Goal: Task Accomplishment & Management: Use online tool/utility

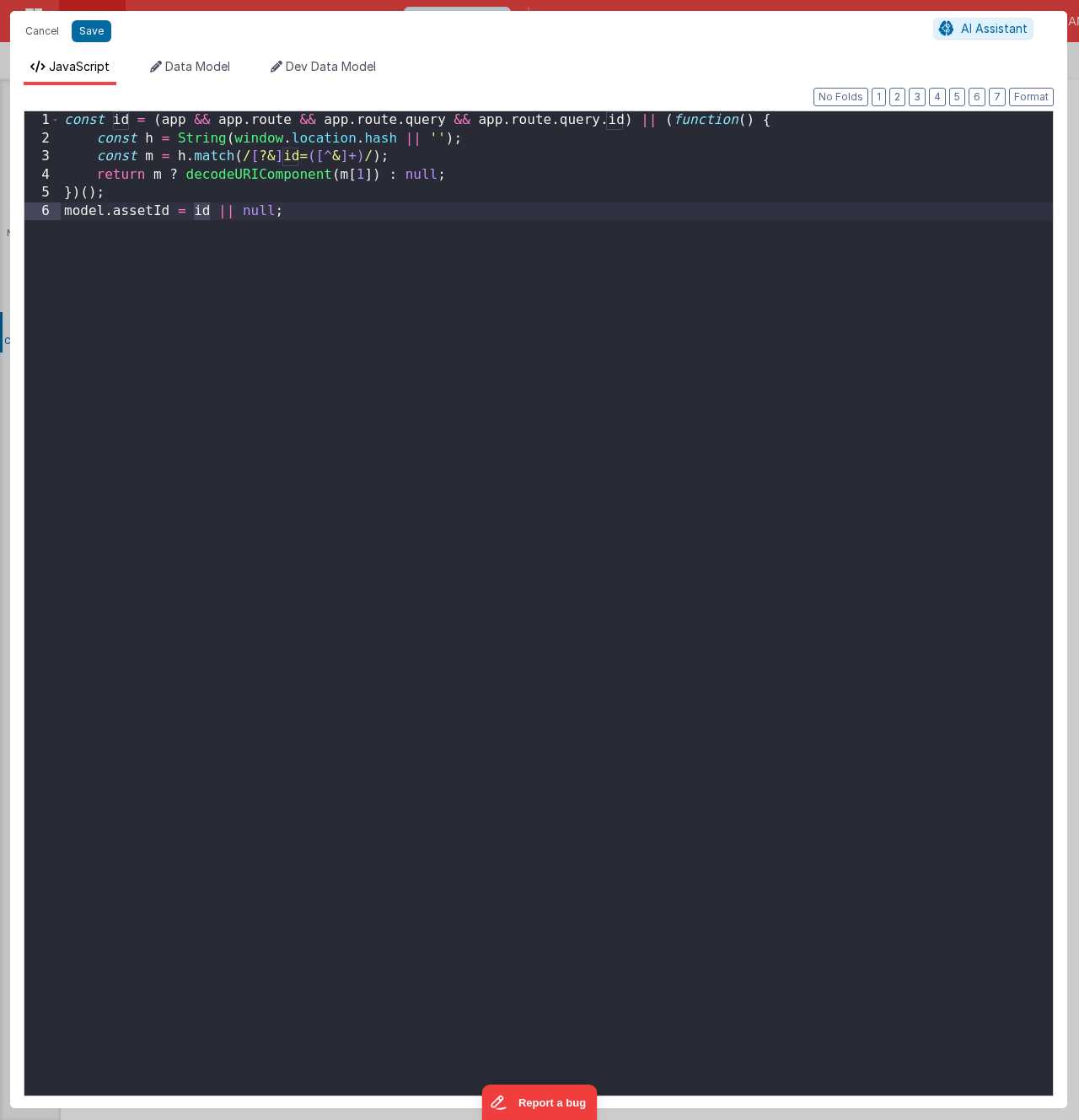
scroll to position [564, 0]
click at [364, 279] on div "const id = ( app && app . route && app . route . query && app . route . query .…" at bounding box center [557, 622] width 992 height 1020
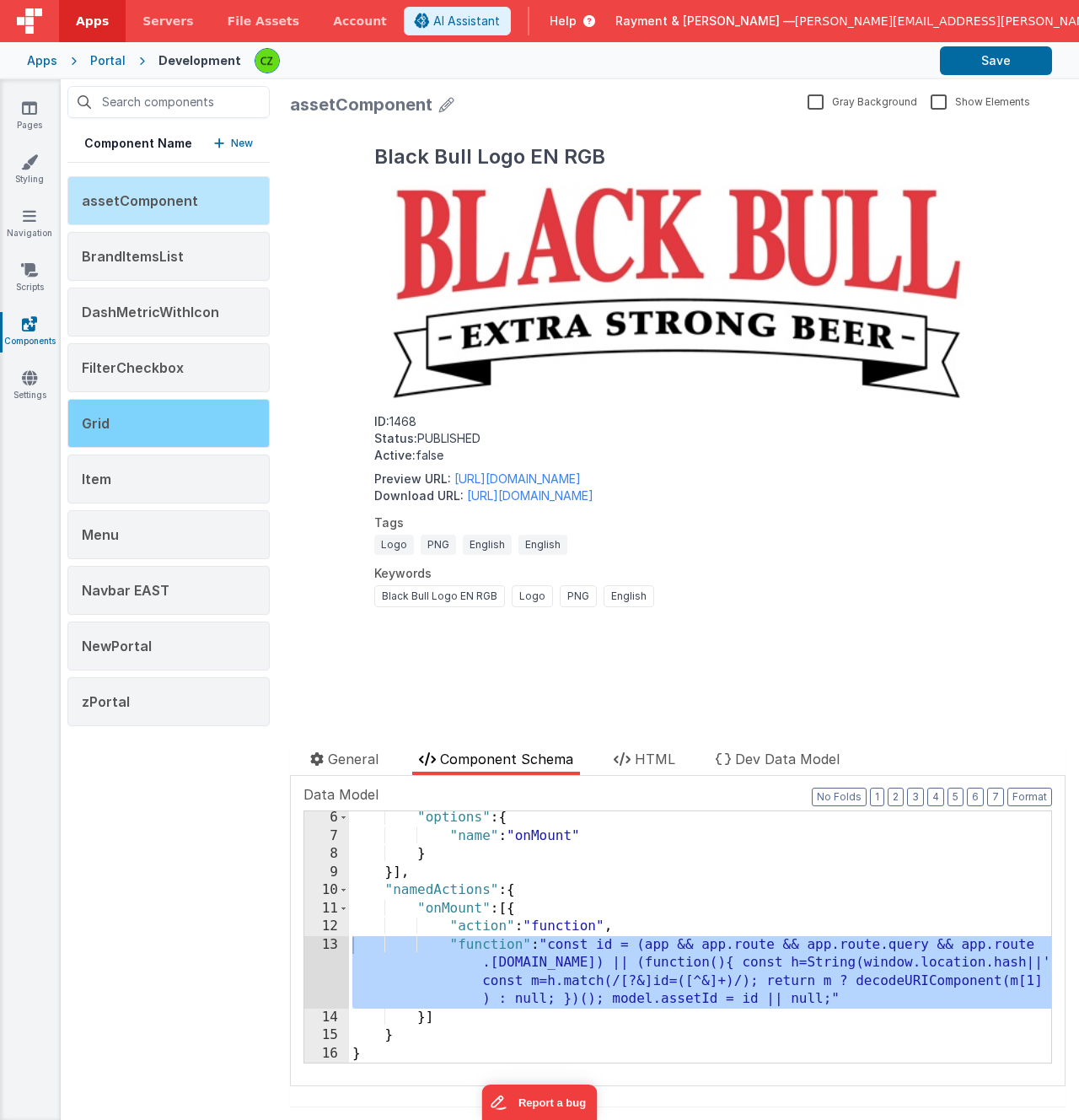
click at [154, 436] on div "Grid" at bounding box center [169, 423] width 203 height 49
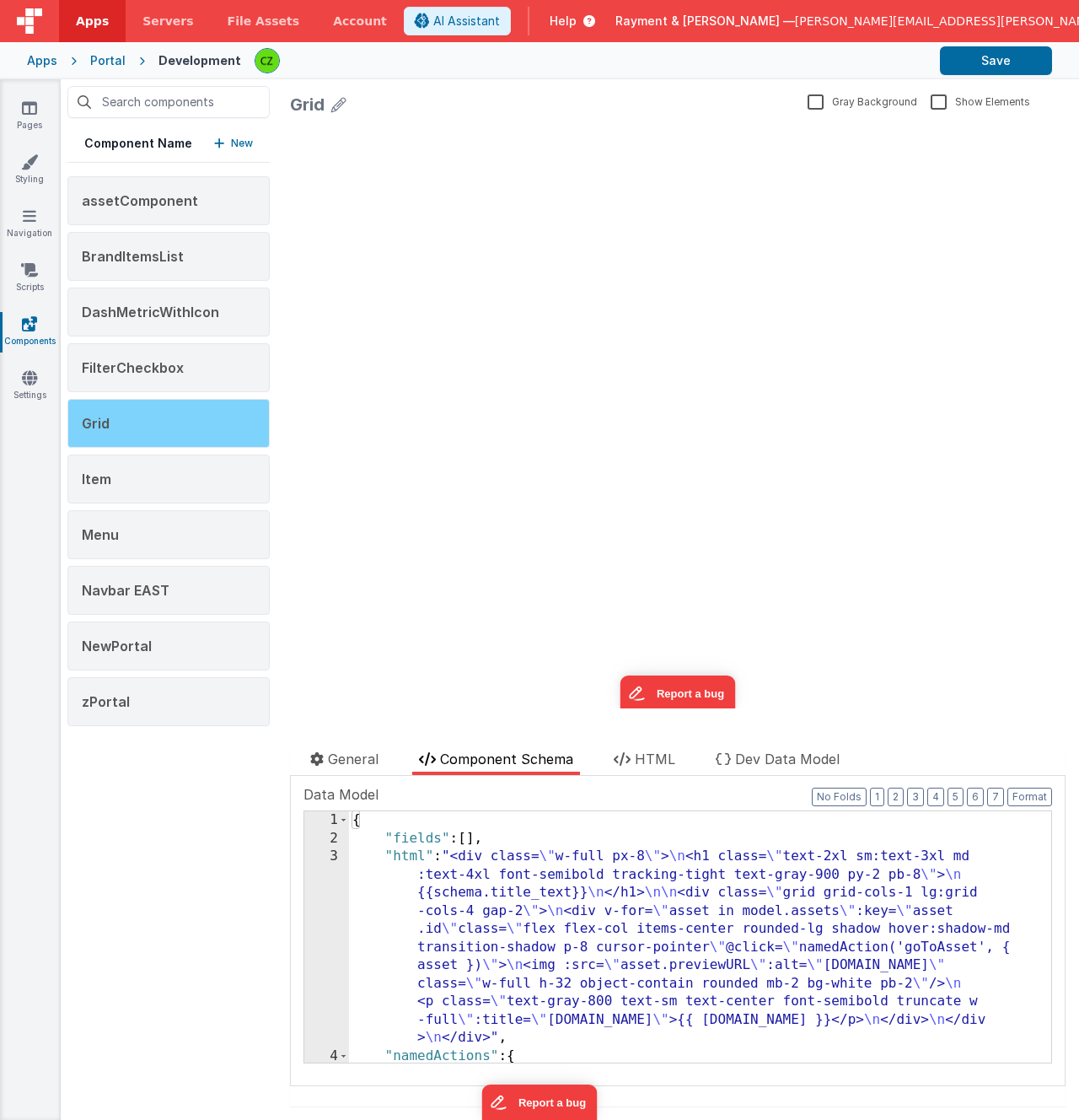
click at [145, 431] on div "Grid" at bounding box center [169, 423] width 203 height 49
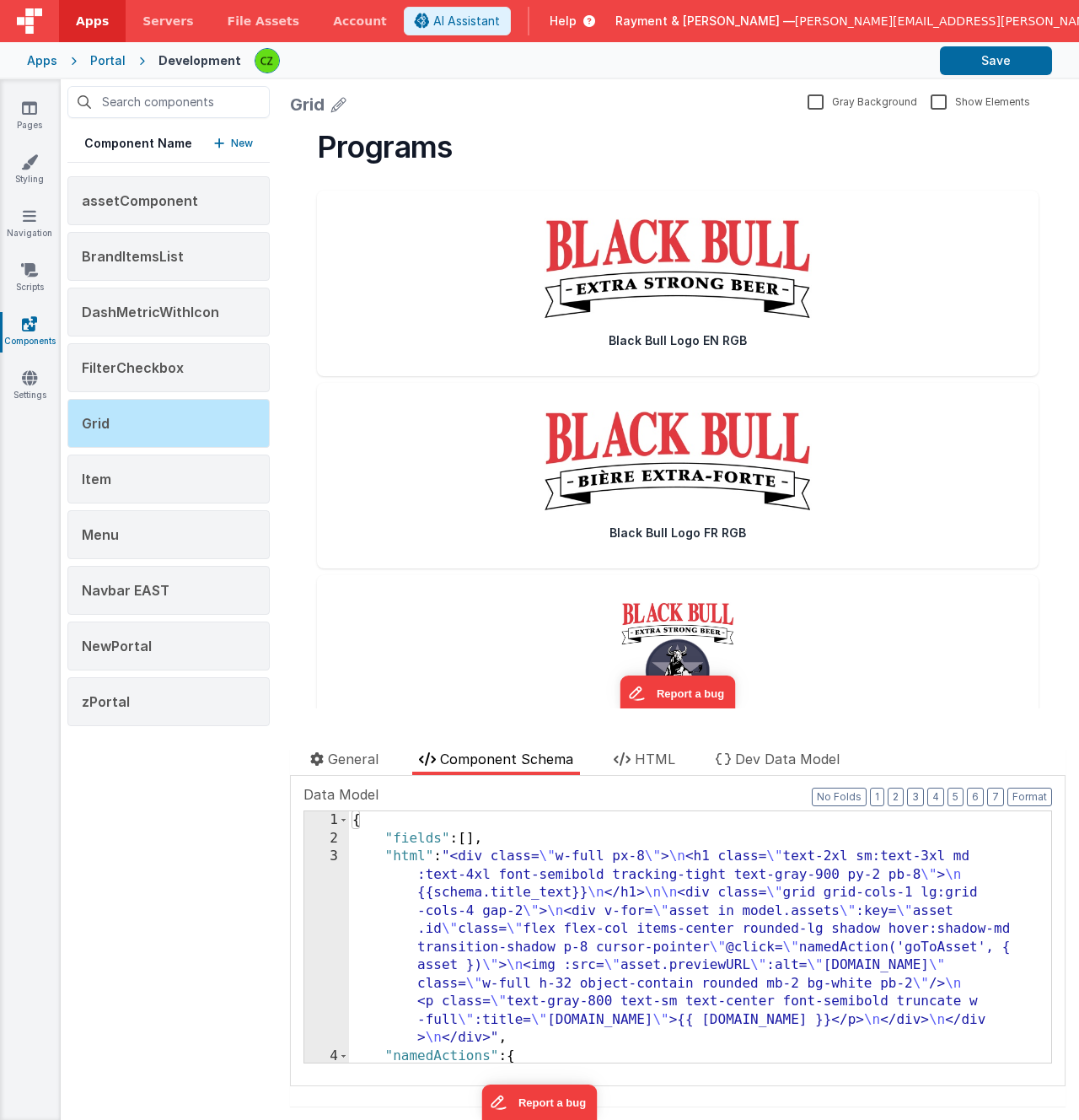
click at [334, 856] on div "3" at bounding box center [326, 947] width 45 height 200
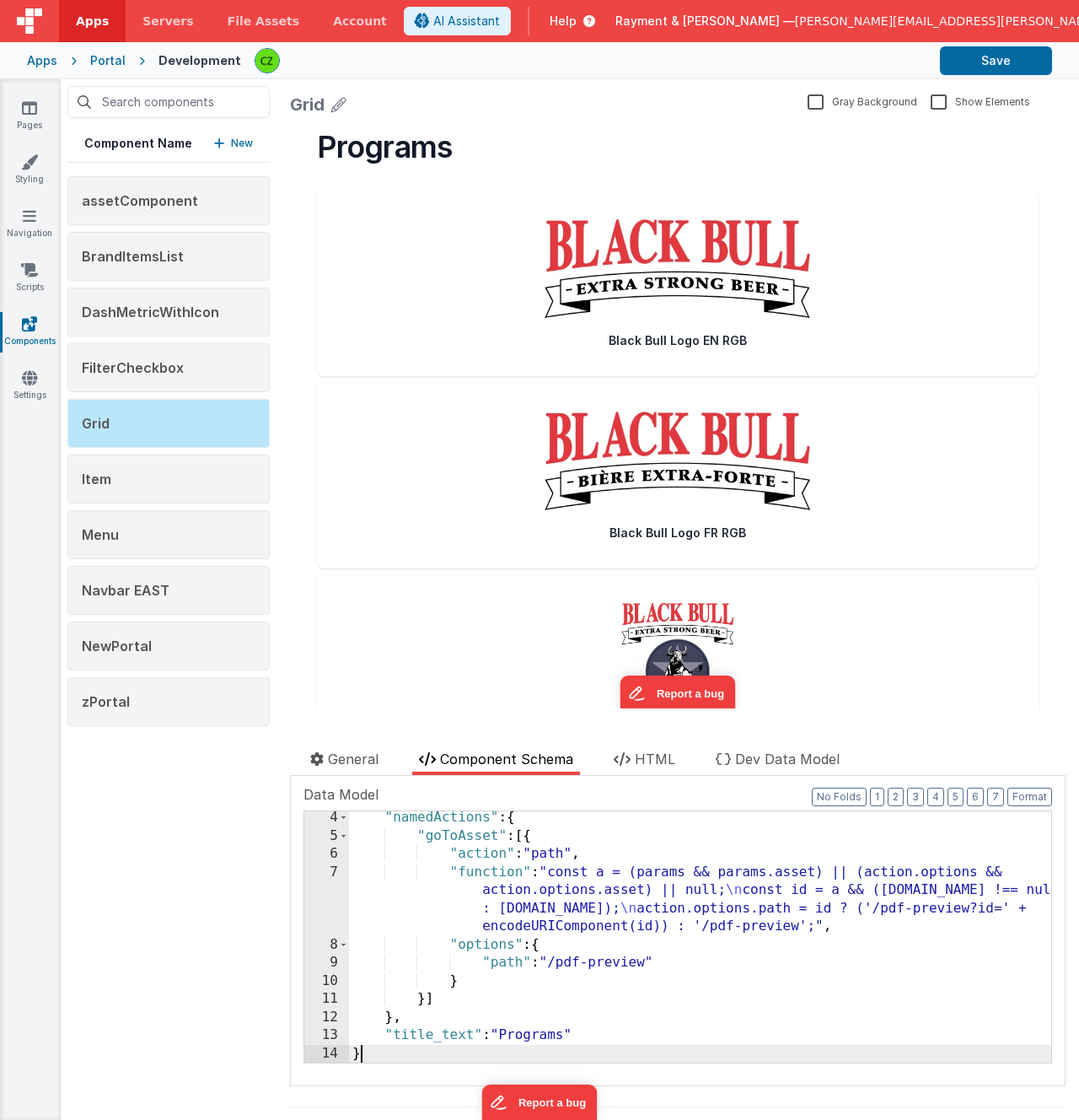
click at [482, 870] on div ""namedActions" : { "goToAsset" : [{ "action" : "path" , "function" : "const a =…" at bounding box center [700, 953] width 702 height 288
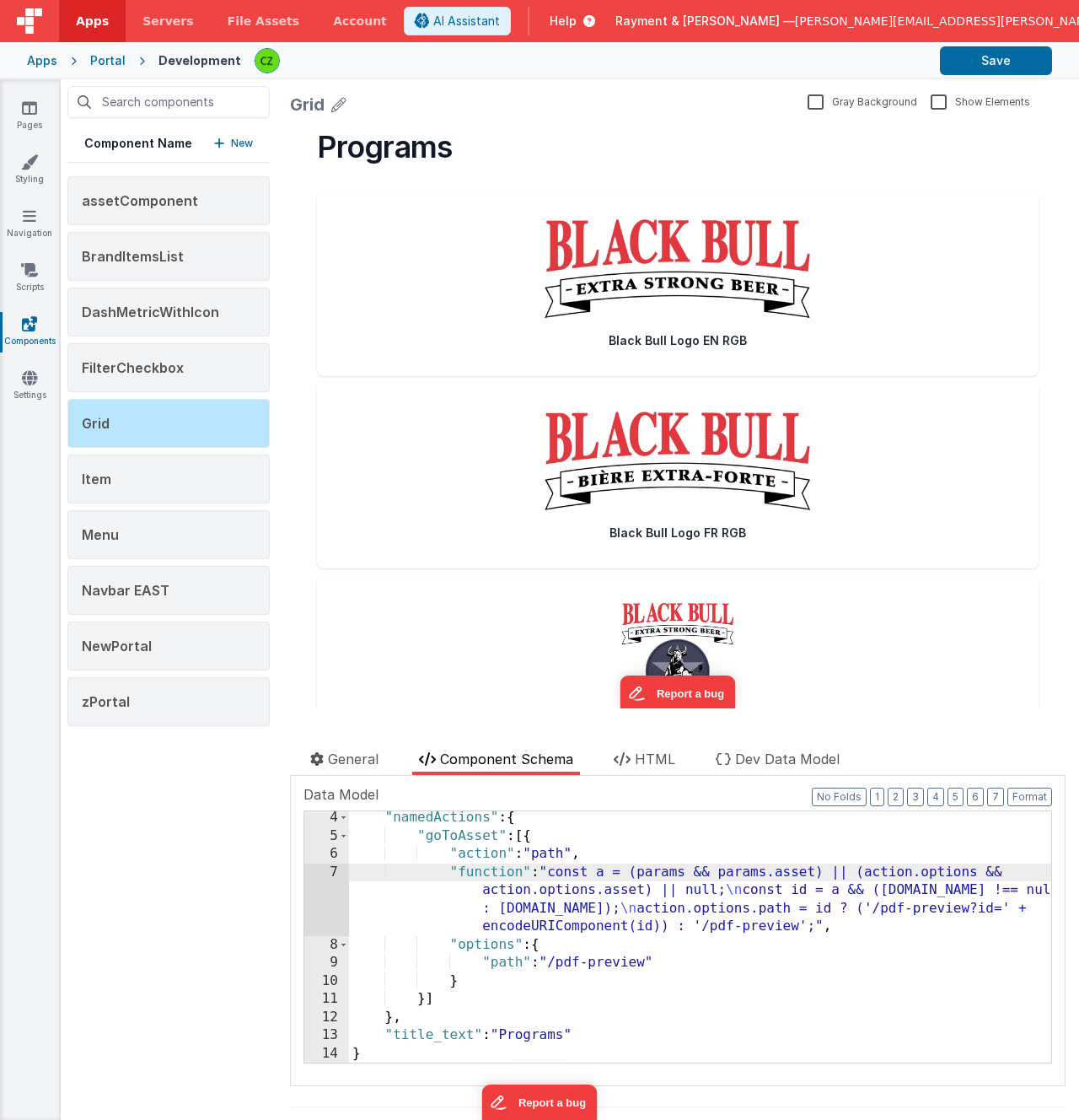
click at [415, 837] on div ""namedActions" : { "goToAsset" : [{ "action" : "path" , "function" : "const a =…" at bounding box center [700, 953] width 702 height 288
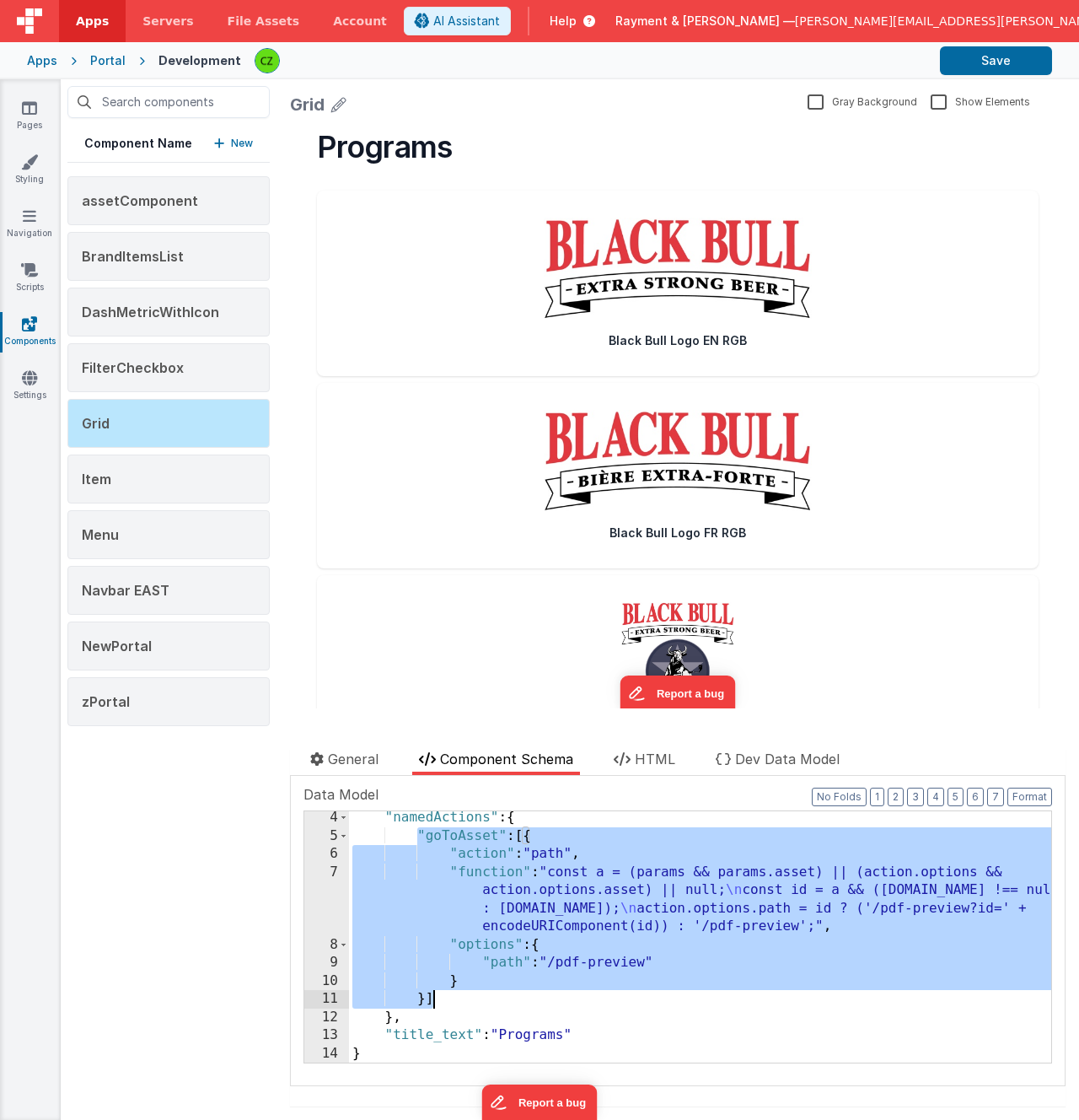
click at [540, 906] on div ""namedActions" : { "goToAsset" : [{ "action" : "path" , "function" : "const a =…" at bounding box center [700, 953] width 702 height 288
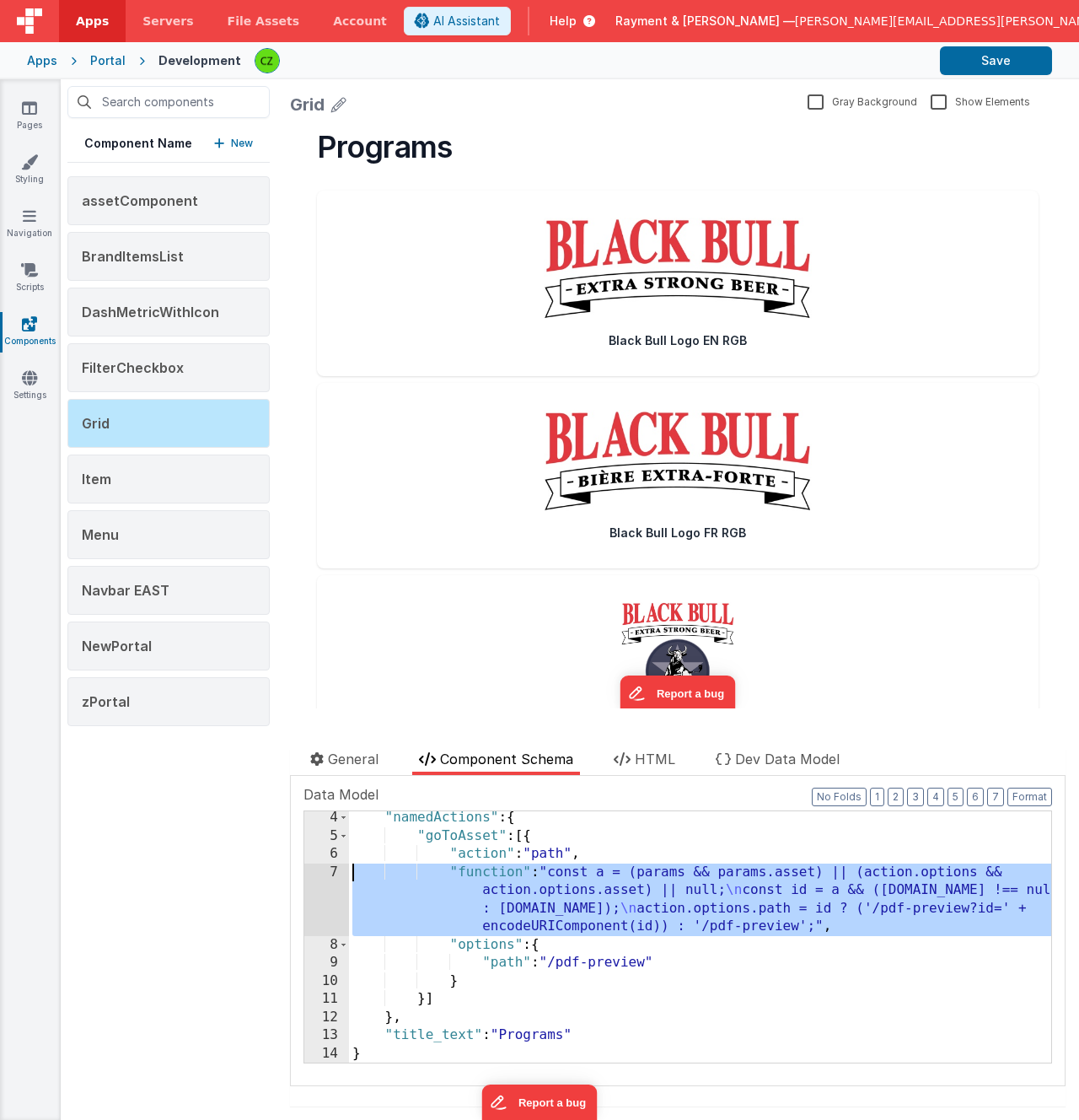
click at [334, 871] on div "7" at bounding box center [326, 900] width 45 height 73
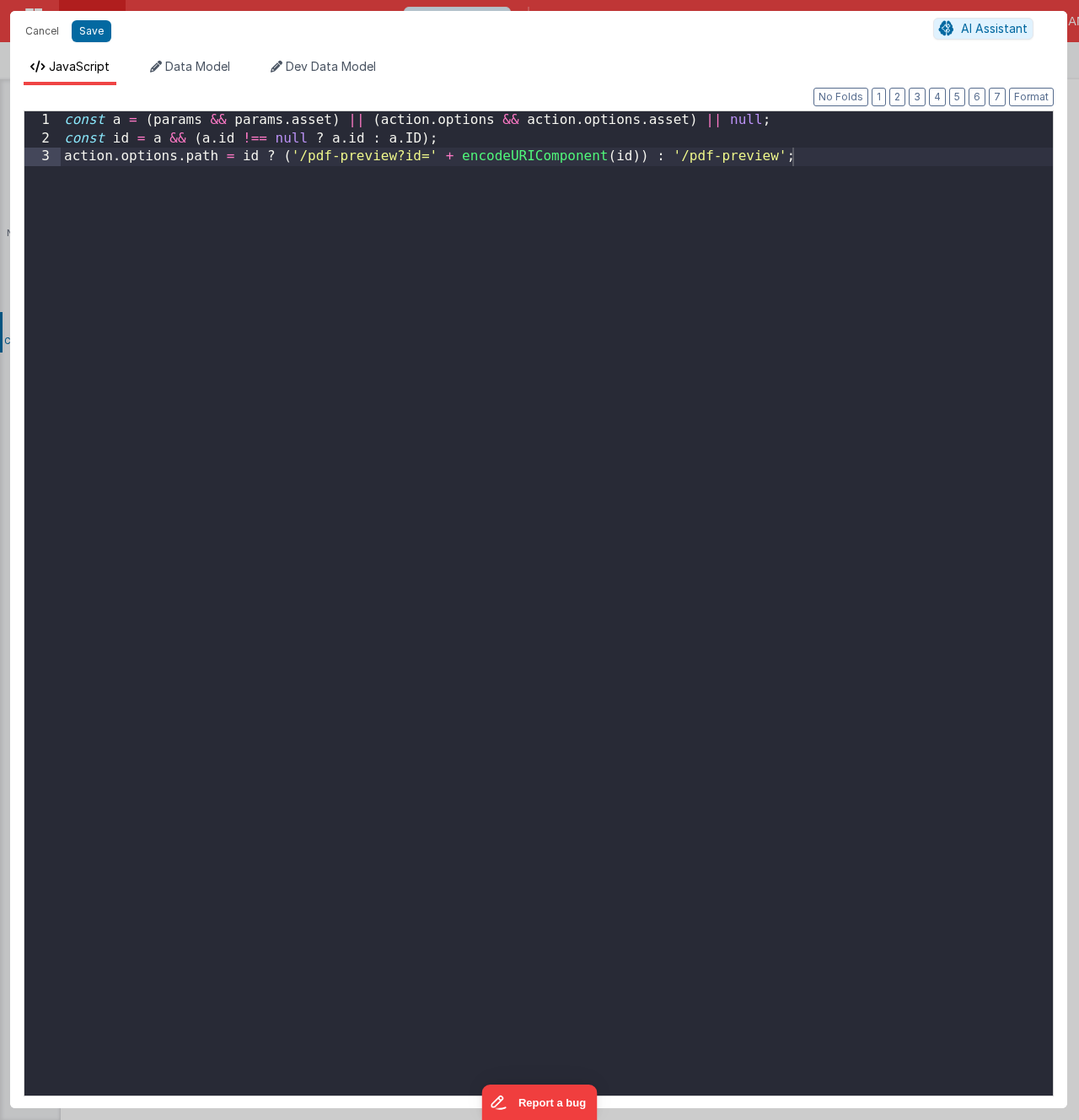
click at [355, 173] on div "const a = ( params && params . asset ) || ( action . options && action . option…" at bounding box center [557, 622] width 992 height 1020
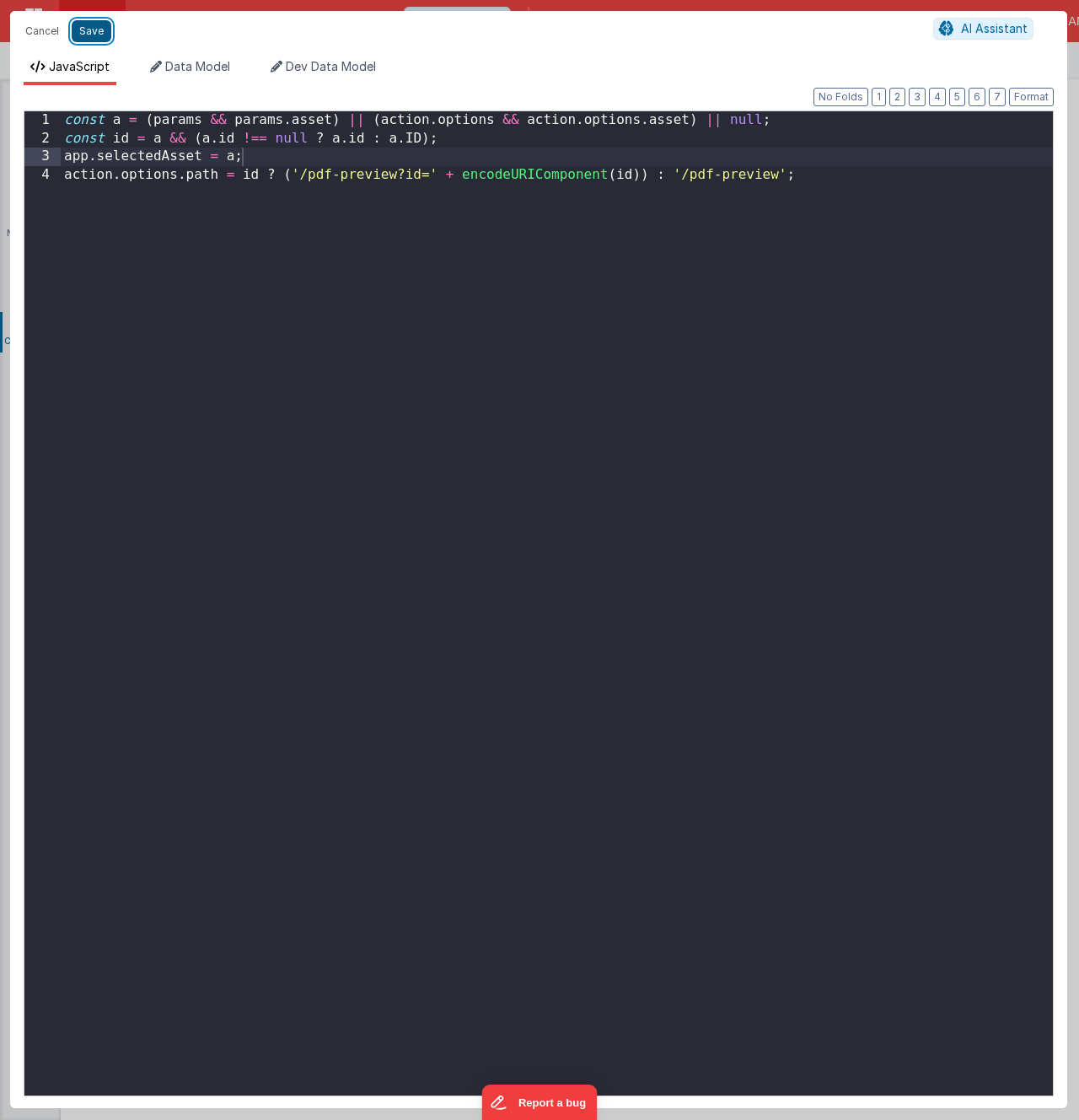
click at [91, 27] on button "Save" at bounding box center [92, 30] width 40 height 22
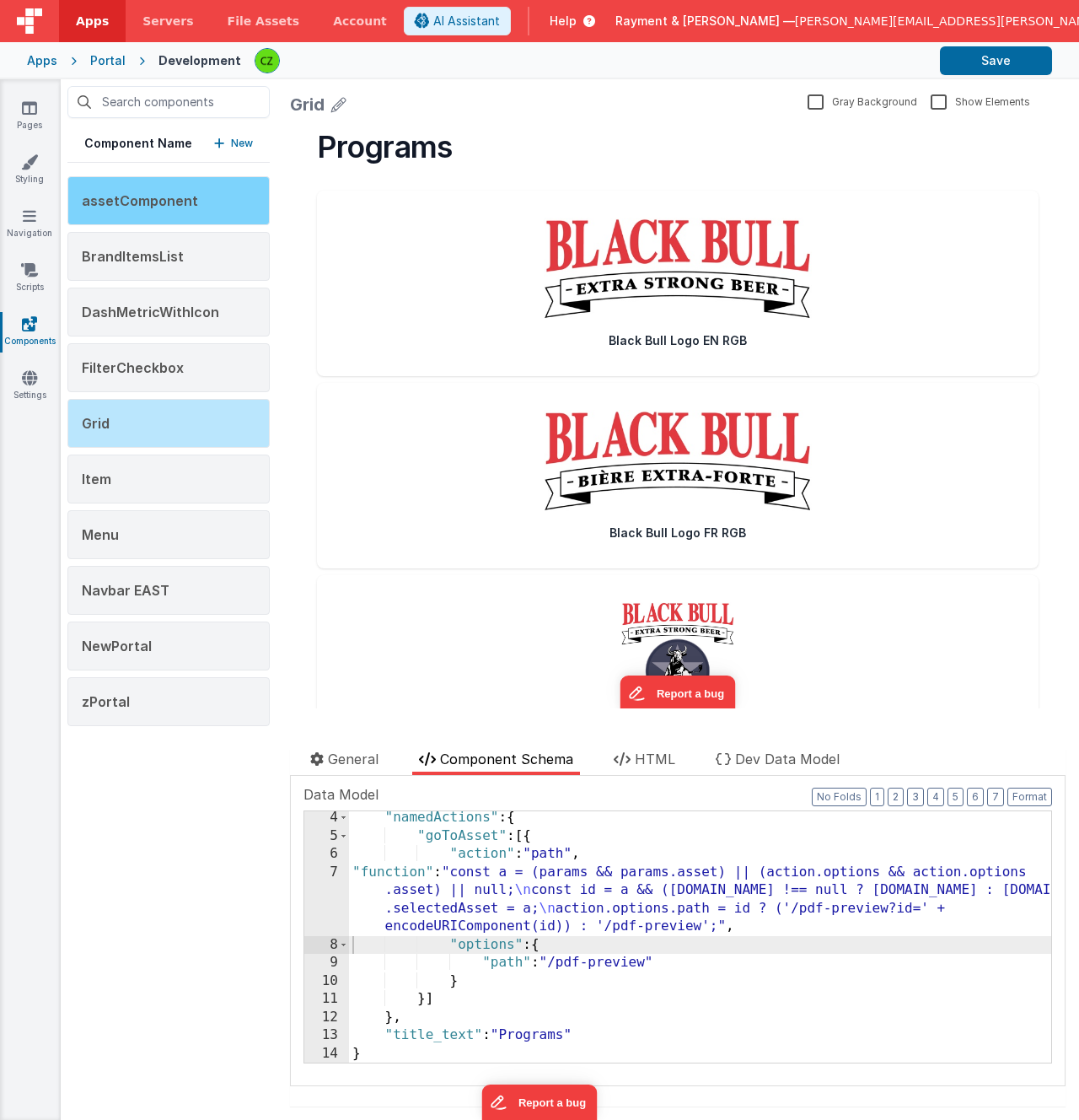
click at [165, 202] on span "assetComponent" at bounding box center [139, 200] width 116 height 16
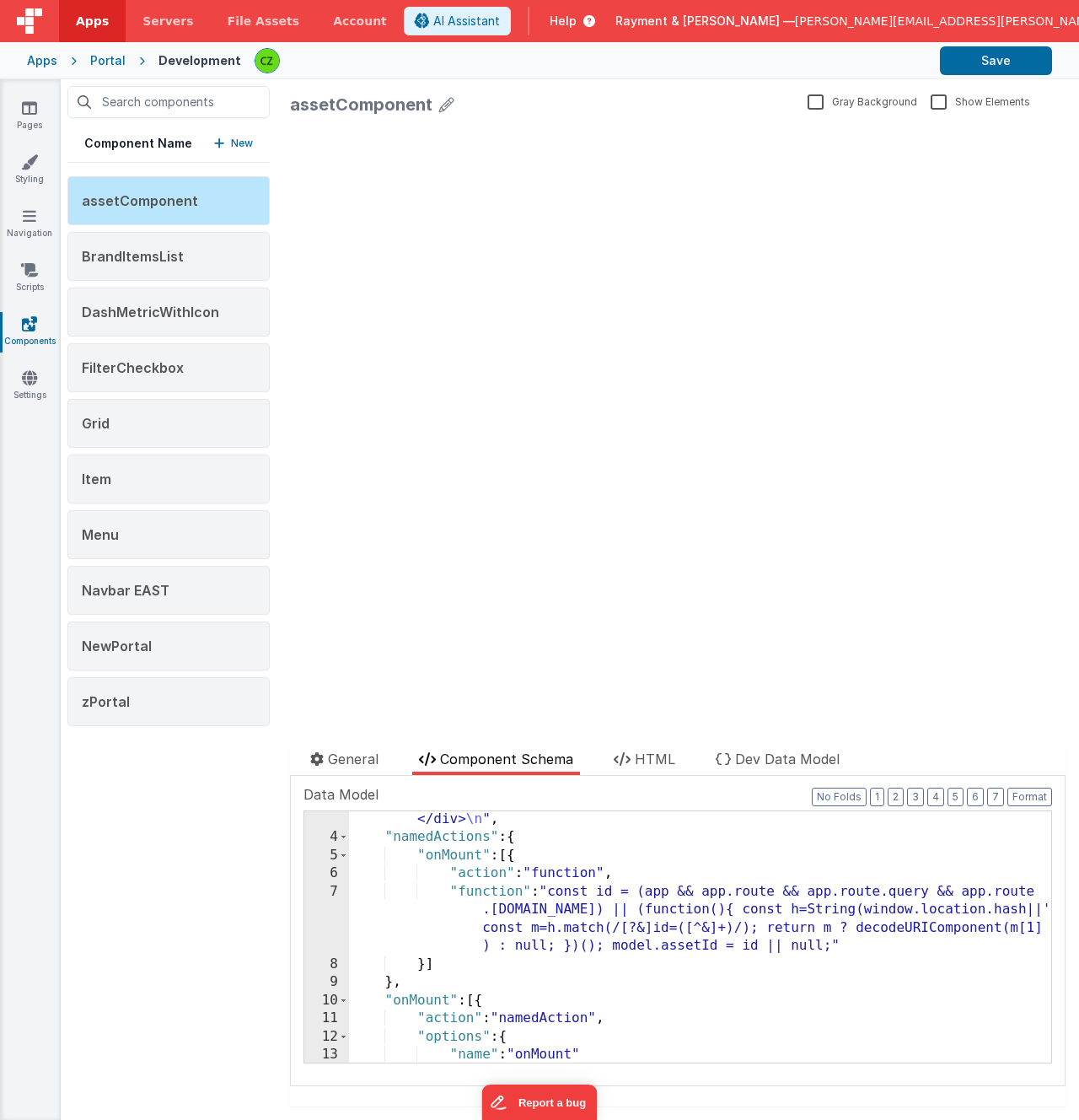
scroll to position [510, 0]
click at [332, 892] on div "7" at bounding box center [326, 917] width 45 height 73
click at [333, 889] on div "7" at bounding box center [326, 917] width 45 height 73
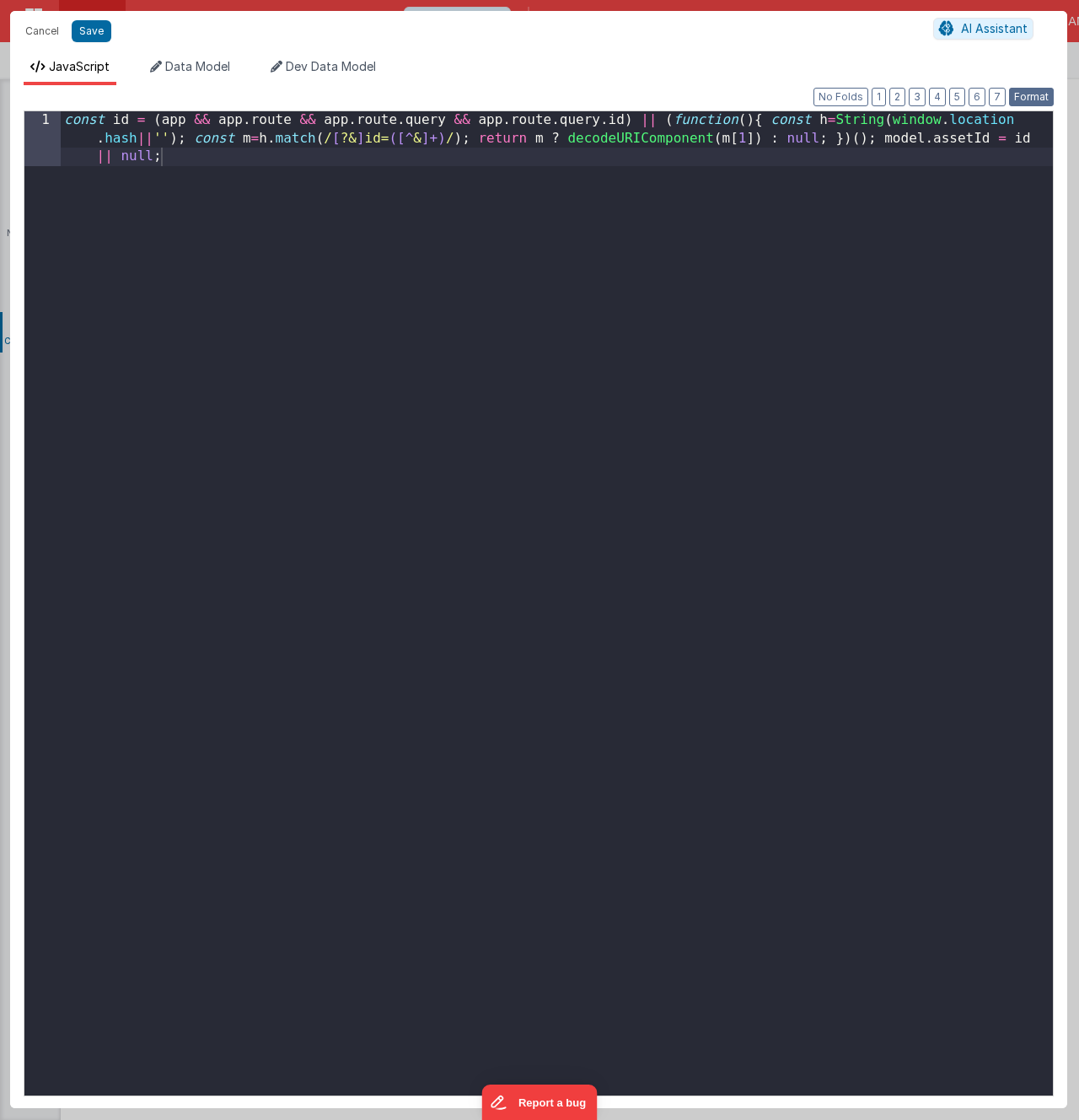
click at [1028, 98] on button "Format" at bounding box center [1031, 96] width 45 height 18
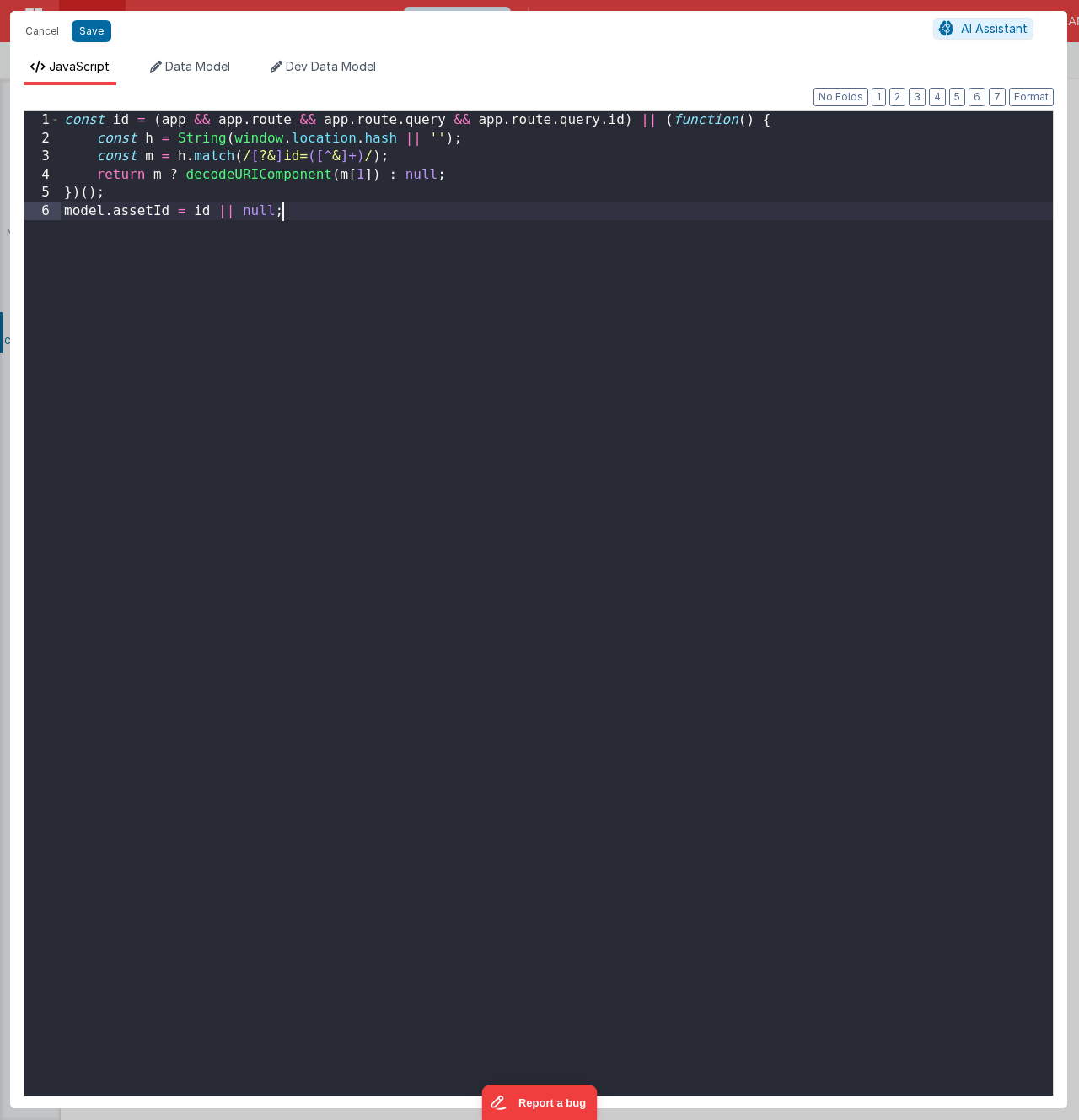
click at [766, 207] on div "const id = ( app && app . route && app . route . query && app . route . query .…" at bounding box center [557, 622] width 992 height 1020
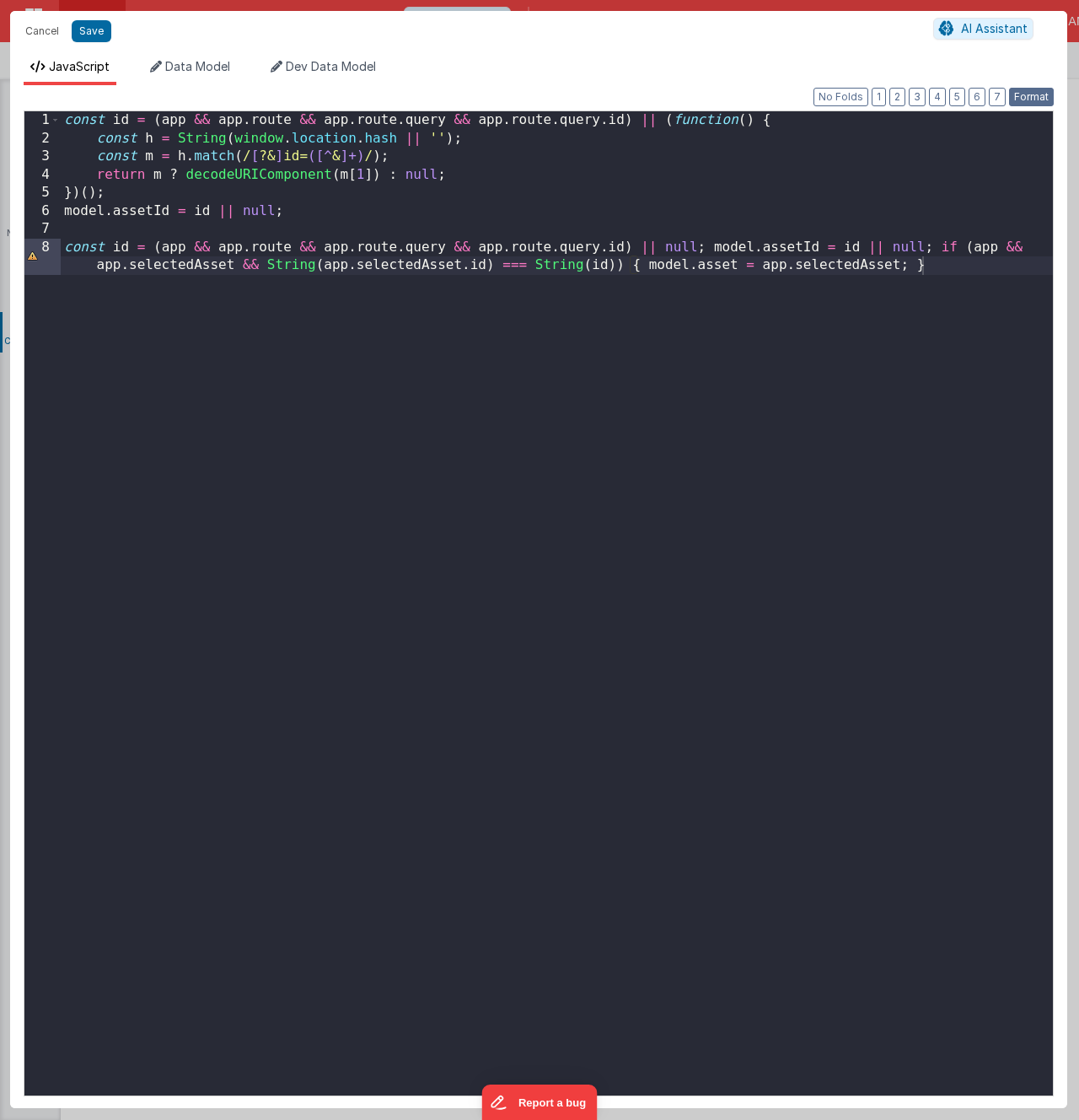
click at [1032, 94] on button "Format" at bounding box center [1031, 96] width 45 height 18
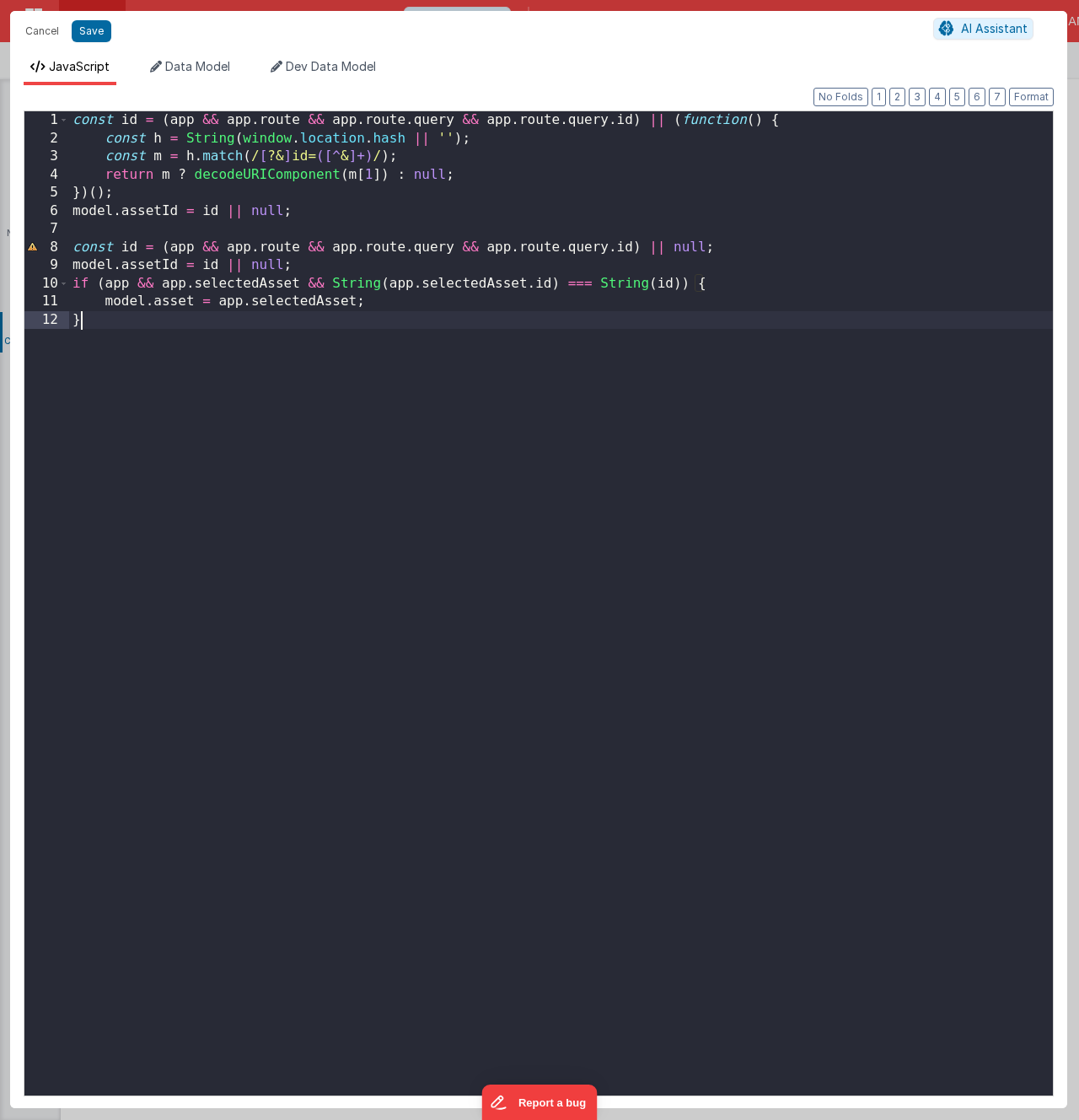
click at [462, 337] on div "const id = ( app && app . route && app . route . query && app . route . query .…" at bounding box center [561, 622] width 984 height 1020
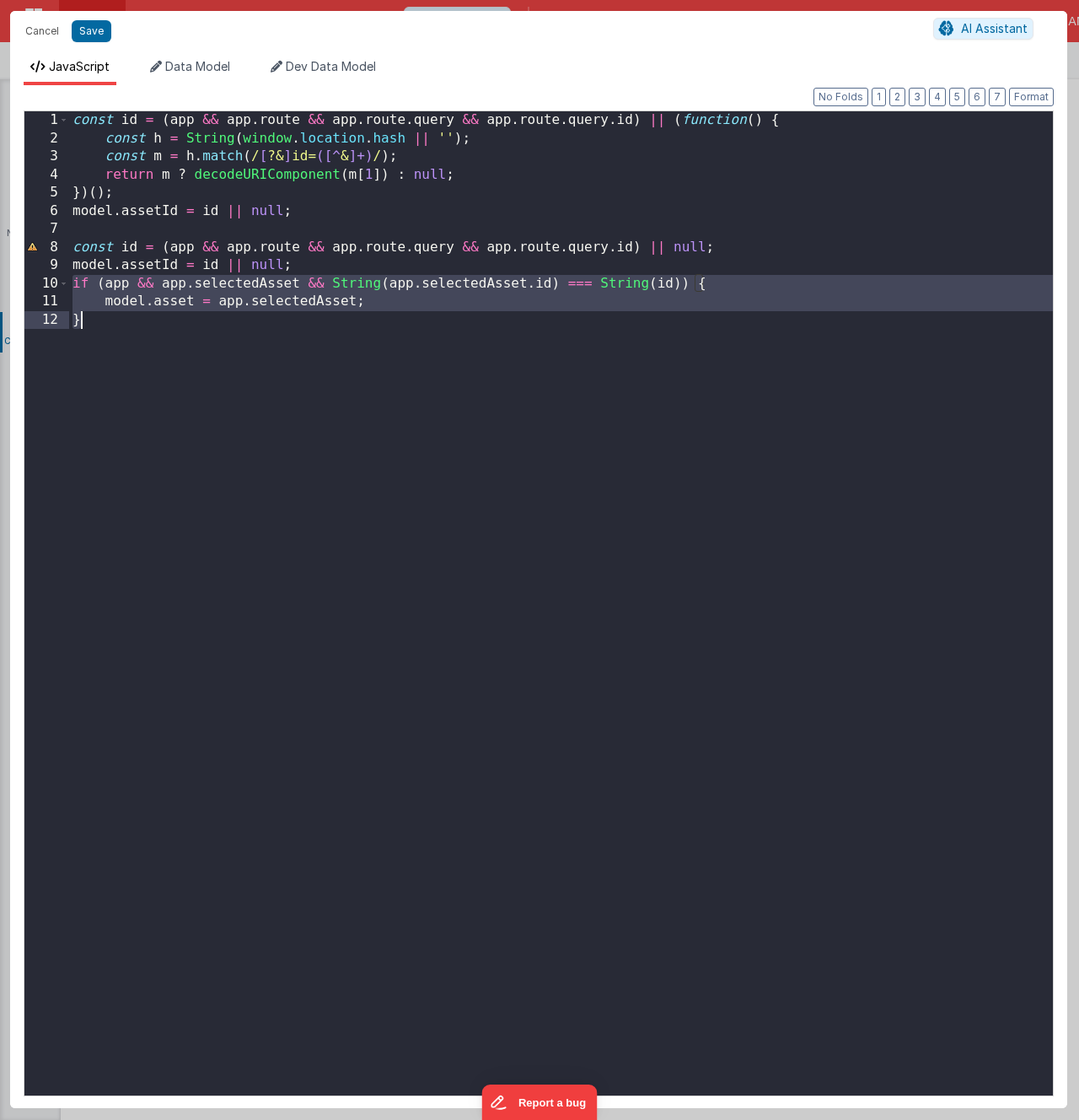
click at [431, 207] on div "const id = ( app && app . route && app . route . query && app . route . query .…" at bounding box center [561, 622] width 984 height 1020
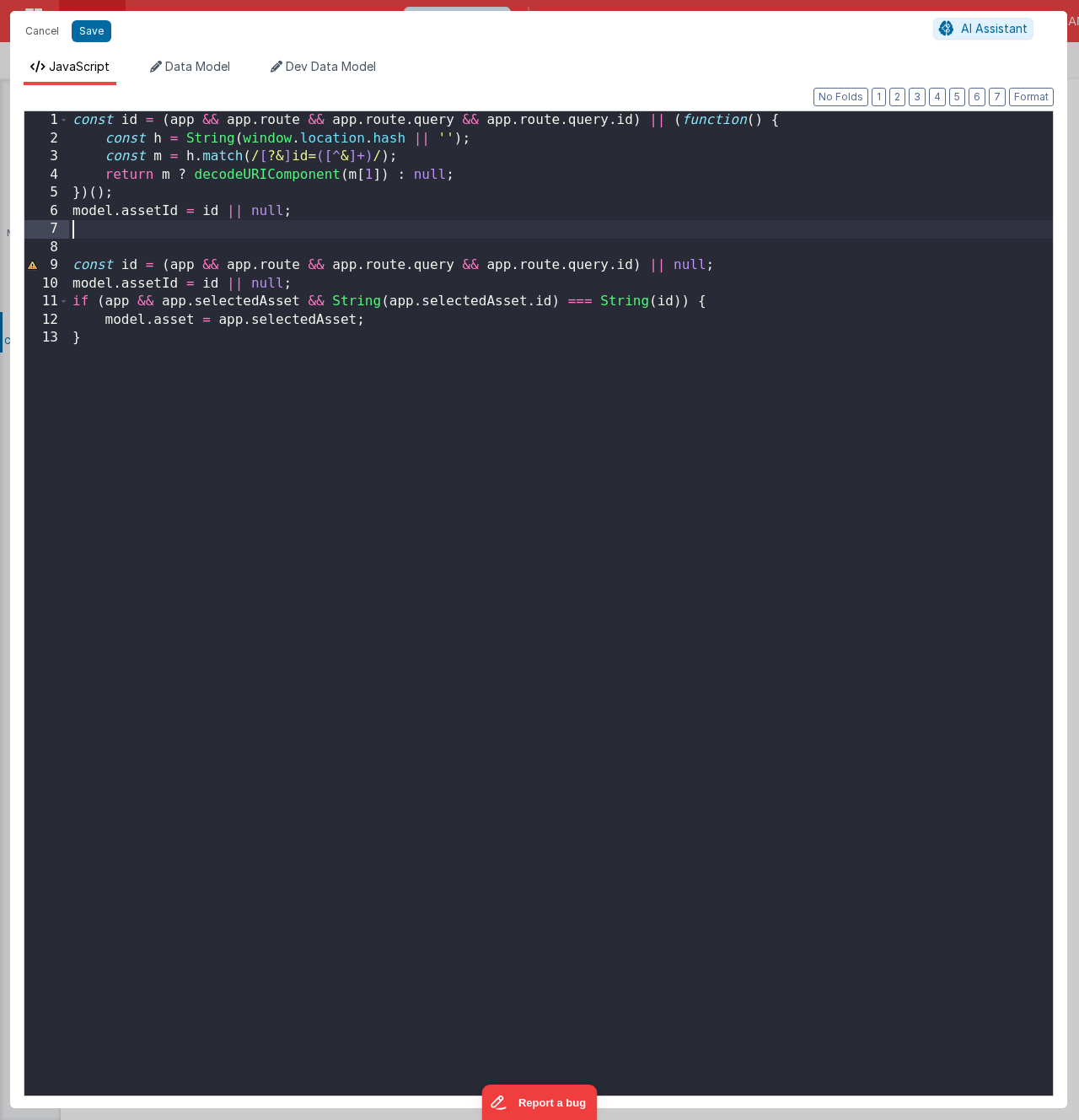
paste textarea
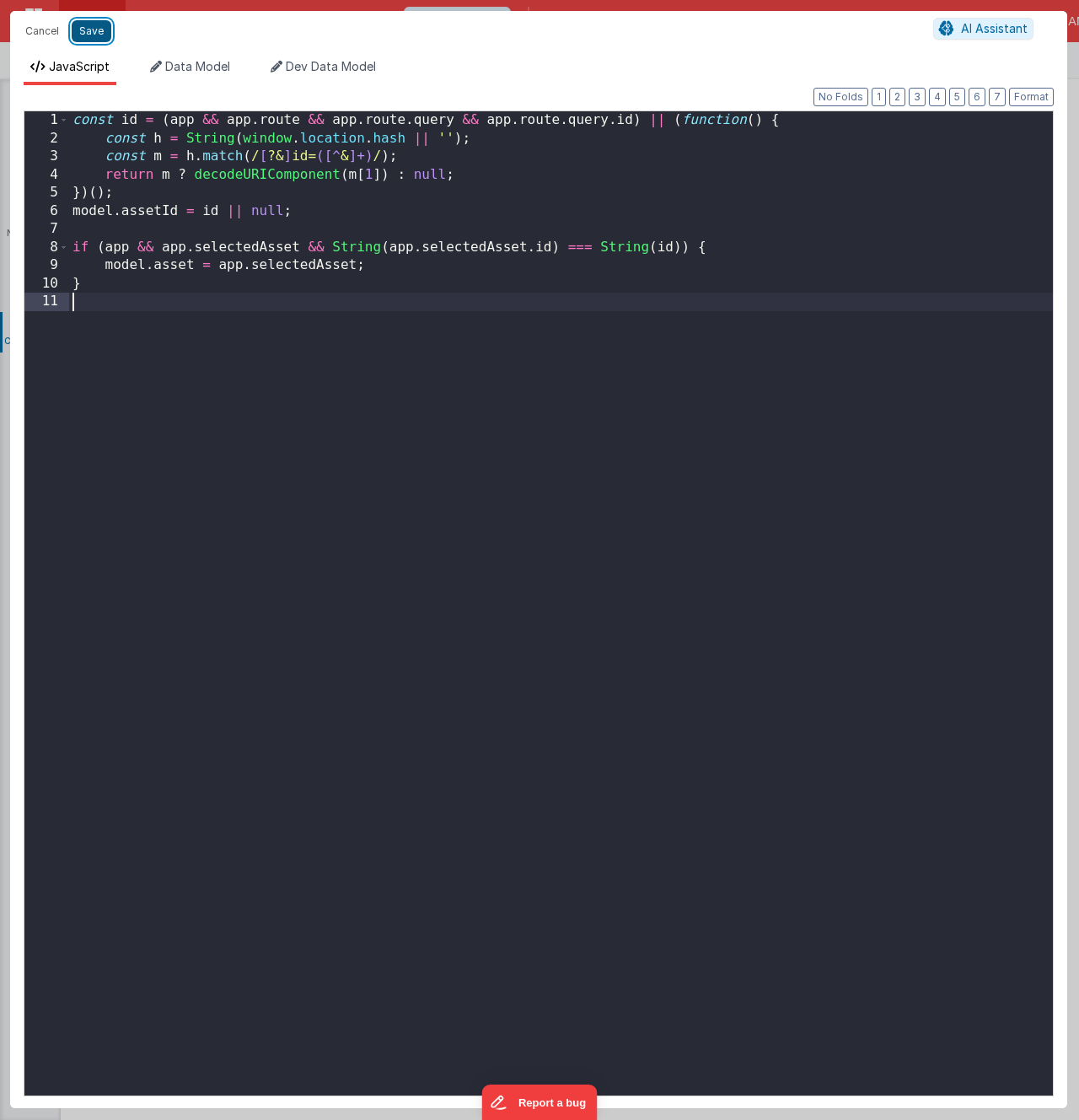
click at [94, 36] on button "Save" at bounding box center [92, 30] width 40 height 22
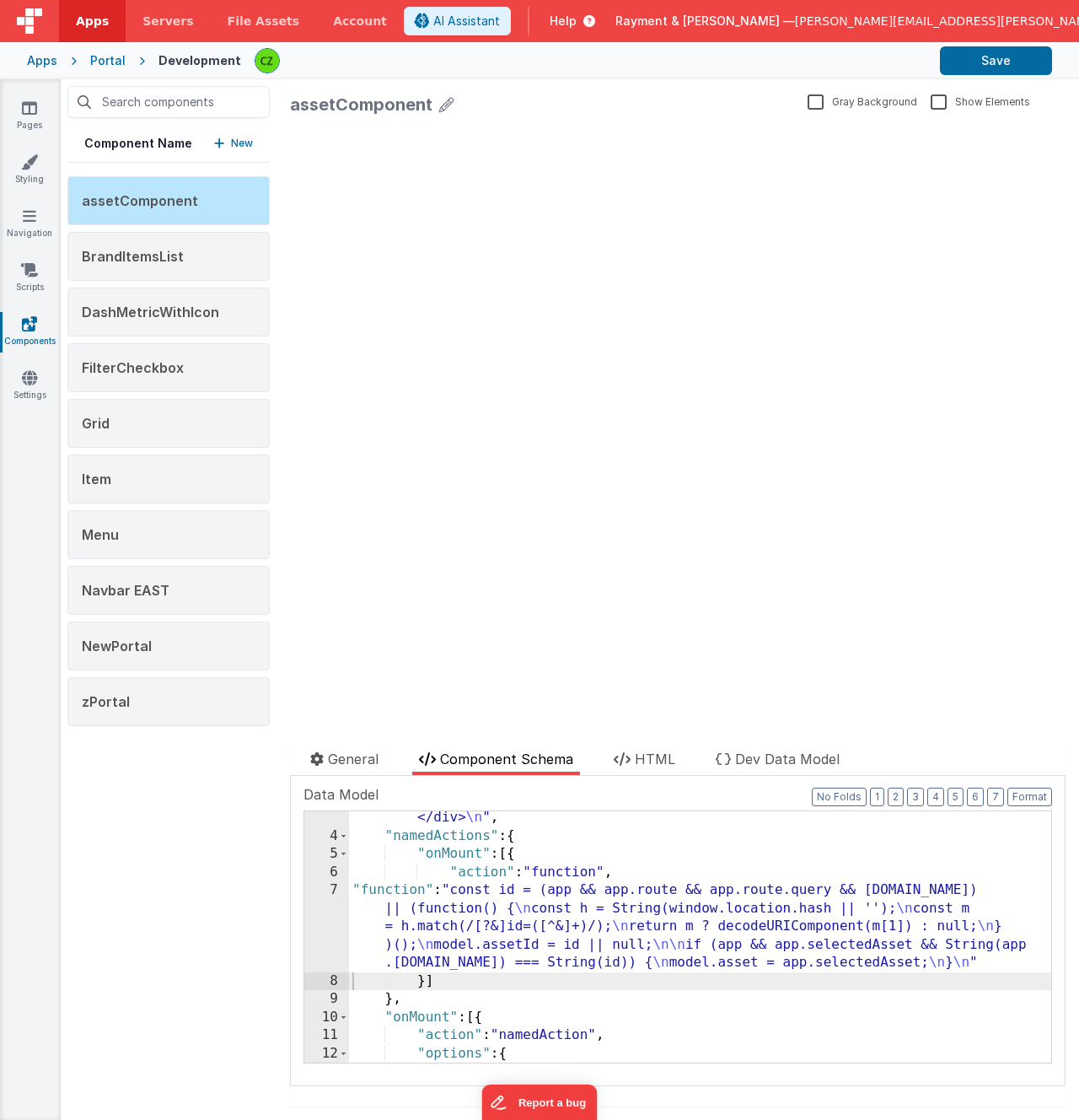
click at [585, 928] on div ""html" : "<div class= \" max-w-3xl mx-auto p-6 \" v-if= \" model \" > \n <h1 cl…" at bounding box center [700, 716] width 702 height 759
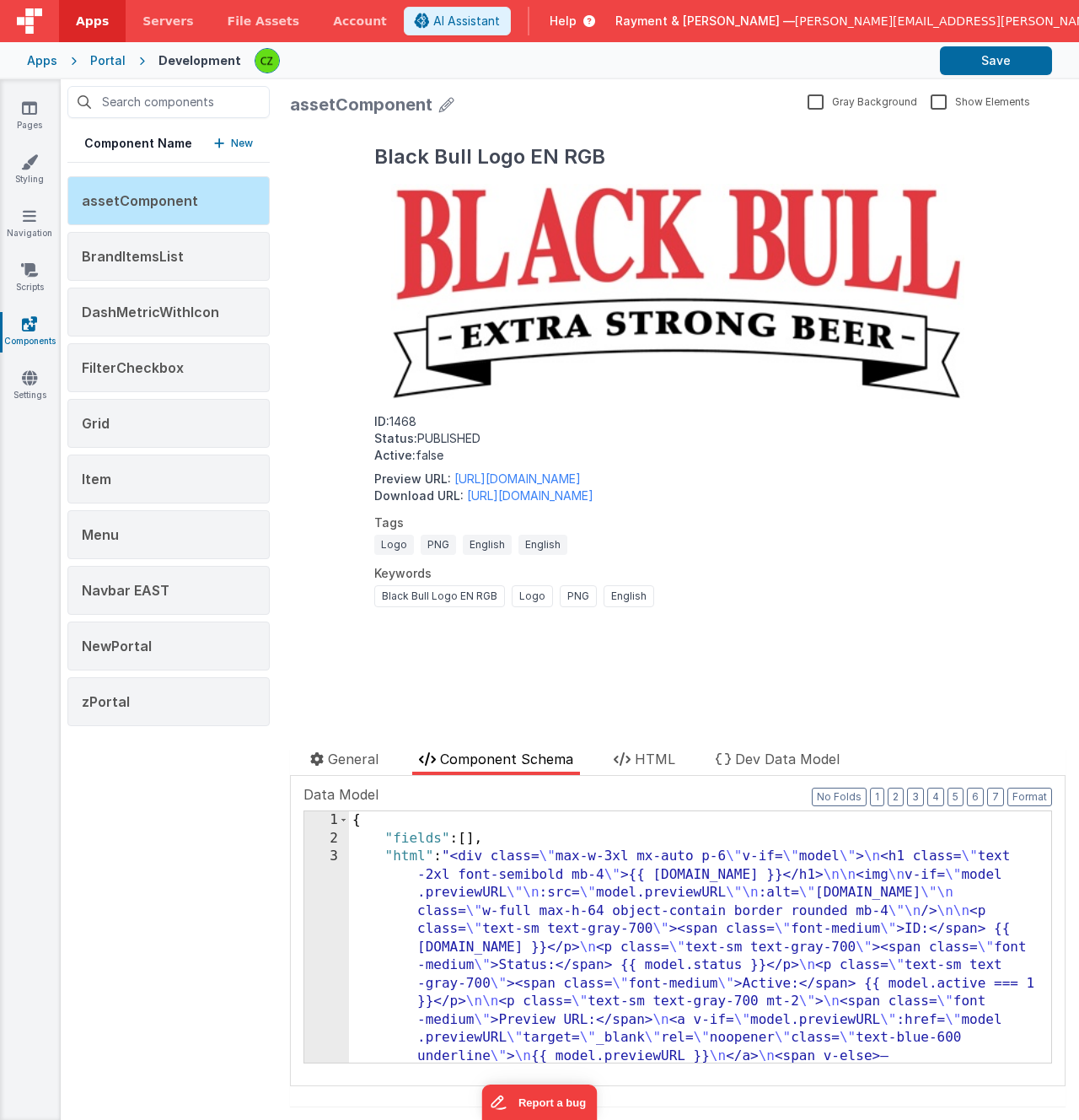
scroll to position [0, 0]
click at [335, 856] on div "3" at bounding box center [326, 1092] width 45 height 490
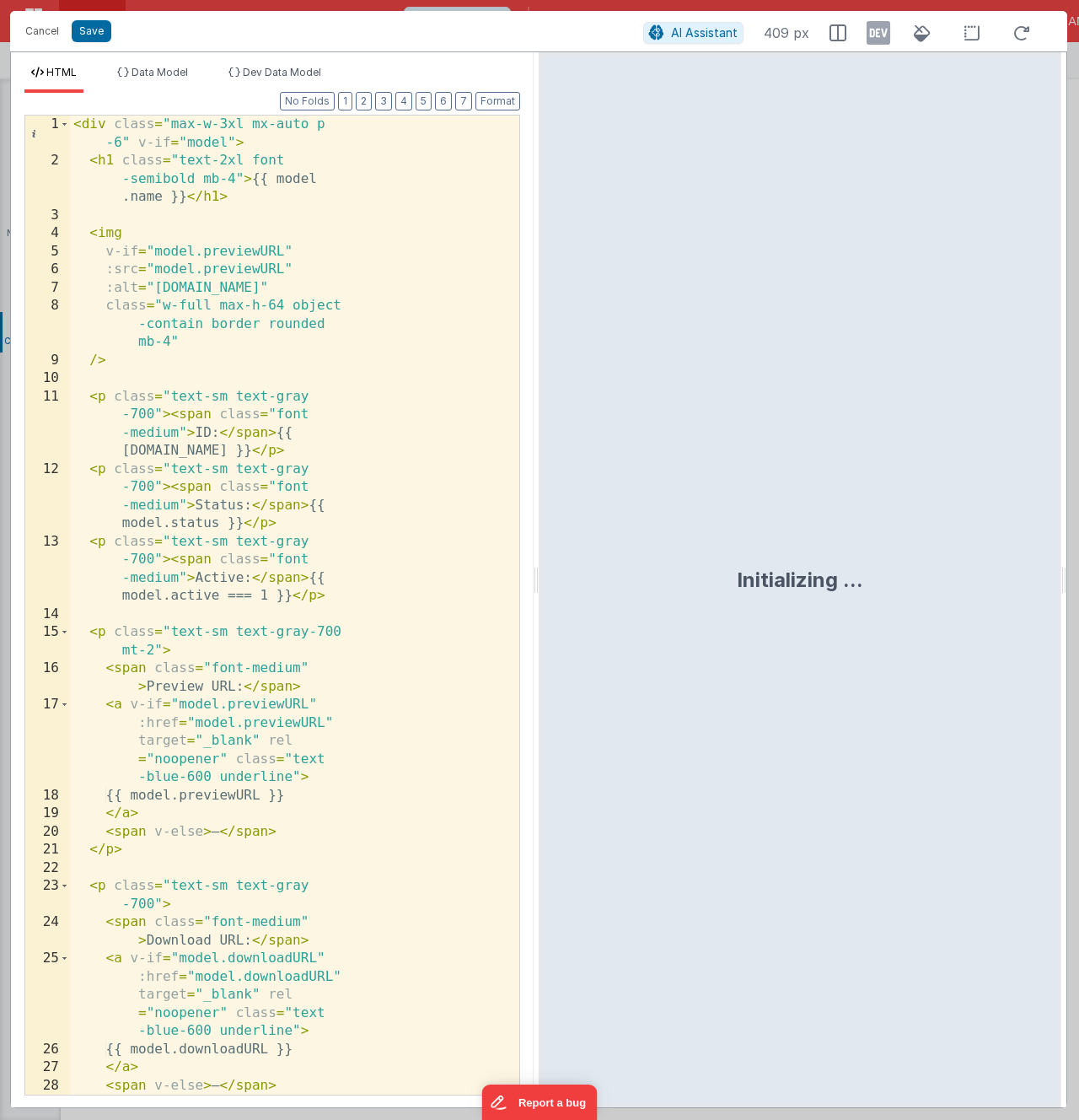
click at [371, 361] on div "< div class = "max-w-3xl mx-auto p -6" v-if = "model" > < h1 class = "text-2xl …" at bounding box center [294, 632] width 449 height 1034
click at [354, 180] on div "< div class = "max-w-3xl mx-auto p -6" v-if = "model" > < h1 class = "text-2xl …" at bounding box center [294, 632] width 449 height 1034
click at [713, 282] on div at bounding box center [800, 579] width 523 height 1055
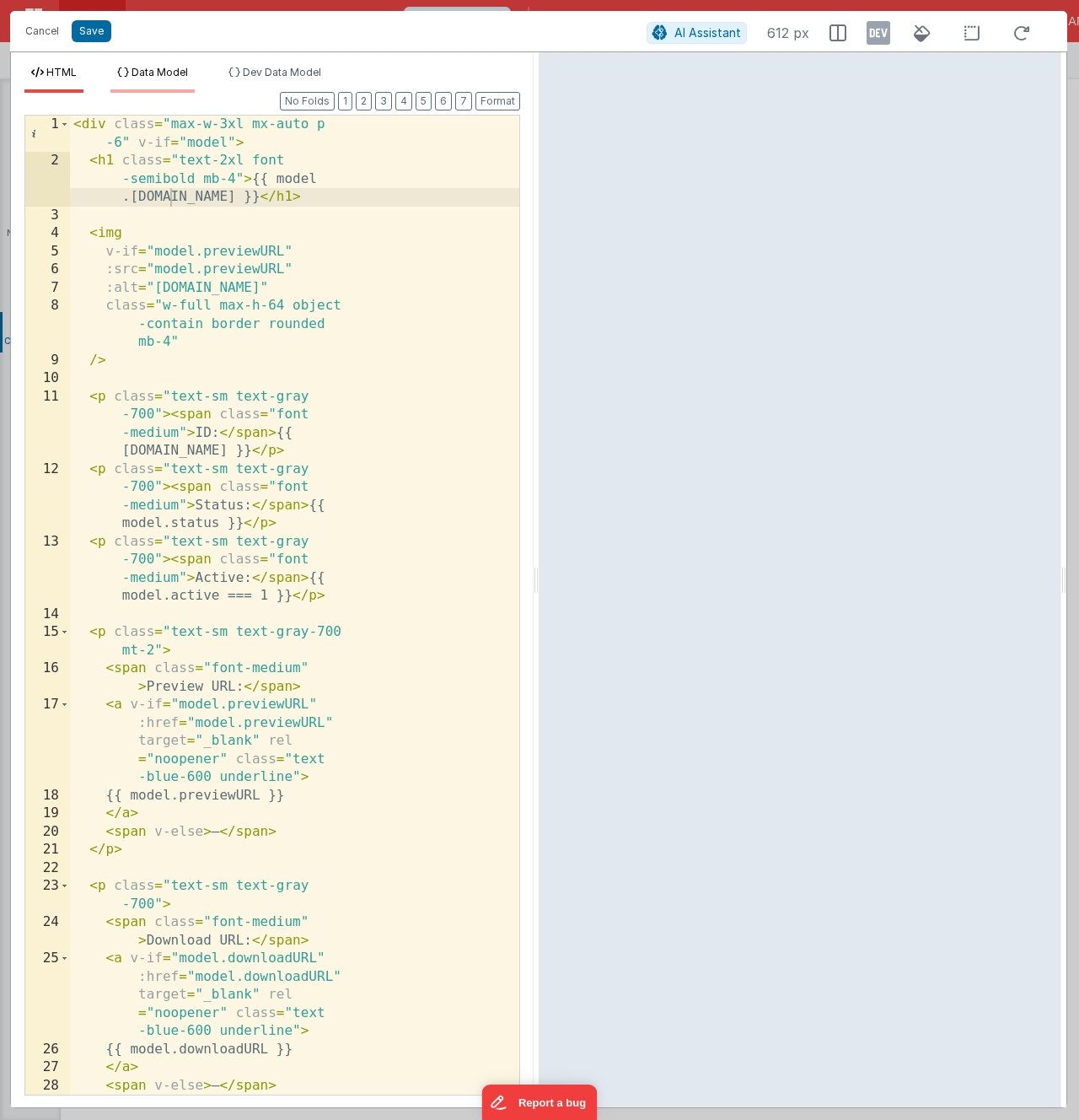
click at [177, 74] on span "Data Model" at bounding box center [159, 72] width 56 height 13
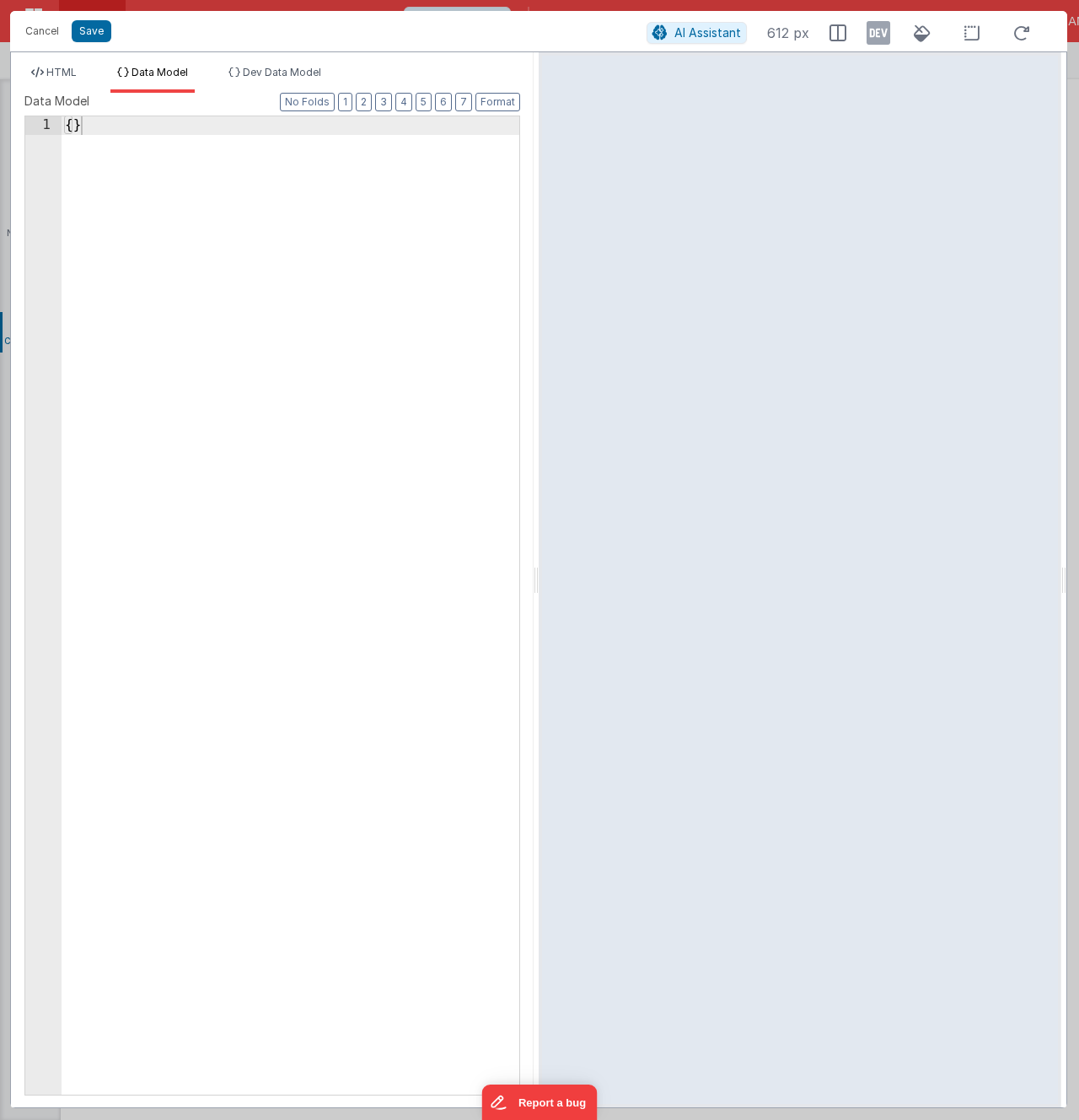
click at [207, 223] on div "1 { } XXXXXXXXXXXXXXXXXXXXXXXXXXXXXXXXXXXXXXXXXXXXXXXXXX" at bounding box center [272, 605] width 495 height 980
click at [207, 223] on div "{ }" at bounding box center [290, 623] width 458 height 1014
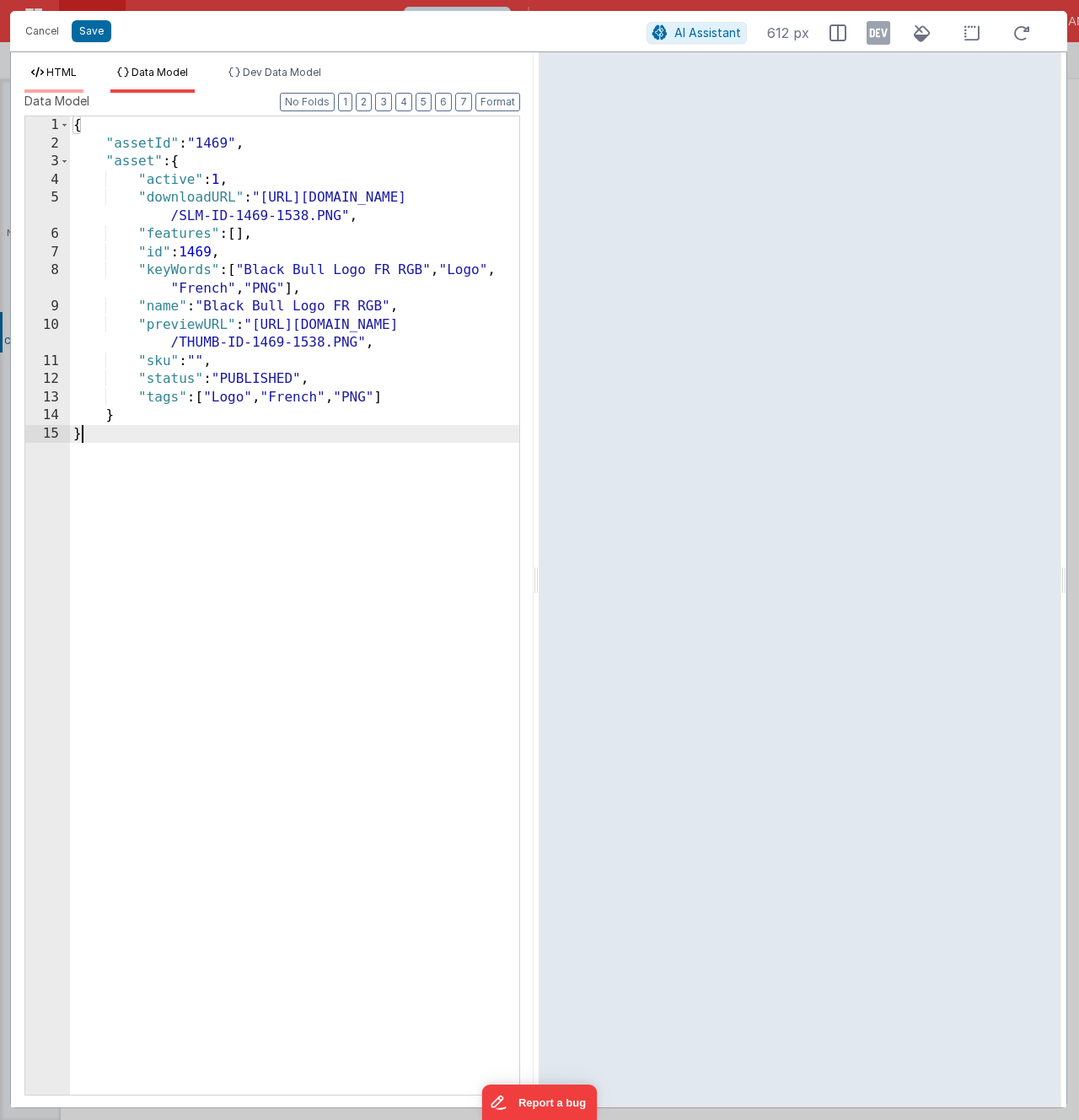
click at [56, 76] on span "HTML" at bounding box center [61, 72] width 30 height 13
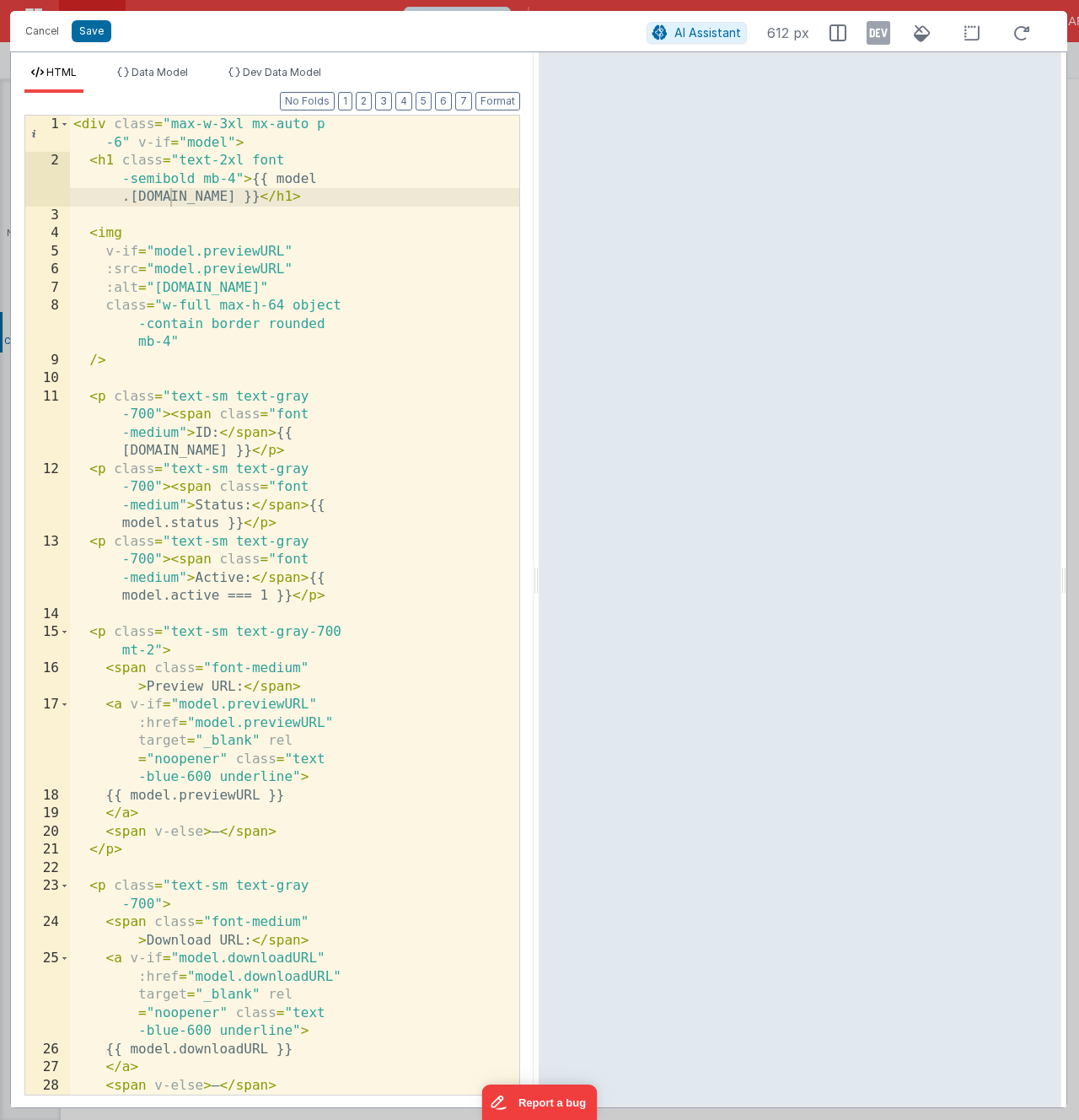
click at [238, 231] on div "< div class = "max-w-3xl mx-auto p -6" v-if = "model" > < h1 class = "text-2xl …" at bounding box center [294, 632] width 449 height 1034
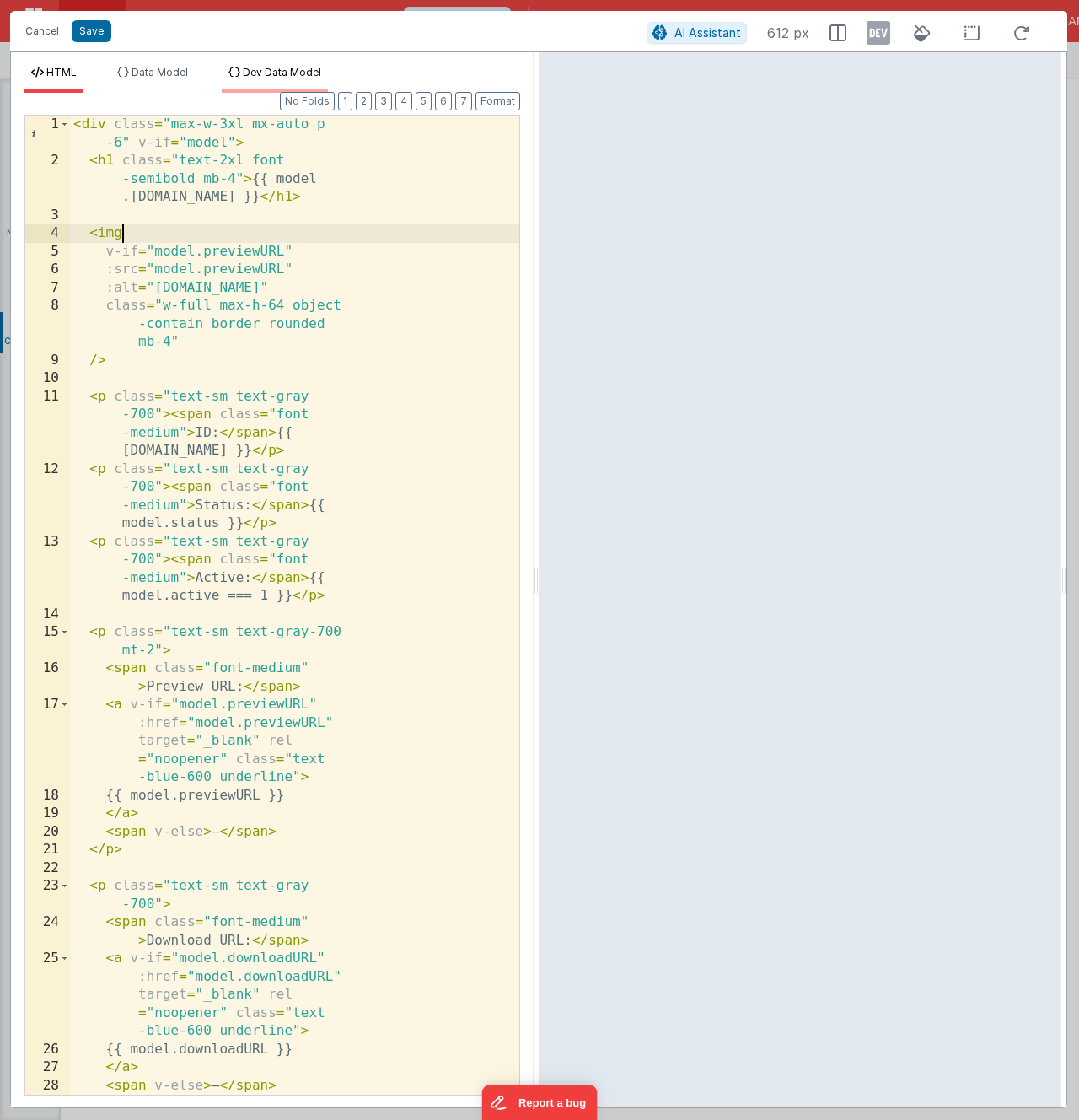
click at [253, 67] on span "Dev Data Model" at bounding box center [281, 72] width 79 height 13
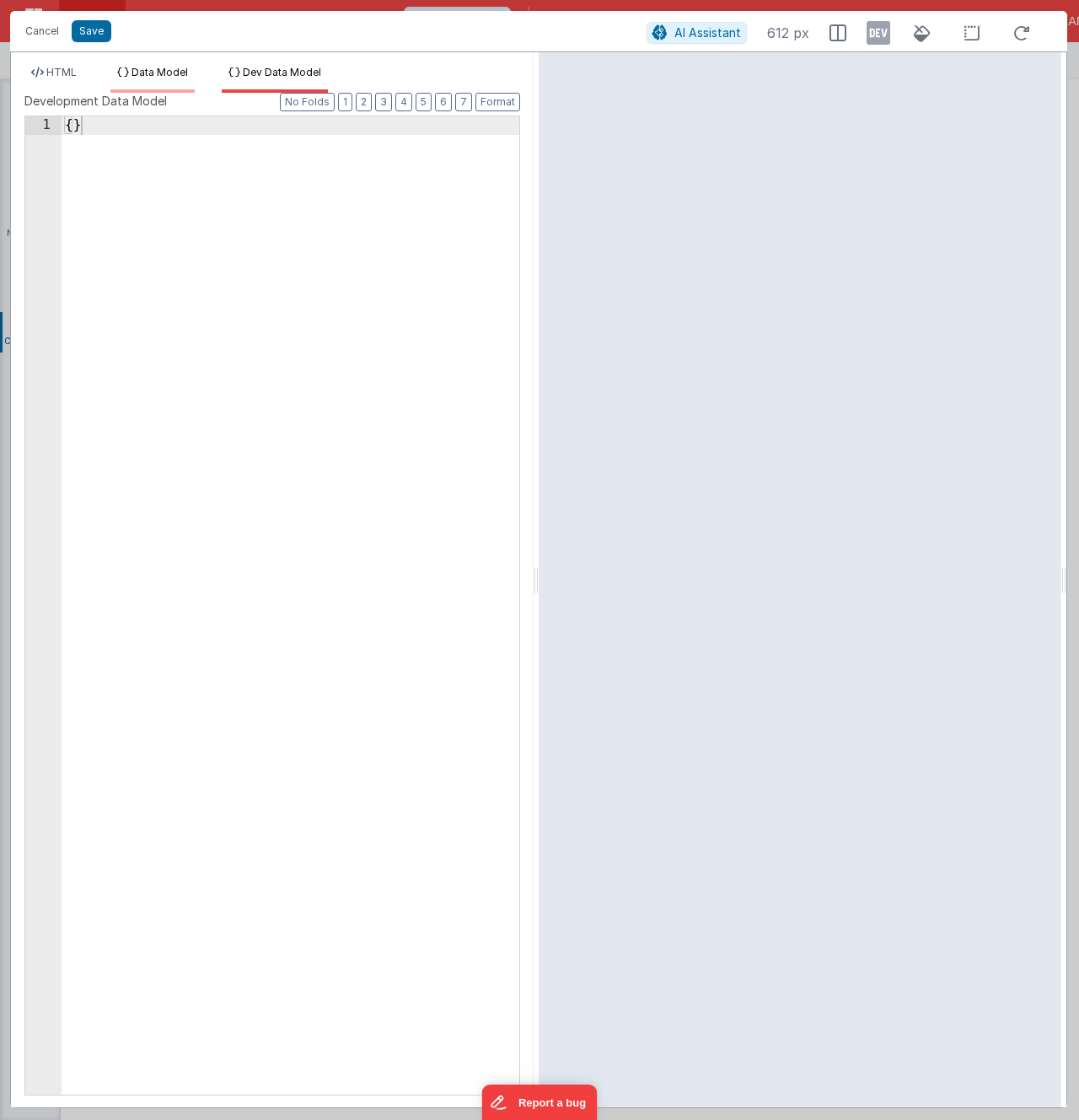
click at [163, 74] on span "Data Model" at bounding box center [159, 72] width 56 height 13
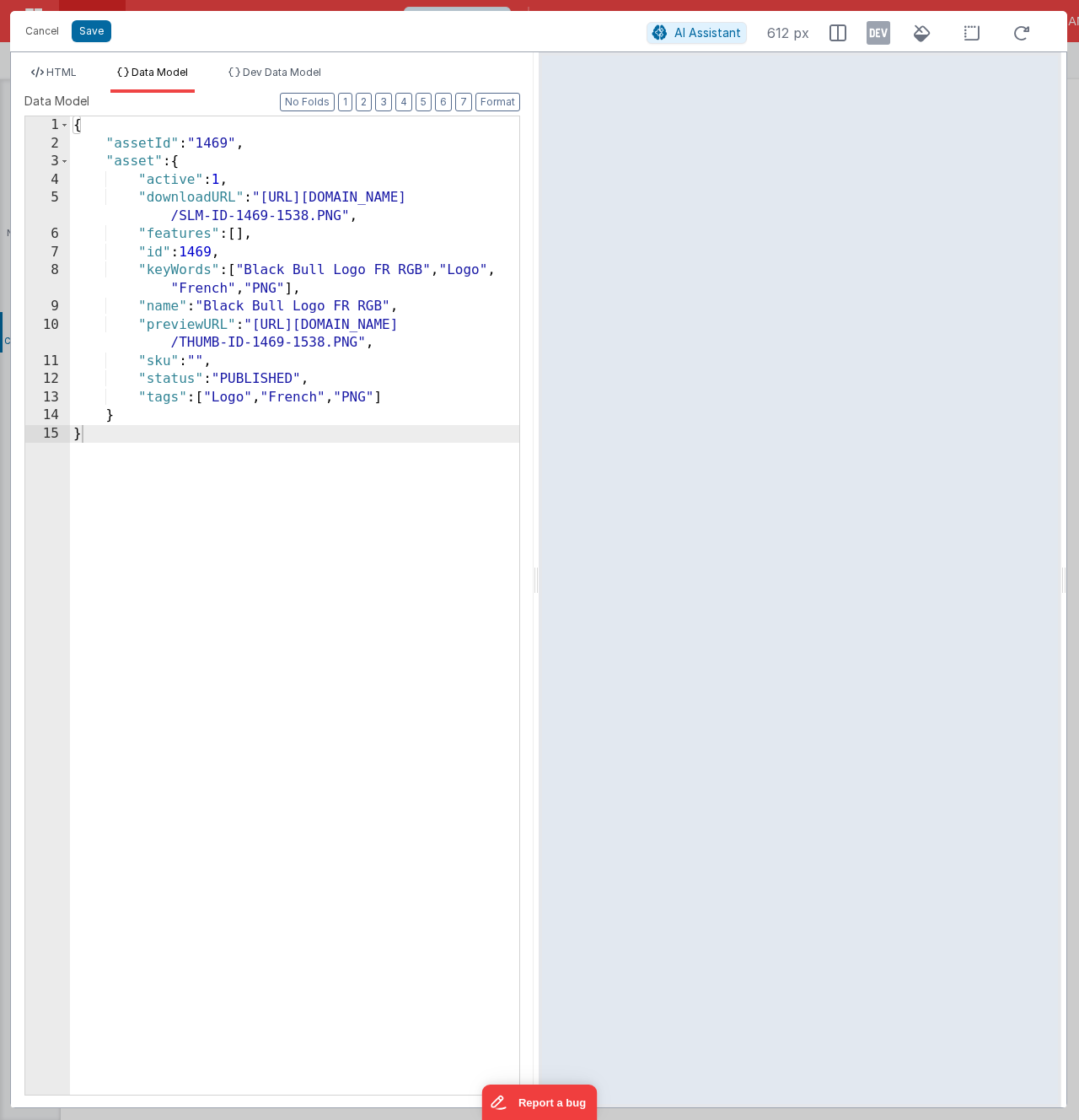
click at [183, 368] on div "{ "assetId" : "1469" , "asset" : { "active" : 1 , "downloadURL" : "[URL][DOMAIN…" at bounding box center [294, 623] width 449 height 1014
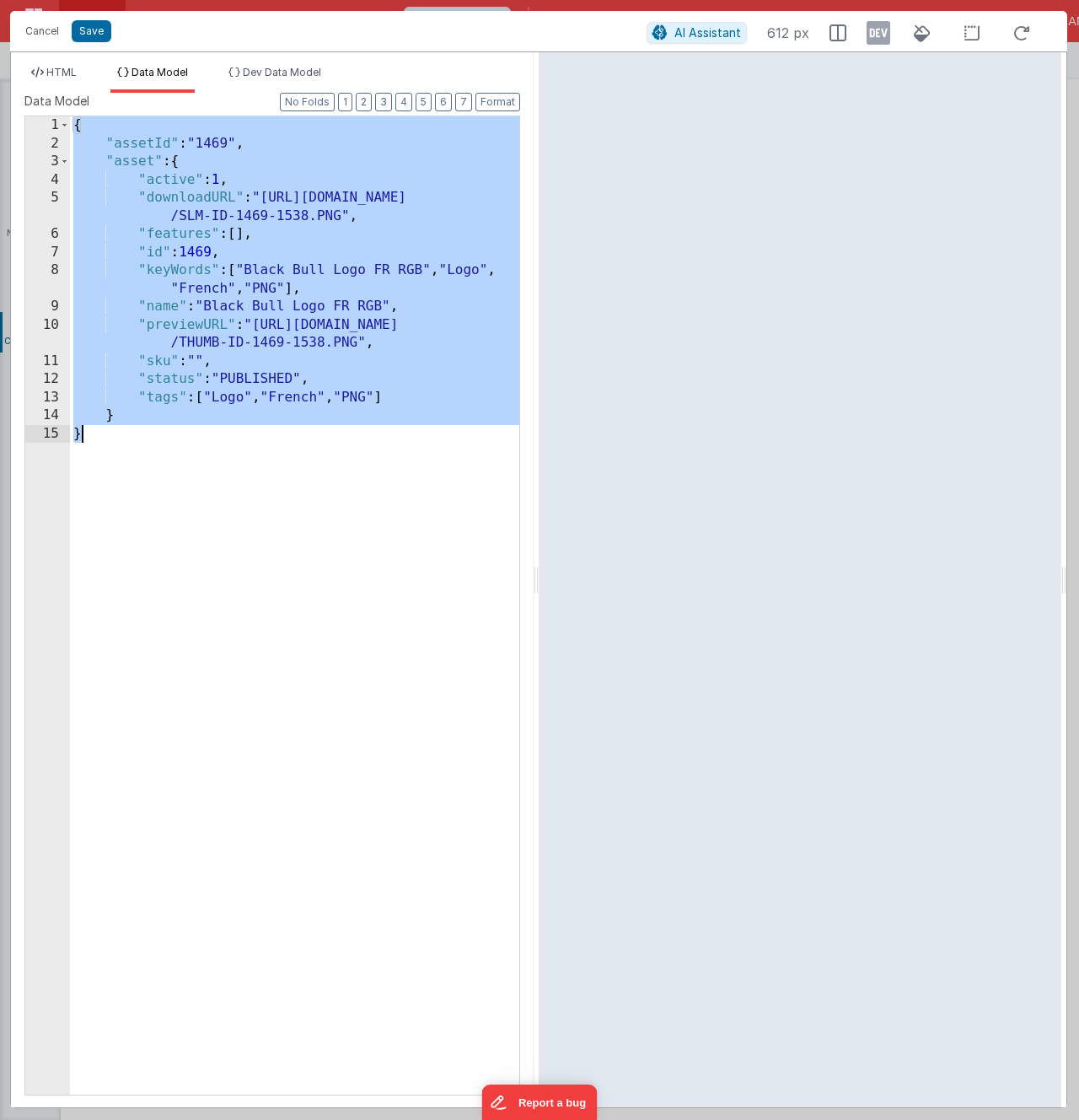
click at [384, 447] on div "{ "assetId" : "1469" , "asset" : { "active" : 1 , "downloadURL" : "[URL][DOMAIN…" at bounding box center [294, 623] width 449 height 1014
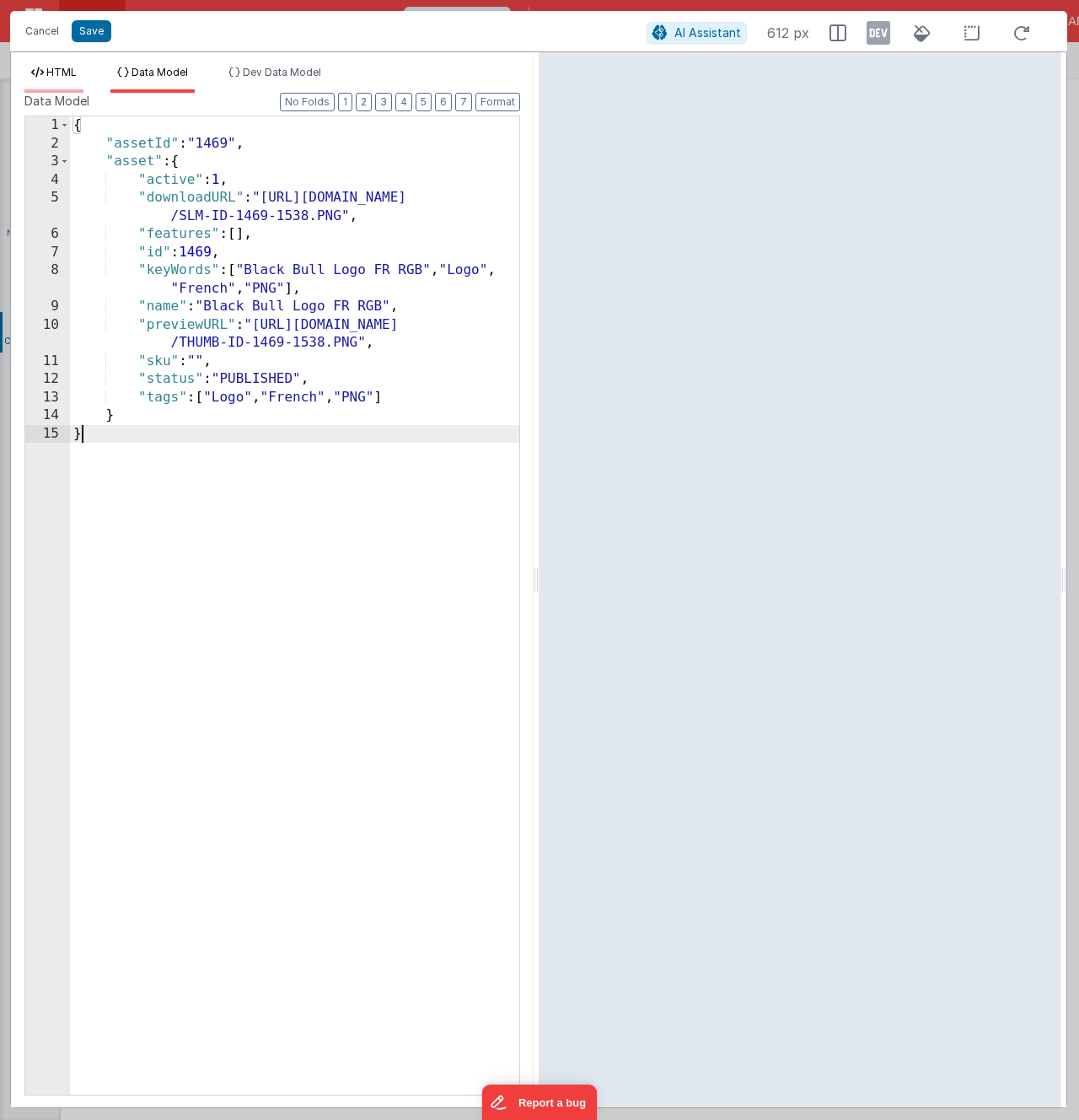
click at [58, 74] on span "HTML" at bounding box center [61, 72] width 30 height 13
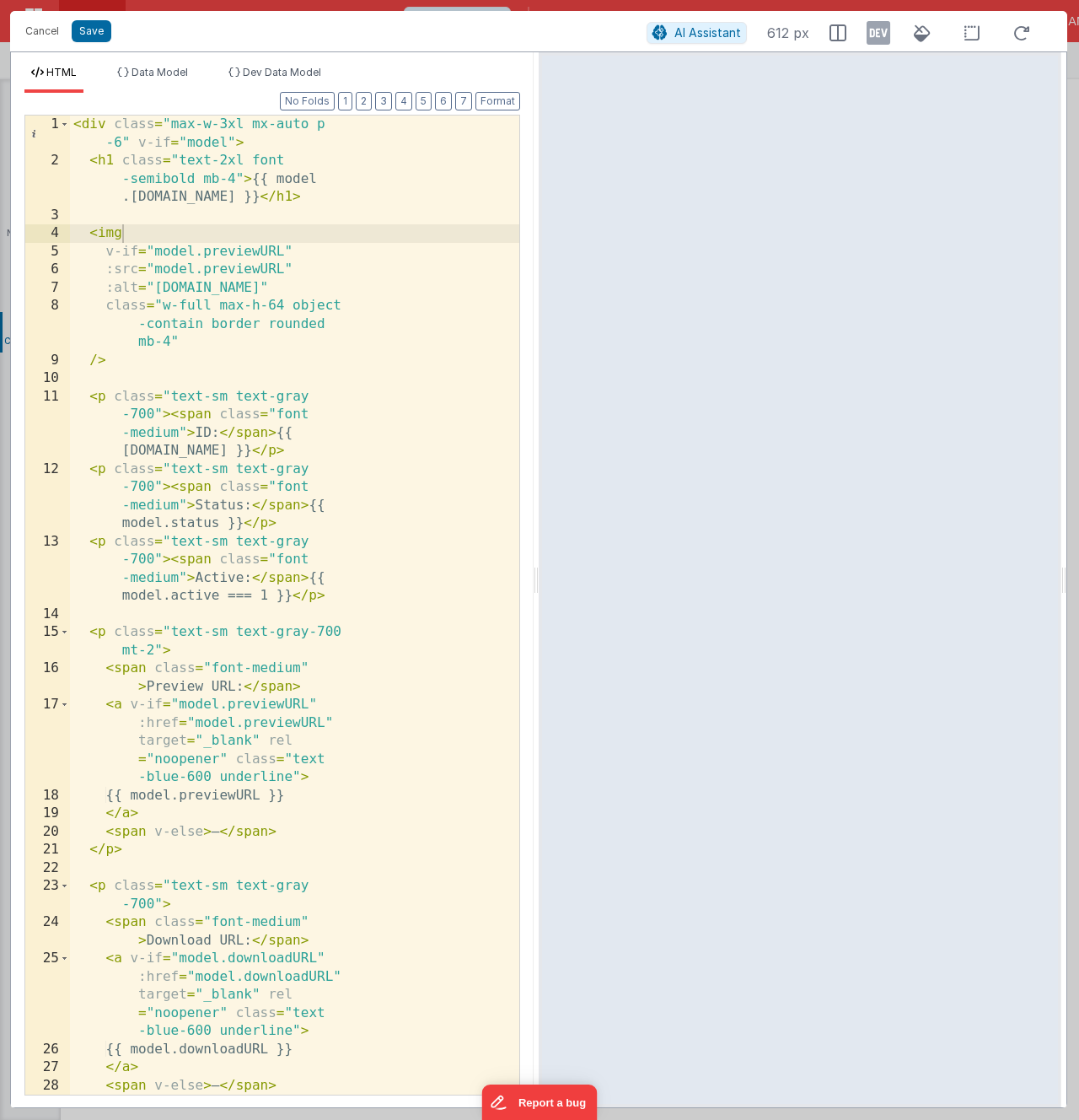
click at [245, 465] on div "< div class = "max-w-3xl mx-auto p -6" v-if = "model" > < h1 class = "text-2xl …" at bounding box center [294, 632] width 449 height 1034
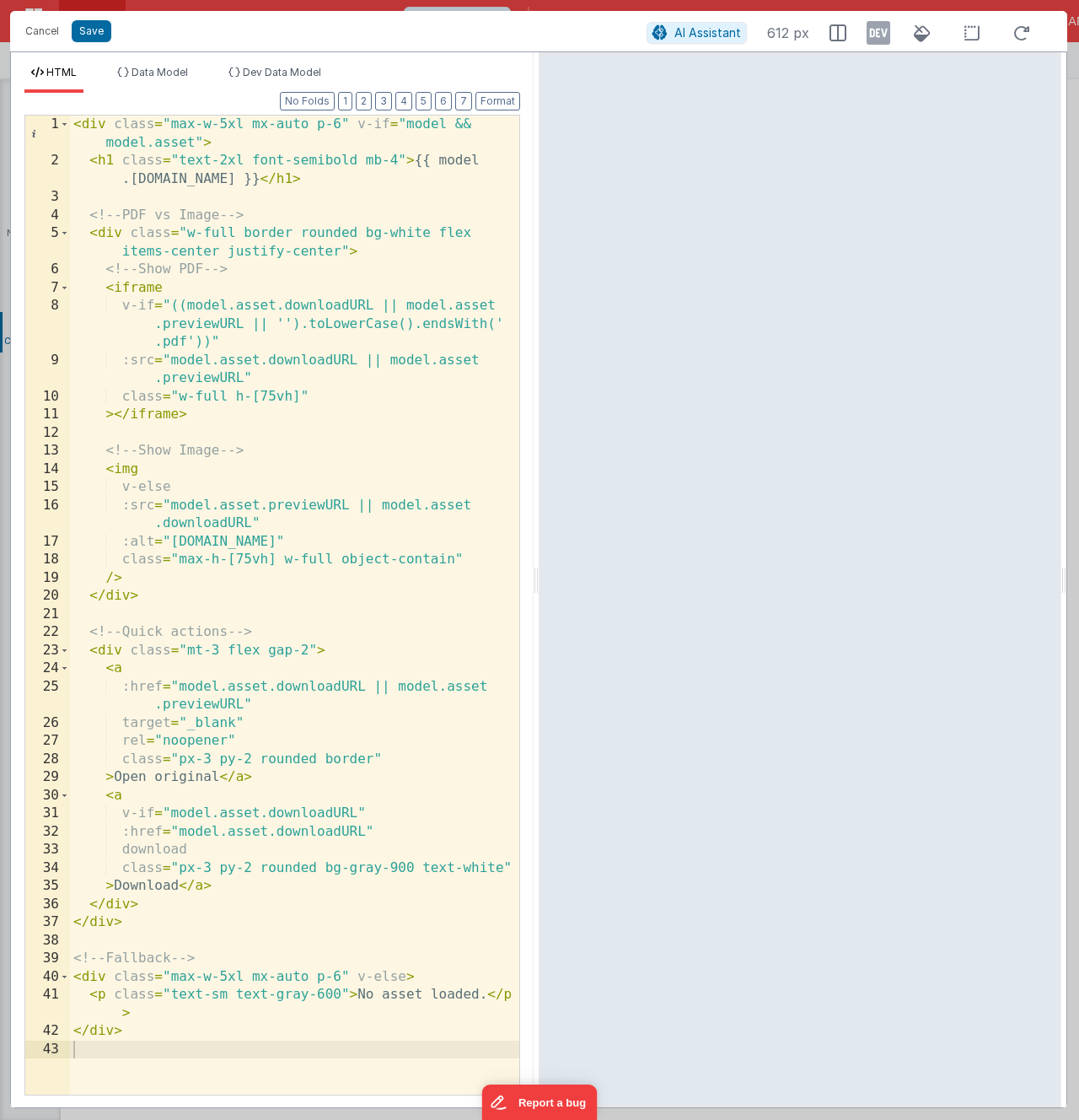
click at [260, 581] on div "< div class = "max-w-5xl mx-auto p-6" v-if = "model && model.asset" > < h1 clas…" at bounding box center [294, 632] width 449 height 1034
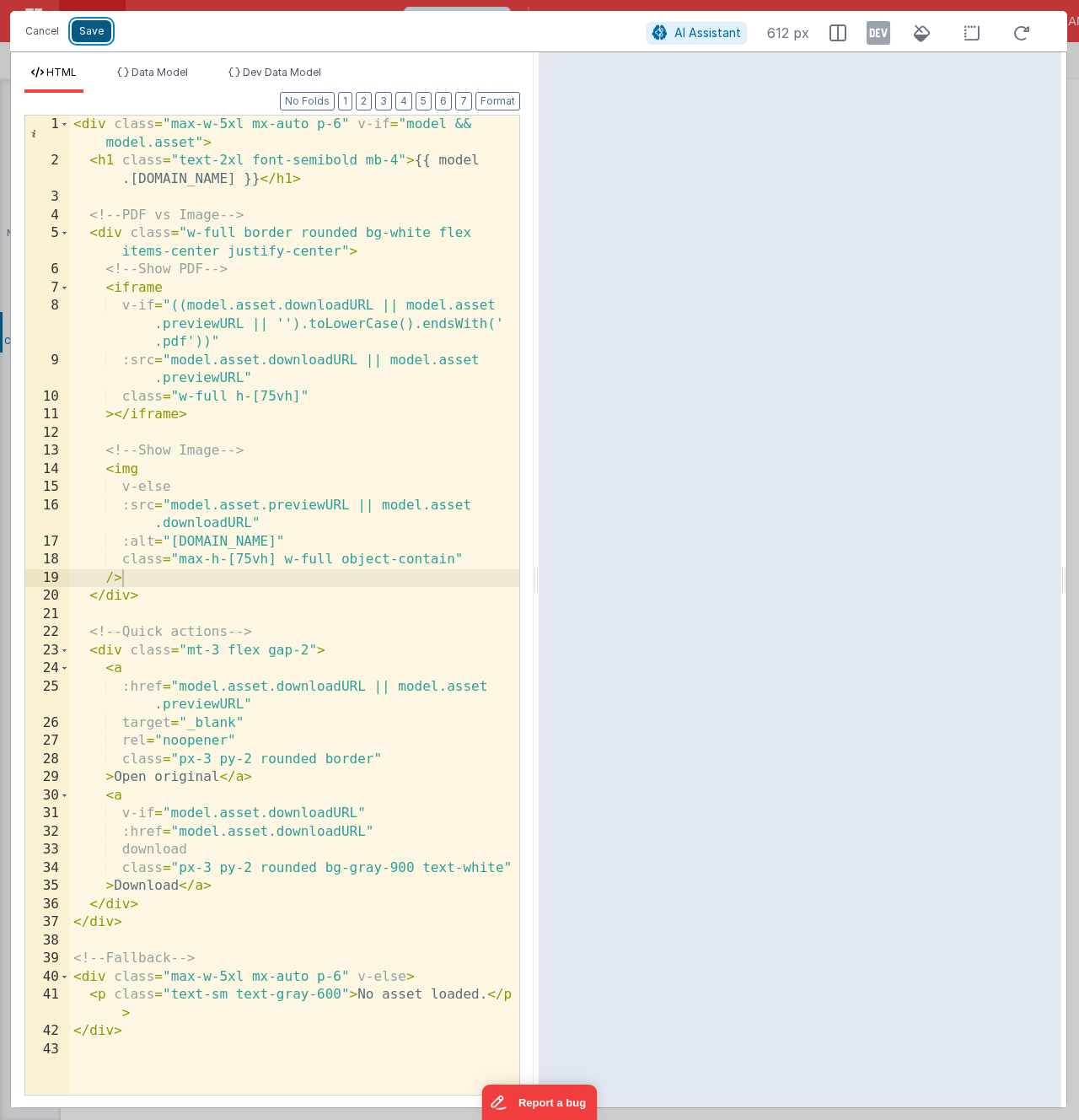
click at [86, 29] on button "Save" at bounding box center [92, 30] width 40 height 22
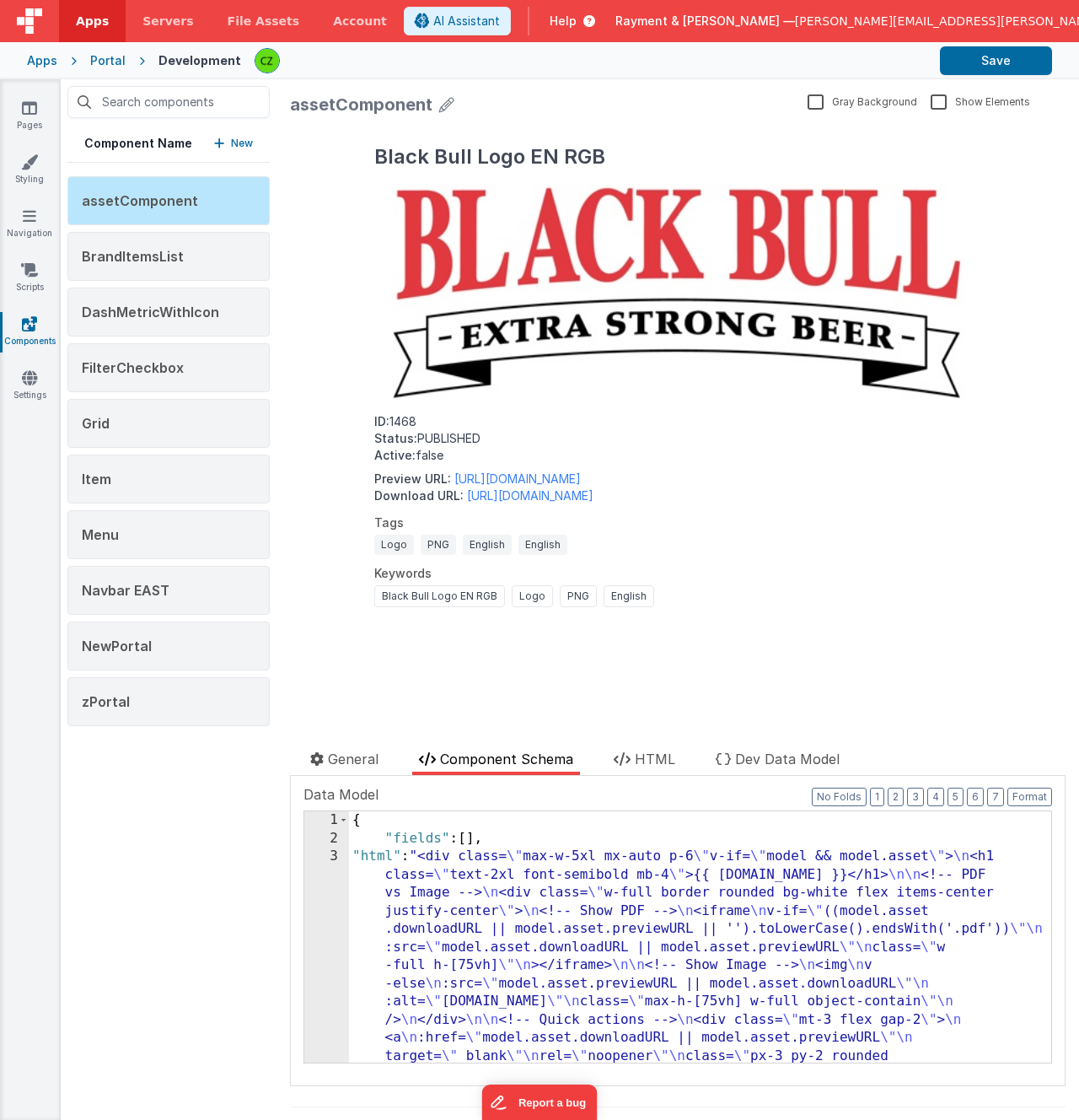
click at [313, 159] on div "Black Bull Logo EN RGB ID: 1468 Status: PUBLISHED Active: false Preview URL: [U…" at bounding box center [678, 375] width 776 height 504
click at [333, 858] on div "3" at bounding box center [326, 1001] width 45 height 308
click at [332, 854] on div "3" at bounding box center [326, 1001] width 45 height 308
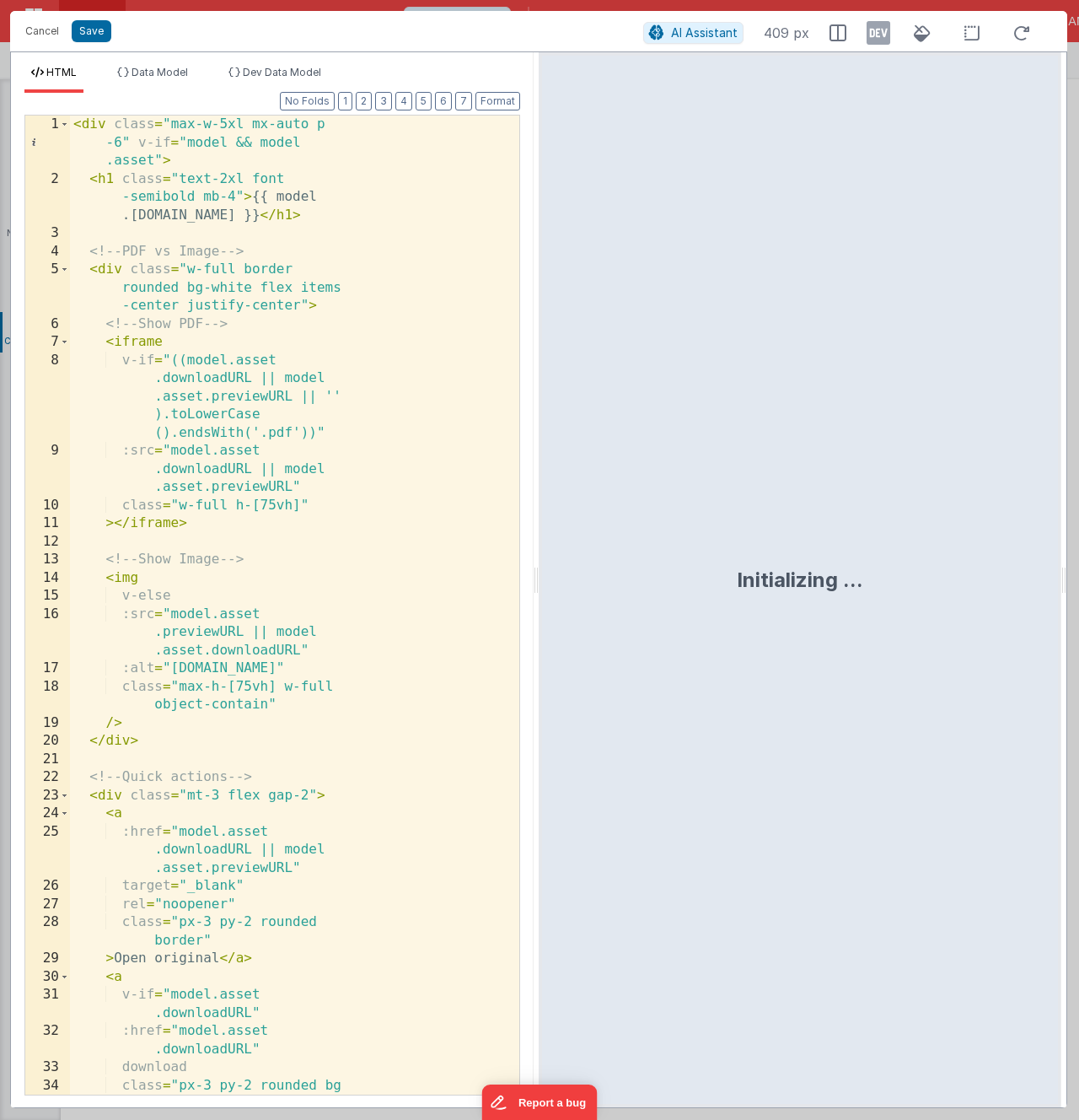
click at [378, 653] on div "< div class = "max-w-5xl mx-auto p -6" v-if = "model && model .asset" > < h1 cl…" at bounding box center [294, 650] width 449 height 1070
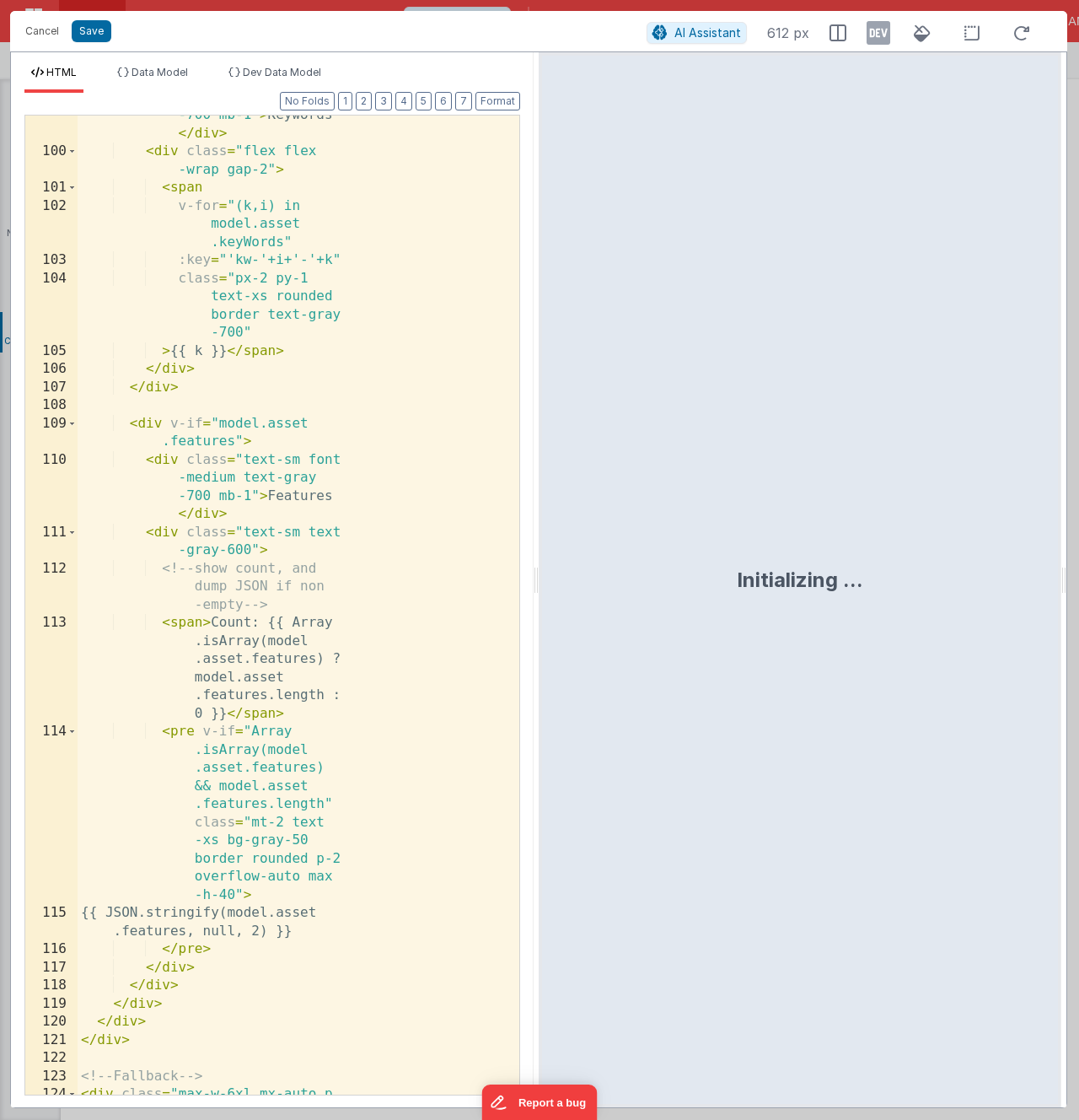
scroll to position [3480, 0]
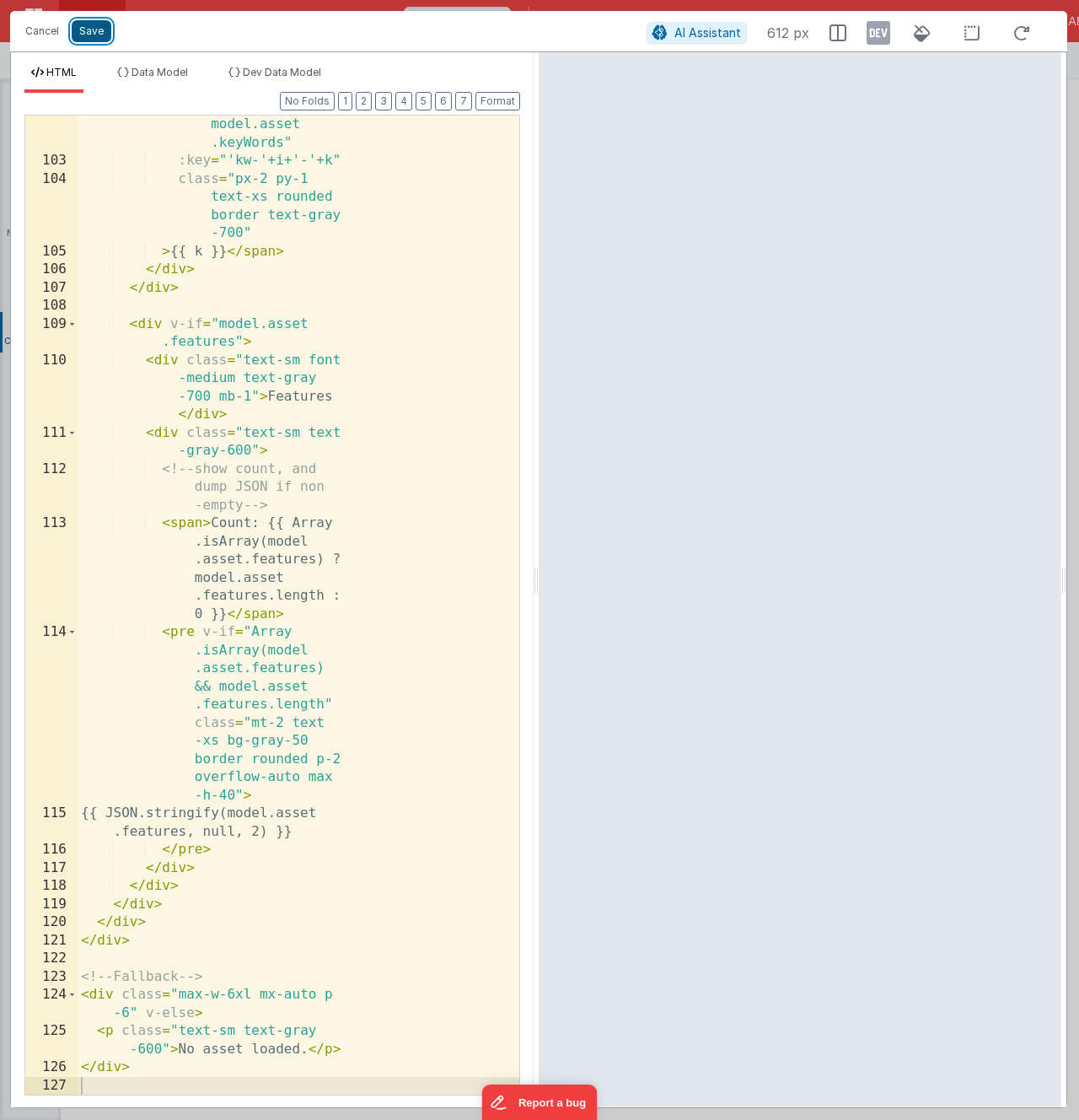
click at [88, 27] on button "Save" at bounding box center [92, 30] width 40 height 22
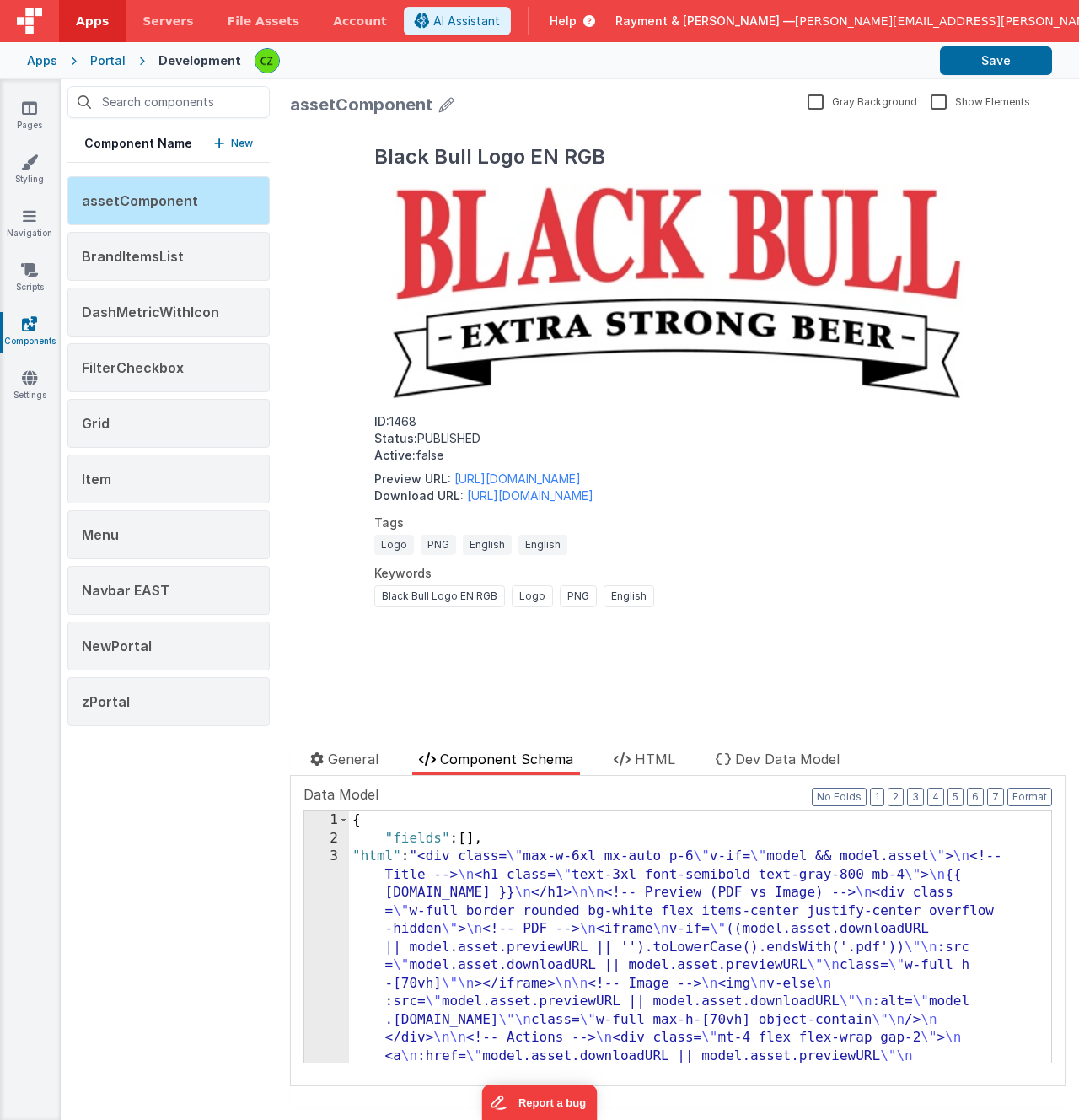
click at [538, 674] on div "Black Bull Logo EN RGB ID: 1468 Status: PUBLISHED Active: false Preview URL: [U…" at bounding box center [678, 416] width 776 height 586
click at [959, 60] on button "Save" at bounding box center [995, 61] width 112 height 29
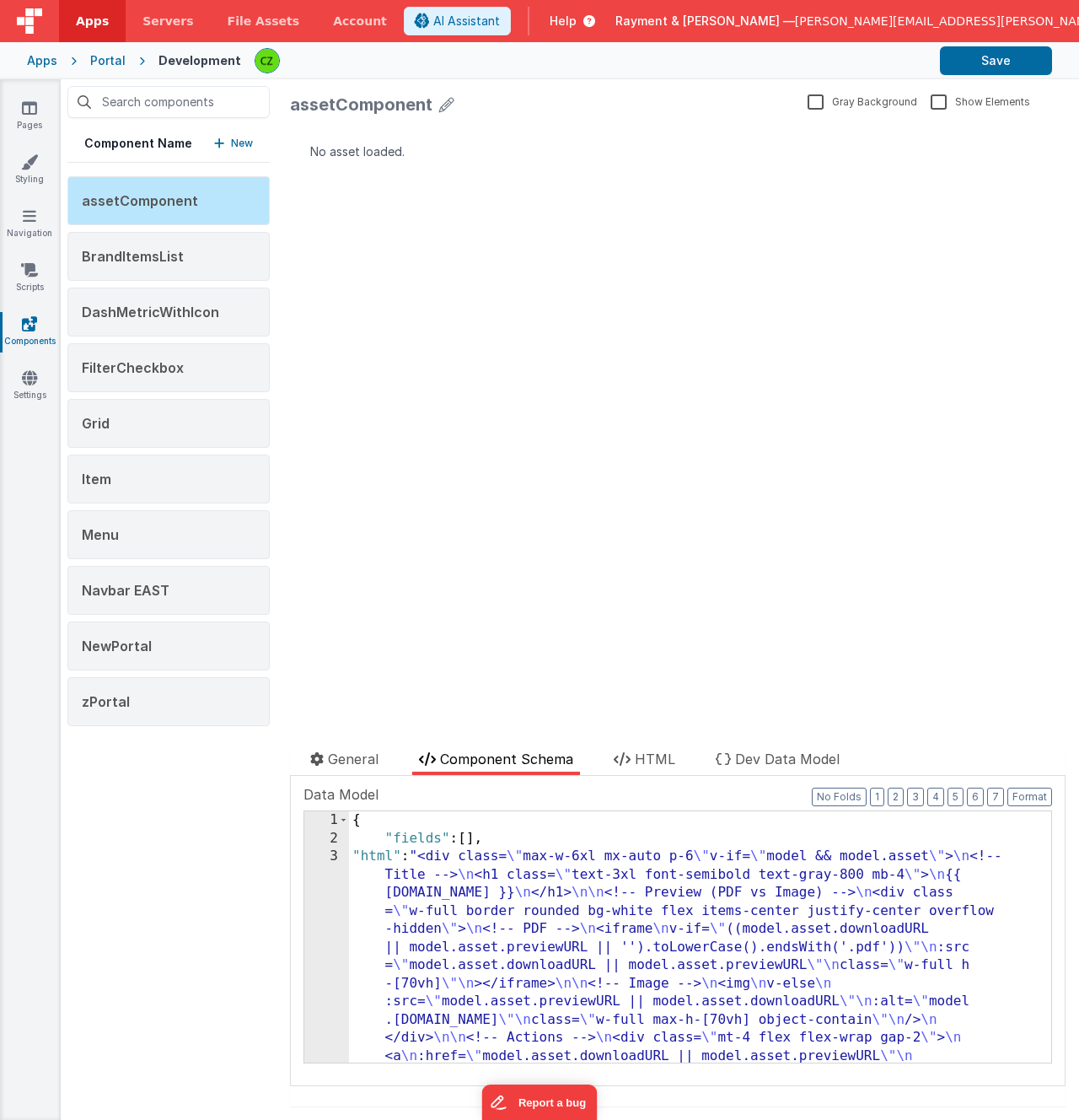
click at [686, 280] on div "No asset loaded. update page model (See schema to hide after dev) showElements" at bounding box center [678, 416] width 776 height 586
click at [643, 774] on li "HTML" at bounding box center [644, 761] width 75 height 26
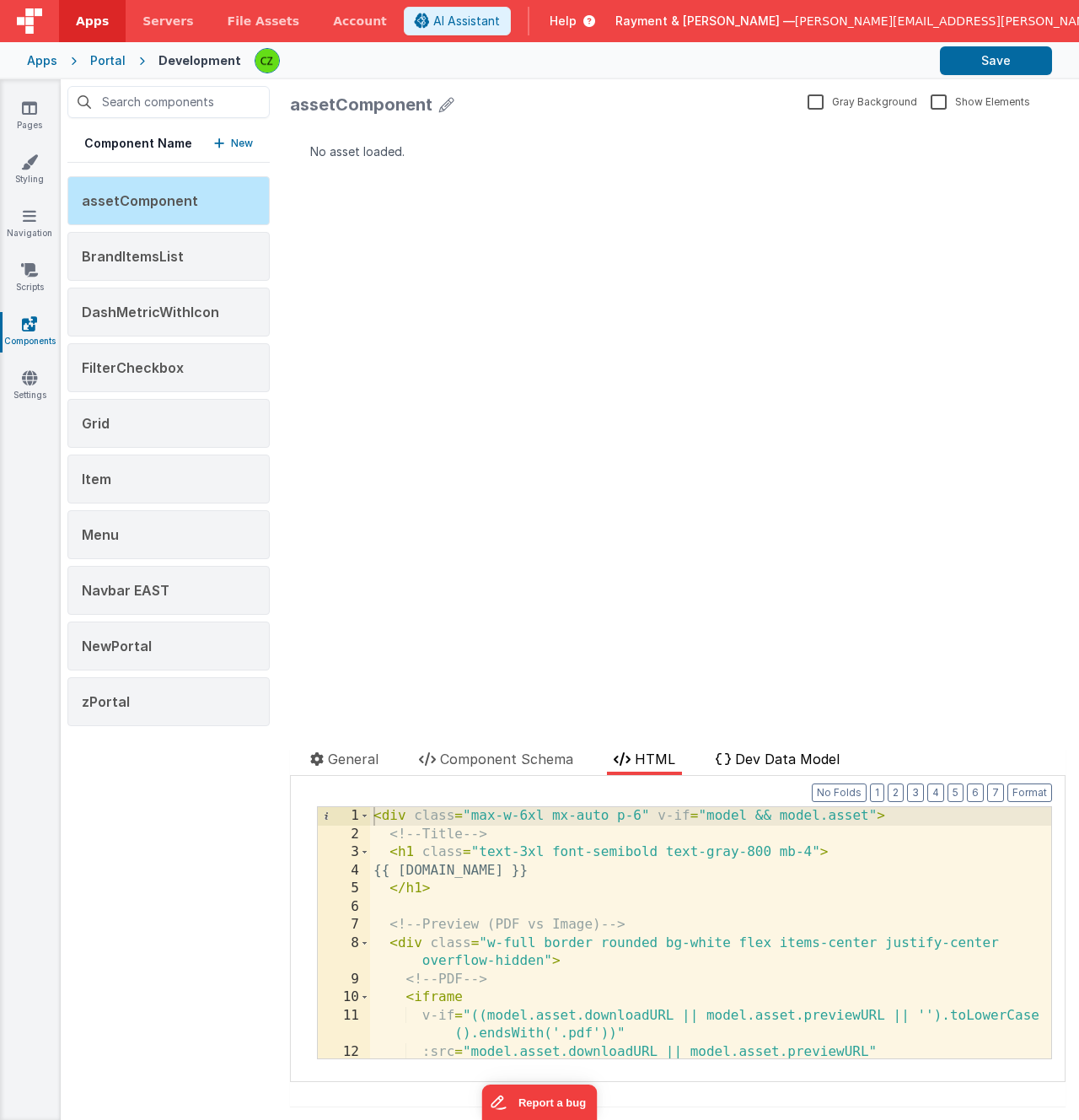
click at [780, 754] on span "Dev Data Model" at bounding box center [787, 758] width 105 height 16
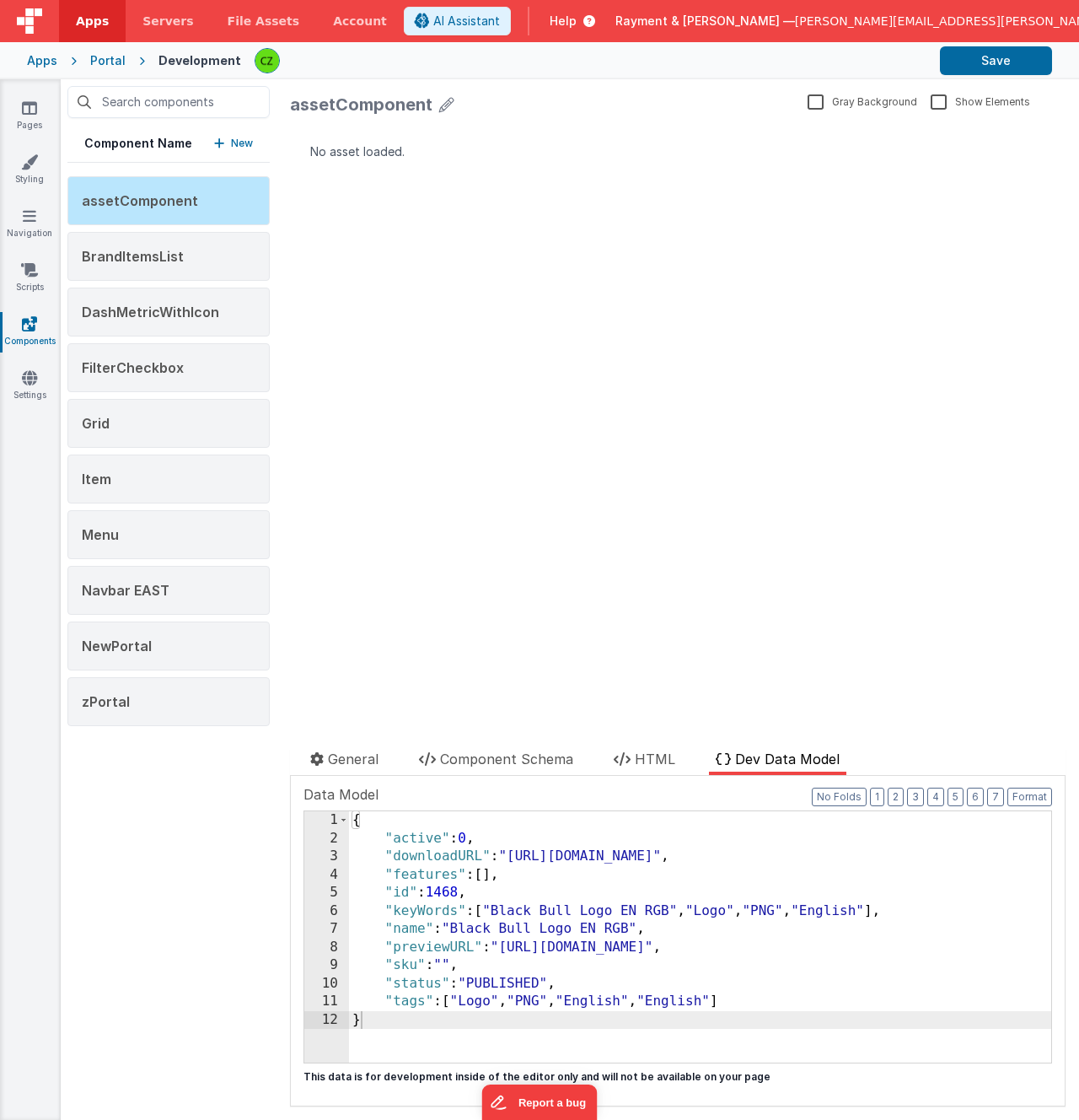
click at [577, 982] on div "{ "active" : 0 , "downloadURL" : "[URL][DOMAIN_NAME]" , "features" : [ ] , "id"…" at bounding box center [700, 955] width 702 height 288
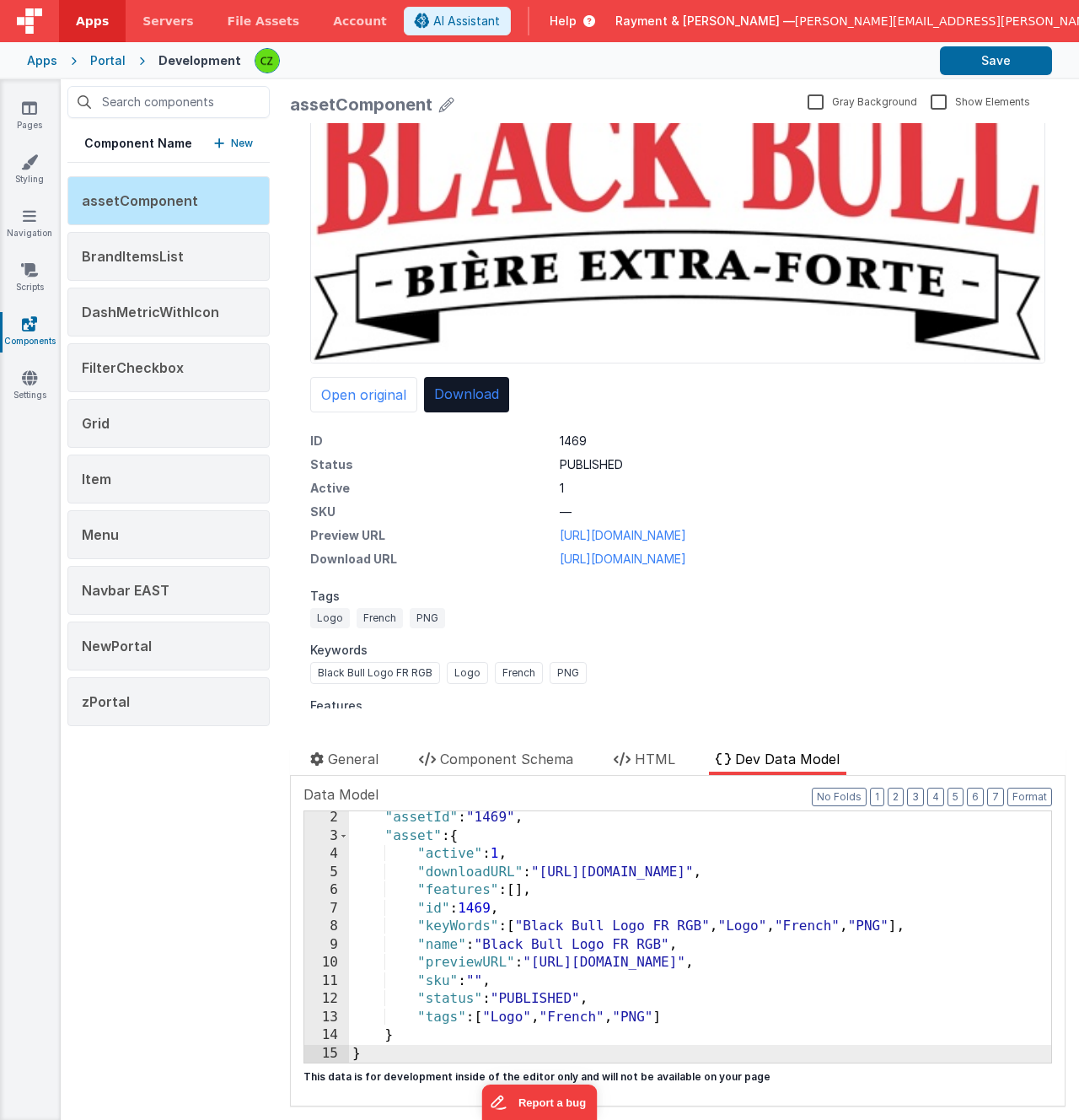
scroll to position [162, 0]
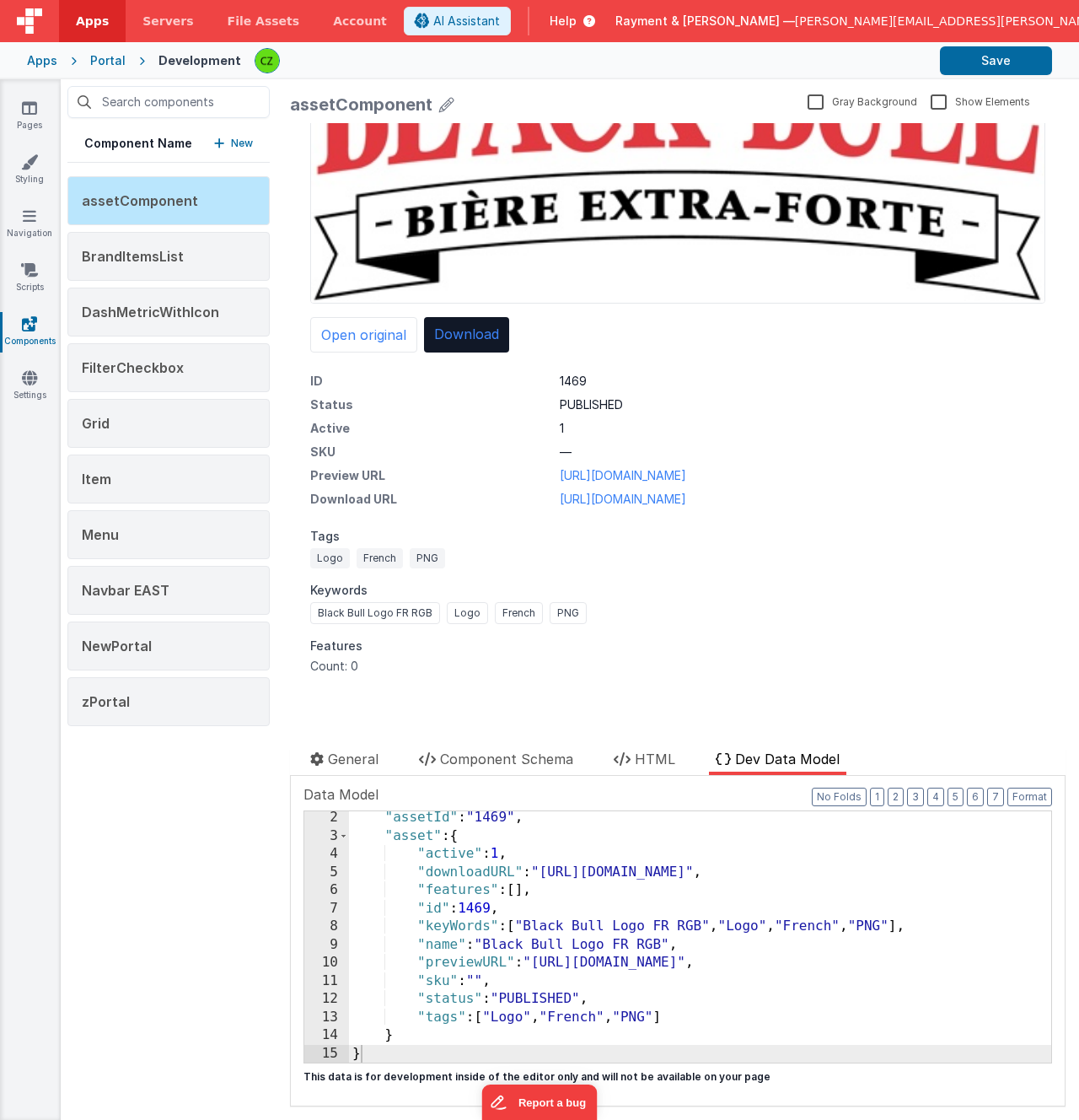
click at [575, 558] on div "Logo French PNG" at bounding box center [677, 558] width 735 height 20
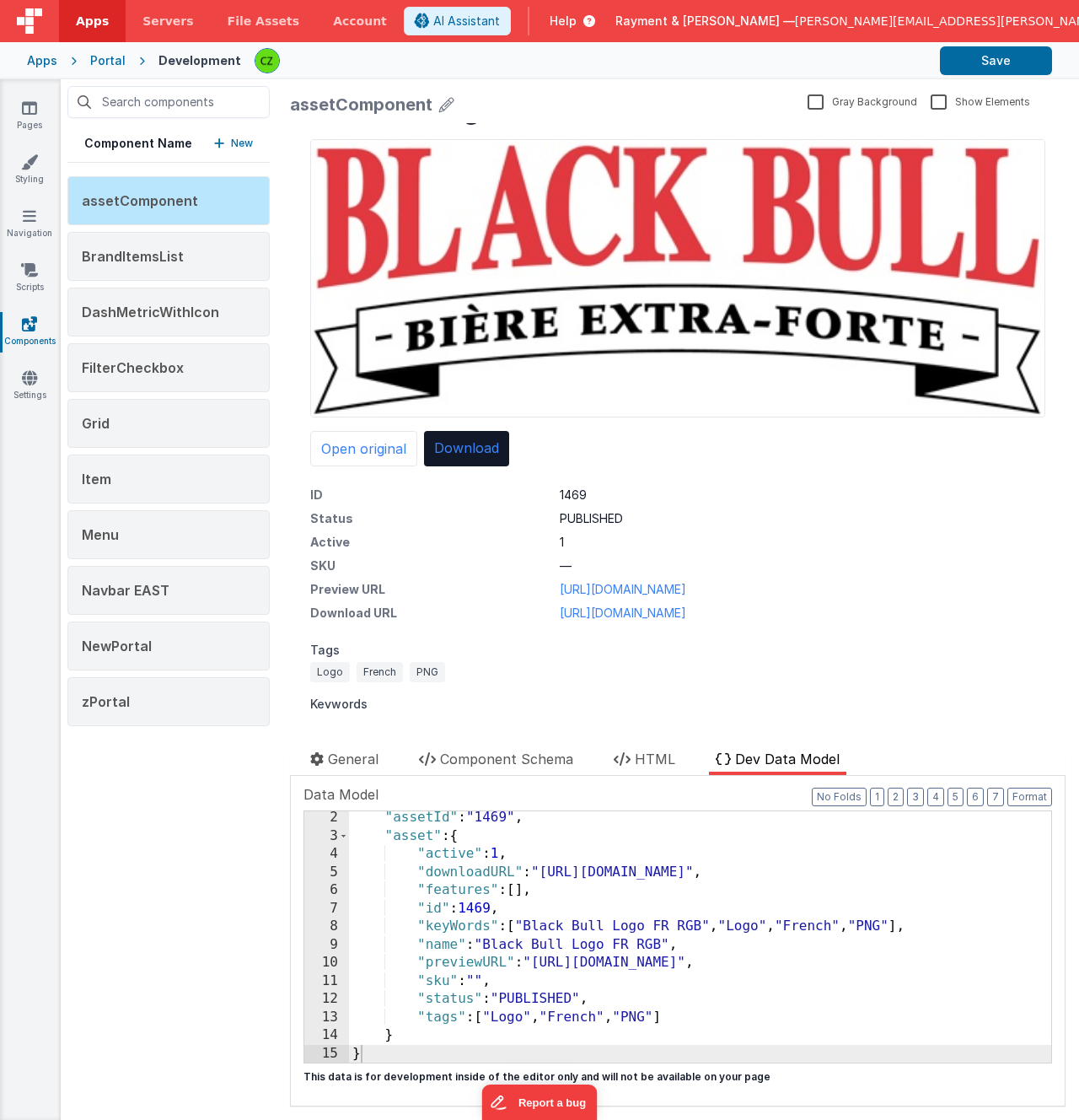
scroll to position [0, 0]
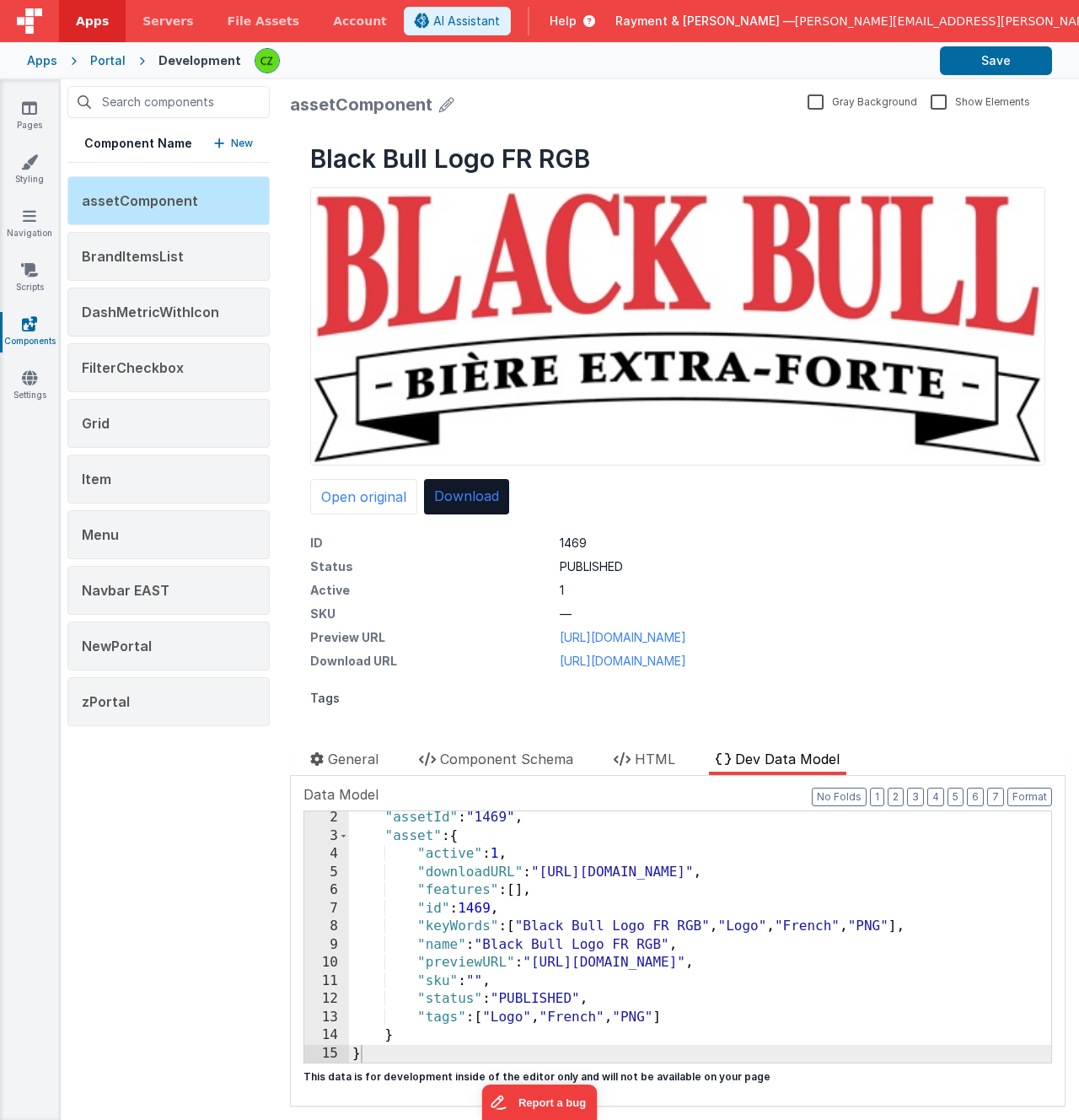
click at [908, 536] on dd "1469" at bounding box center [802, 542] width 486 height 16
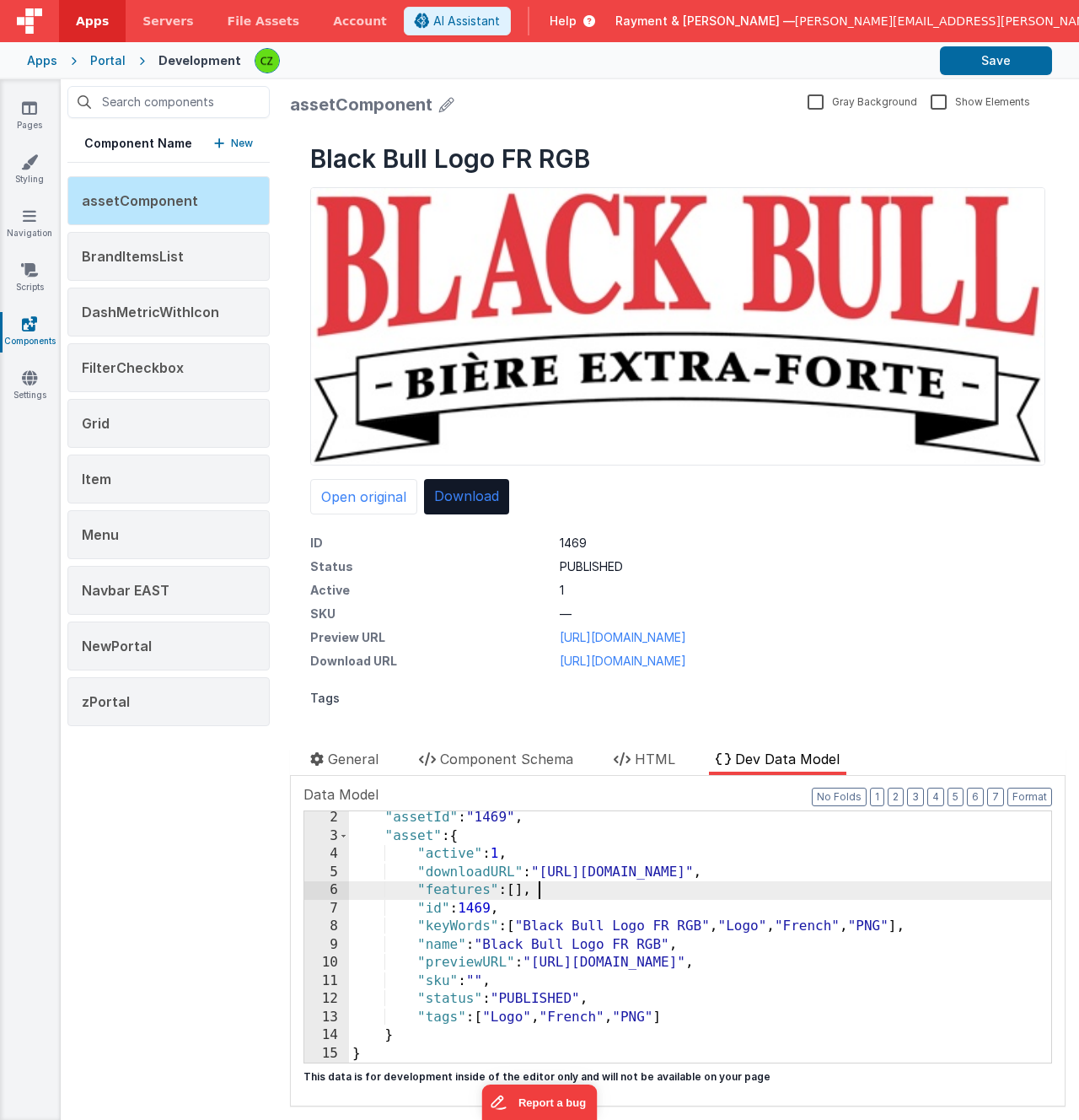
click at [556, 889] on div ""assetId" : "1469" , "asset" : { "active" : 1 , "downloadURL" : "[URL][DOMAIN_N…" at bounding box center [700, 953] width 702 height 288
click at [972, 47] on button "Save" at bounding box center [995, 61] width 112 height 29
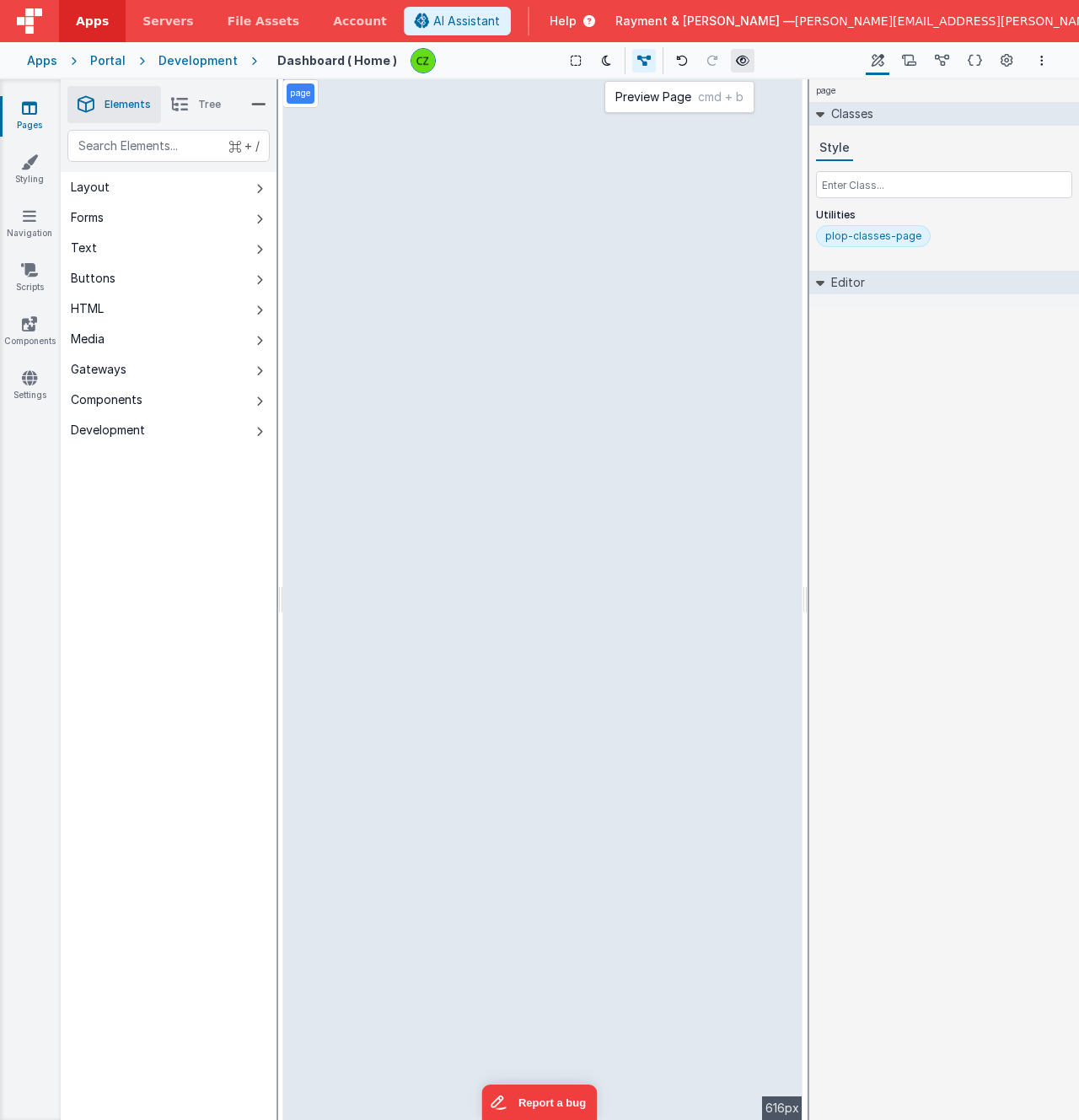
click at [736, 60] on icon at bounding box center [743, 61] width 14 height 12
click at [736, 59] on icon at bounding box center [743, 61] width 14 height 12
click at [737, 65] on icon at bounding box center [743, 61] width 14 height 12
click at [23, 167] on icon at bounding box center [29, 161] width 16 height 16
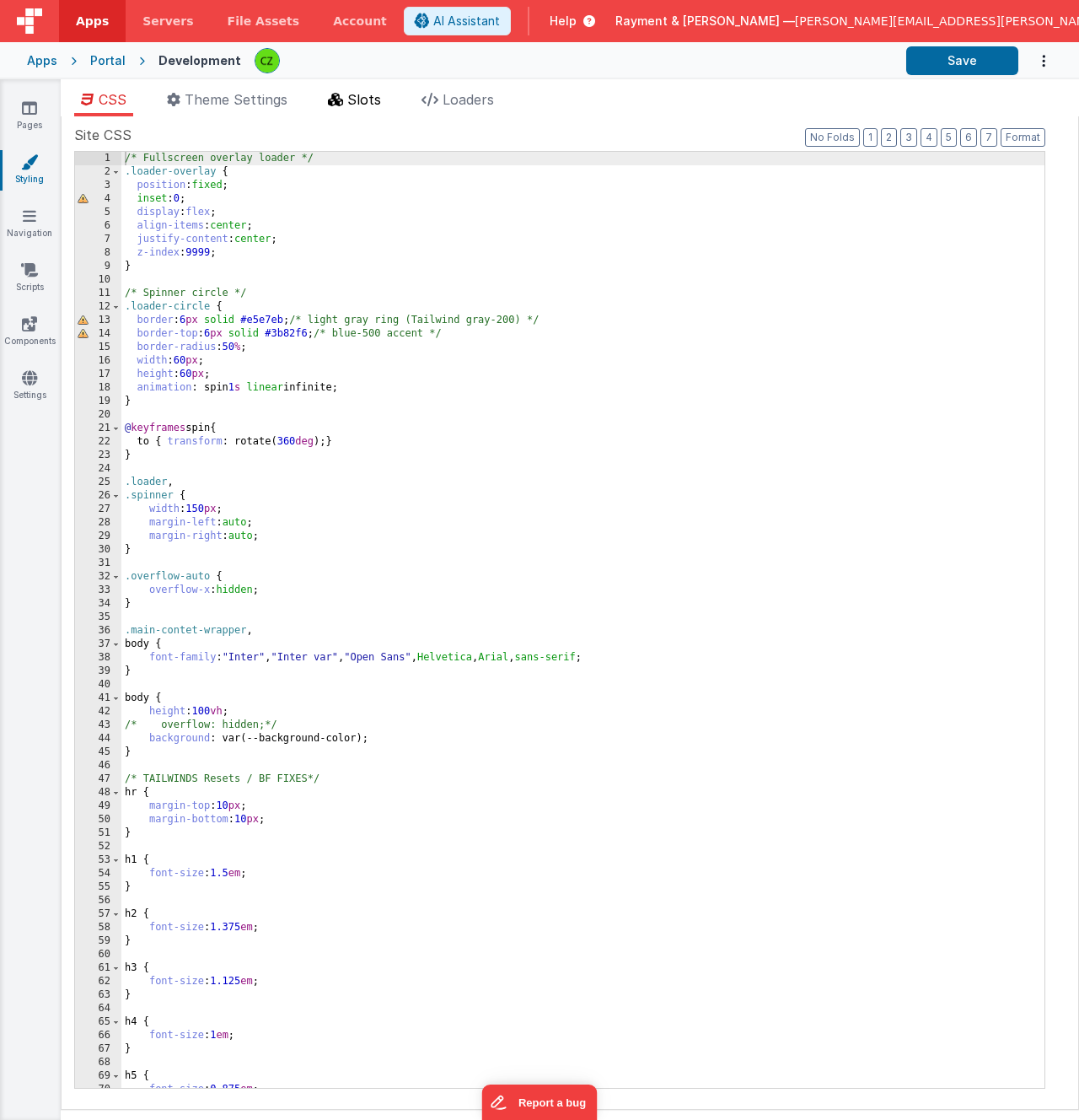
click at [349, 108] on li "Slots" at bounding box center [354, 102] width 67 height 27
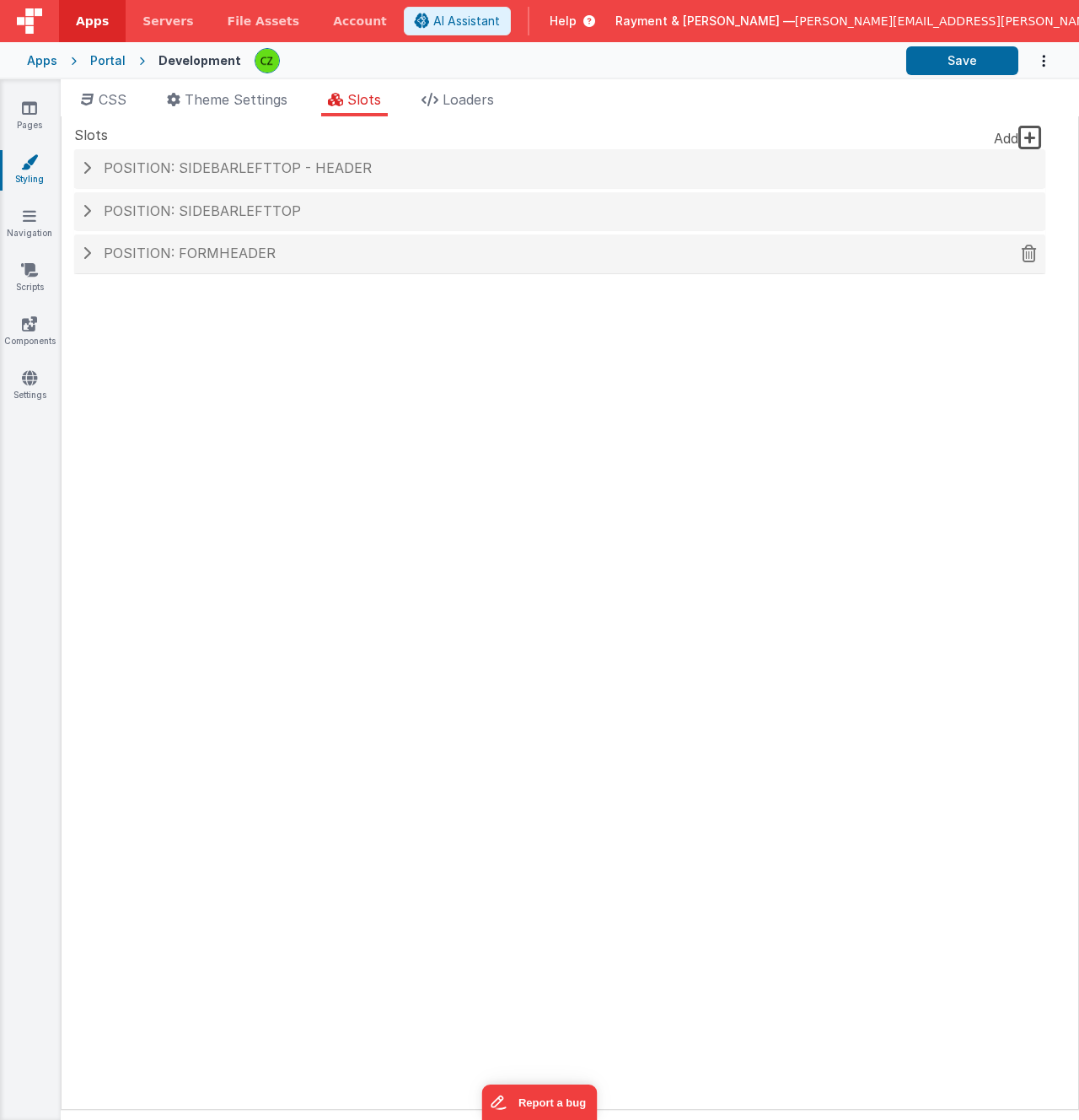
click at [85, 255] on span at bounding box center [87, 253] width 9 height 14
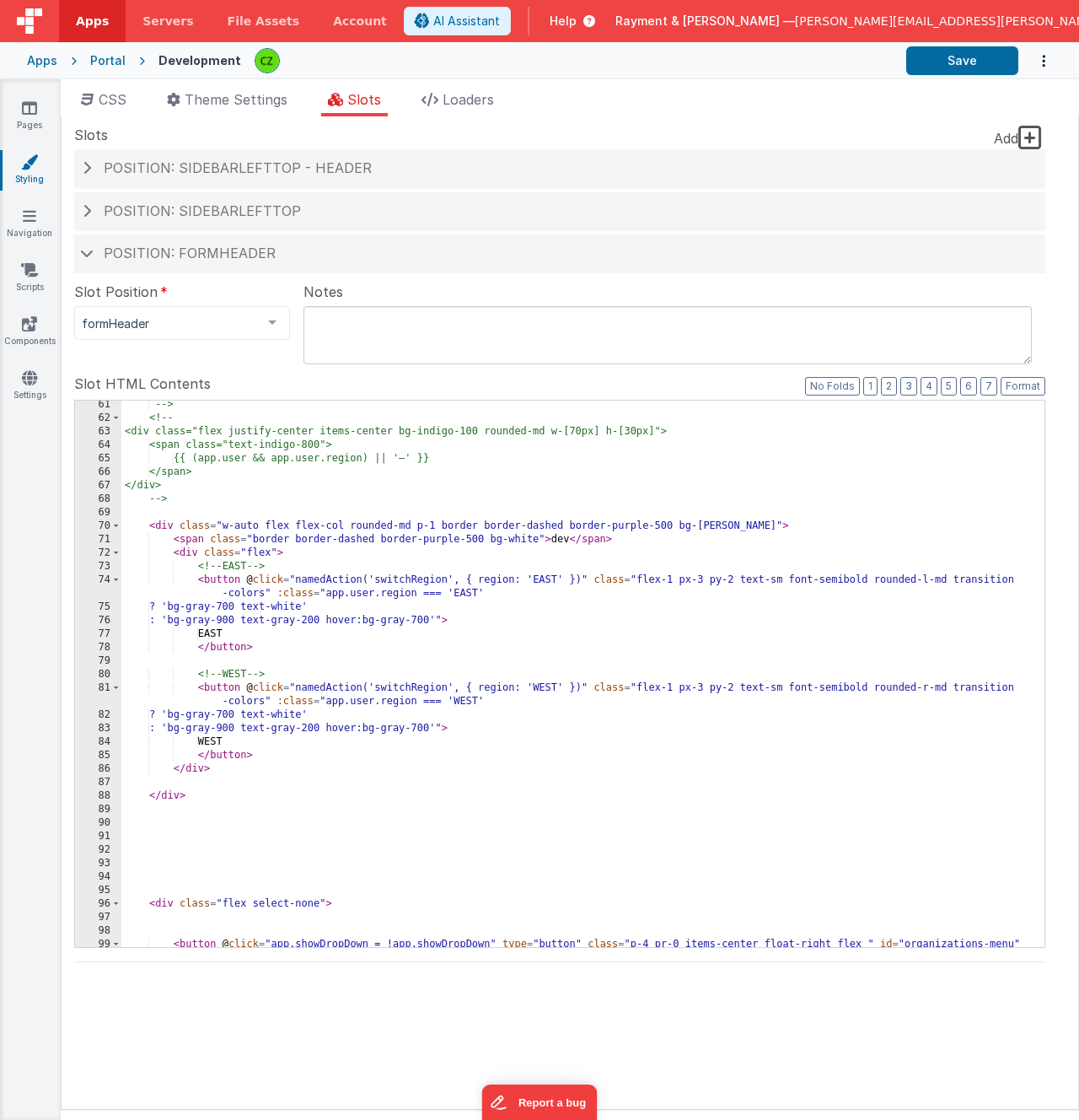
scroll to position [961, 0]
click at [302, 569] on div "--> <!-- <div class="flex justify-center items-center bg-indigo-100 rounded-md …" at bounding box center [583, 692] width 923 height 587
click at [301, 541] on div "--> <!-- <div class="flex justify-center items-center bg-indigo-100 rounded-md …" at bounding box center [583, 692] width 923 height 587
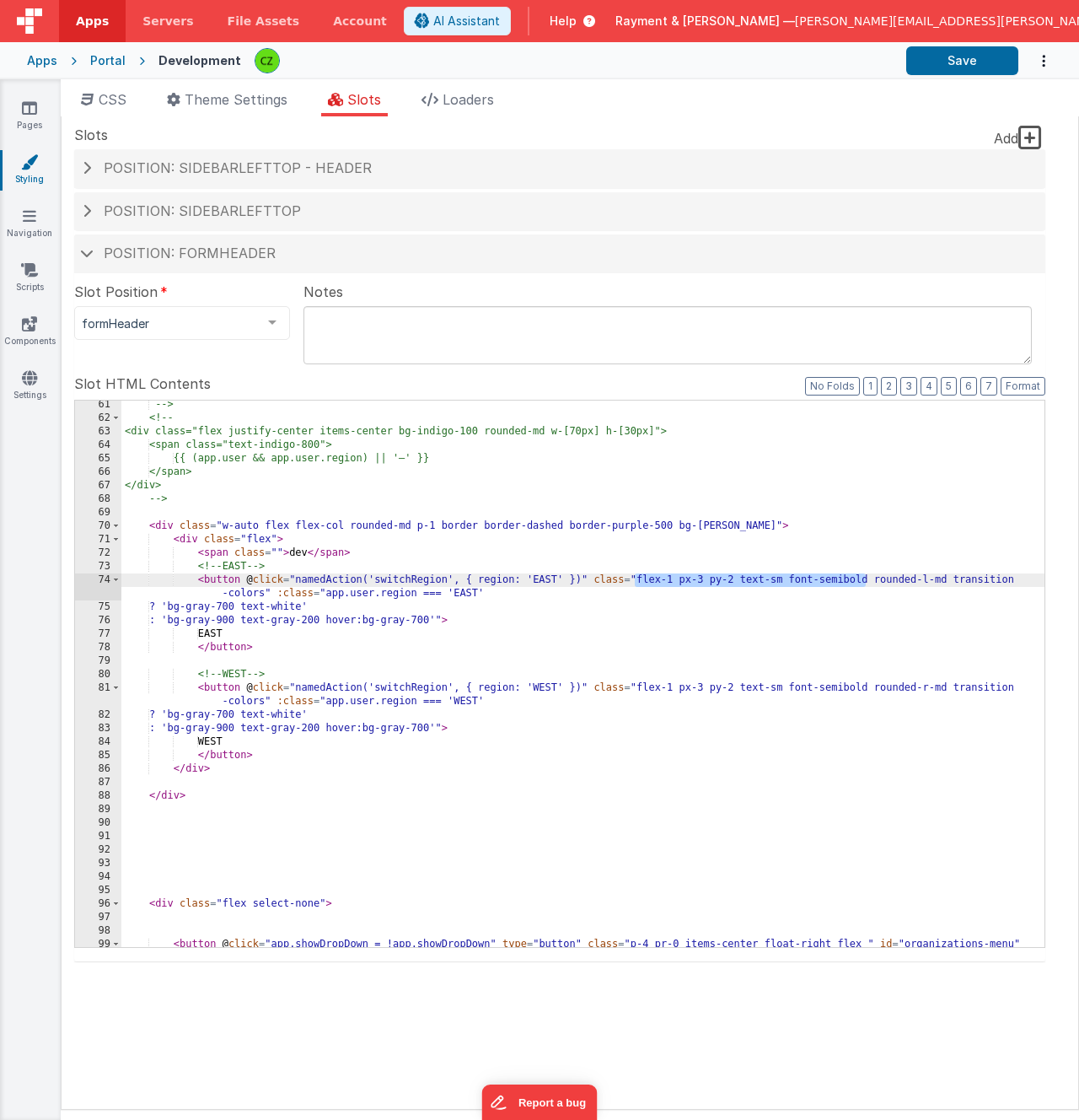
click at [274, 552] on div "--> <!-- <div class="flex justify-center items-center bg-indigo-100 rounded-md …" at bounding box center [583, 692] width 923 height 587
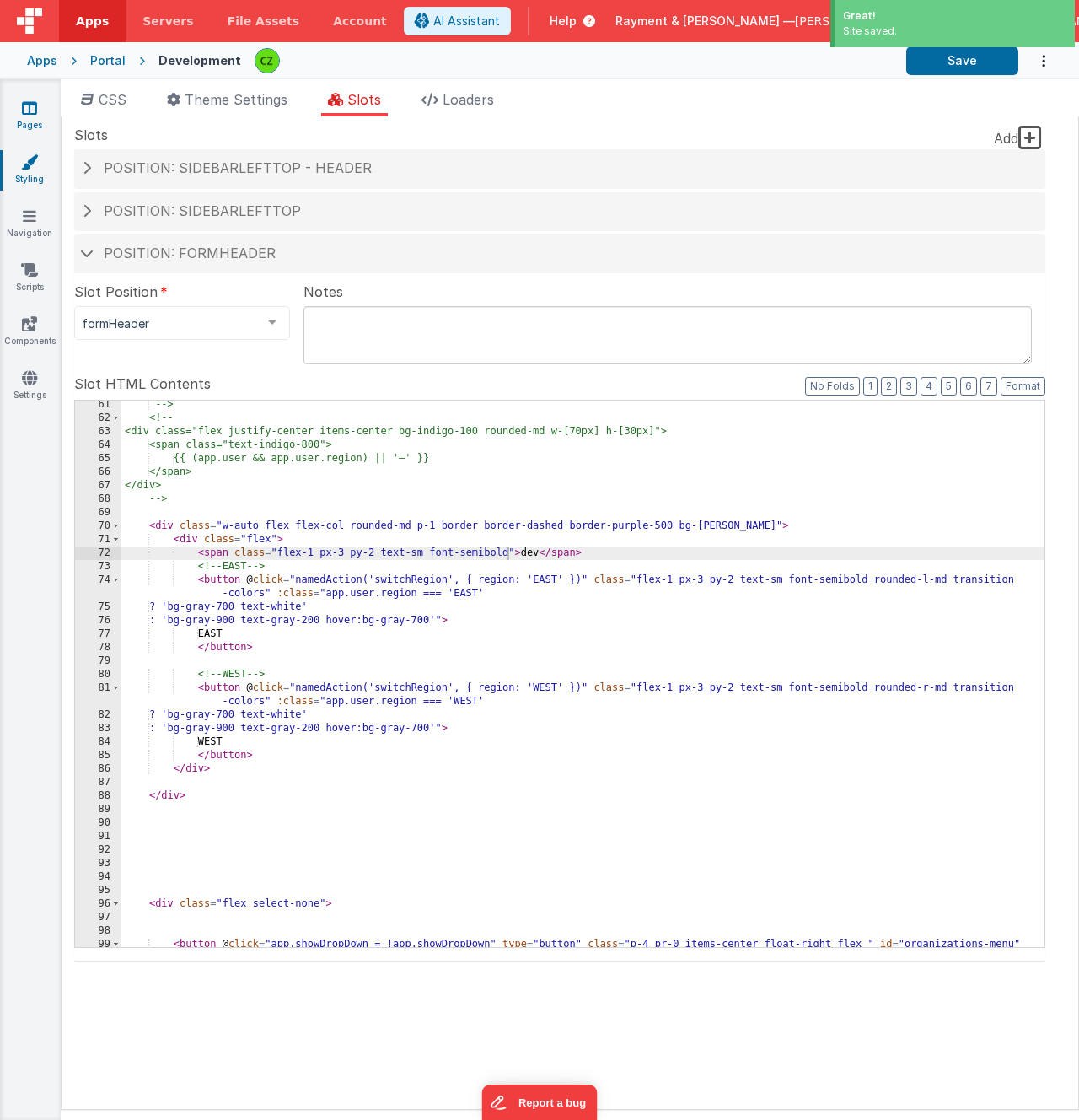
click at [34, 118] on link "Pages" at bounding box center [29, 116] width 61 height 34
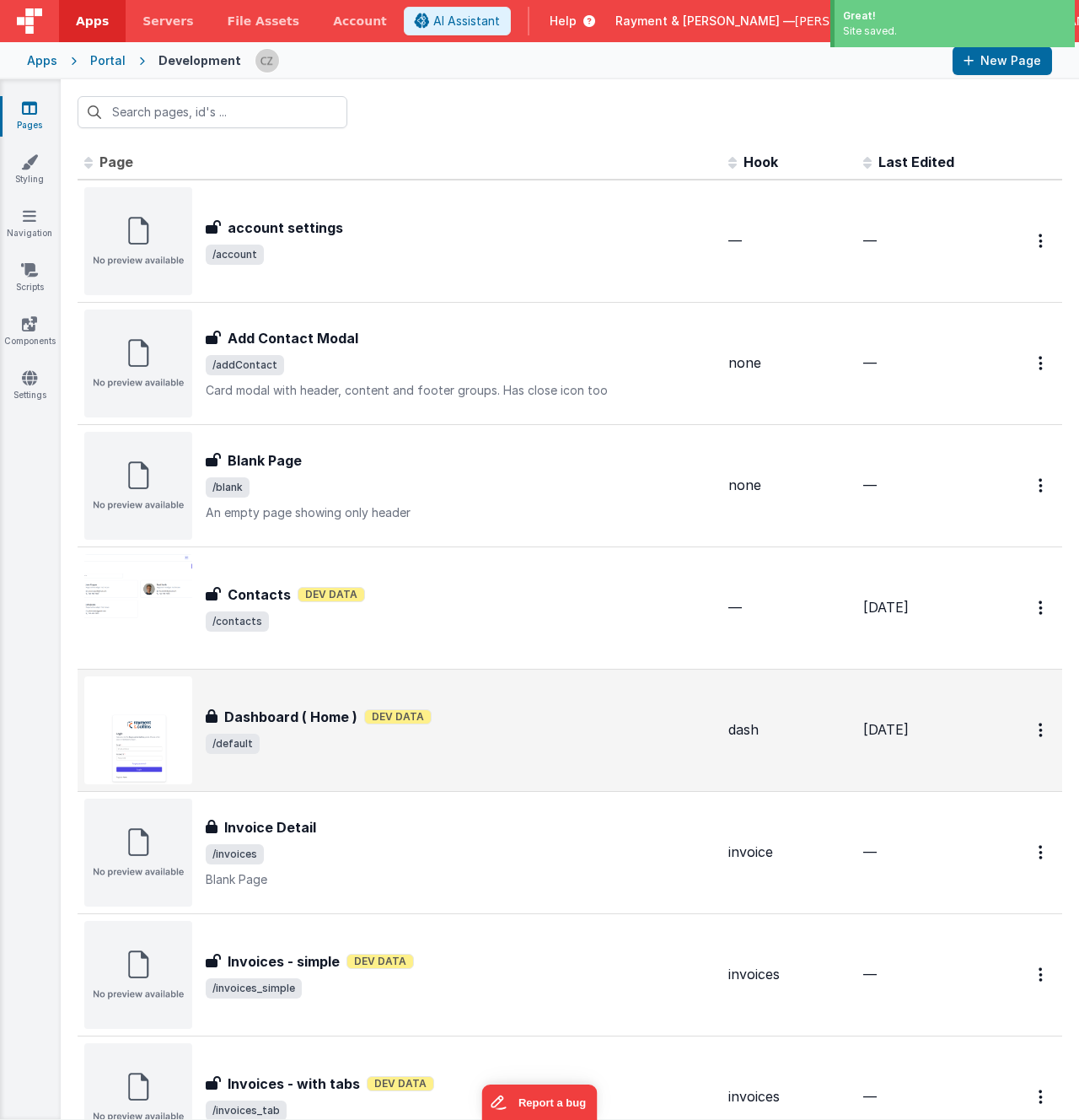
click at [440, 723] on div "Dashboard ( Home ) Dev Data" at bounding box center [461, 716] width 509 height 20
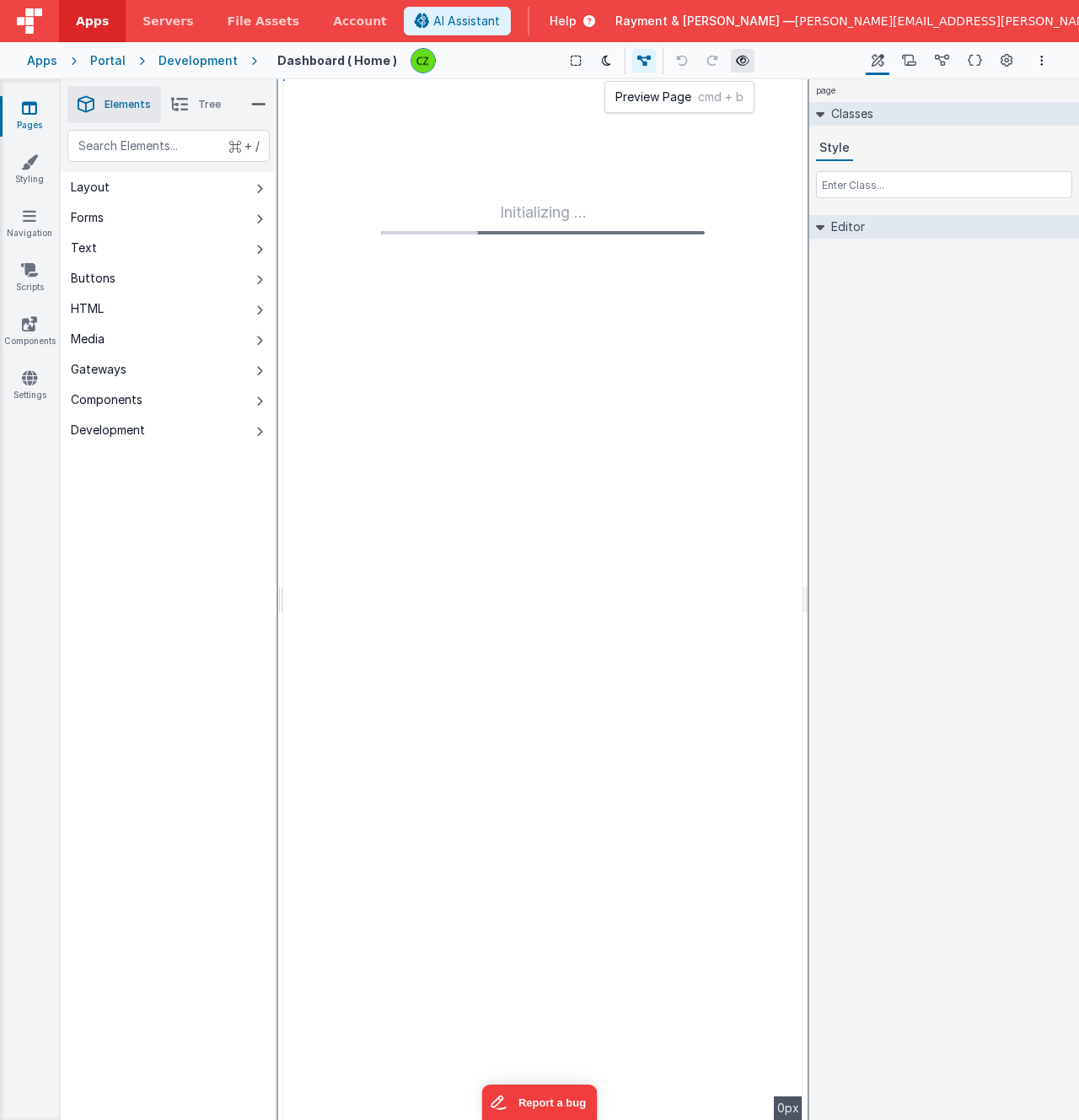
click at [740, 59] on icon at bounding box center [743, 61] width 14 height 12
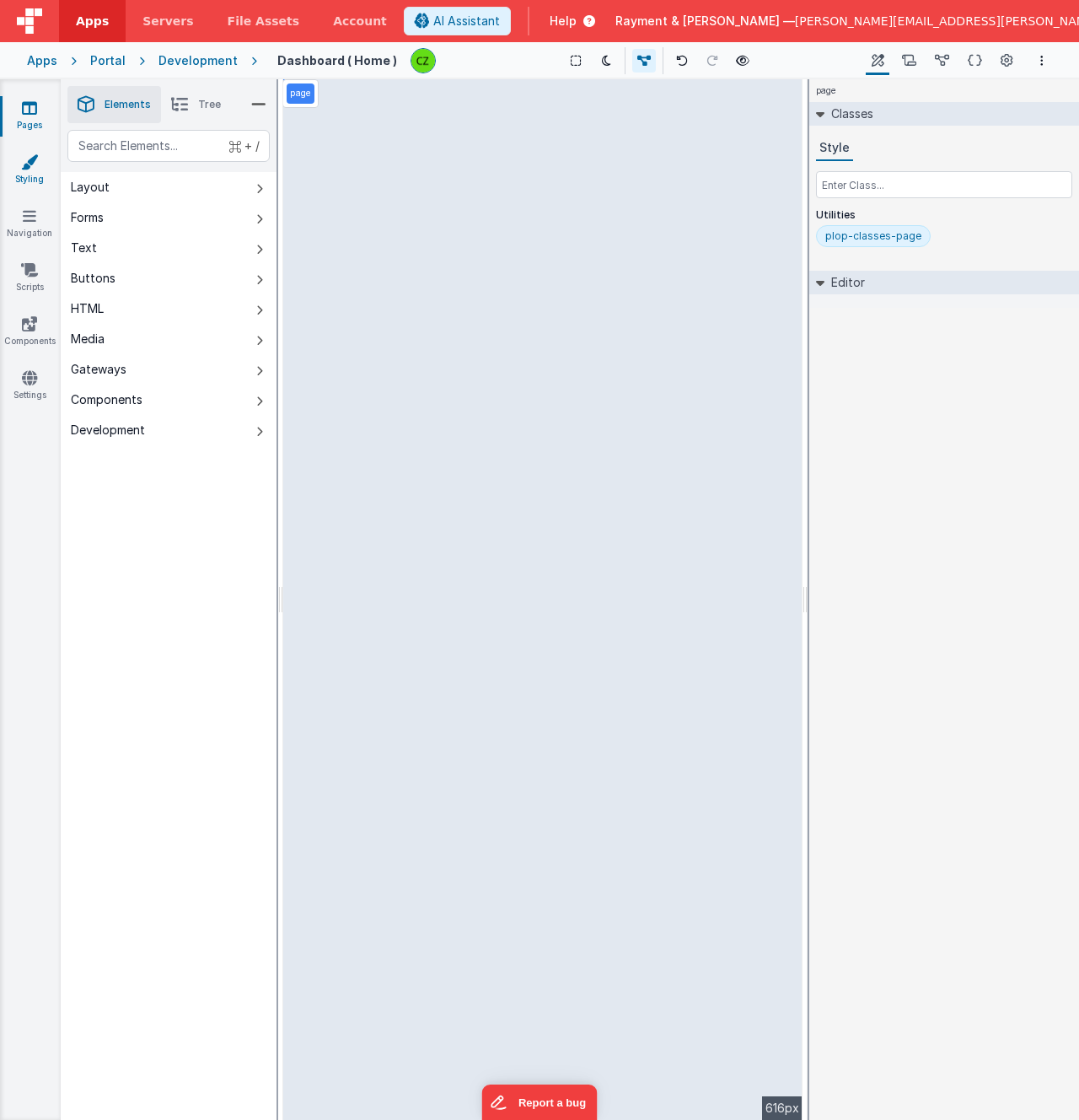
click at [26, 164] on icon at bounding box center [29, 161] width 16 height 16
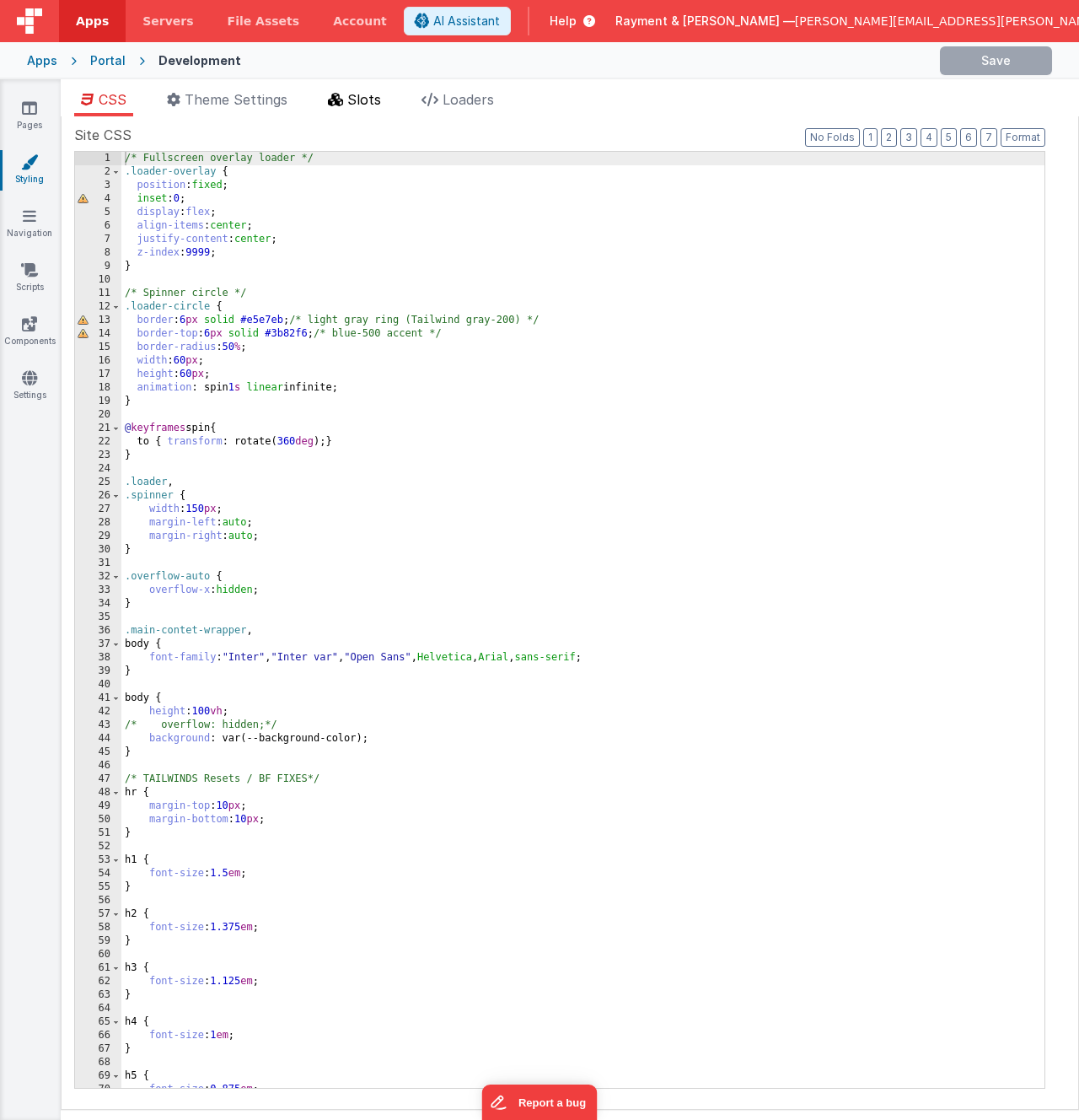
click at [377, 115] on li "Slots" at bounding box center [354, 102] width 67 height 27
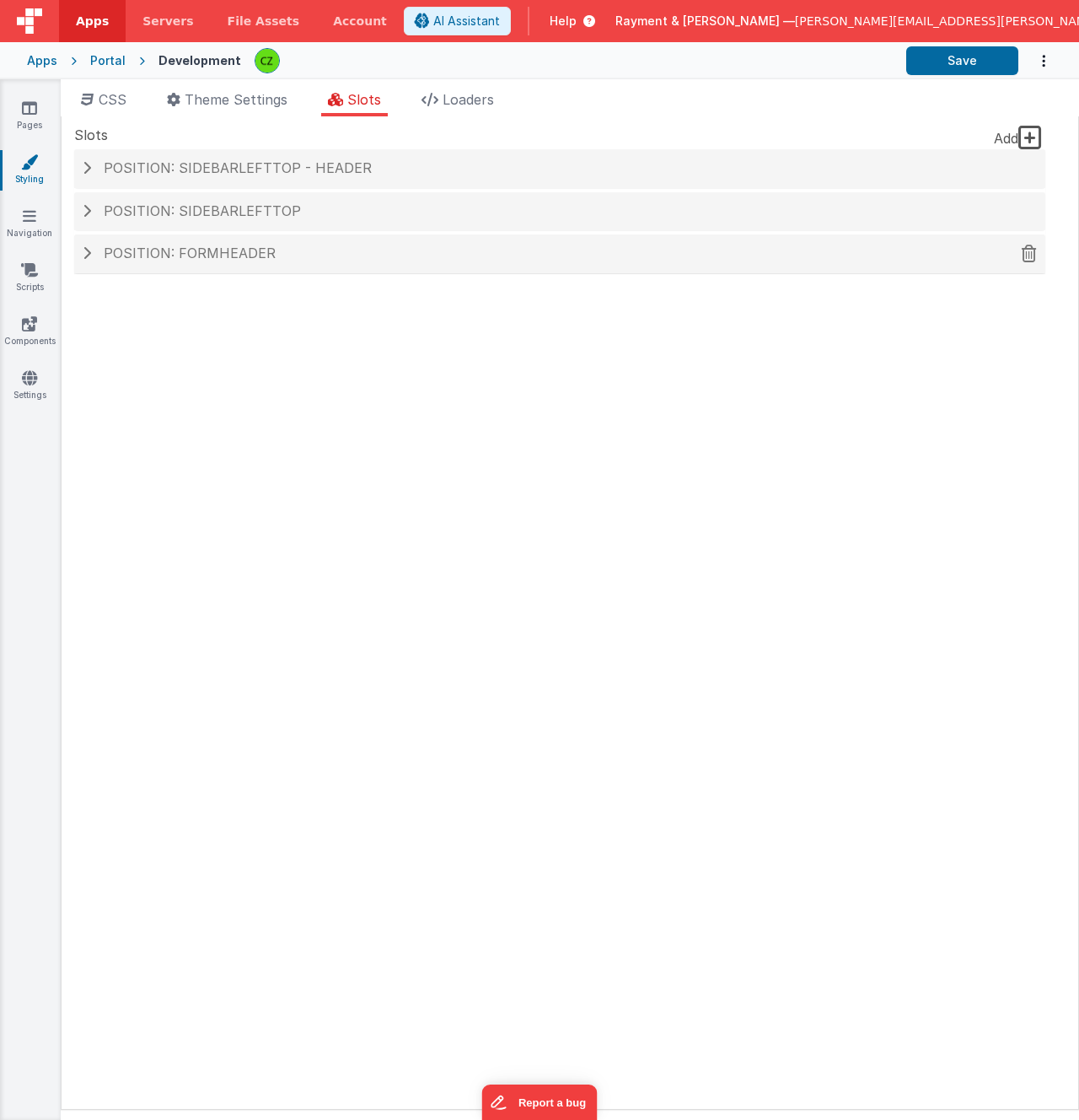
click at [159, 256] on span "Position: formHeader" at bounding box center [190, 252] width 172 height 16
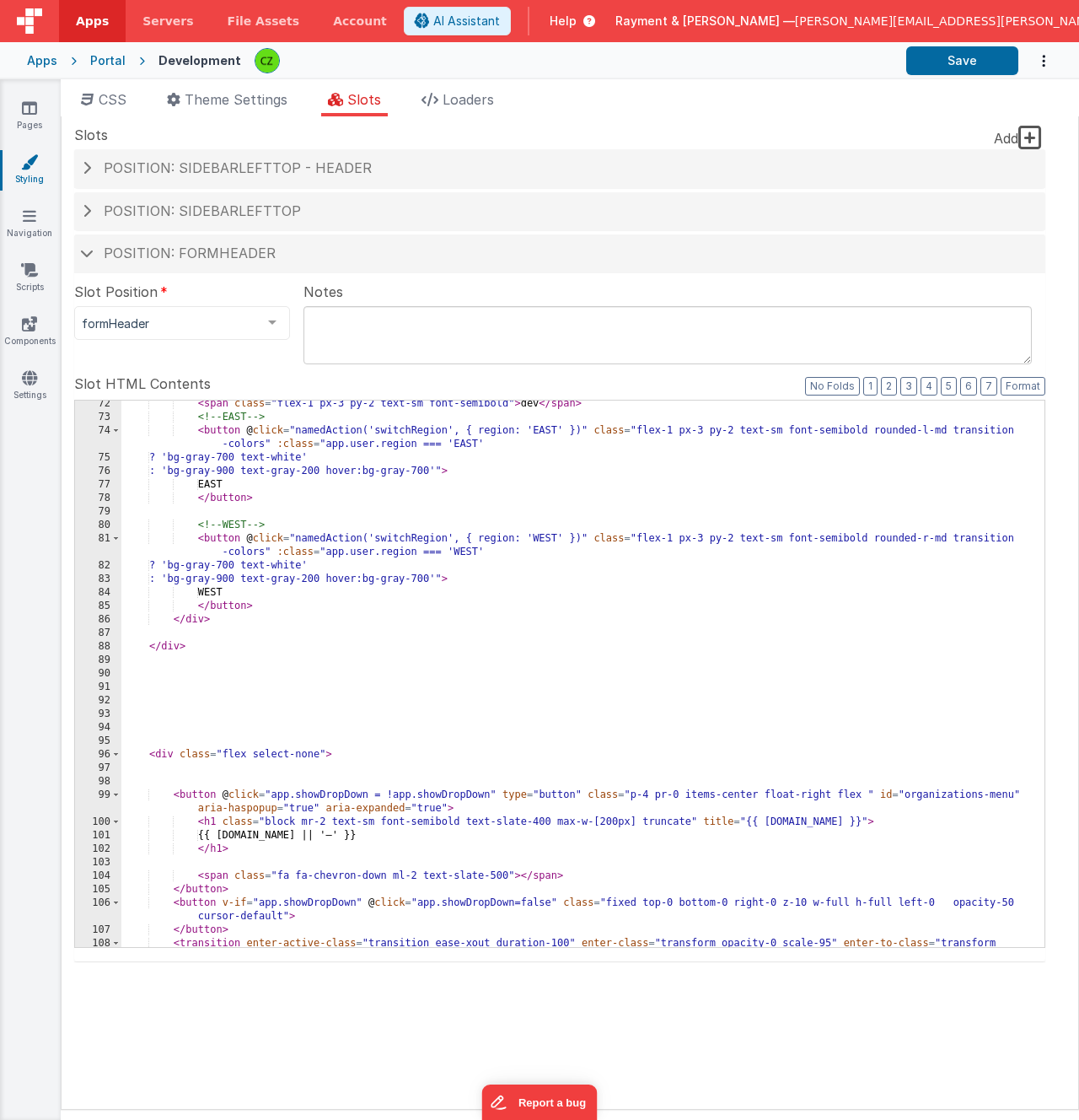
scroll to position [1001, 0]
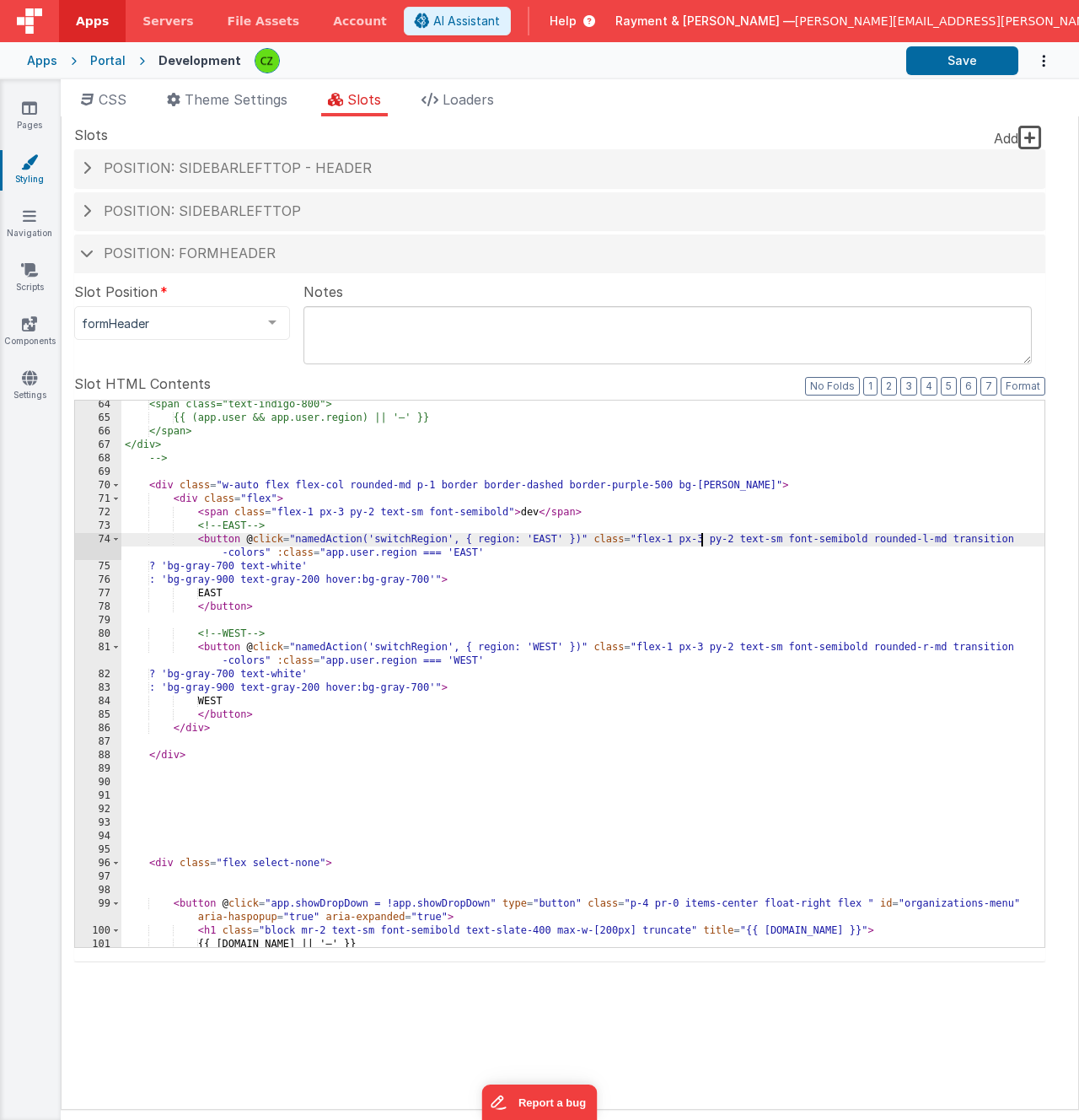
click at [702, 543] on div "<span class="text-indigo-800"> {{ (app.user && app.user.region) || '—' }} </spa…" at bounding box center [583, 685] width 923 height 573
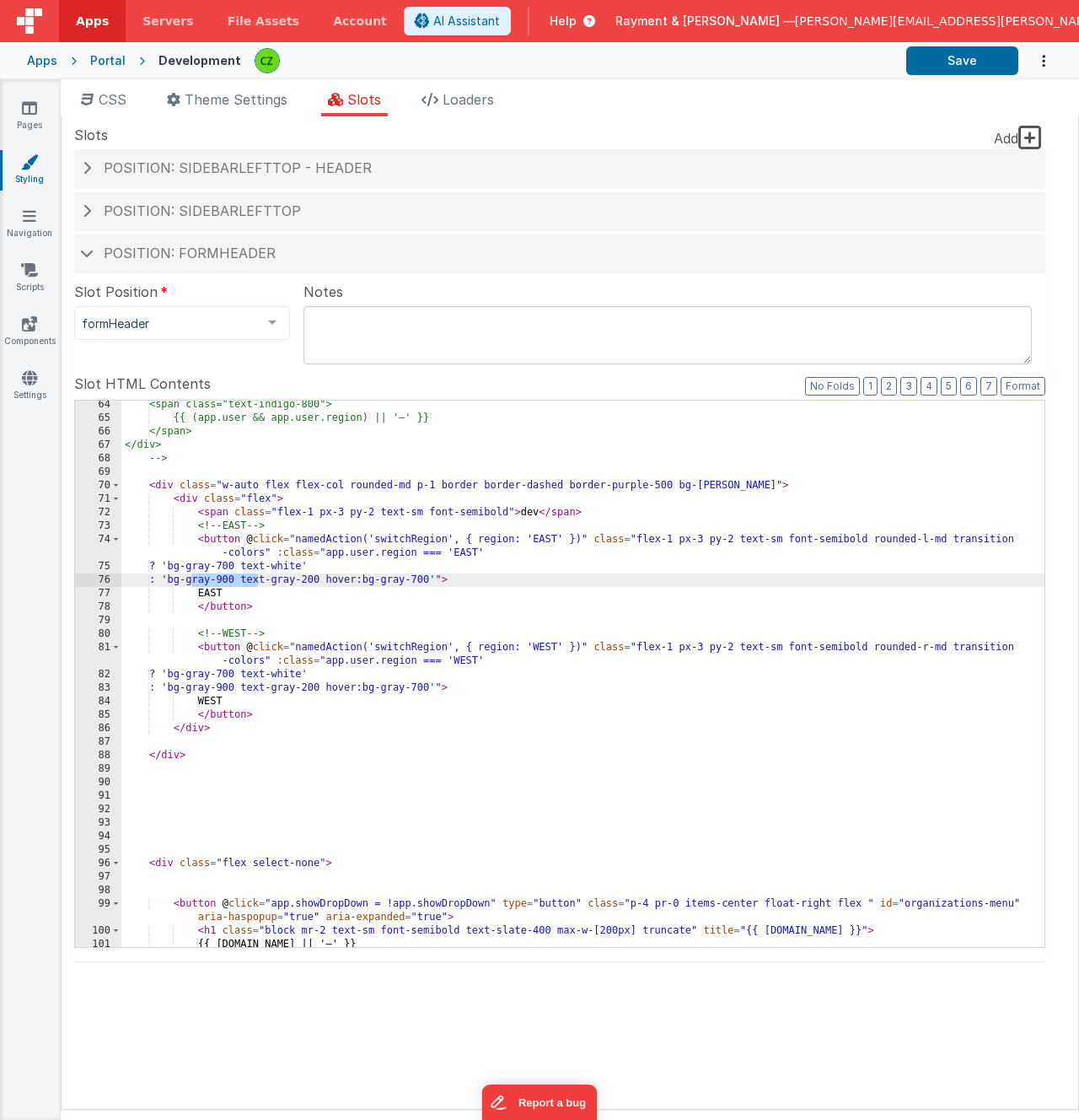
click at [270, 495] on div "<span class="text-indigo-800"> {{ (app.user && app.user.region) || '—' }} </spa…" at bounding box center [583, 685] width 923 height 573
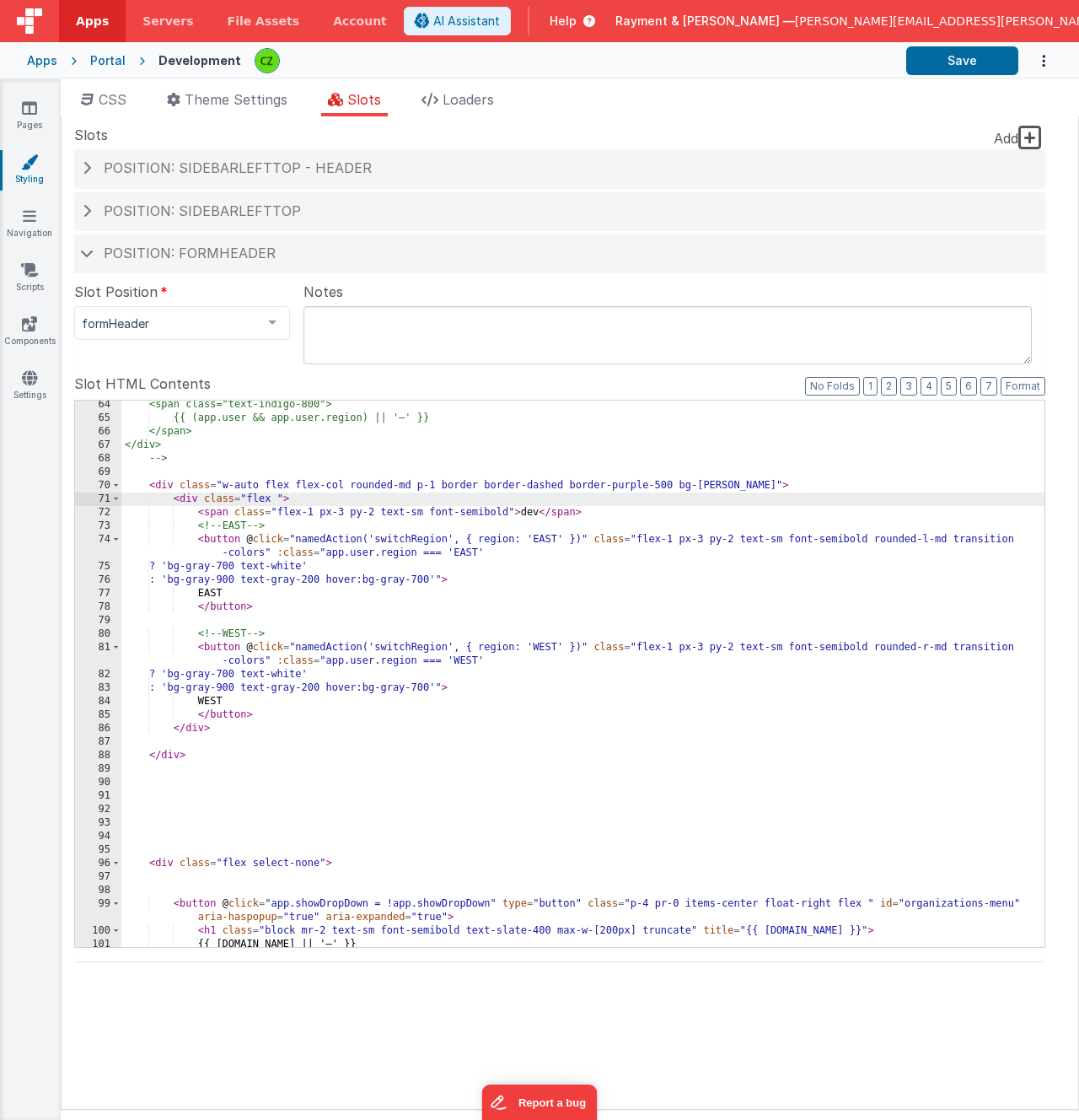
paste textarea
click at [28, 106] on icon at bounding box center [29, 107] width 16 height 16
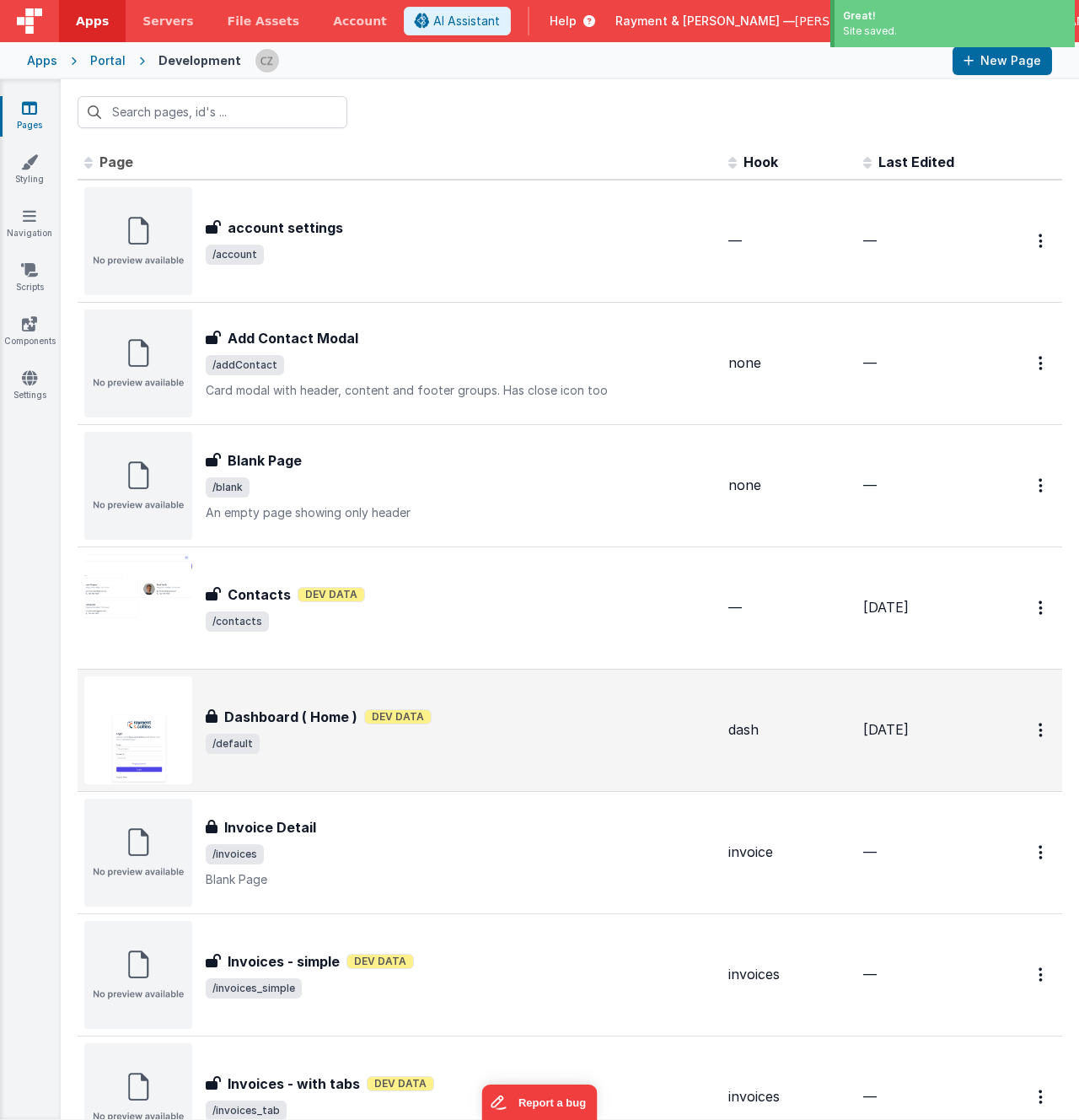
click at [359, 739] on span "/default" at bounding box center [461, 743] width 509 height 20
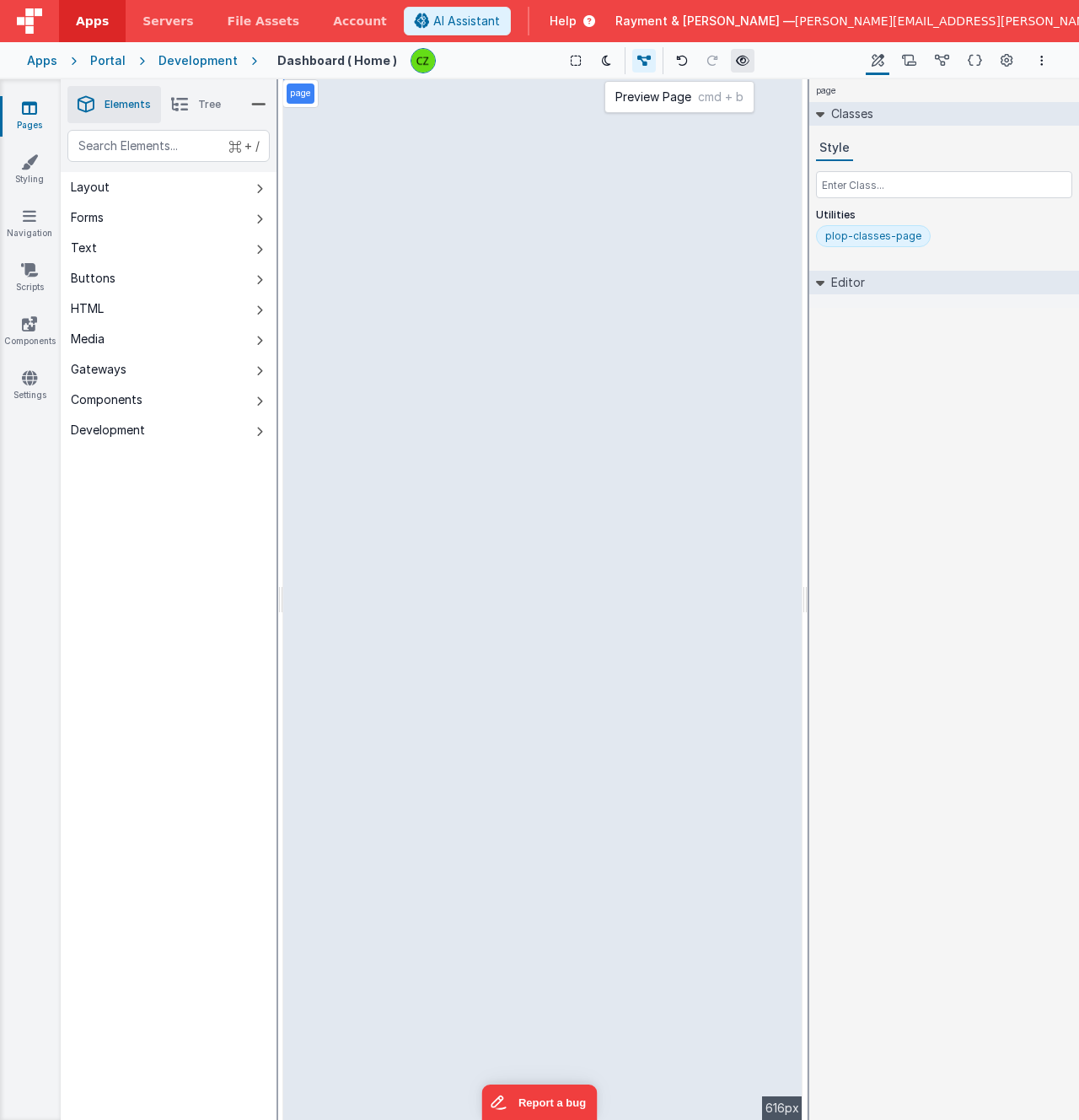
click at [736, 66] on icon at bounding box center [743, 61] width 14 height 12
click at [736, 60] on icon at bounding box center [743, 61] width 14 height 12
click at [16, 17] on div at bounding box center [29, 21] width 59 height 42
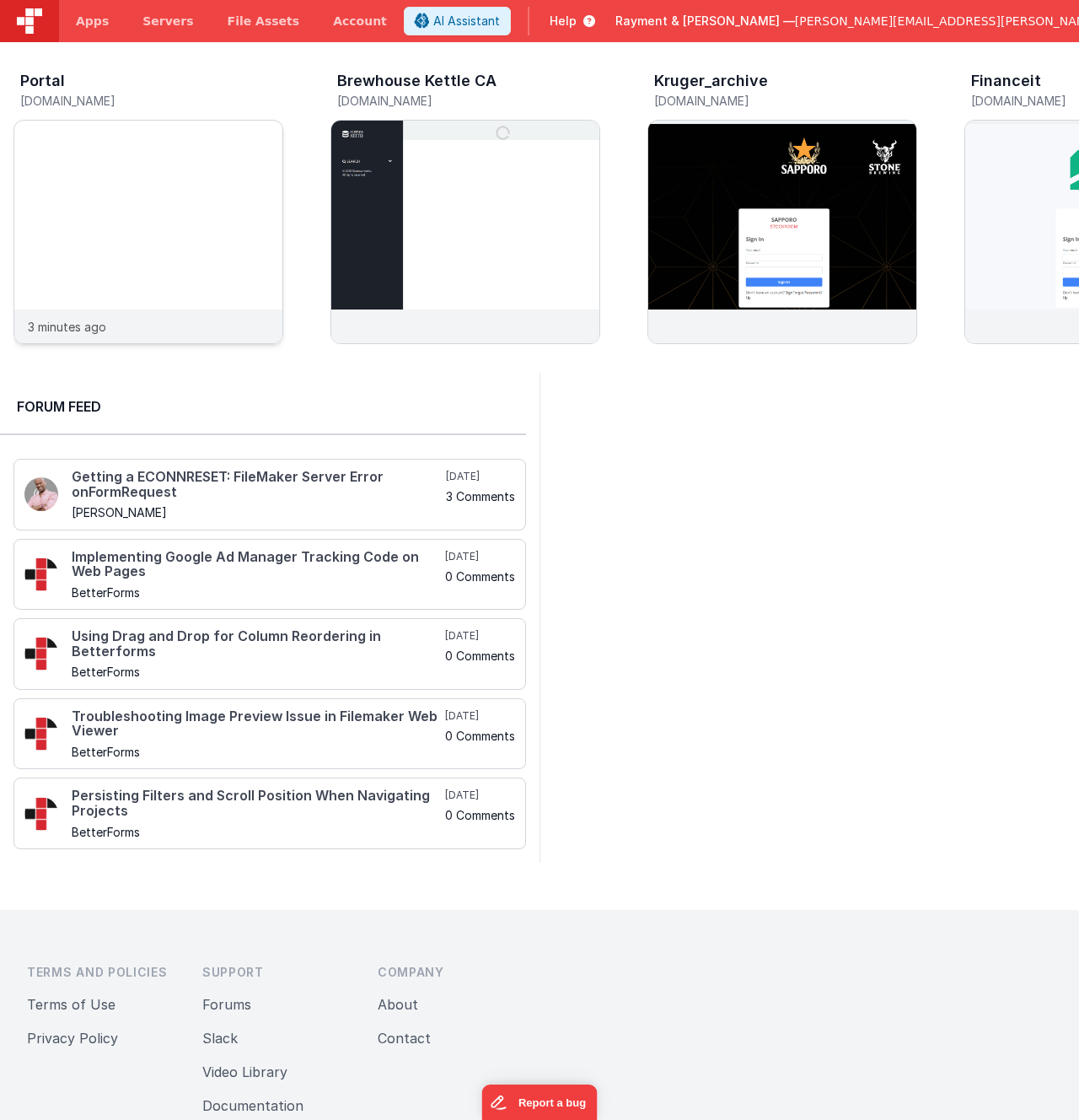
click at [204, 120] on img at bounding box center [149, 120] width 268 height 0
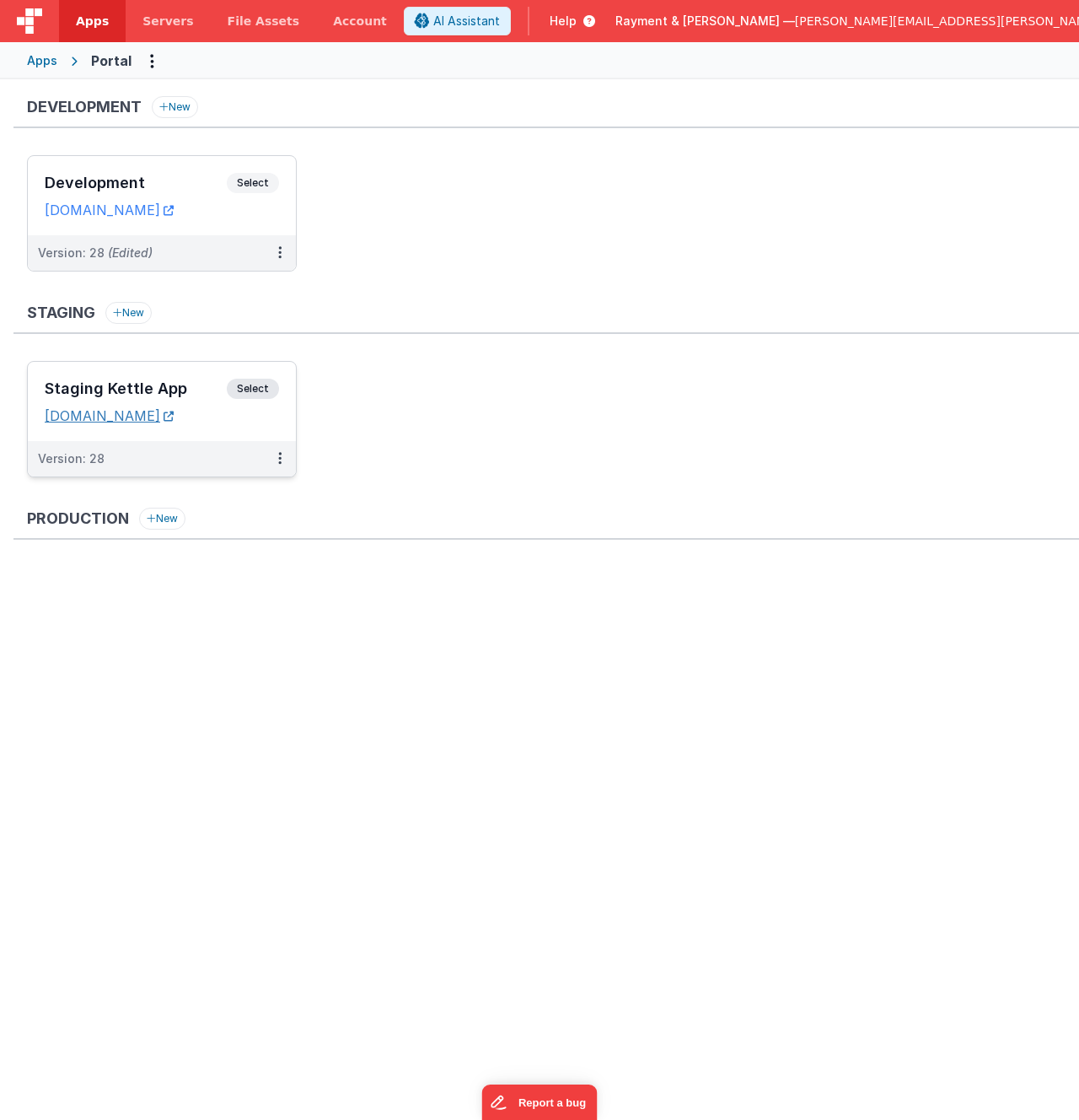
click at [174, 416] on link "sleemankettle.clientportal.cloud" at bounding box center [109, 415] width 129 height 16
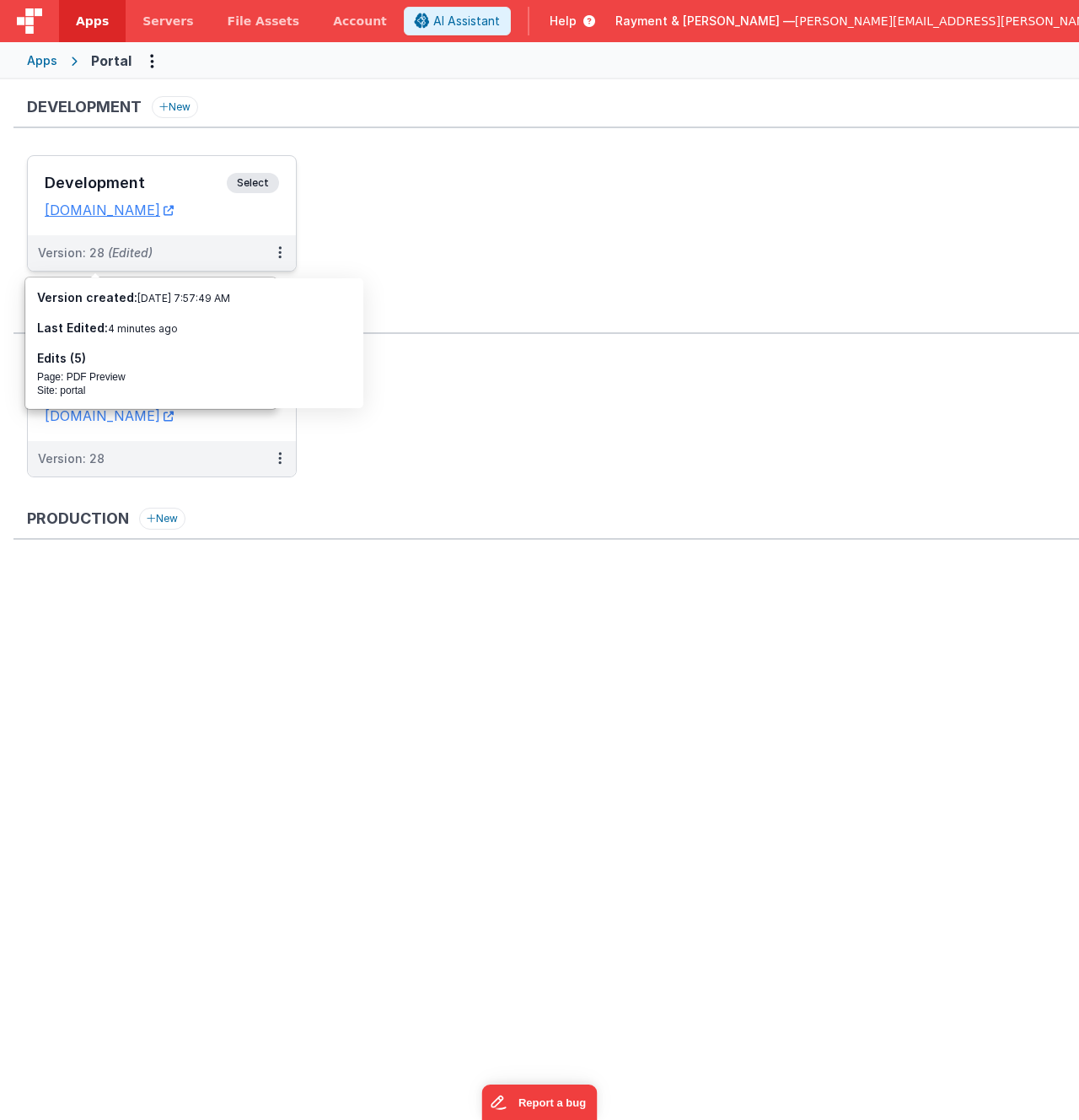
click at [186, 174] on div "Development Select" at bounding box center [162, 187] width 235 height 29
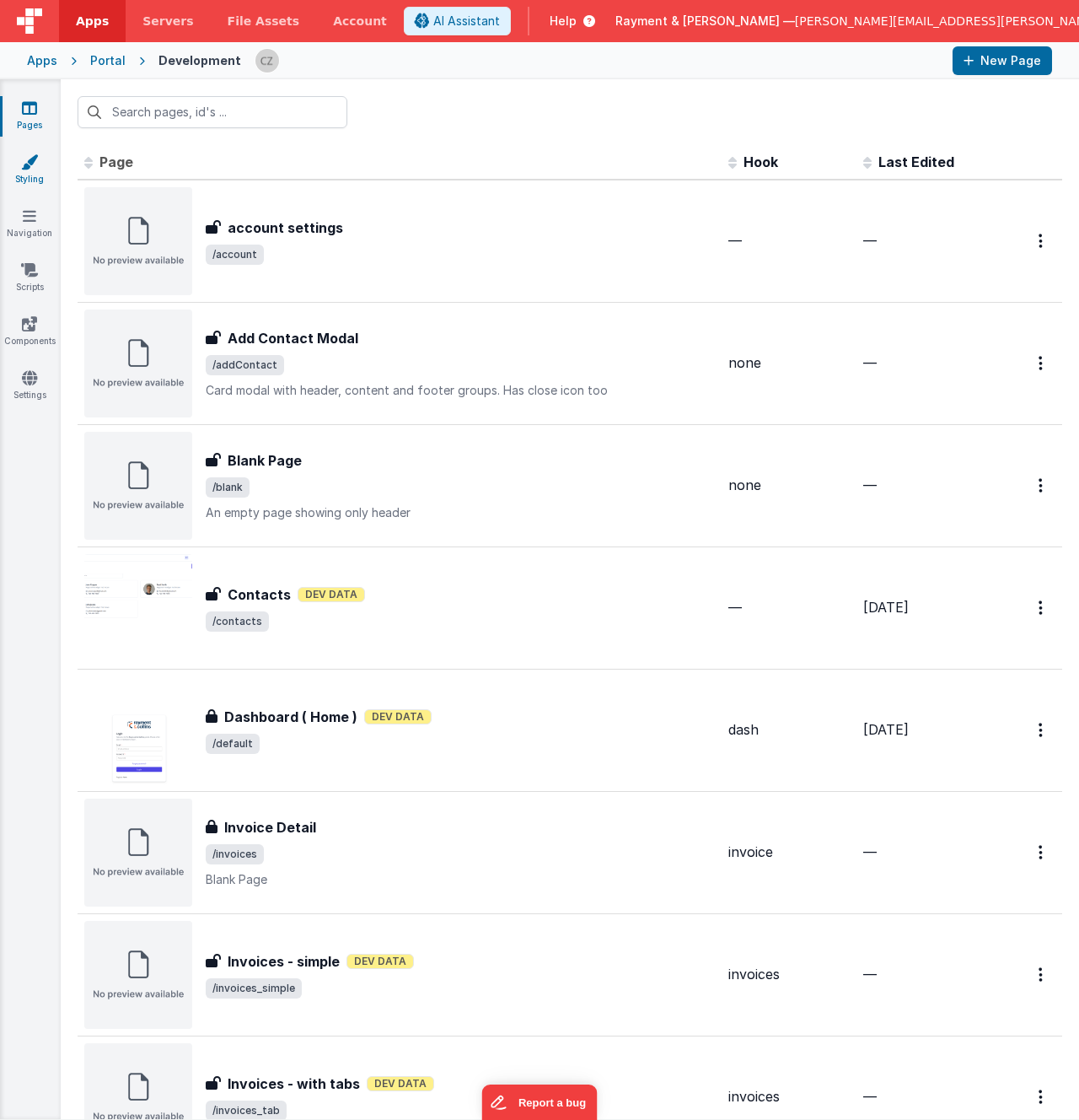
click at [23, 157] on icon at bounding box center [29, 161] width 16 height 16
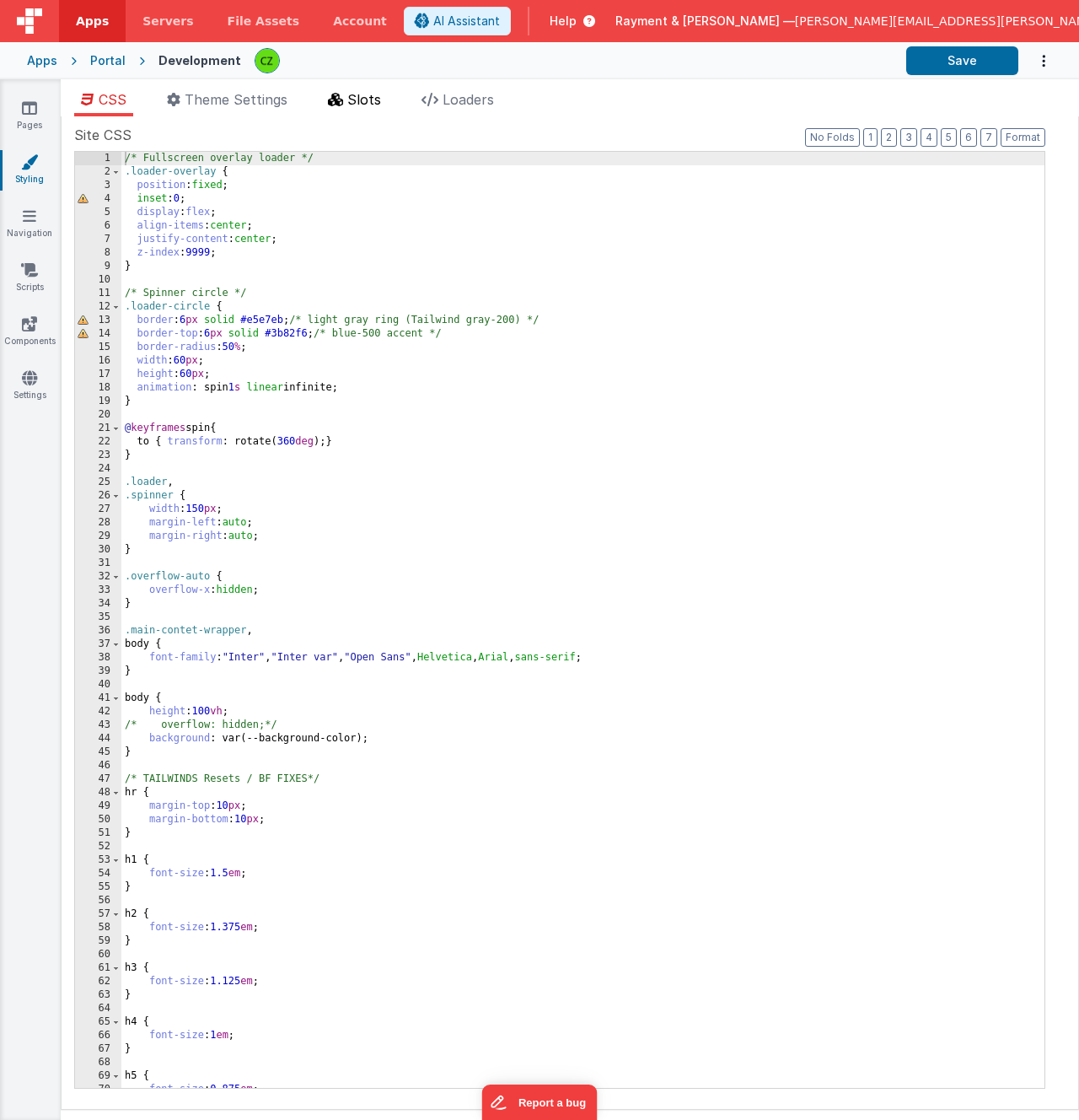
click at [360, 99] on span "Slots" at bounding box center [364, 99] width 34 height 16
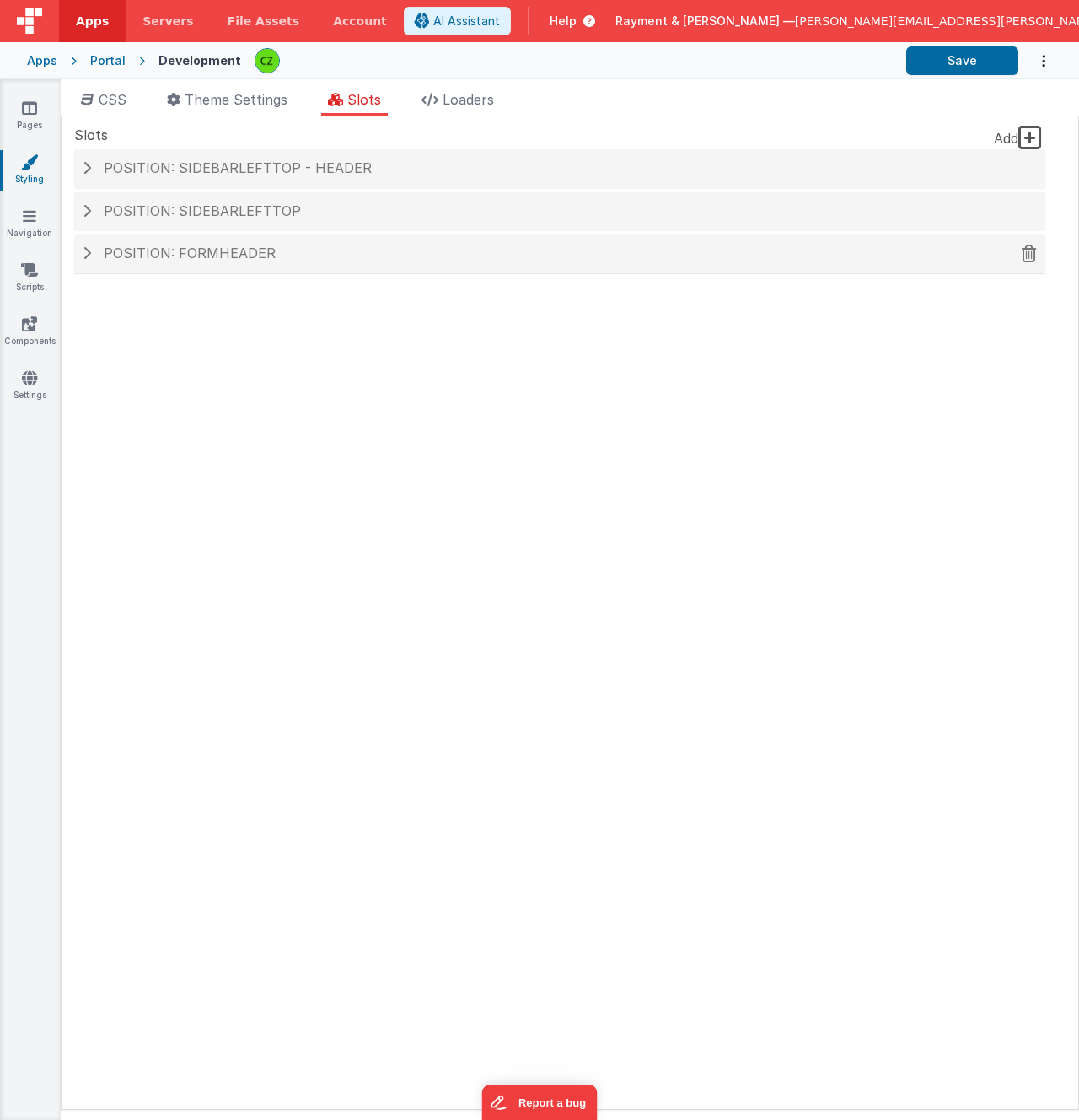
click at [312, 263] on div "Position: formHeader" at bounding box center [560, 254] width 972 height 39
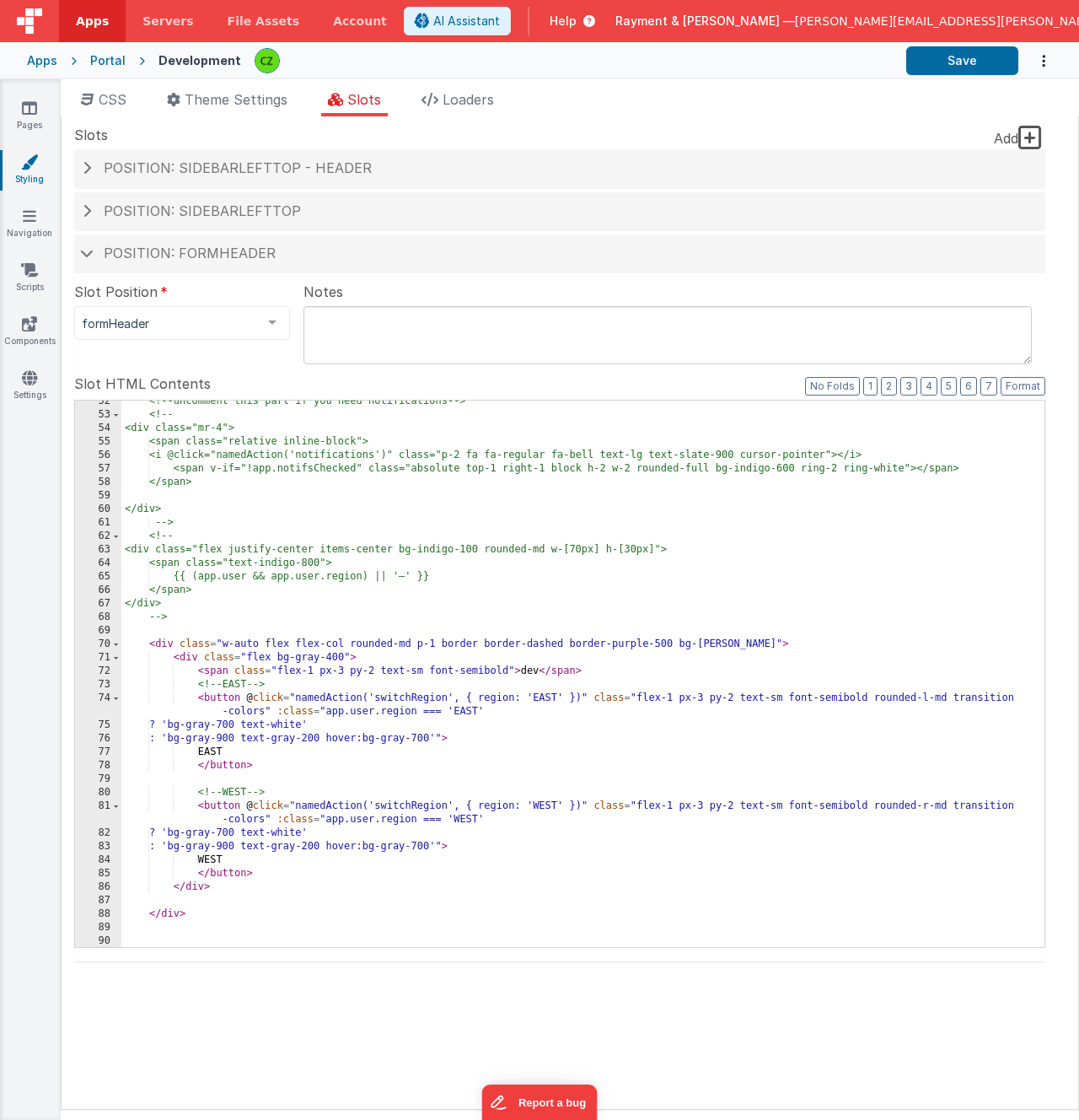
scroll to position [842, 0]
click at [476, 744] on div "<!-- uncomment this part if you need notifications --> <!-- <div class="mr-4"> …" at bounding box center [583, 682] width 923 height 573
click at [463, 647] on div "<!-- uncomment this part if you need notifications --> <!-- <div class="mr-4"> …" at bounding box center [583, 682] width 923 height 573
paste textarea
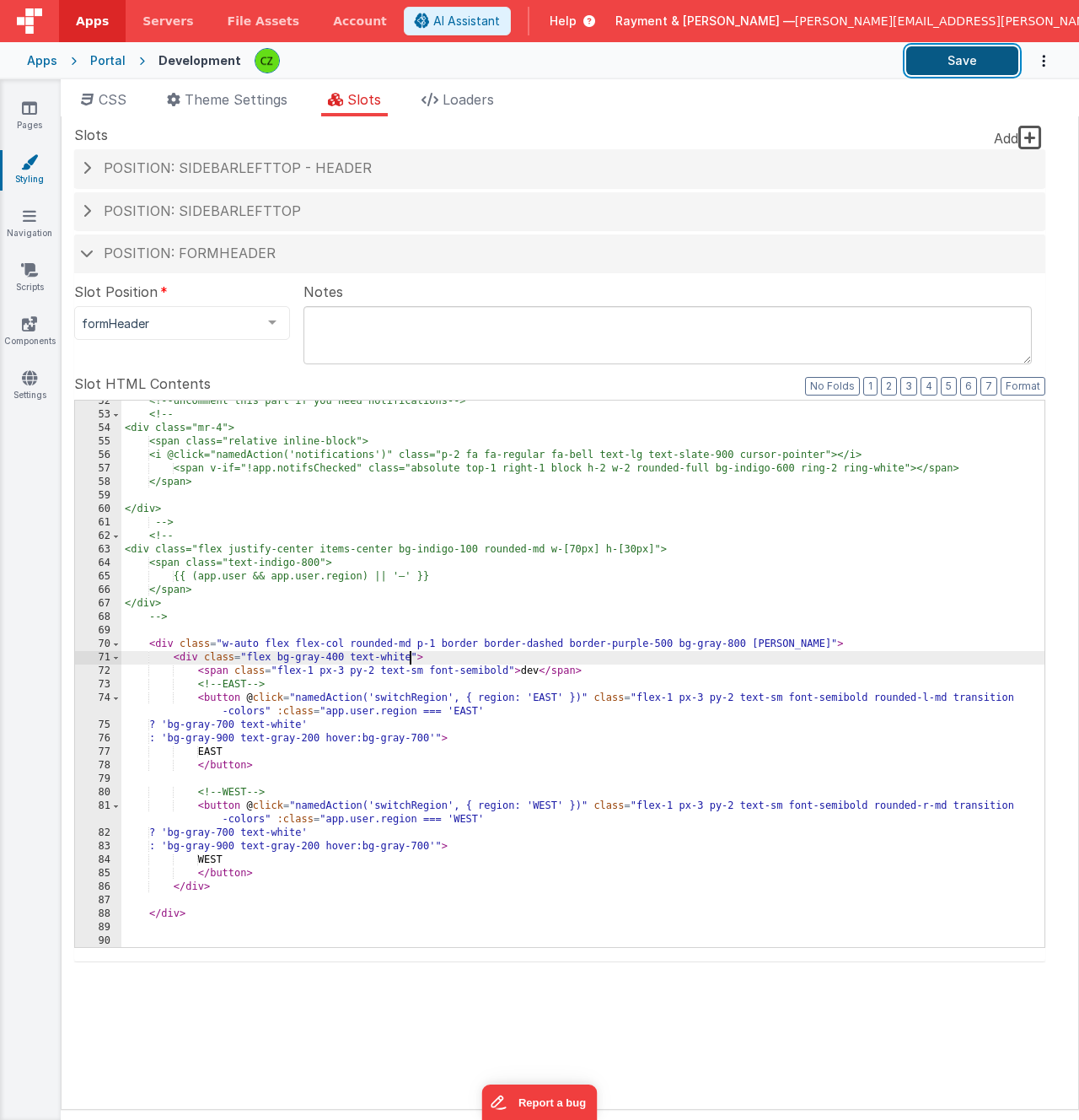
click at [926, 56] on button "Save" at bounding box center [962, 61] width 112 height 29
click at [29, 107] on icon at bounding box center [29, 107] width 16 height 16
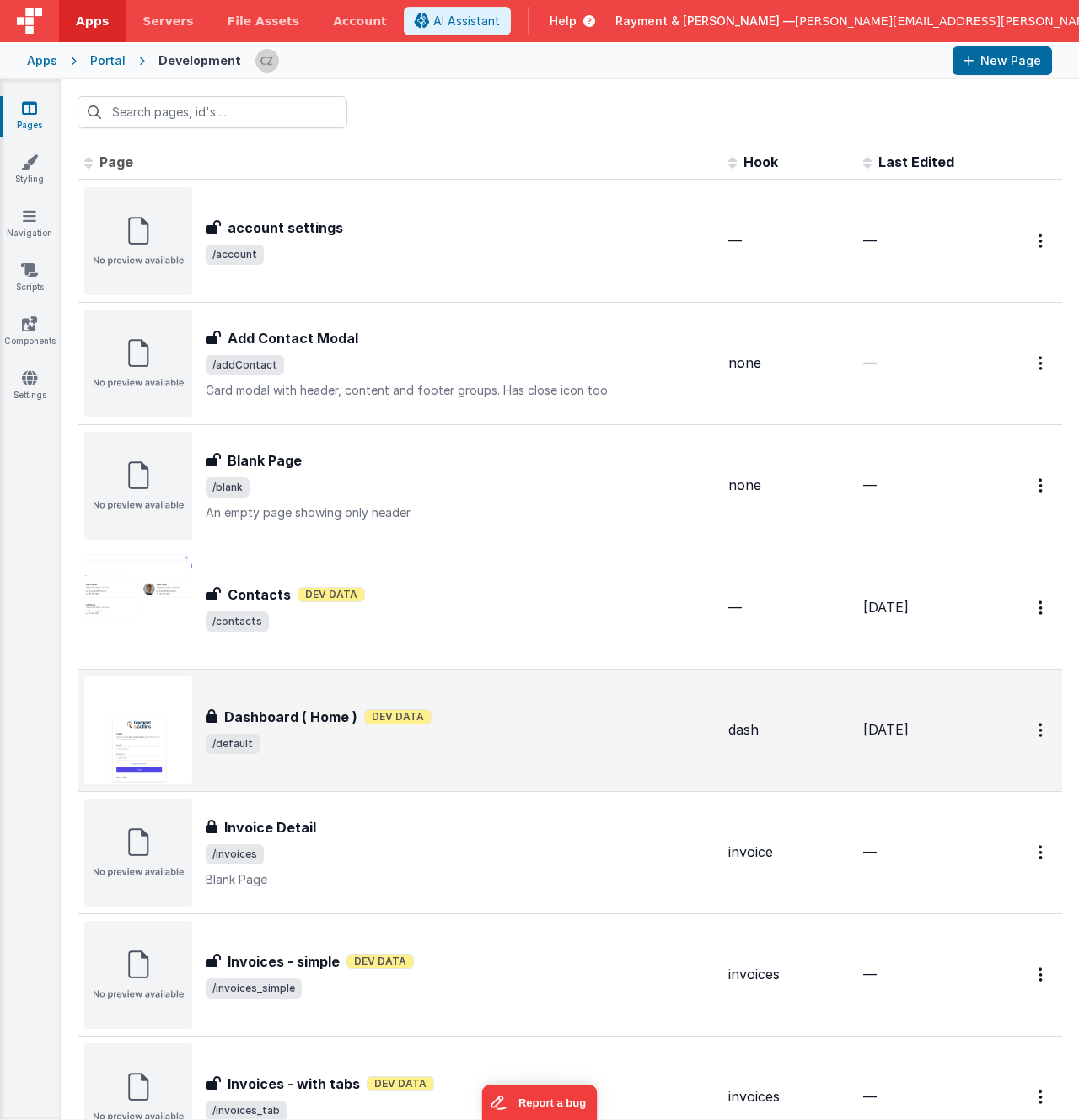
click at [380, 695] on div "Dashboard ( Home ) Dashboard ( Home ) Dev Data /default" at bounding box center [399, 730] width 630 height 108
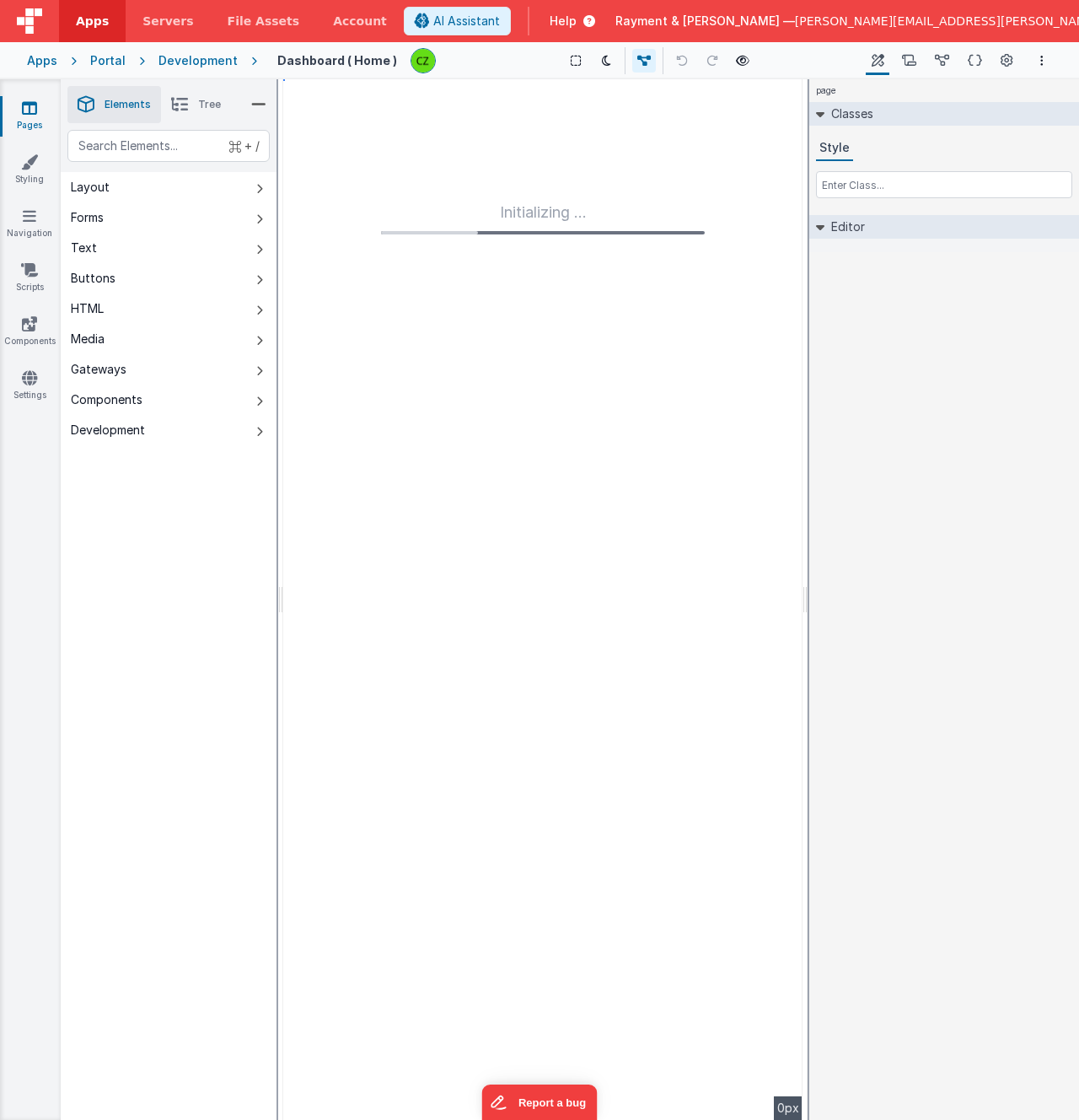
click at [691, 62] on div "Show Group Outlines Toggle Dark Mode Toggle Dev Data Preview Page cmd + b" at bounding box center [656, 61] width 413 height 27
click at [744, 62] on button at bounding box center [742, 60] width 23 height 23
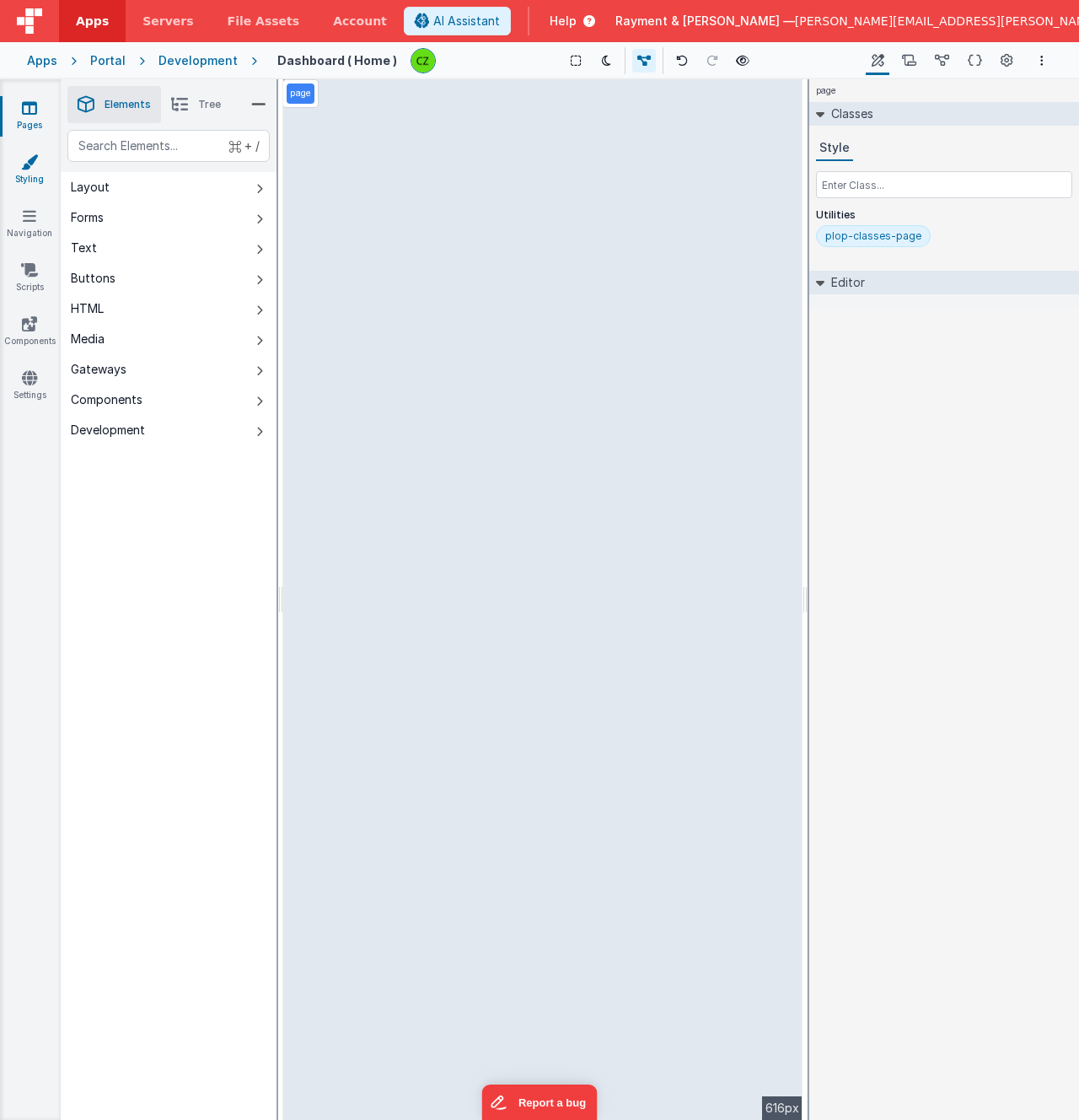
click at [29, 171] on link "Styling" at bounding box center [29, 170] width 61 height 34
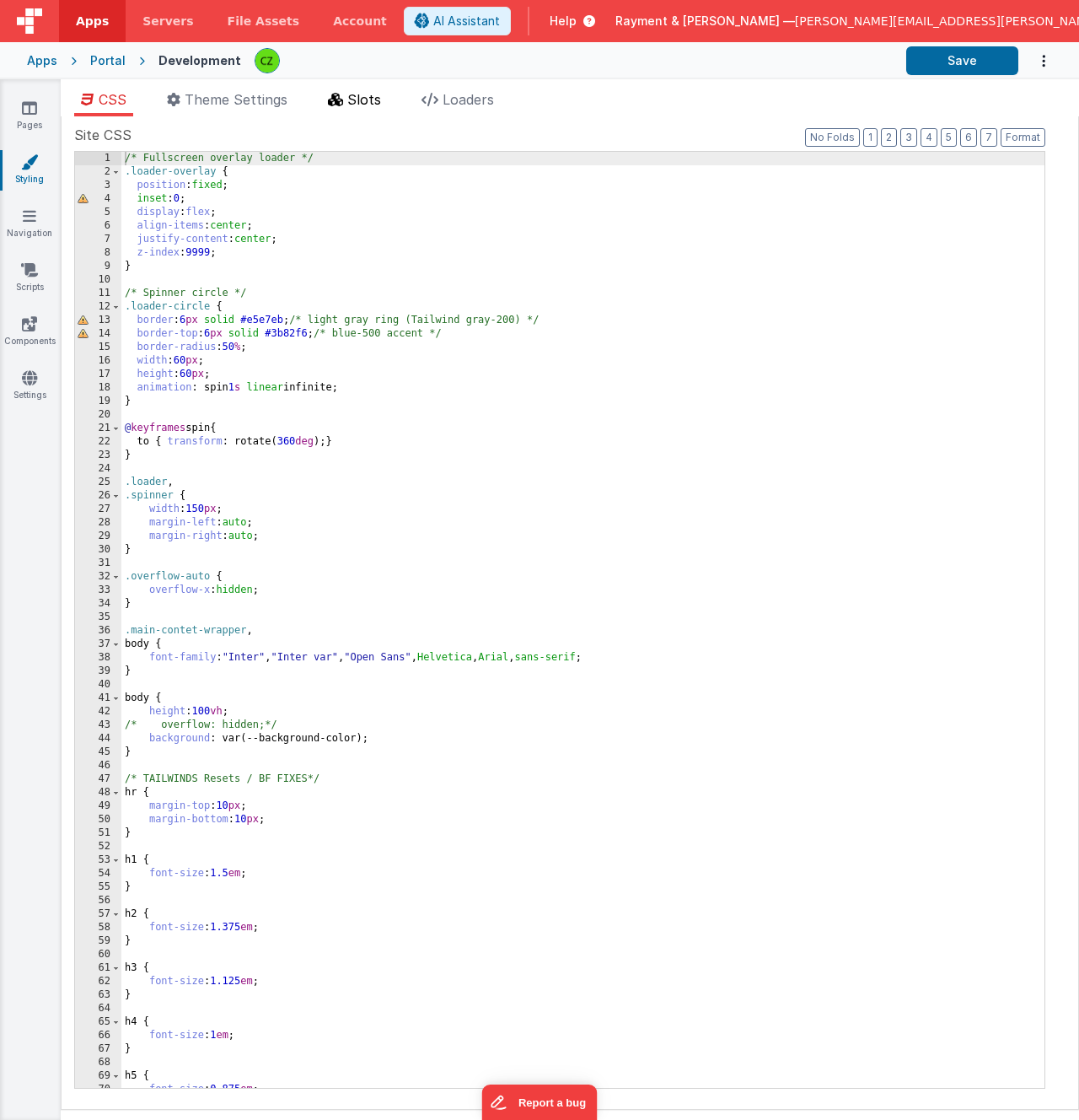
click at [365, 106] on span "Slots" at bounding box center [364, 99] width 34 height 16
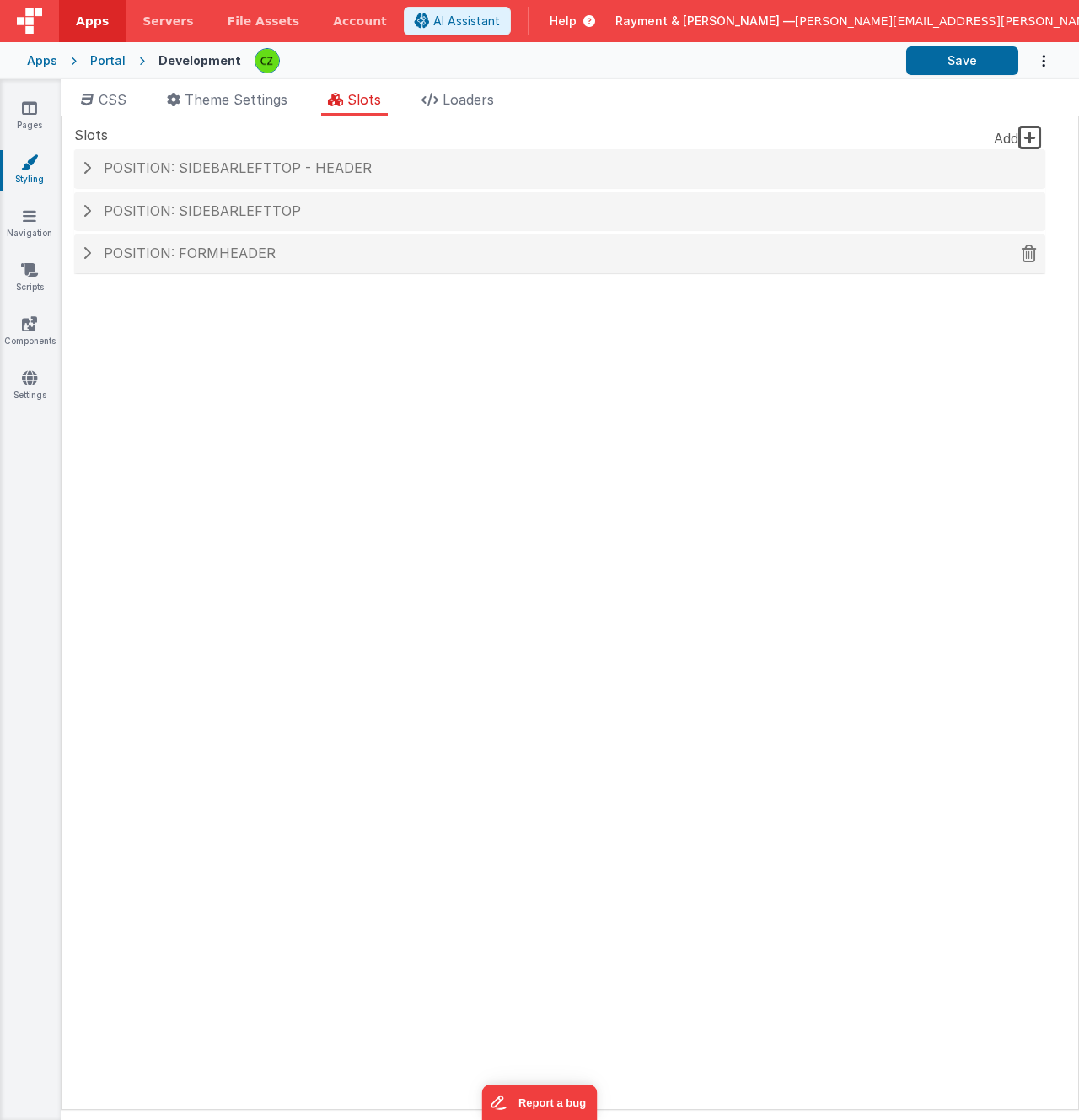
click at [329, 250] on h4 "Position: formHeader" at bounding box center [559, 254] width 954 height 16
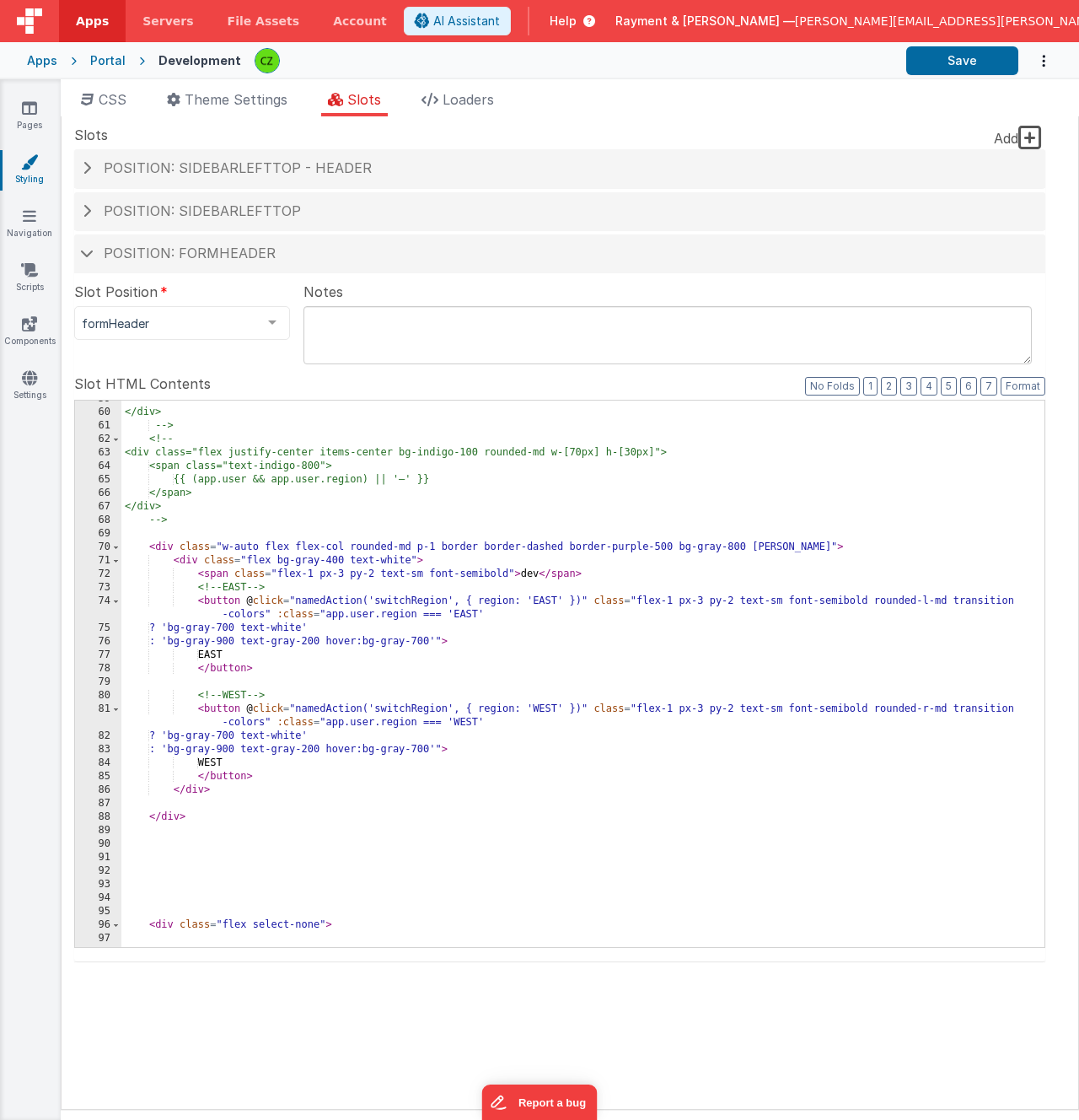
scroll to position [938, 0]
click at [536, 550] on div "</div> --> <!-- <div class="flex justify-center items-center bg-indigo-100 roun…" at bounding box center [583, 681] width 923 height 573
click at [502, 604] on div "</div> --> <!-- <div class="flex justify-center items-center bg-indigo-100 roun…" at bounding box center [583, 681] width 923 height 573
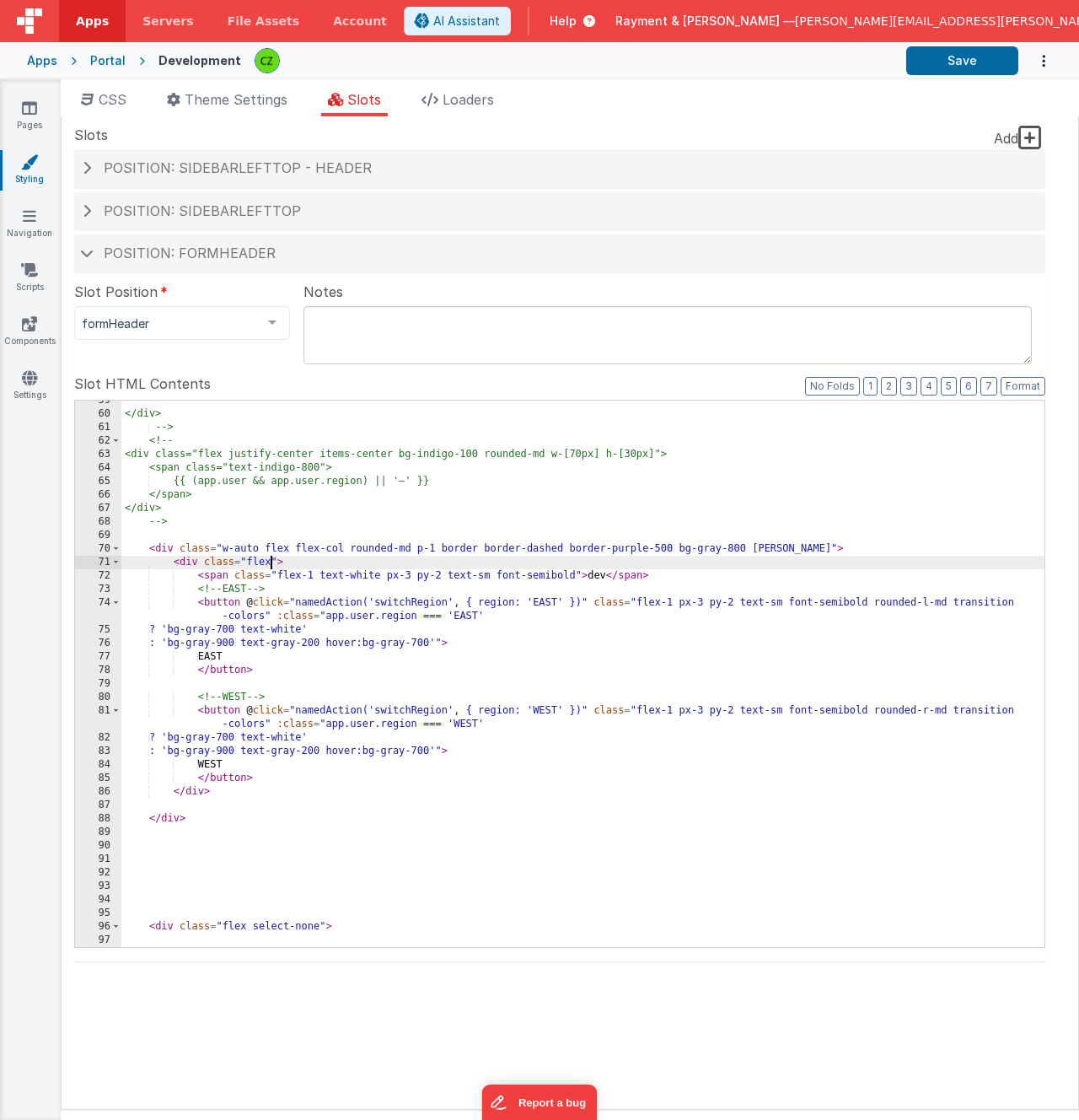
click at [594, 579] on div "</div> --> <!-- <div class="flex justify-center items-center bg-indigo-100 roun…" at bounding box center [583, 681] width 923 height 573
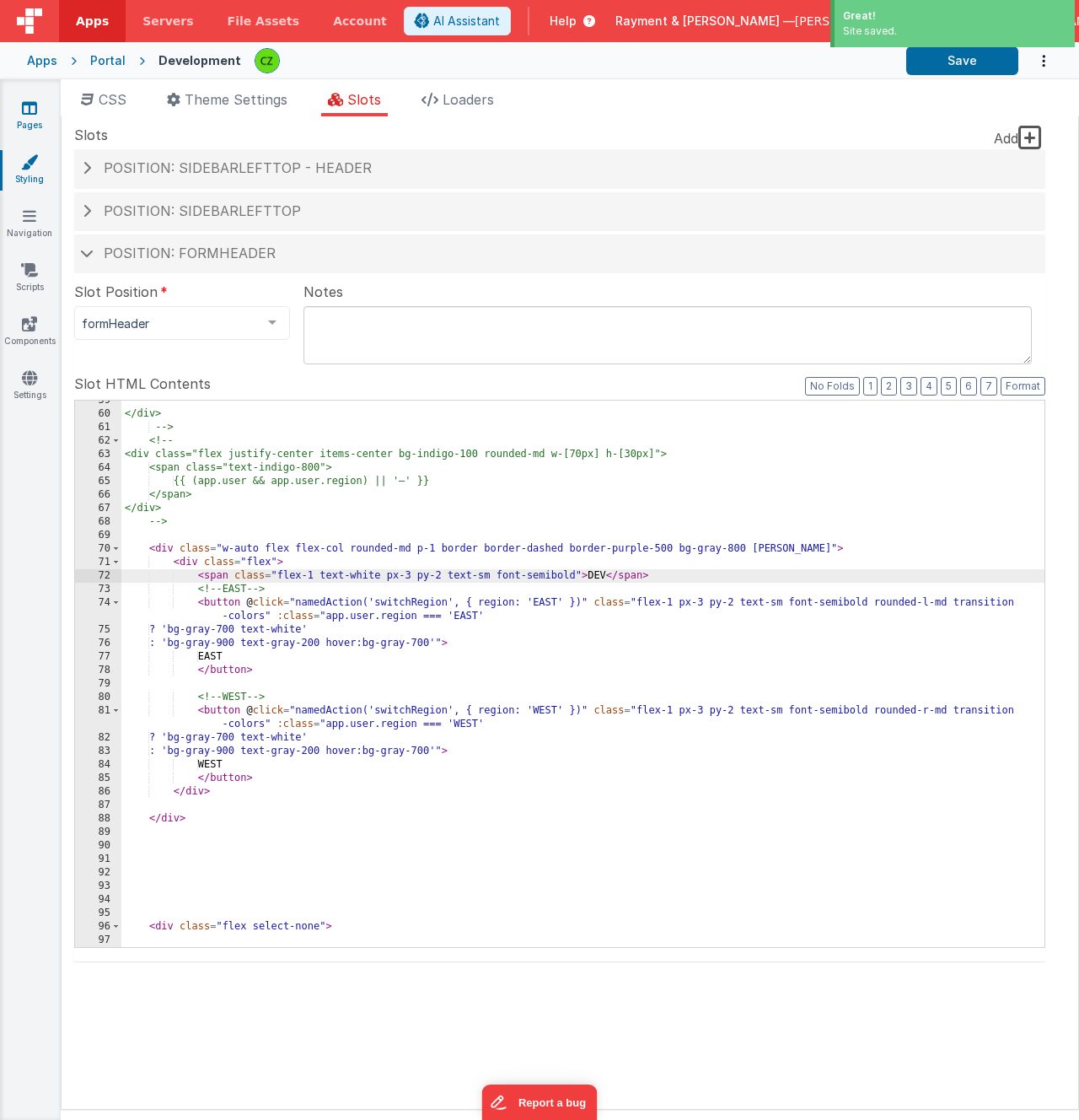
click at [33, 113] on icon at bounding box center [29, 107] width 16 height 16
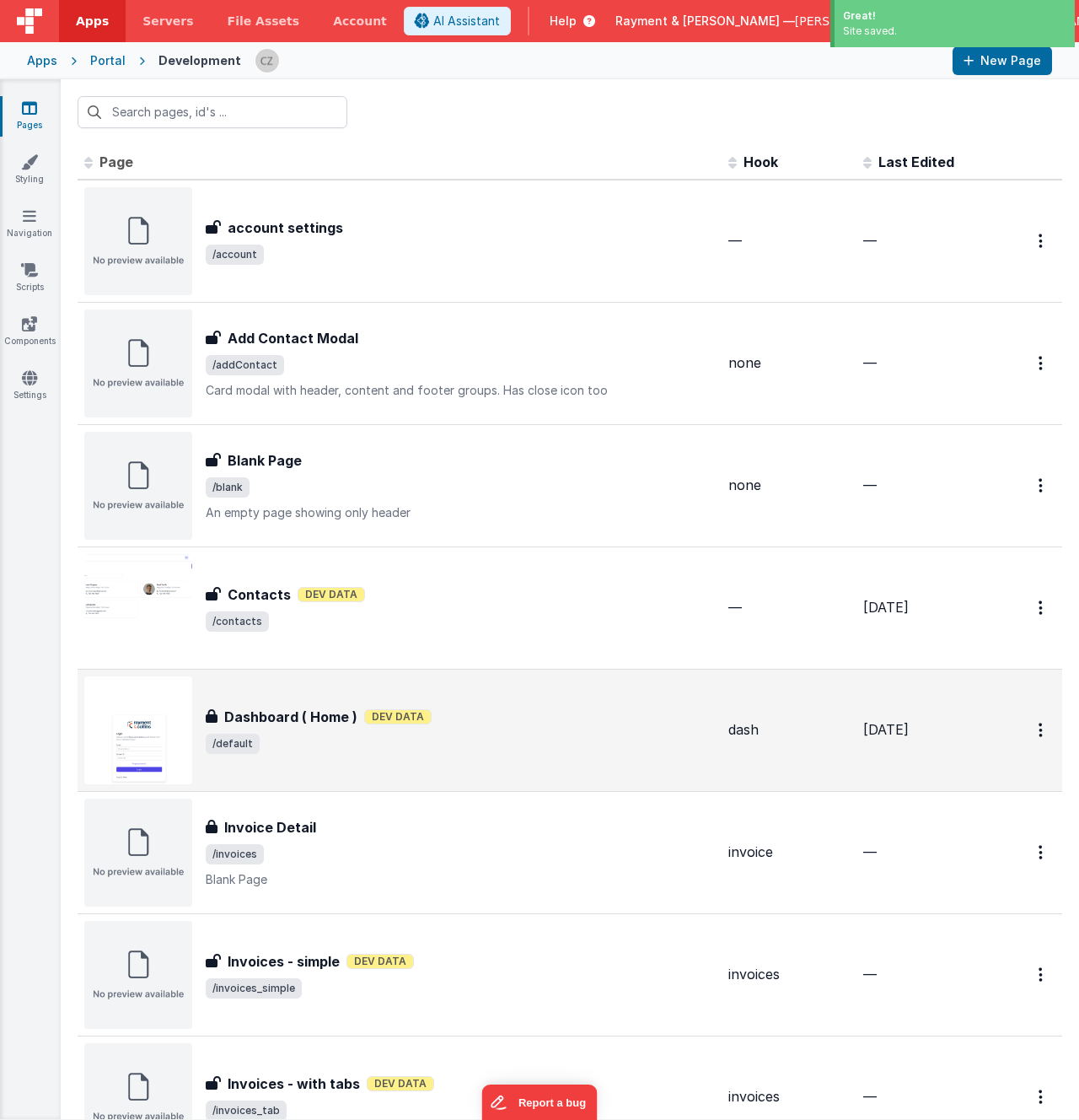
click at [536, 722] on div "Dashboard ( Home ) Dev Data" at bounding box center [461, 716] width 509 height 20
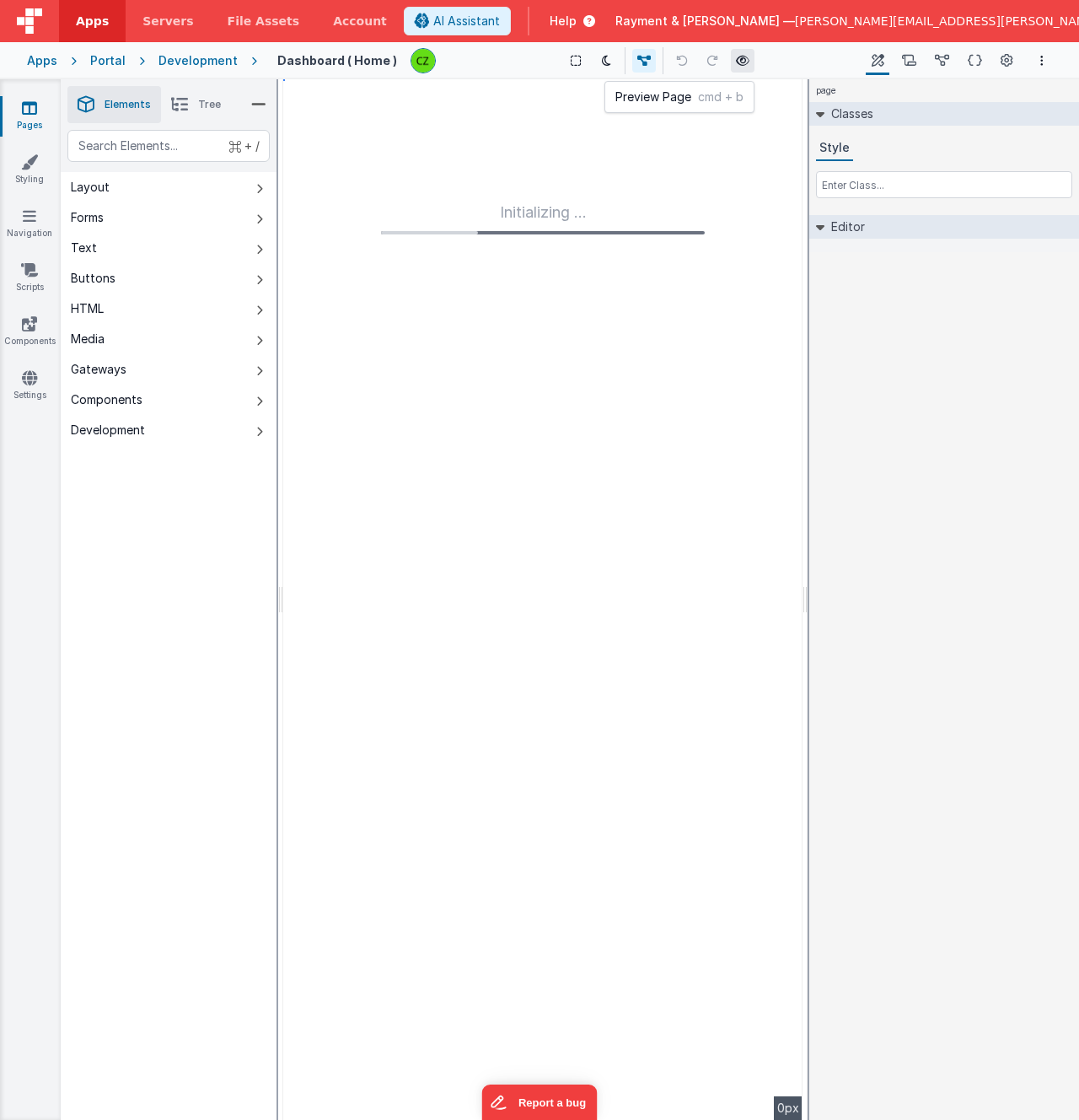
click at [737, 59] on icon at bounding box center [743, 61] width 14 height 12
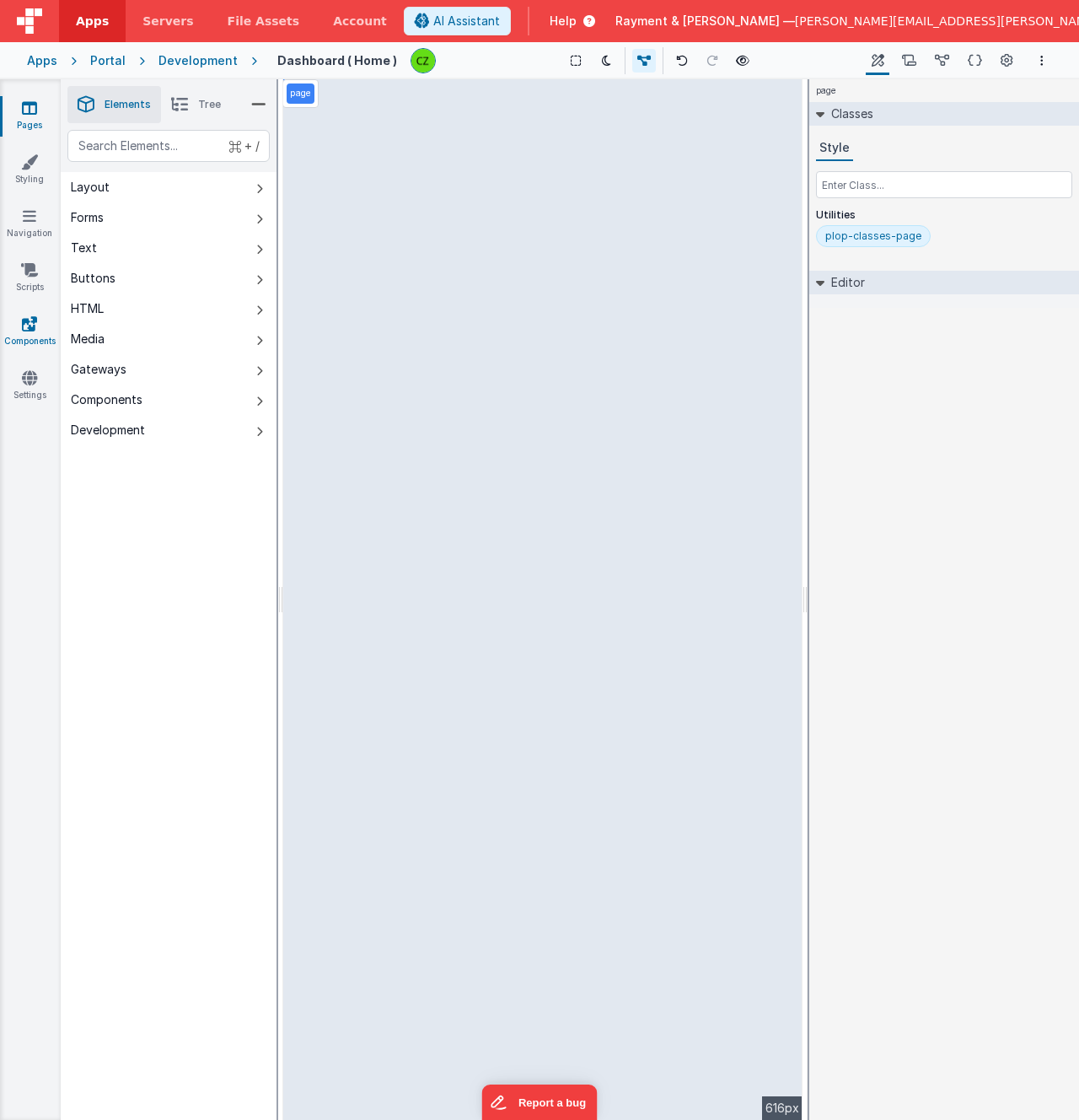
click at [34, 327] on icon at bounding box center [29, 323] width 16 height 16
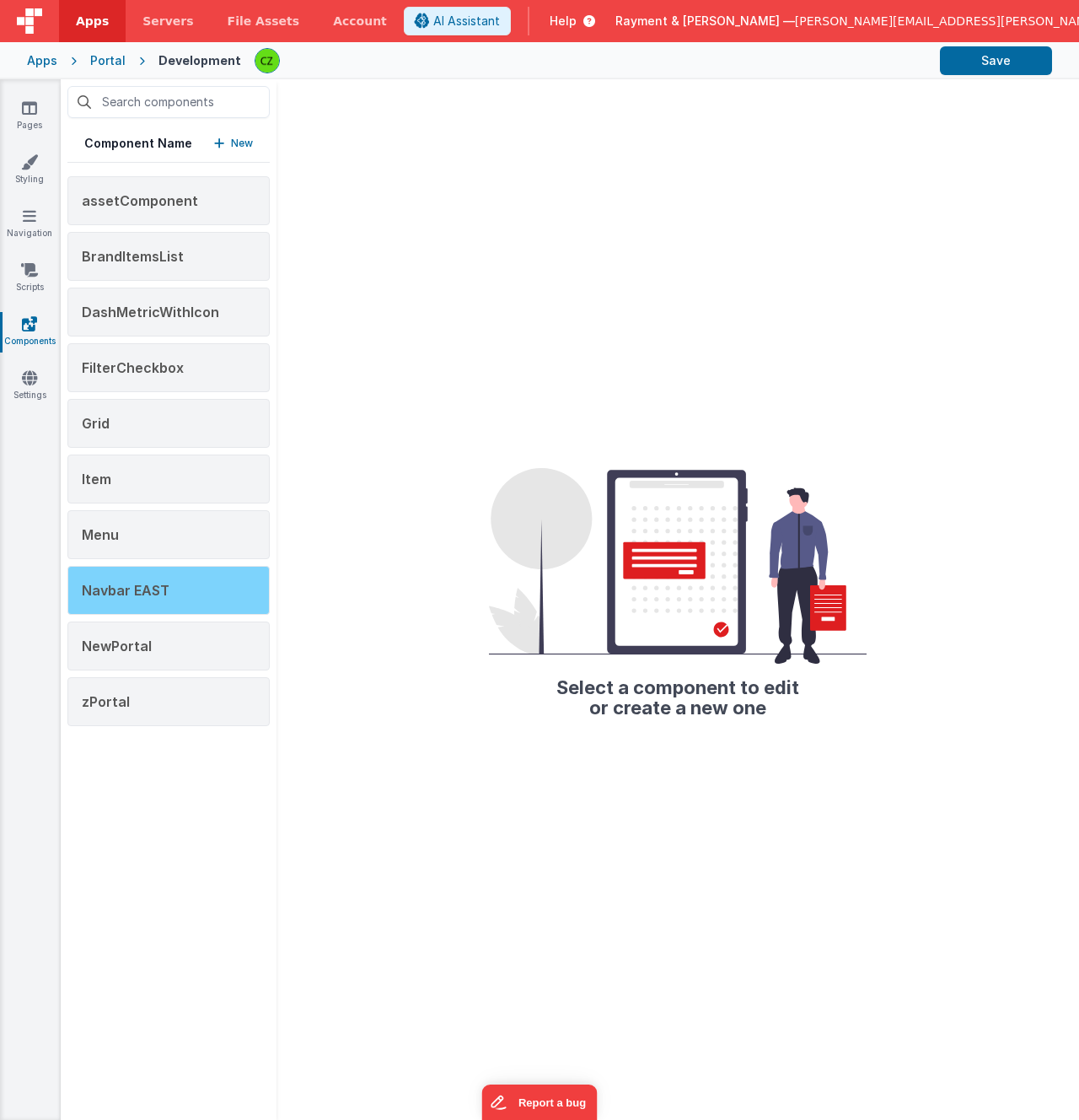
click at [154, 588] on span "Navbar EAST" at bounding box center [125, 590] width 87 height 16
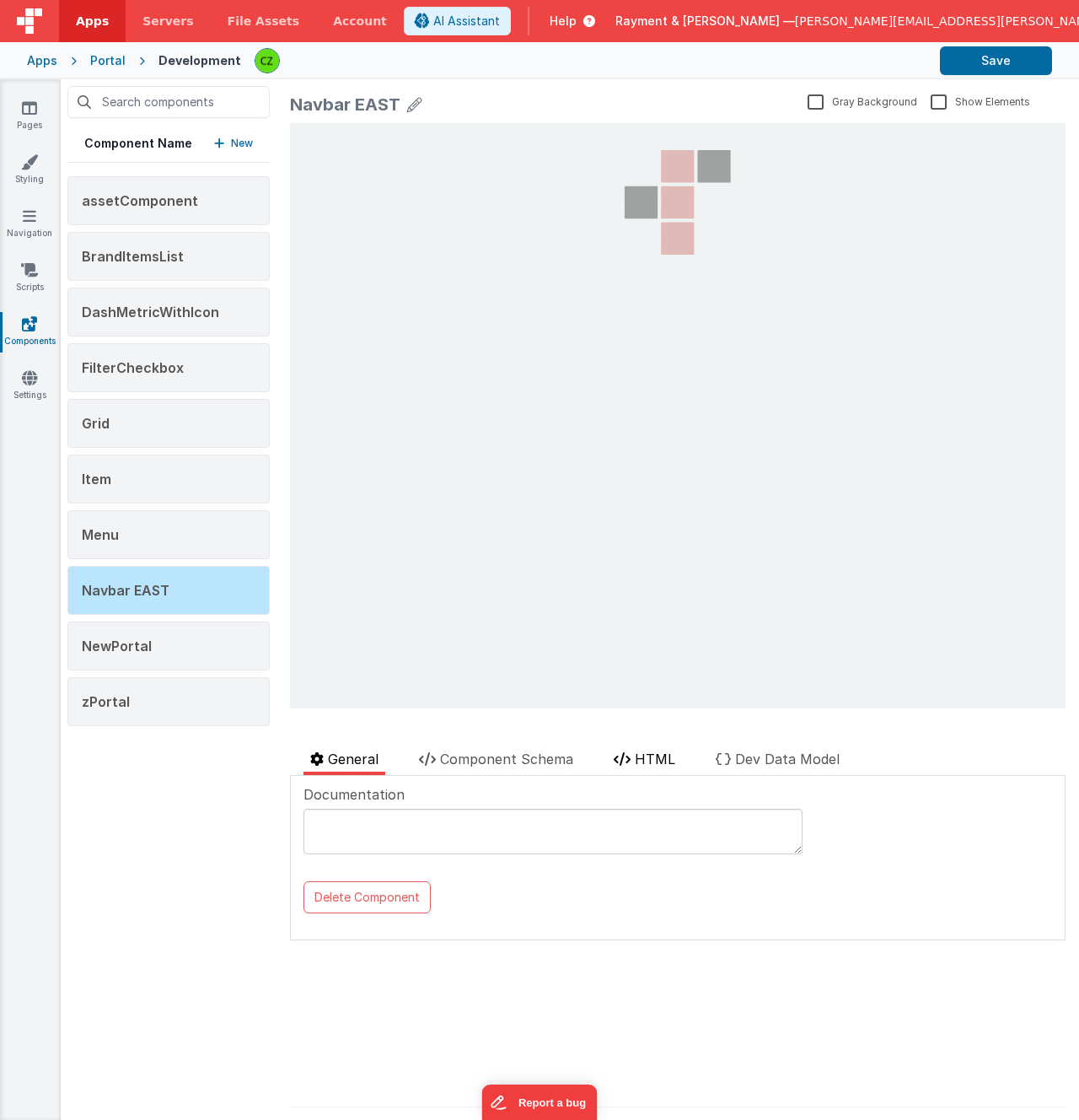
click at [625, 752] on icon at bounding box center [622, 759] width 16 height 14
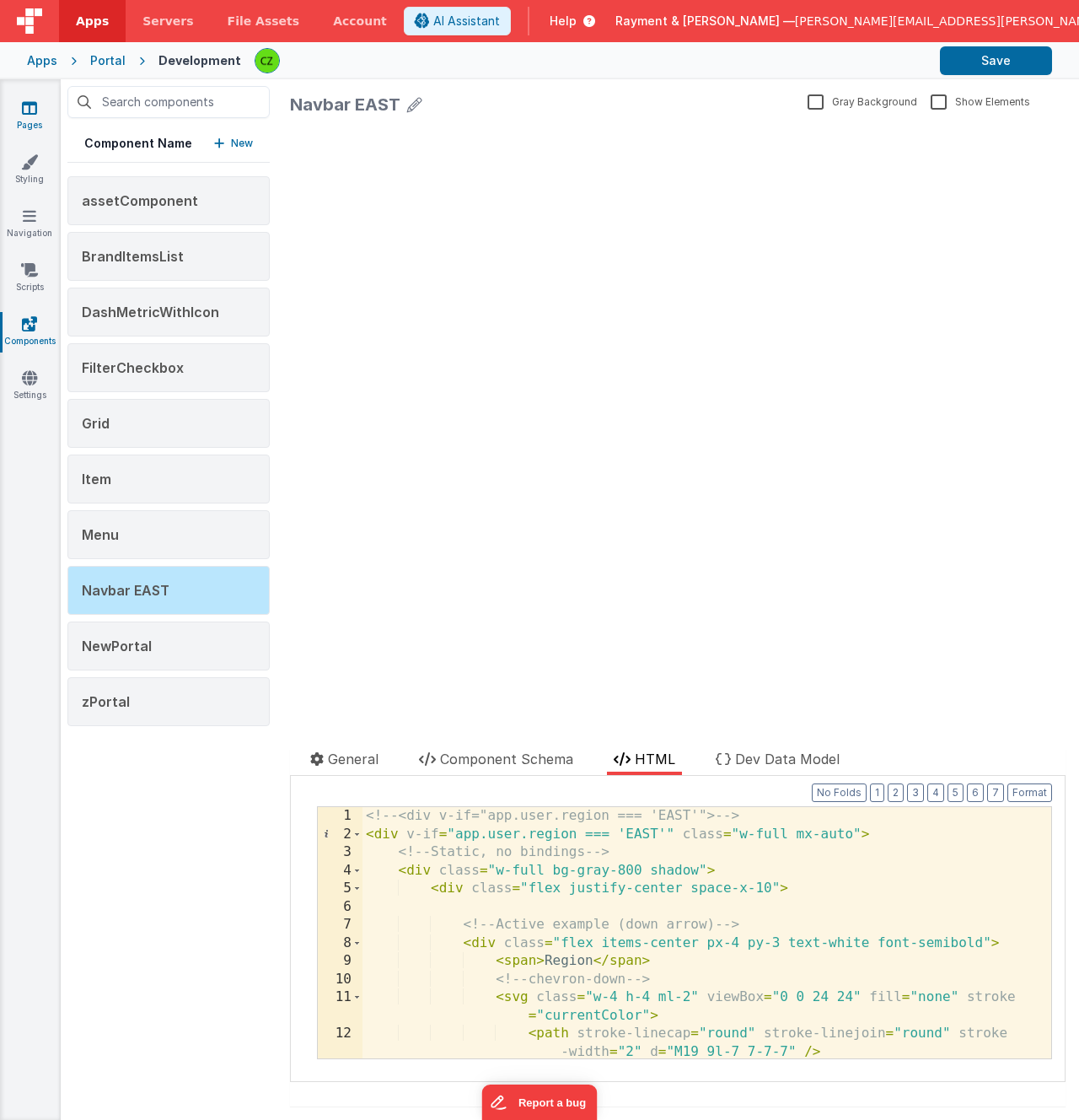
click at [29, 116] on link "Pages" at bounding box center [29, 116] width 61 height 34
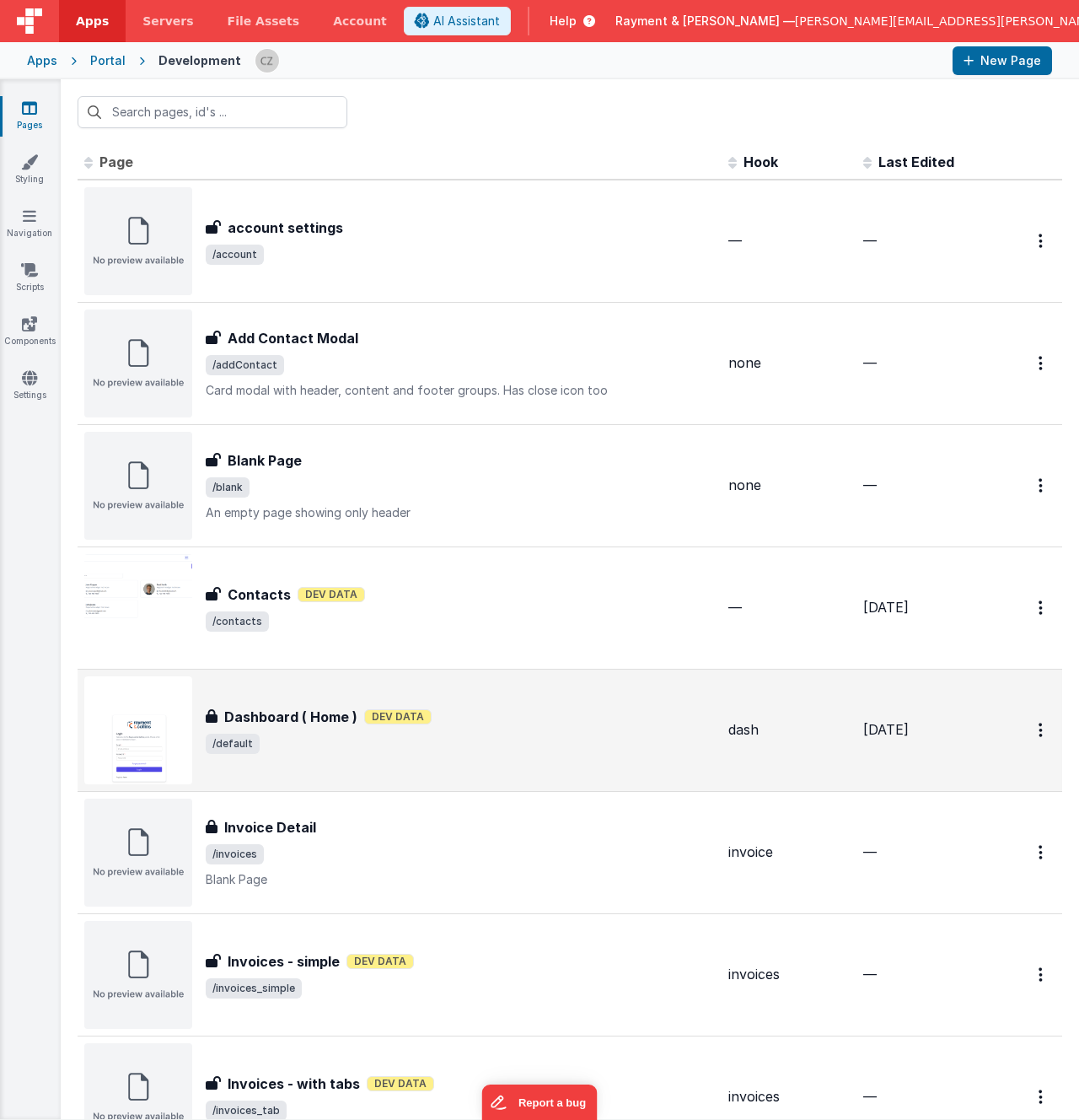
click at [532, 735] on span "/default" at bounding box center [461, 743] width 509 height 20
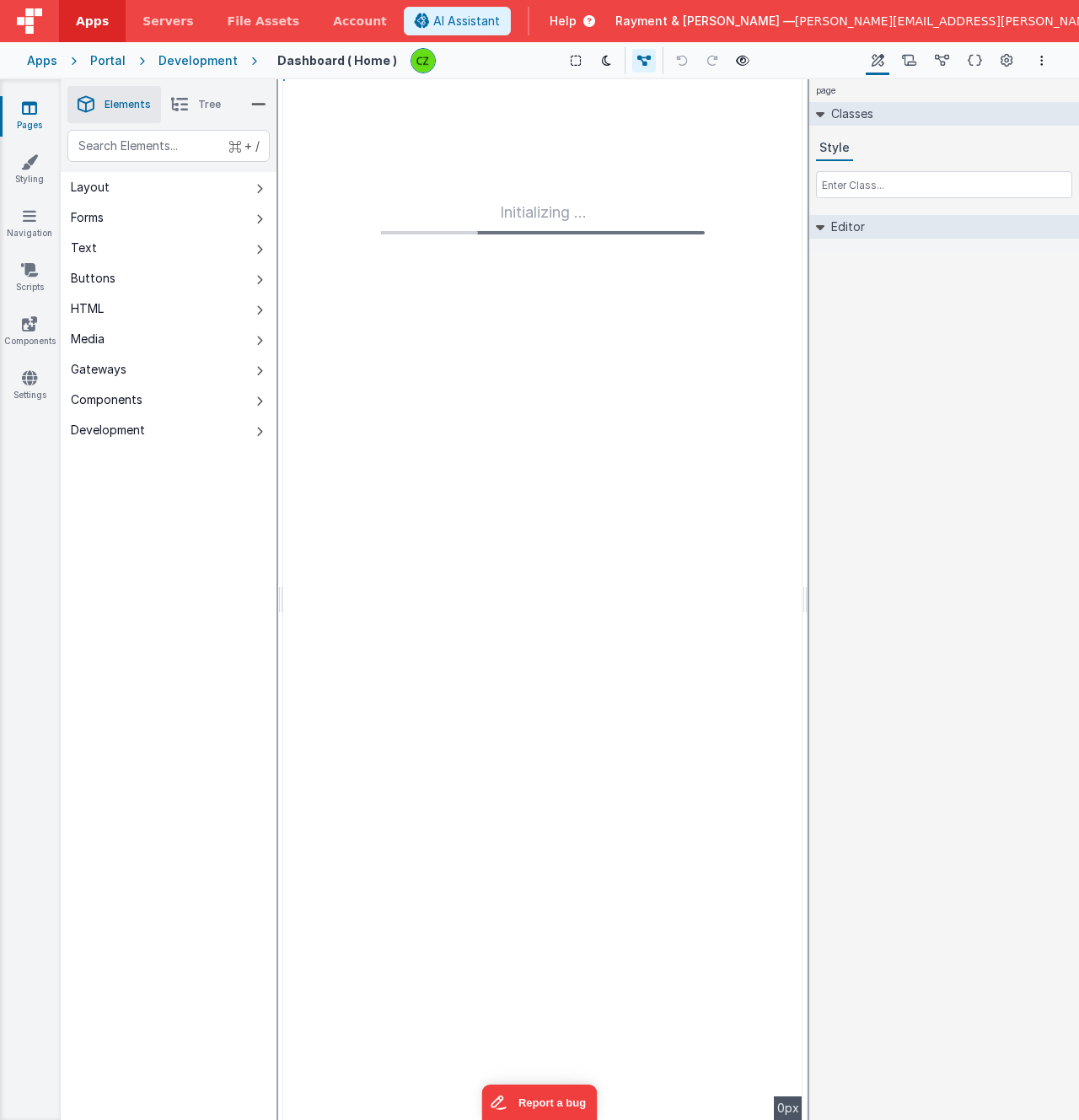
click at [692, 59] on div "Show Group Outlines Toggle Dark Mode Toggle Dev Data Preview Page cmd + b" at bounding box center [656, 61] width 413 height 27
click at [736, 58] on icon at bounding box center [743, 61] width 14 height 12
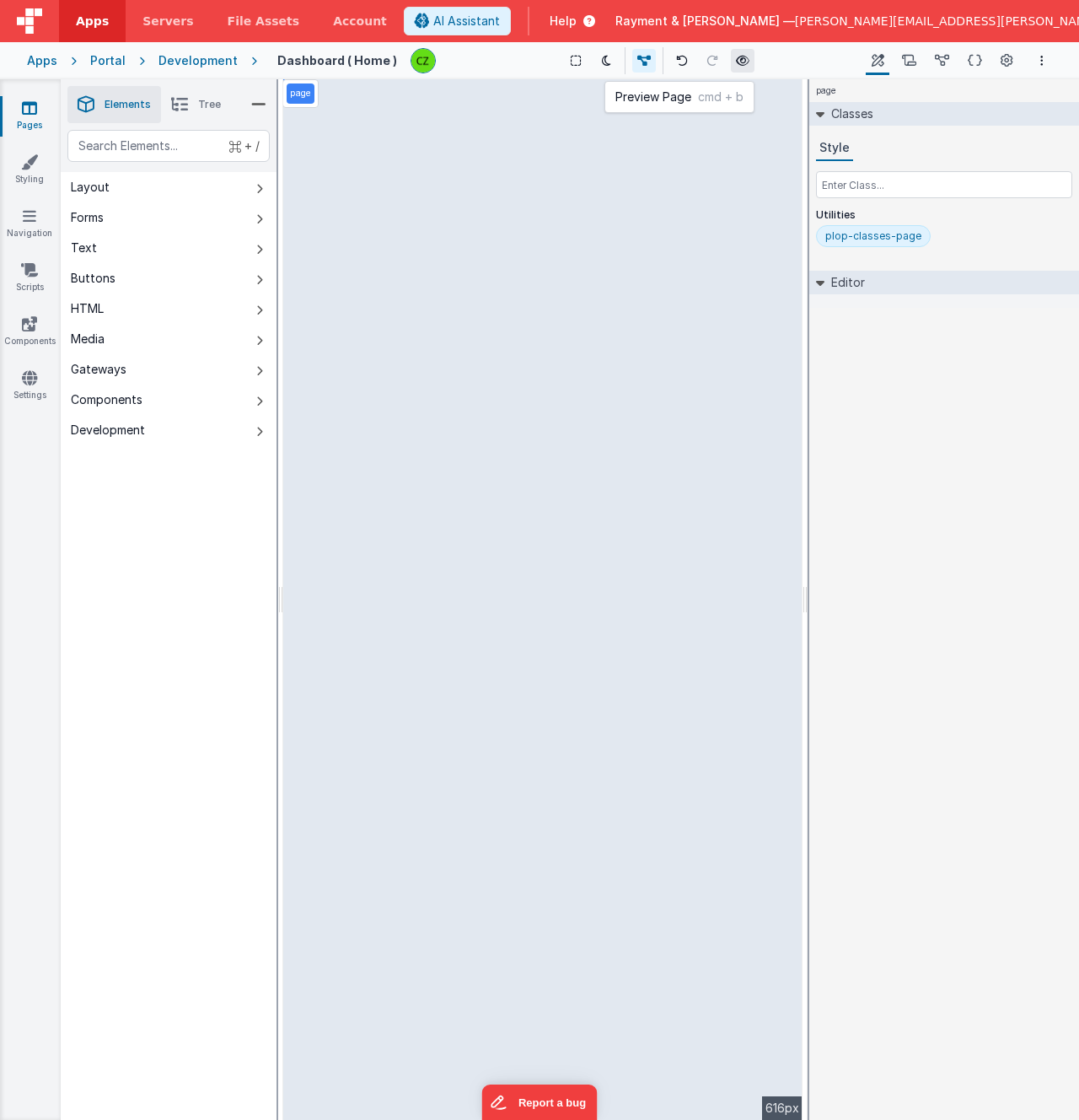
click at [736, 55] on icon at bounding box center [743, 61] width 14 height 12
click at [27, 320] on icon at bounding box center [29, 323] width 16 height 16
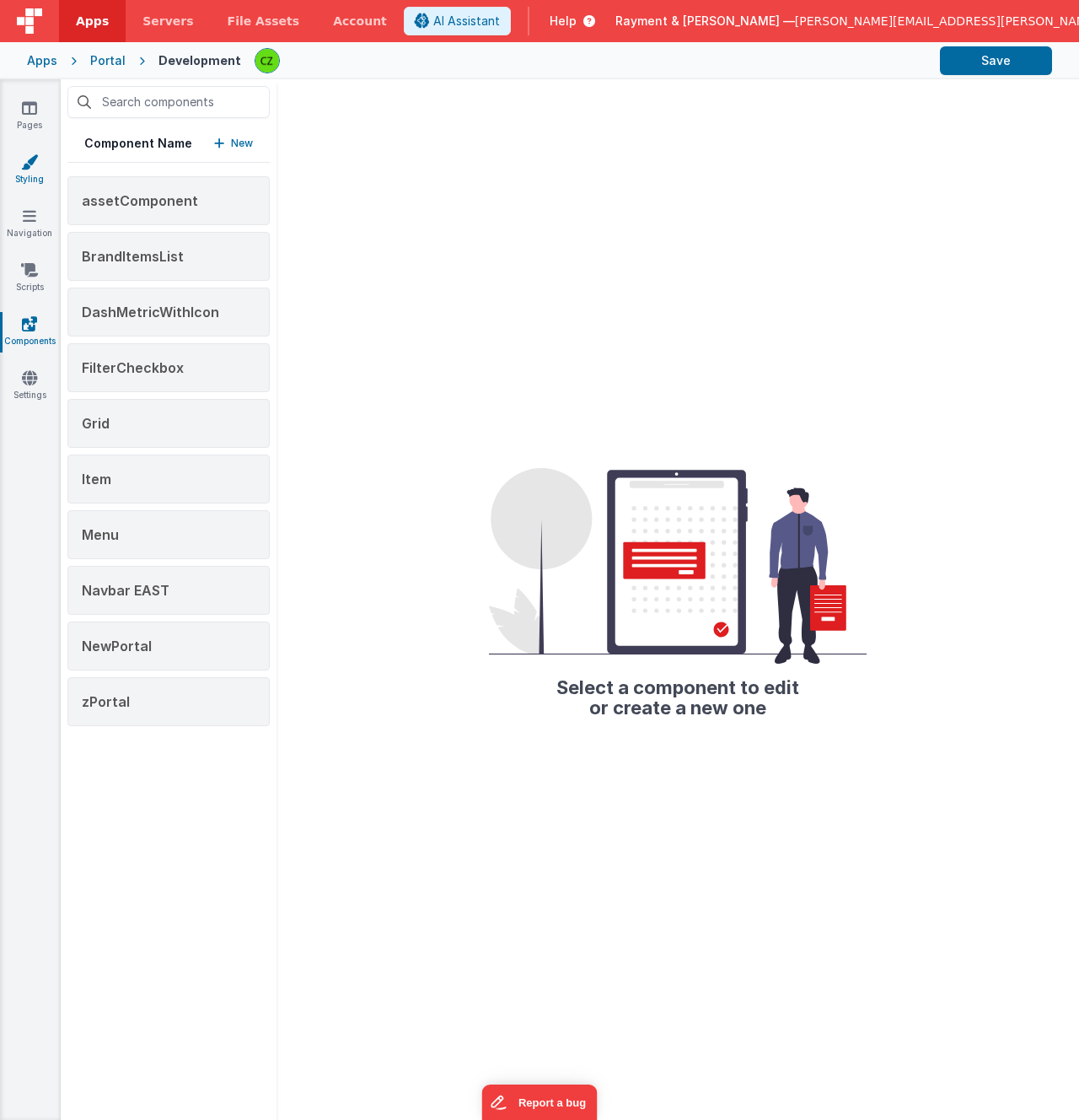
click at [25, 178] on link "Styling" at bounding box center [29, 170] width 61 height 34
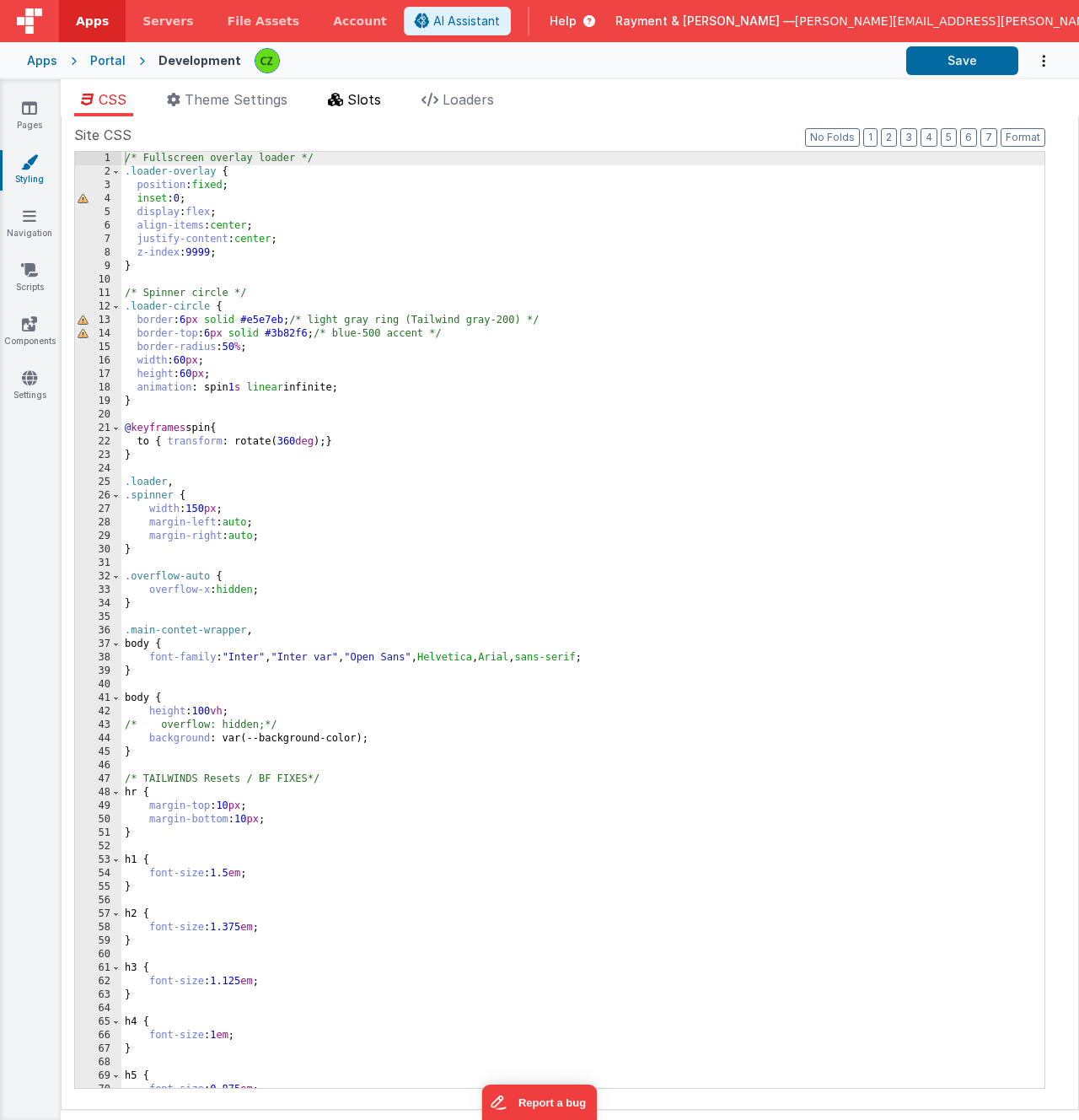
click at [363, 101] on span "Slots" at bounding box center [364, 99] width 34 height 16
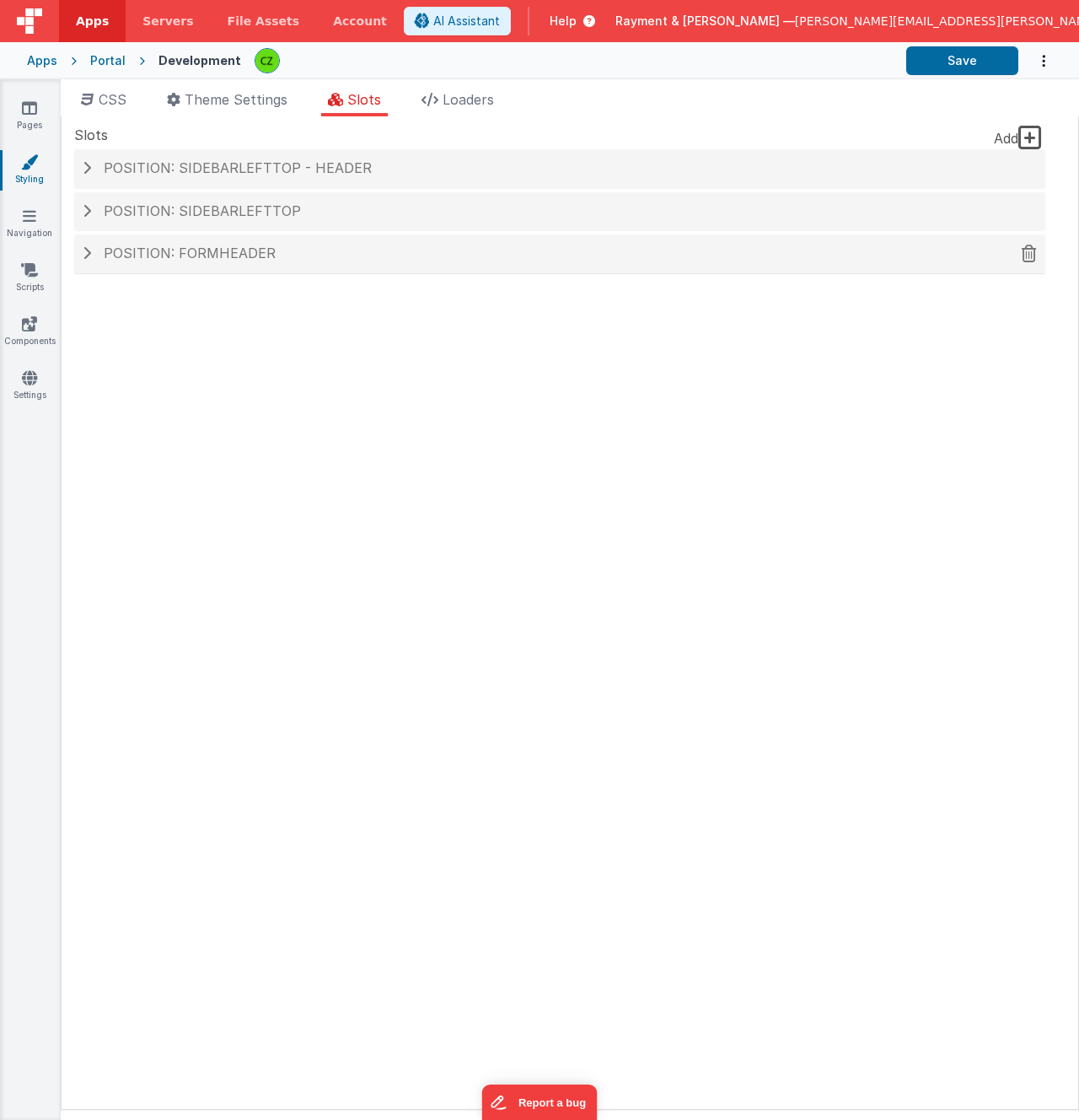
click at [271, 252] on h4 "Position: formHeader" at bounding box center [559, 254] width 954 height 16
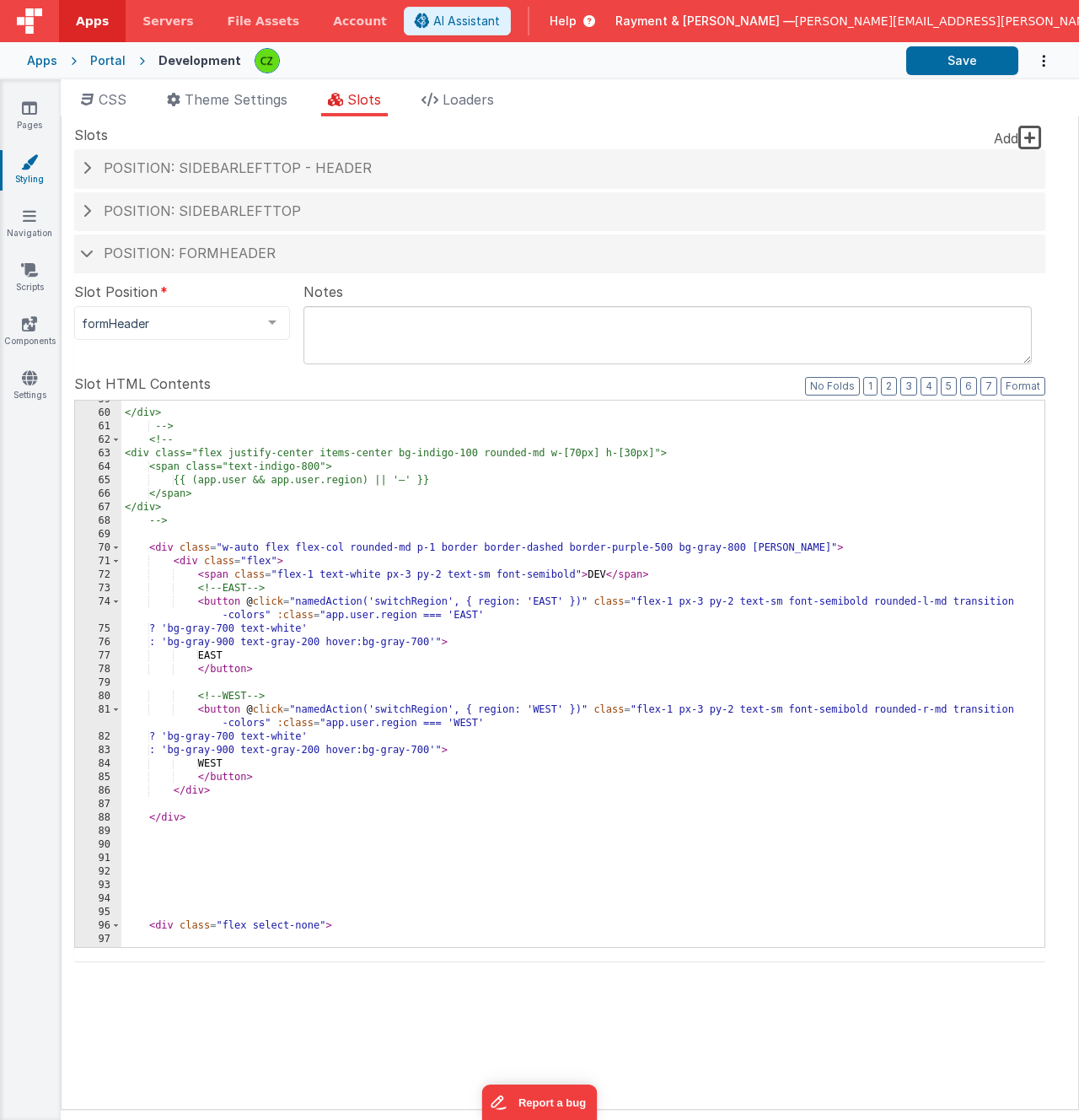
scroll to position [941, 0]
click at [366, 592] on div "</div> --> <!-- <div class="flex justify-center items-center bg-indigo-100 roun…" at bounding box center [583, 677] width 923 height 573
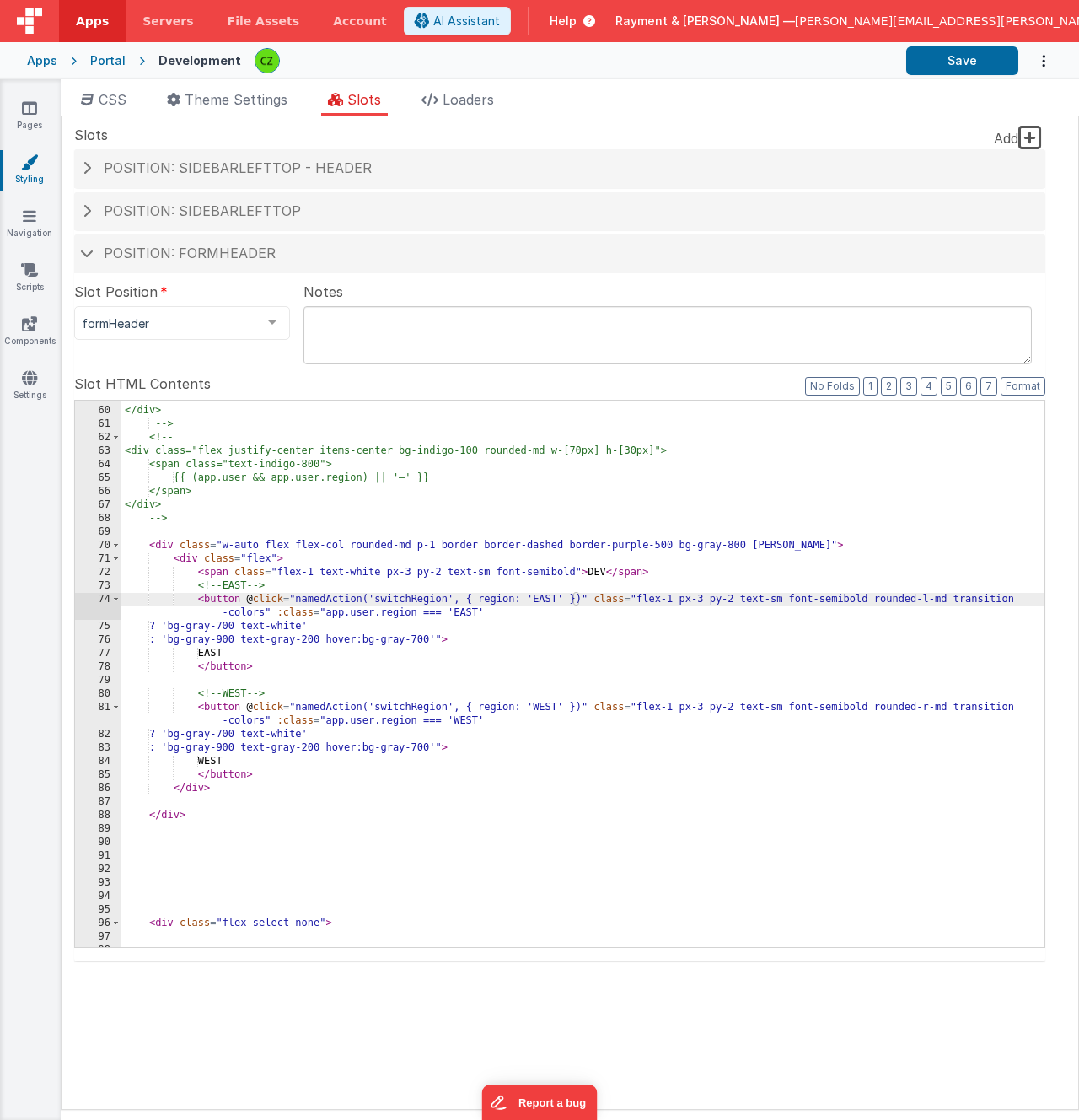
click at [366, 574] on div "</div> --> <!-- <div class="flex justify-center items-center bg-indigo-100 roun…" at bounding box center [583, 677] width 923 height 573
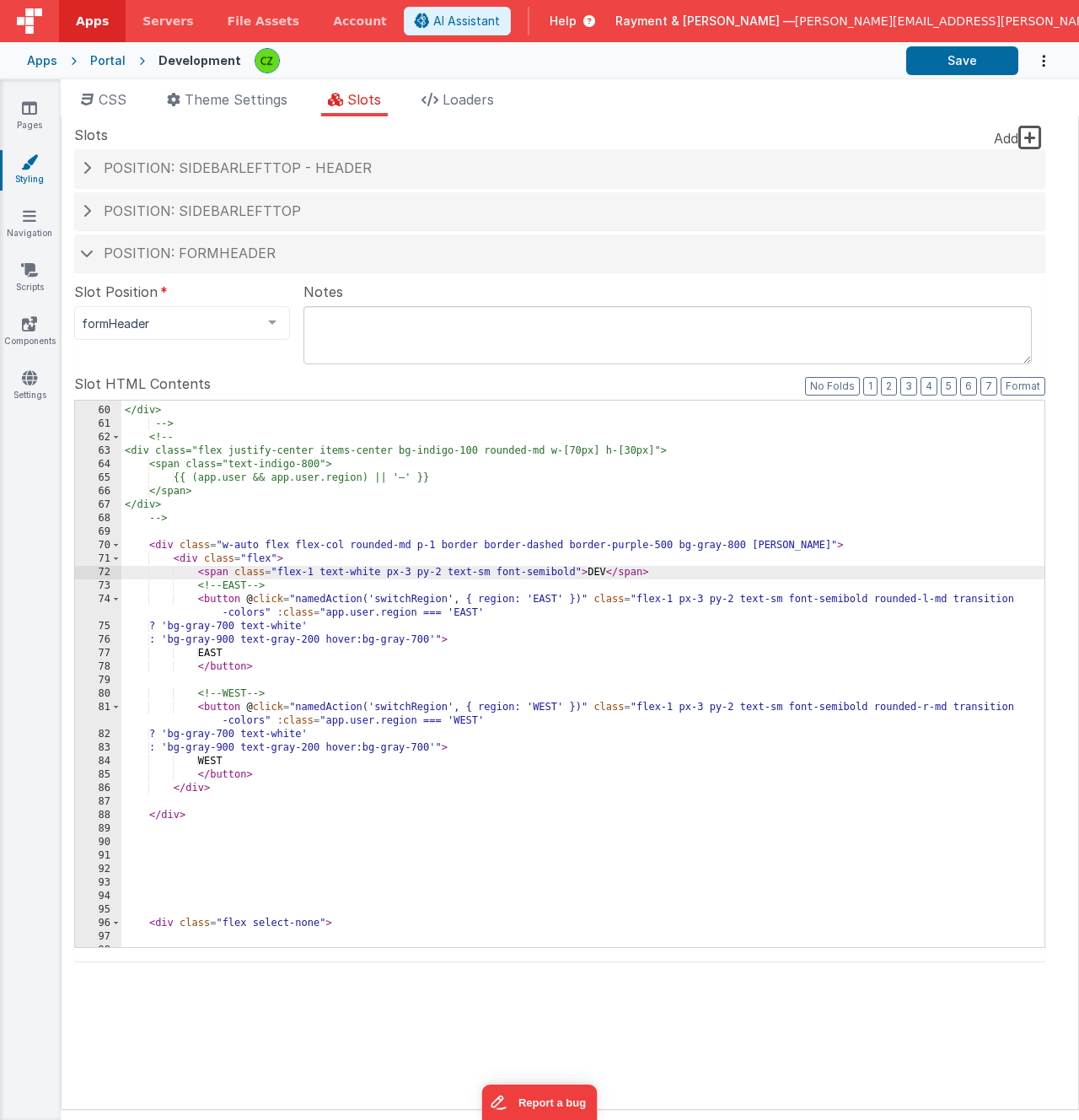
click at [363, 586] on div "</div> --> <!-- <div class="flex justify-center items-center bg-indigo-100 roun…" at bounding box center [583, 677] width 923 height 573
click at [358, 734] on div "</div> --> <!-- <div class="flex justify-center items-center bg-indigo-100 roun…" at bounding box center [583, 677] width 923 height 573
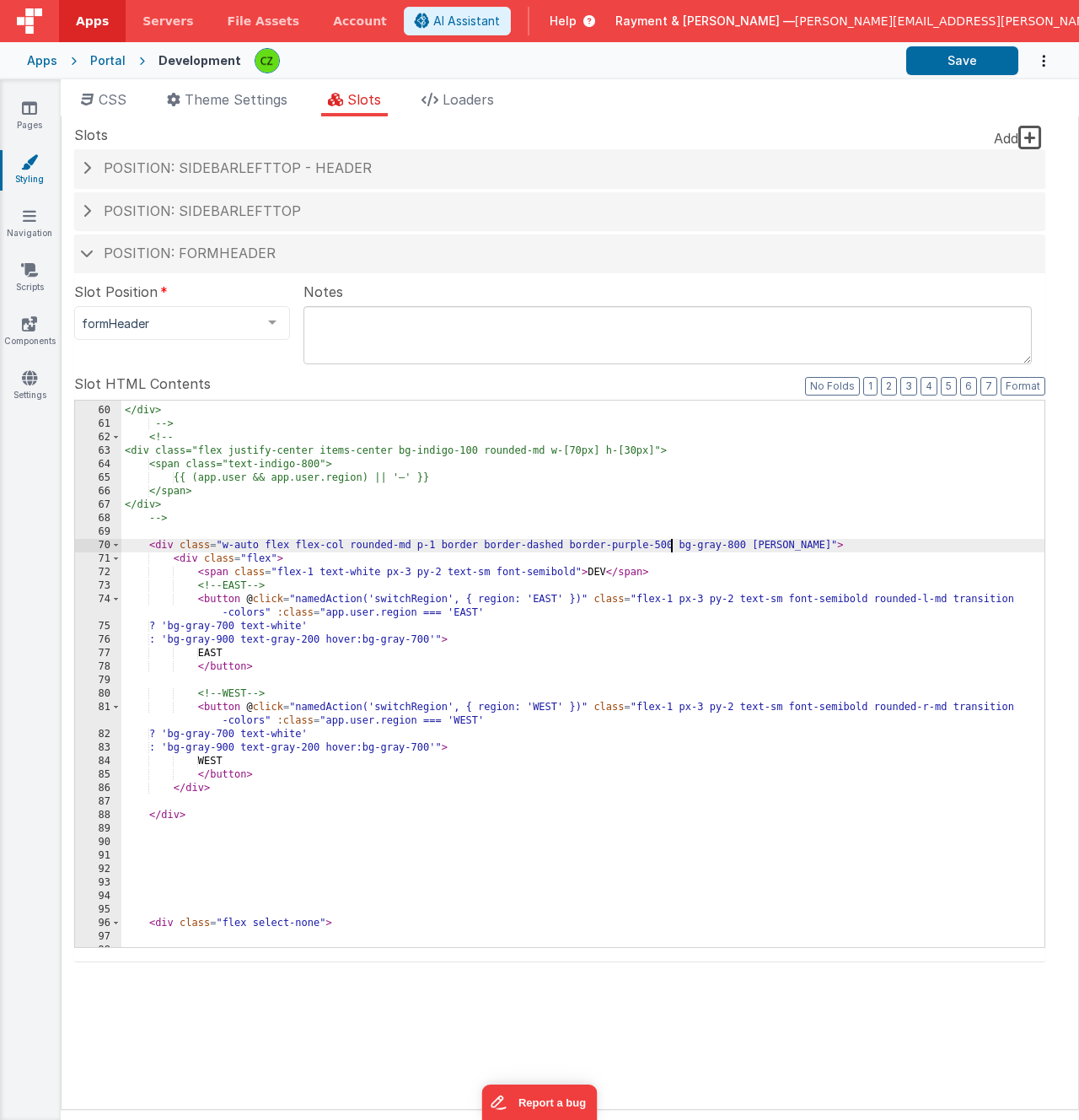
click at [670, 545] on div "</div> --> <!-- <div class="flex justify-center items-center bg-indigo-100 roun…" at bounding box center [583, 677] width 923 height 573
click at [957, 58] on button "Save" at bounding box center [962, 61] width 112 height 29
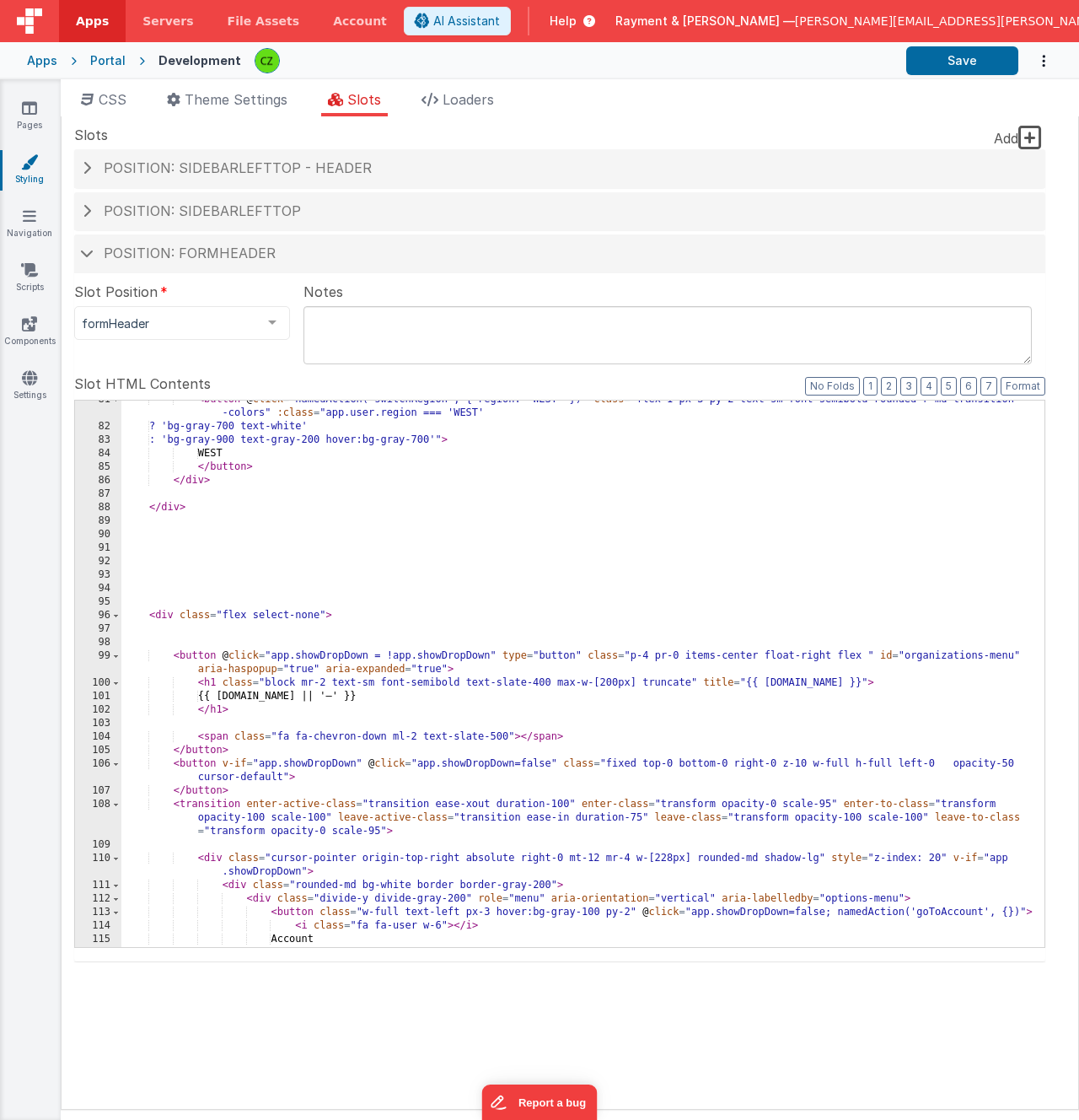
scroll to position [1251, 0]
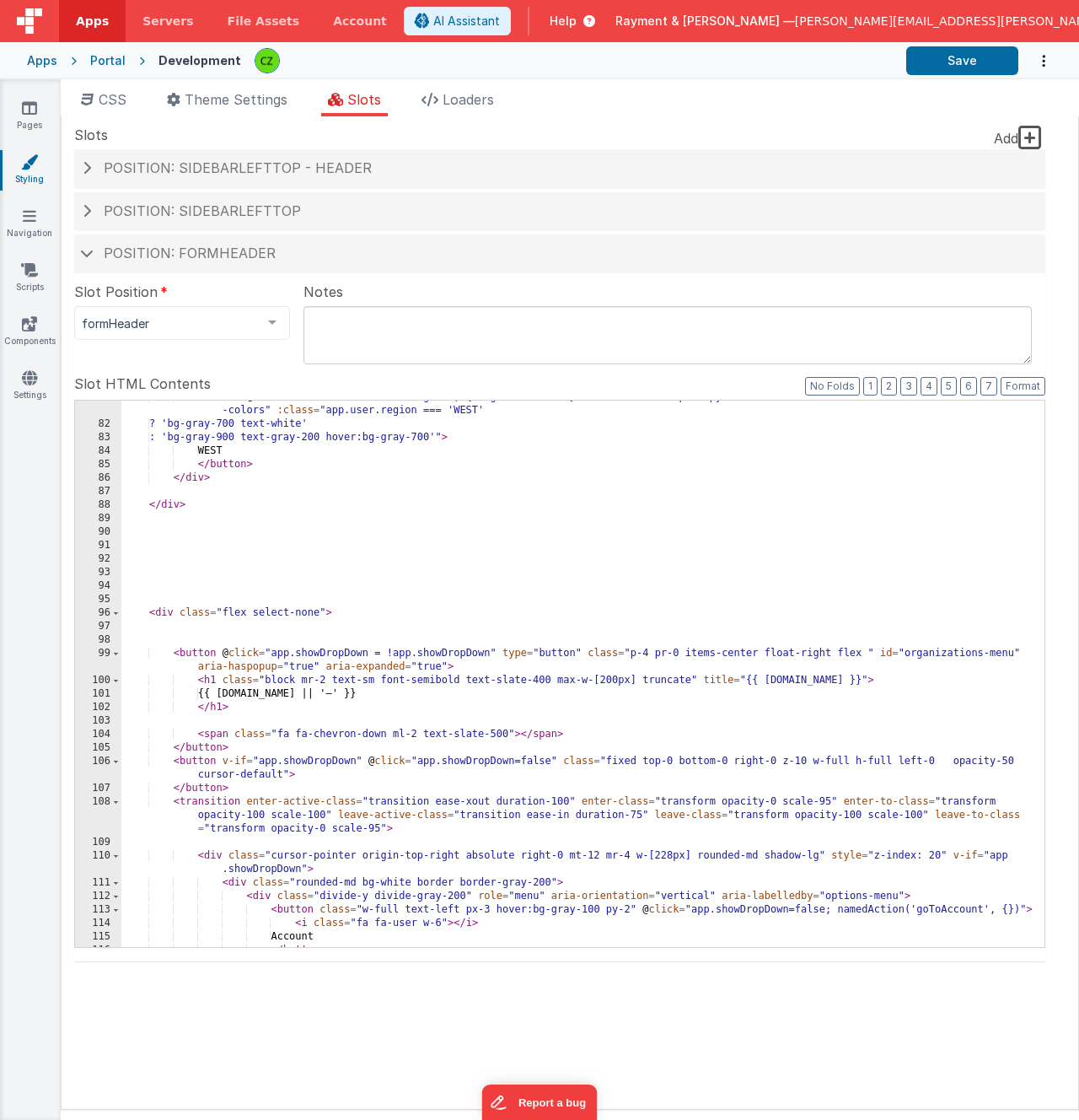
click at [616, 682] on div "< button @ click = "namedAction('switchRegion', { region: 'WEST' })" class = "f…" at bounding box center [583, 684] width 923 height 587
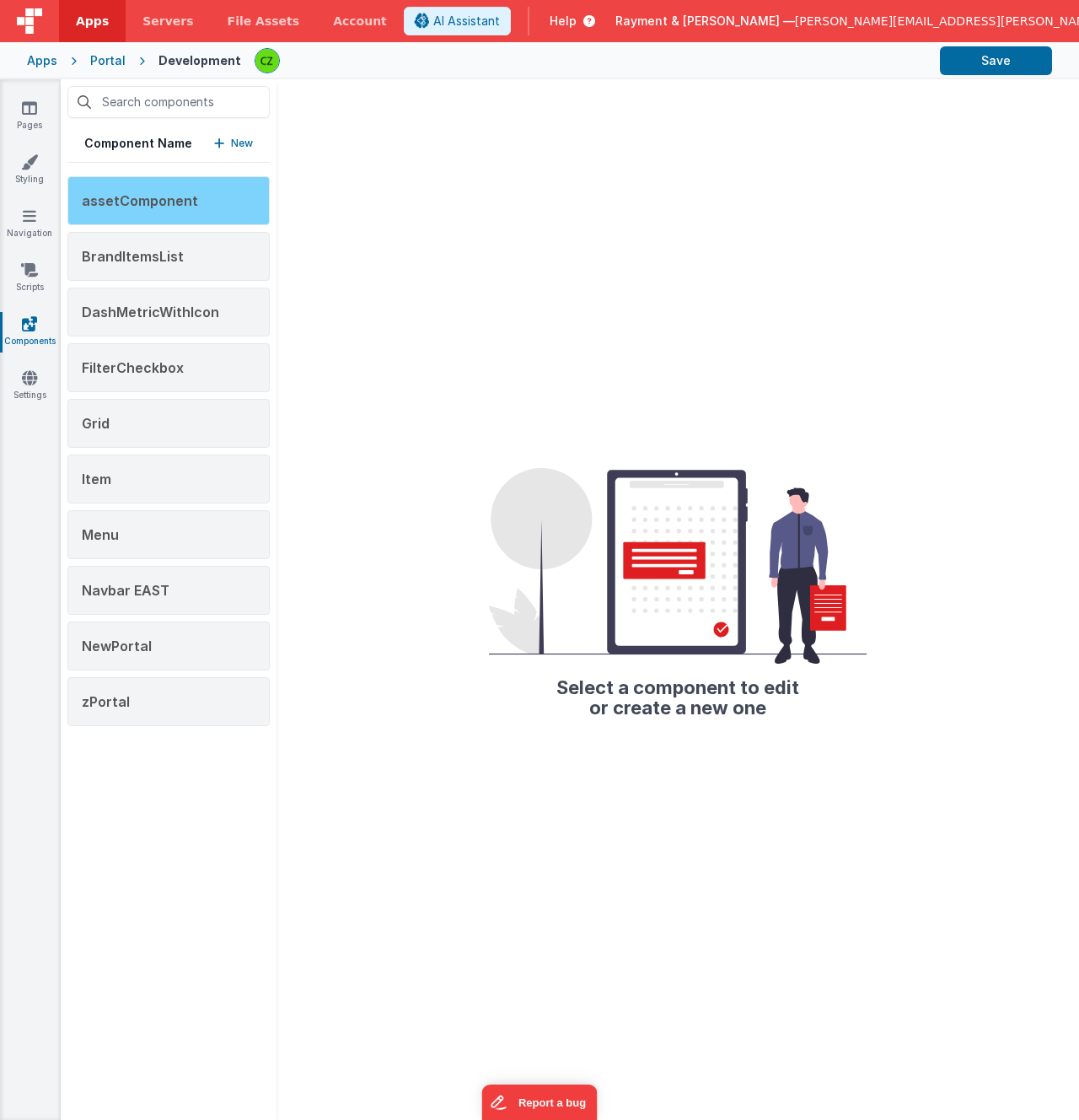
click at [194, 185] on div "assetComponent" at bounding box center [169, 200] width 203 height 49
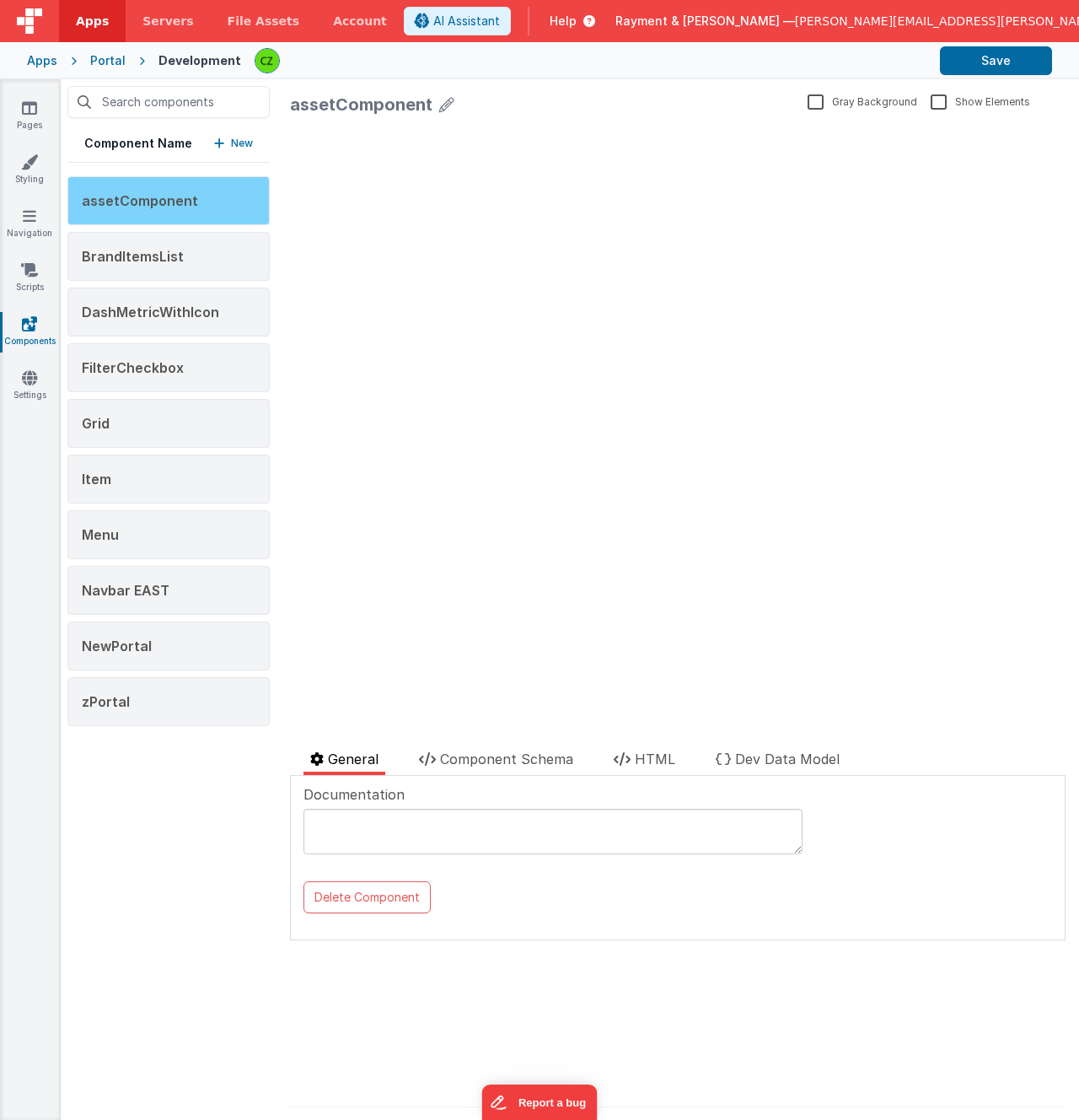
click at [146, 214] on div "assetComponent" at bounding box center [169, 200] width 203 height 49
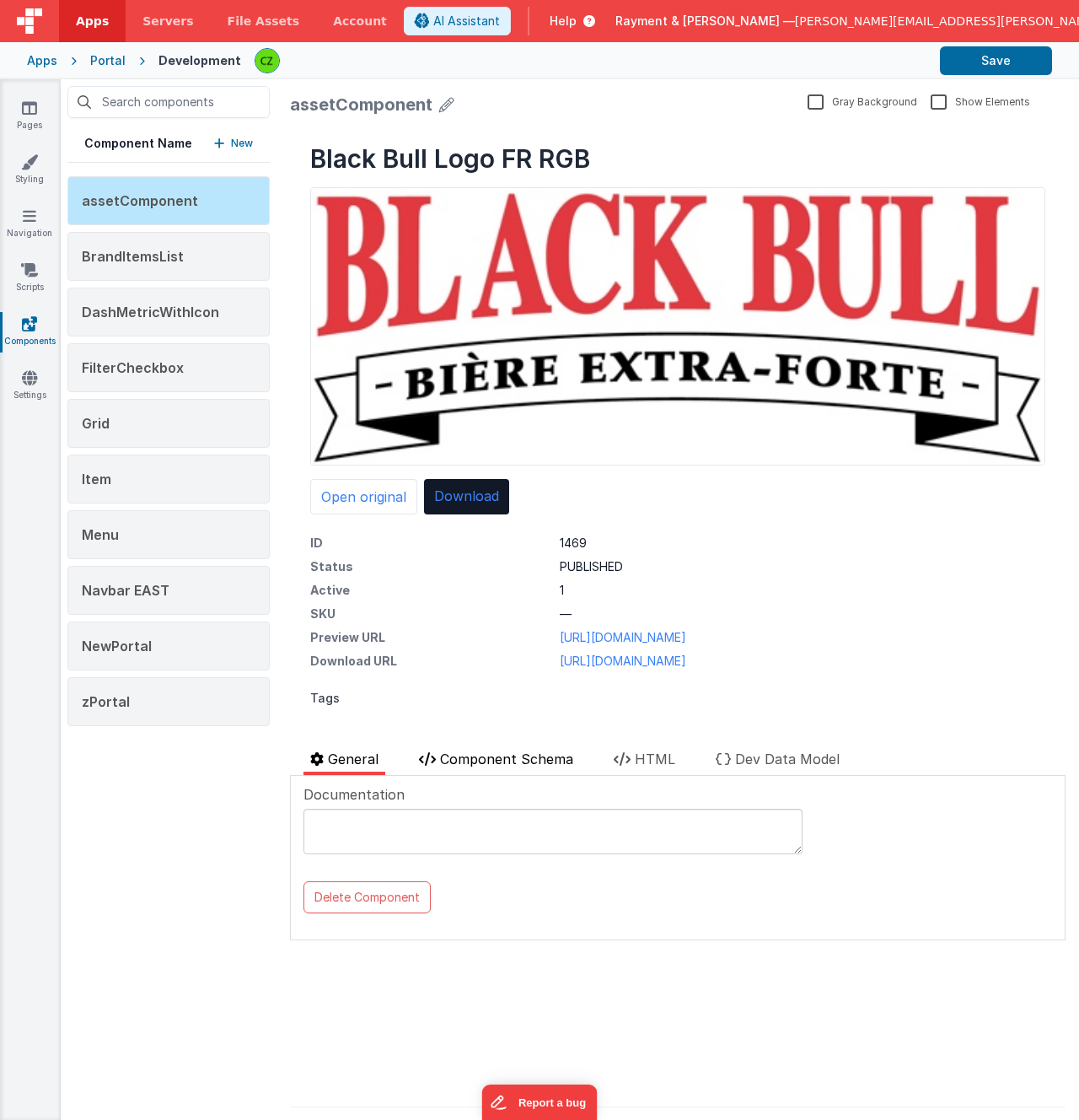
click at [530, 771] on li "Component Schema" at bounding box center [496, 761] width 168 height 26
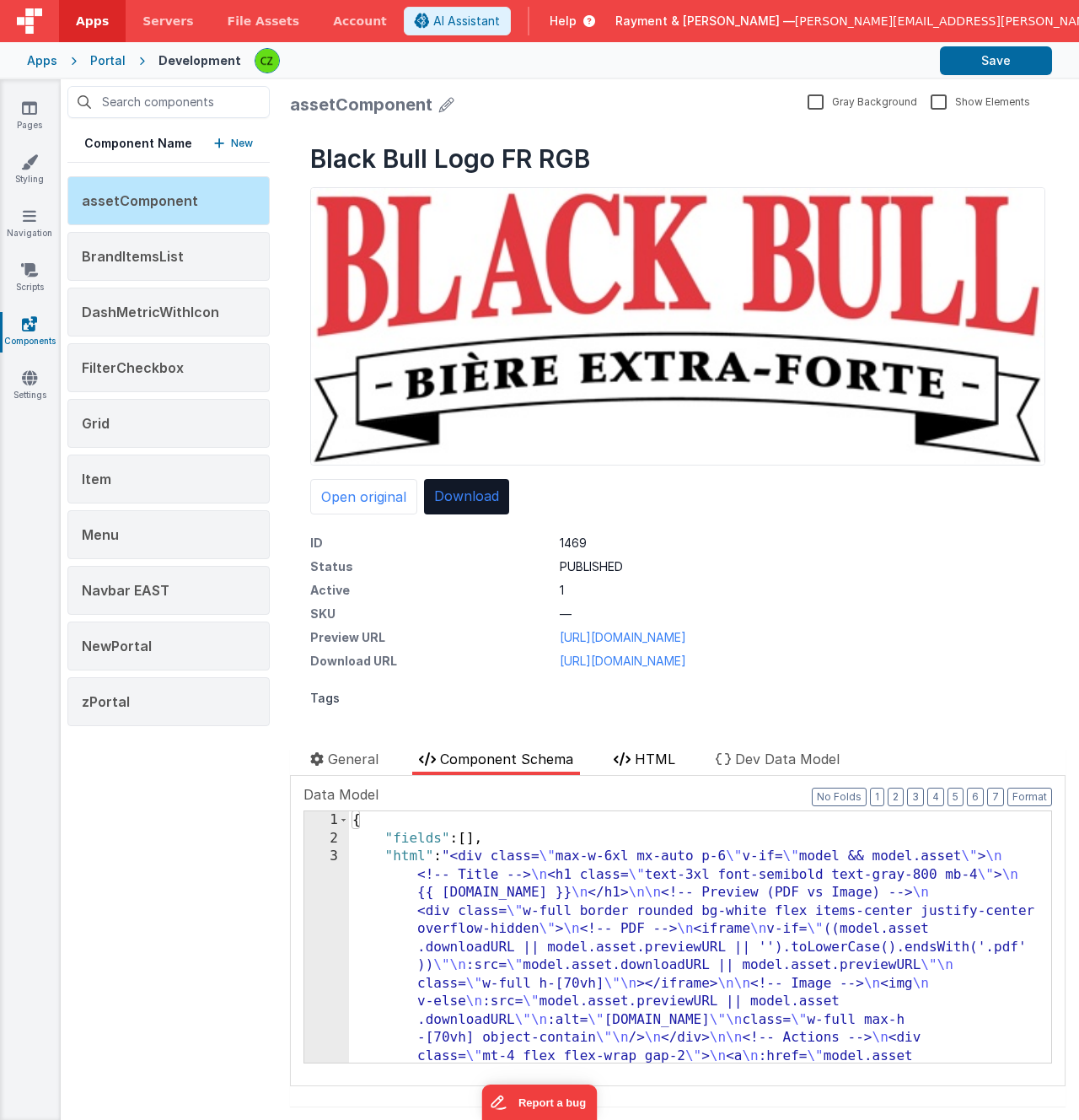
click at [664, 763] on span "HTML" at bounding box center [655, 758] width 41 height 16
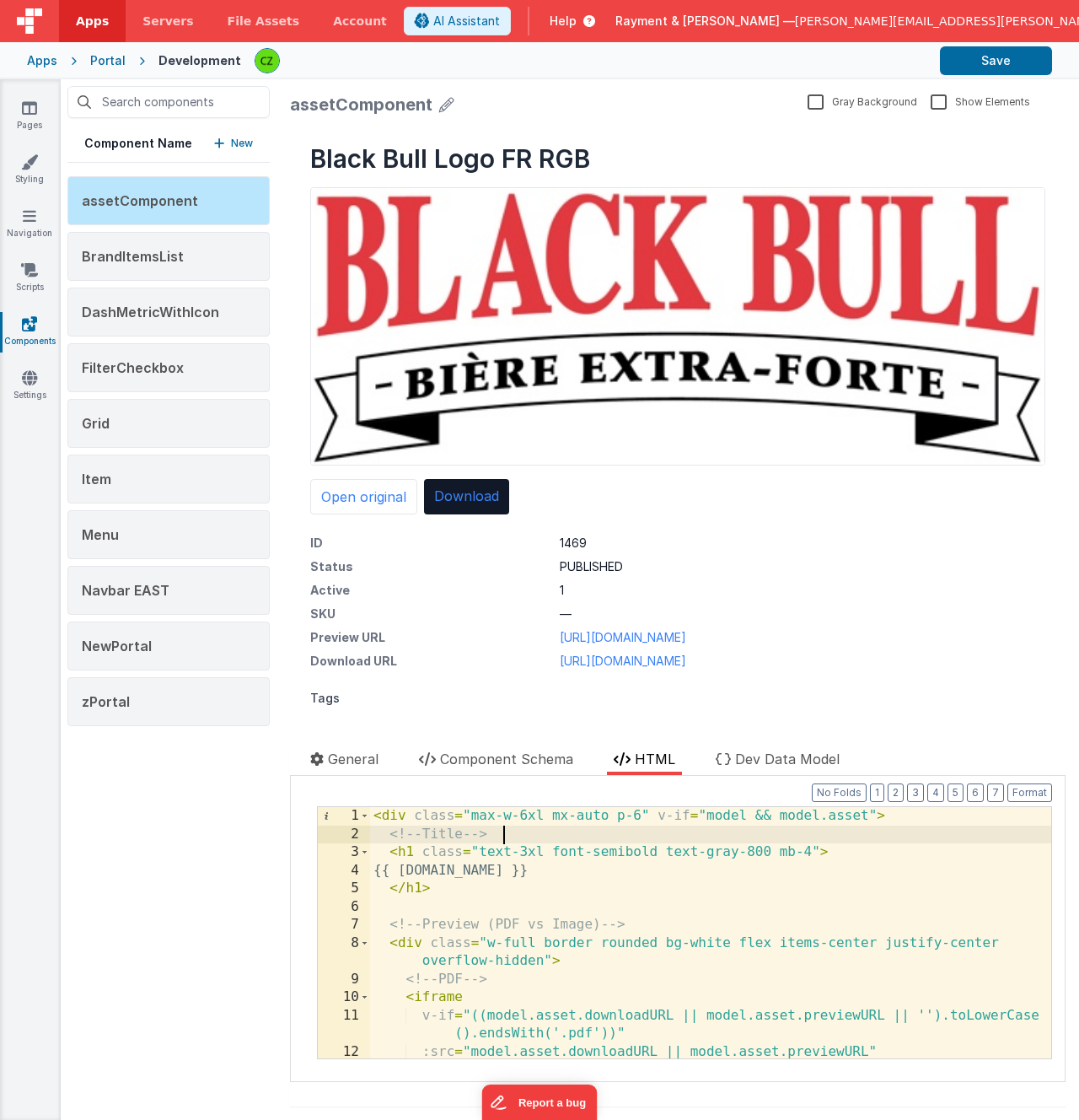
click at [552, 833] on div "< div class = "max-w-6xl mx-auto p-6" v-if = "model && model.asset" > <!-- Titl…" at bounding box center [710, 951] width 682 height 288
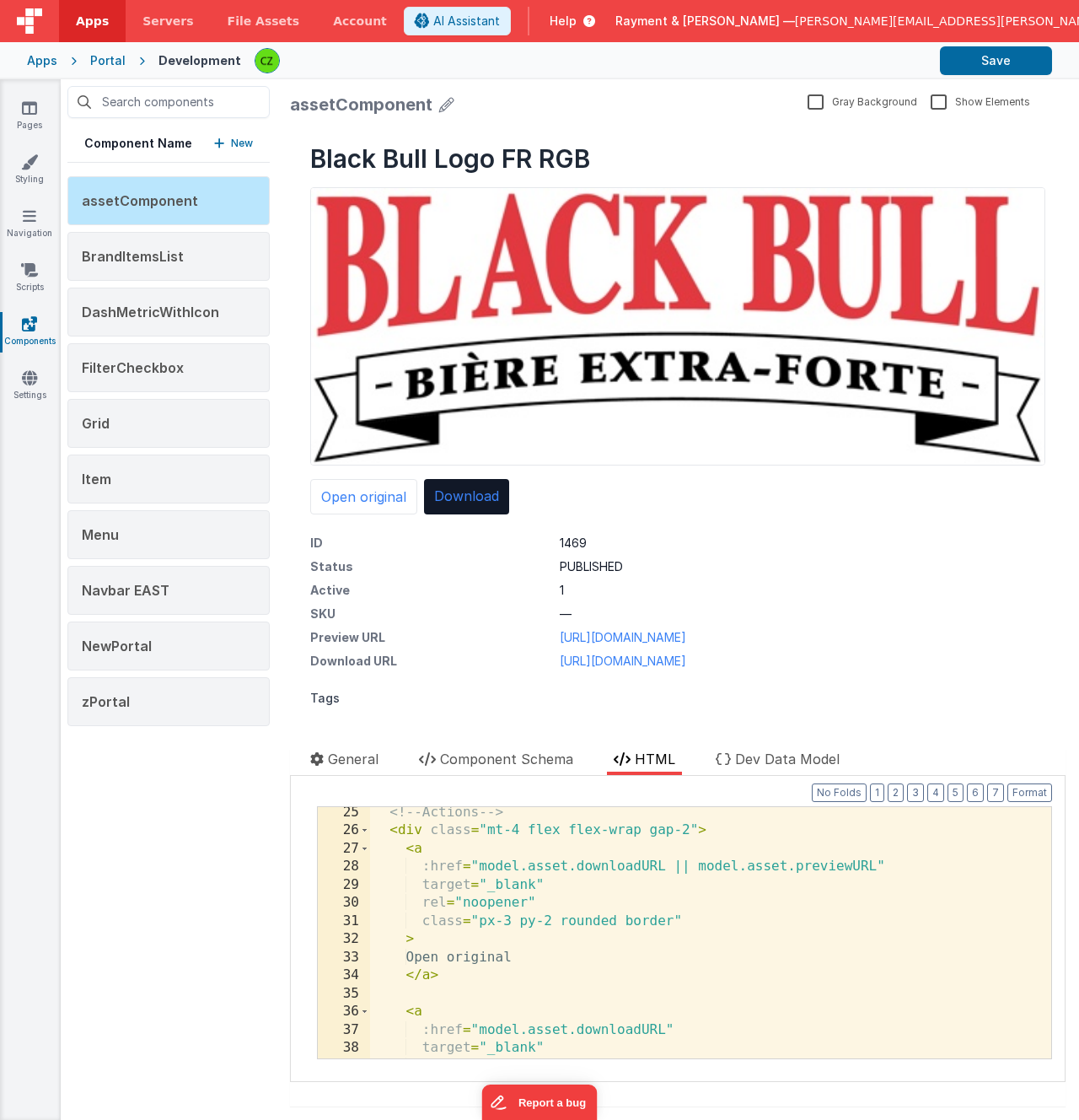
scroll to position [476, 0]
click at [548, 845] on div "<!-- Actions --> < div class = "mt-4 flex flex-wrap gap-2" > < a :href = "model…" at bounding box center [710, 946] width 682 height 288
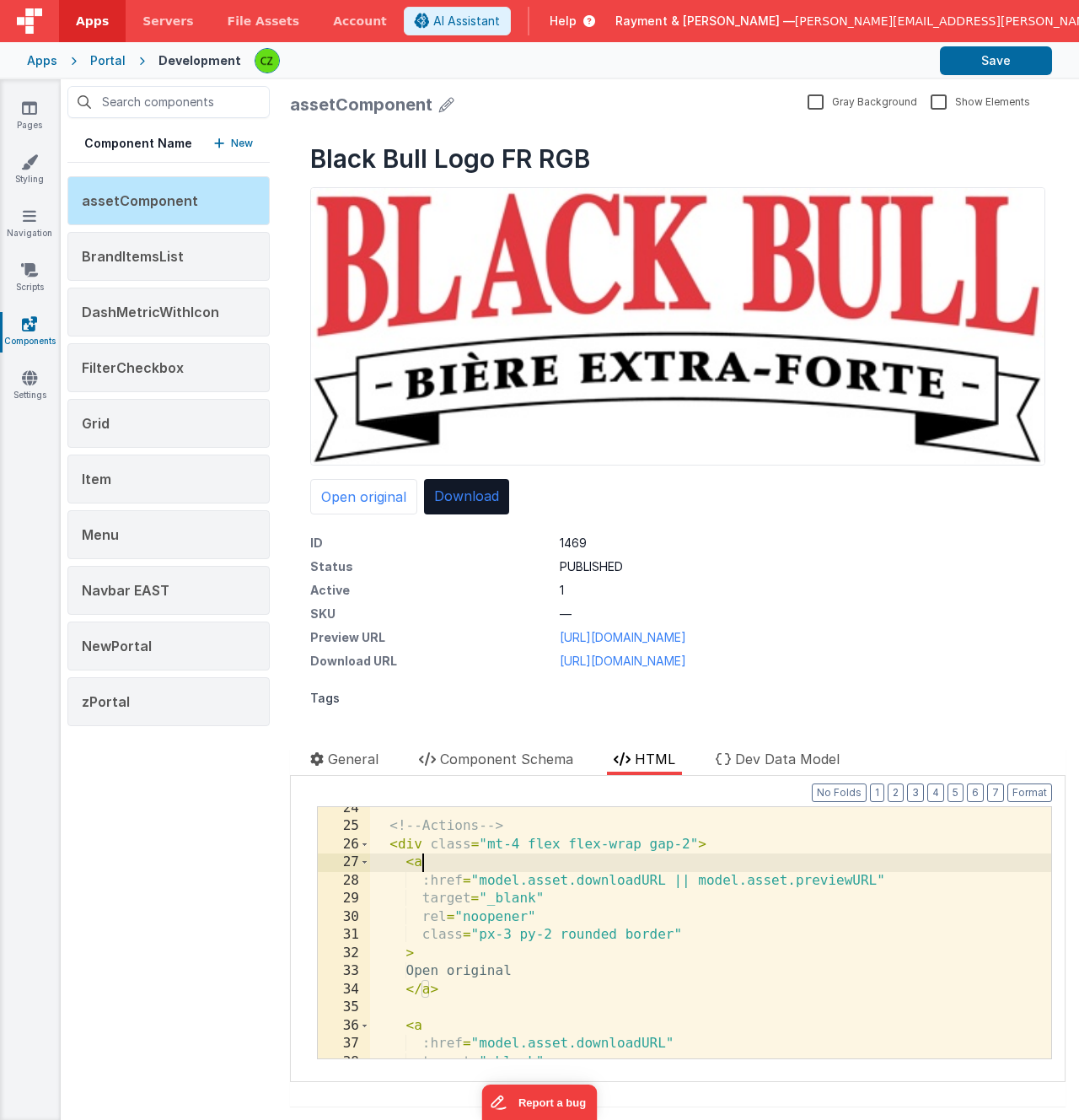
scroll to position [469, 0]
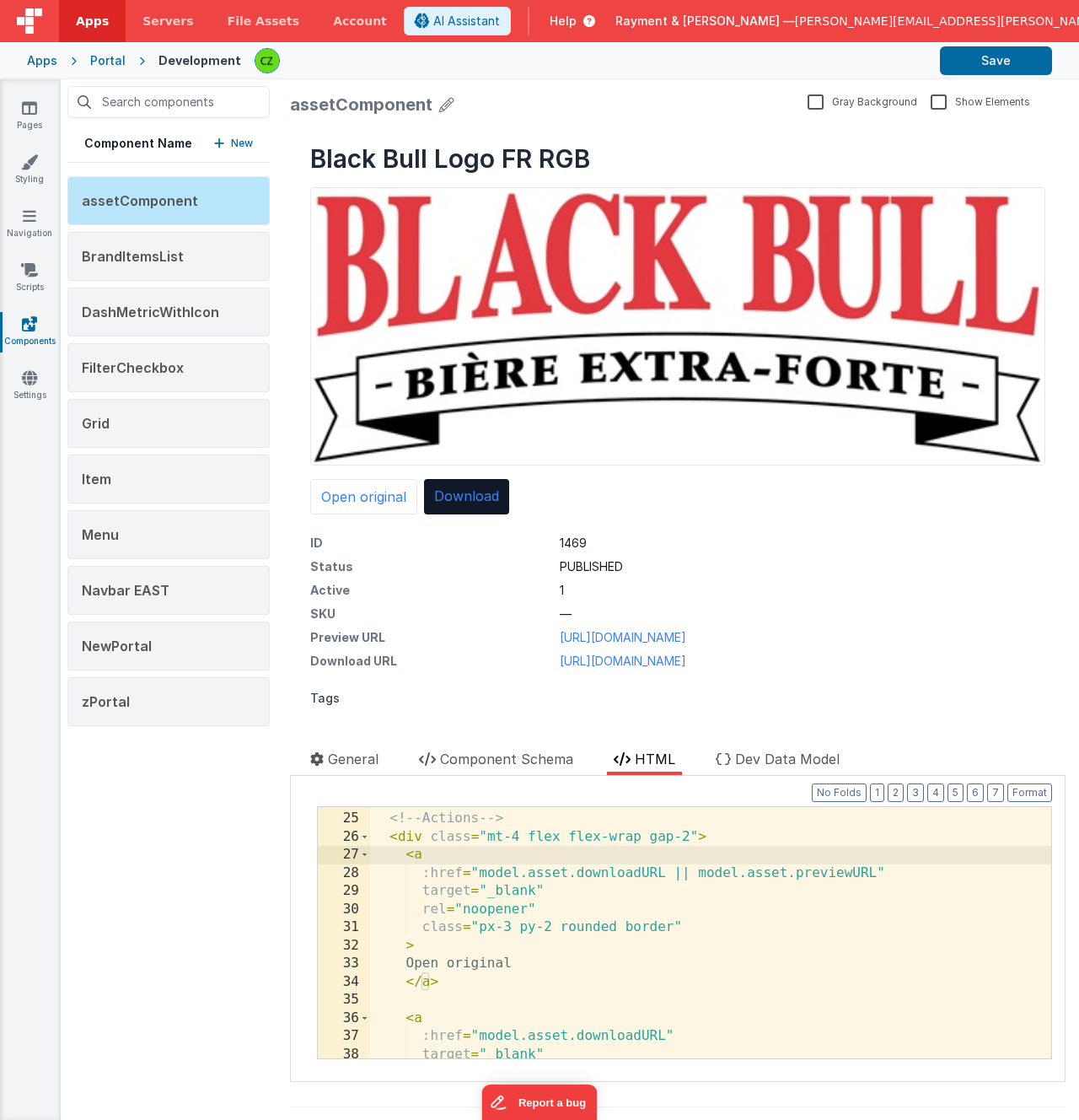
click at [674, 927] on div "<!-- Actions --> < div class = "mt-4 flex flex-wrap gap-2" > < a :href = "model…" at bounding box center [710, 935] width 682 height 288
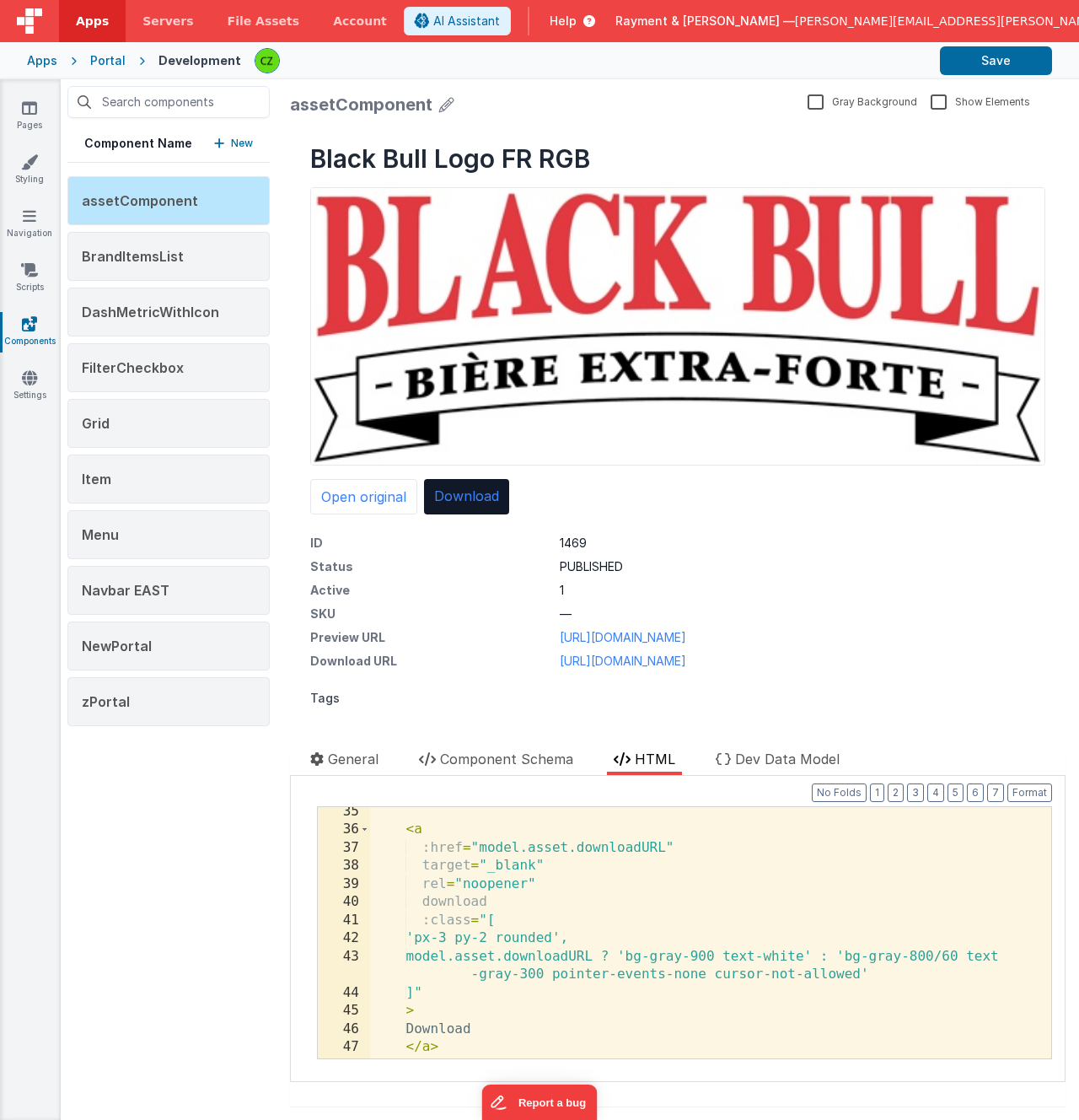
scroll to position [656, 0]
click at [811, 965] on div "< a :href = "model.asset.downloadURL" target = "_blank" rel = "noopener" downlo…" at bounding box center [710, 948] width 682 height 288
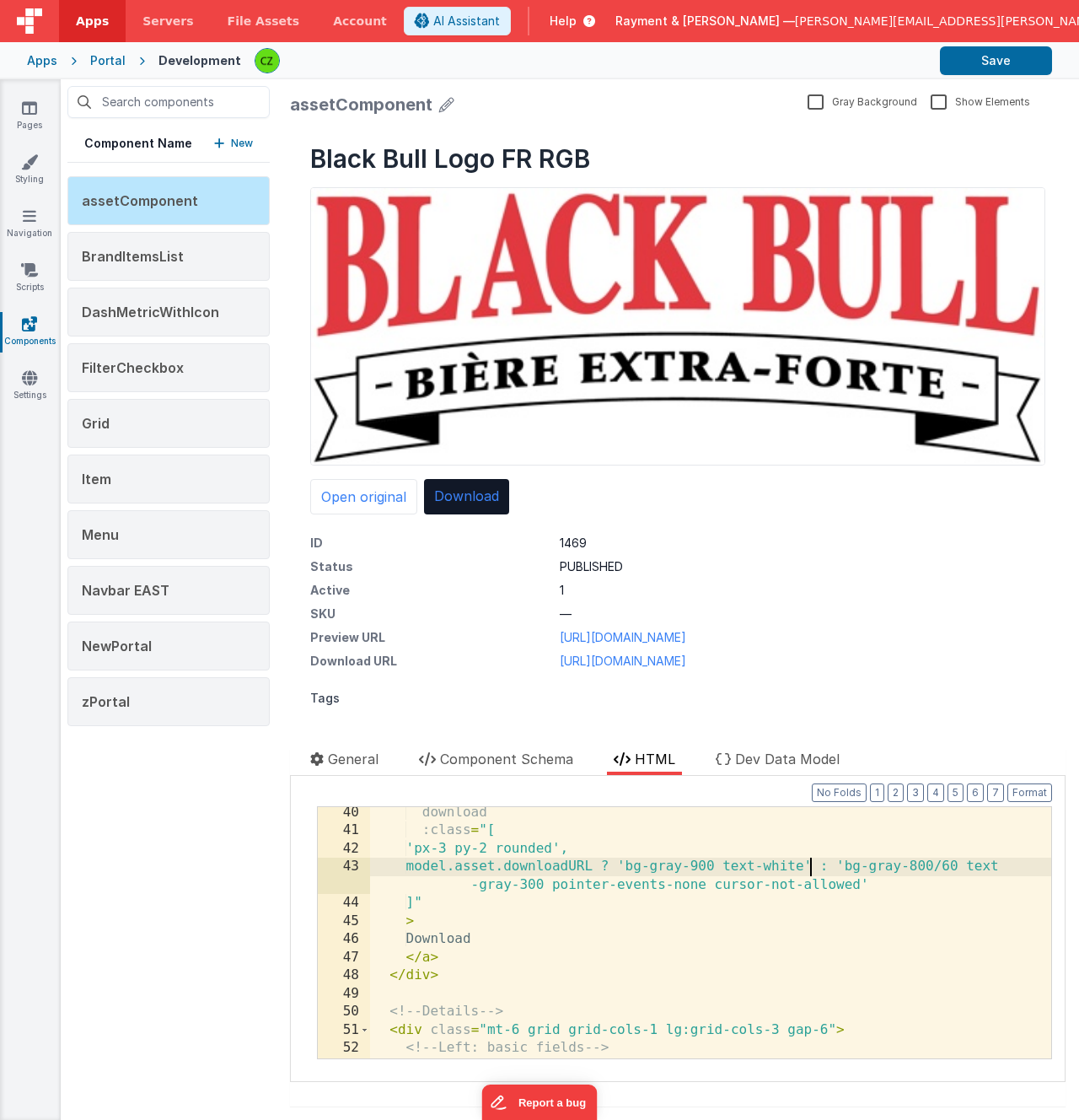
scroll to position [755, 0]
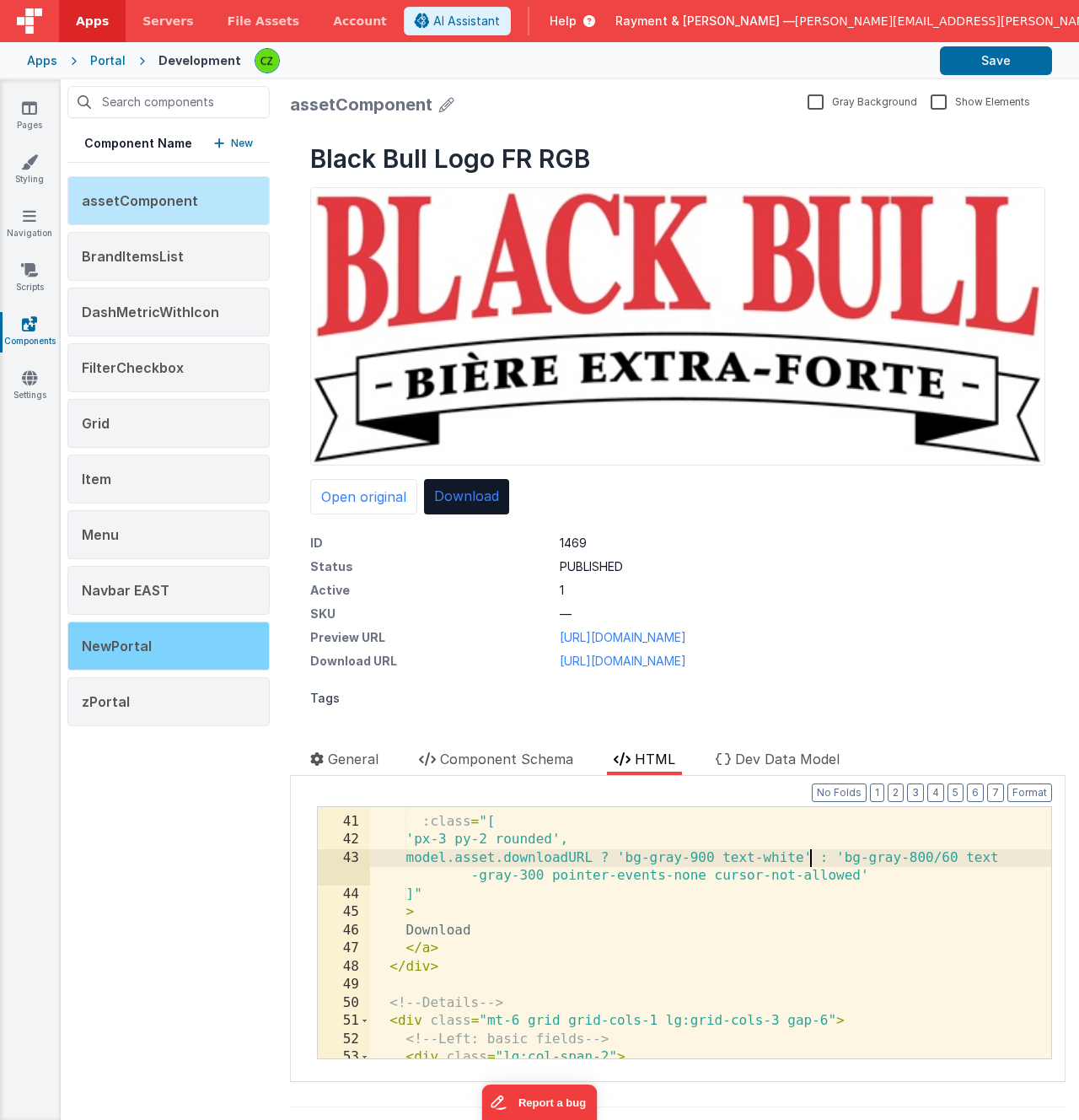
click at [158, 640] on div "NewPortal" at bounding box center [169, 645] width 203 height 49
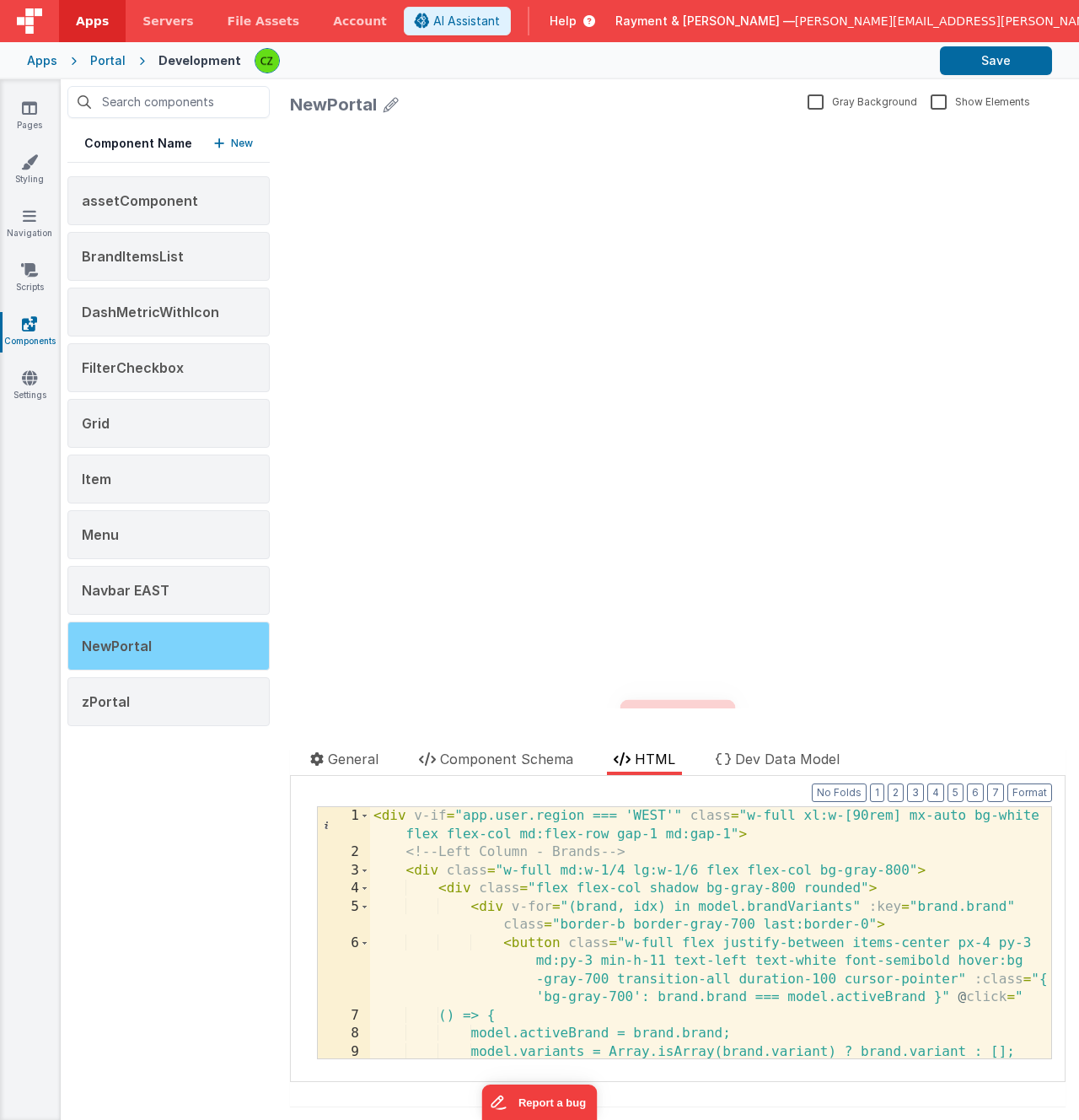
scroll to position [0, 0]
click at [212, 645] on div "NewPortal" at bounding box center [169, 645] width 203 height 49
click at [173, 642] on div "NewPortal" at bounding box center [169, 645] width 203 height 49
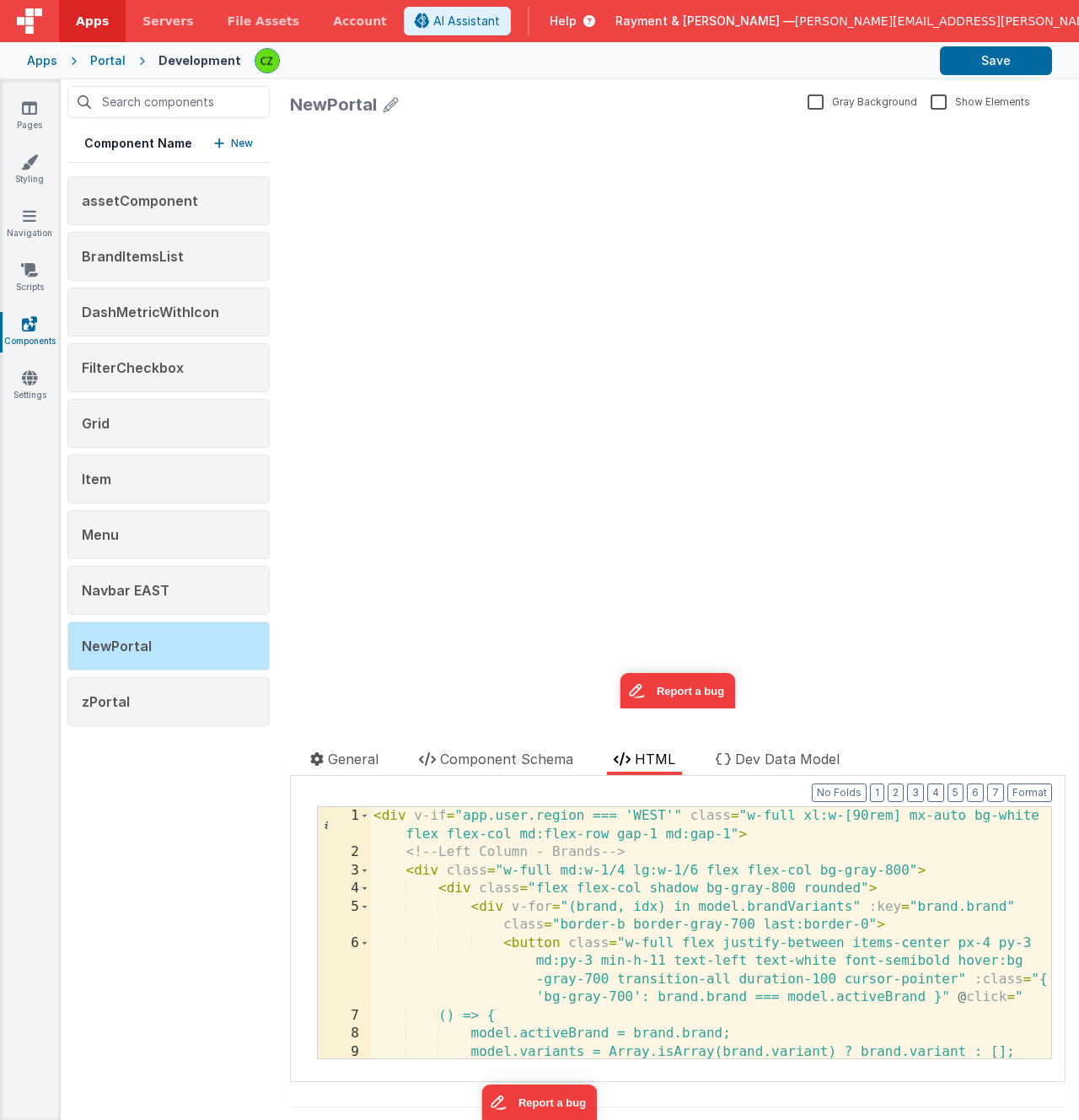
click at [682, 816] on div "< div v-if = "app.user.region === 'WEST'" class = "w-full xl:w-[90rem] mx-auto …" at bounding box center [710, 960] width 682 height 306
click at [637, 937] on div "< div v-if = "app.user.region === 'WEST'" class = "w-full xl:w-[90rem] mx-auto …" at bounding box center [710, 960] width 682 height 306
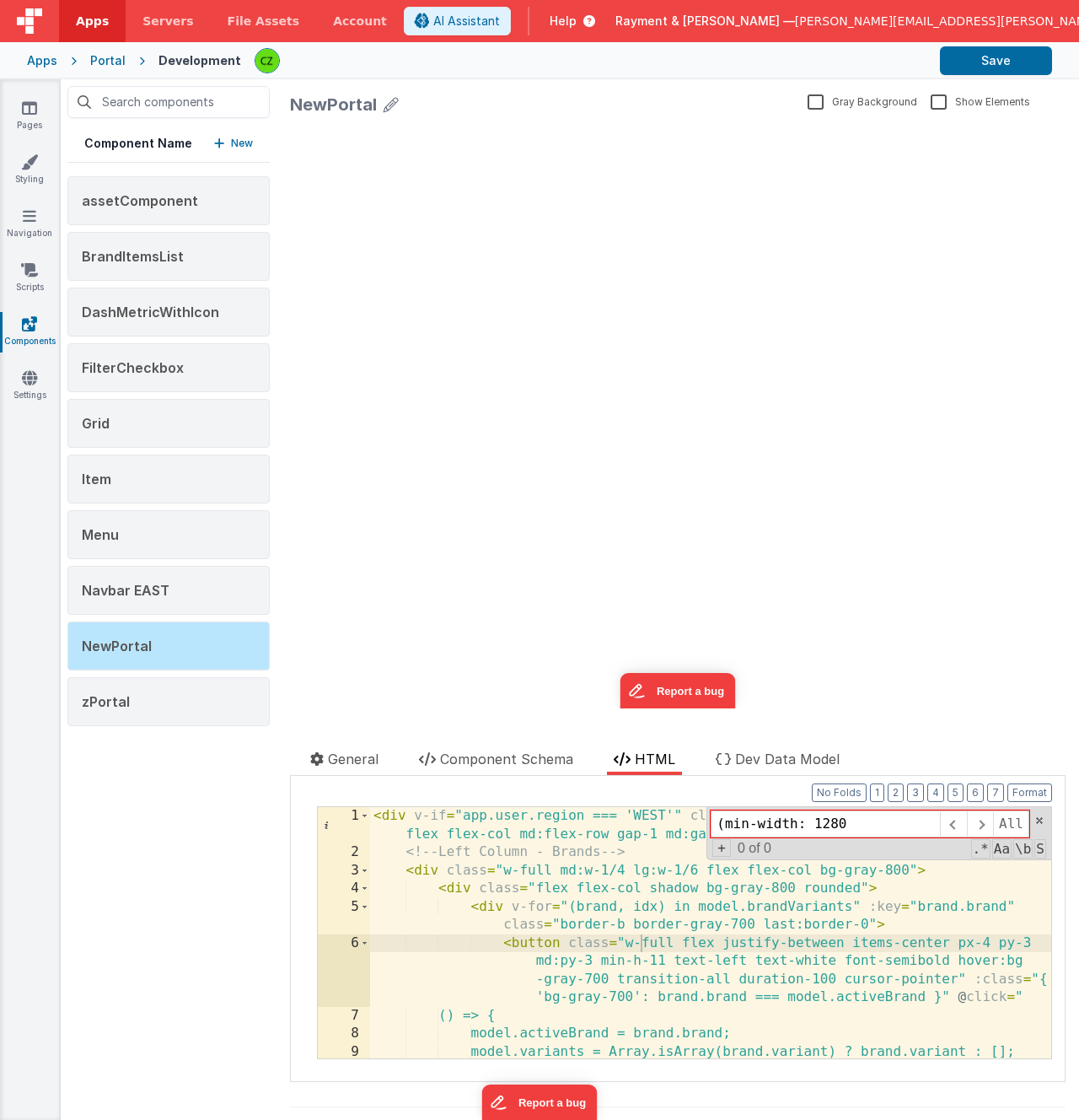
type input "(min-width: 1280"
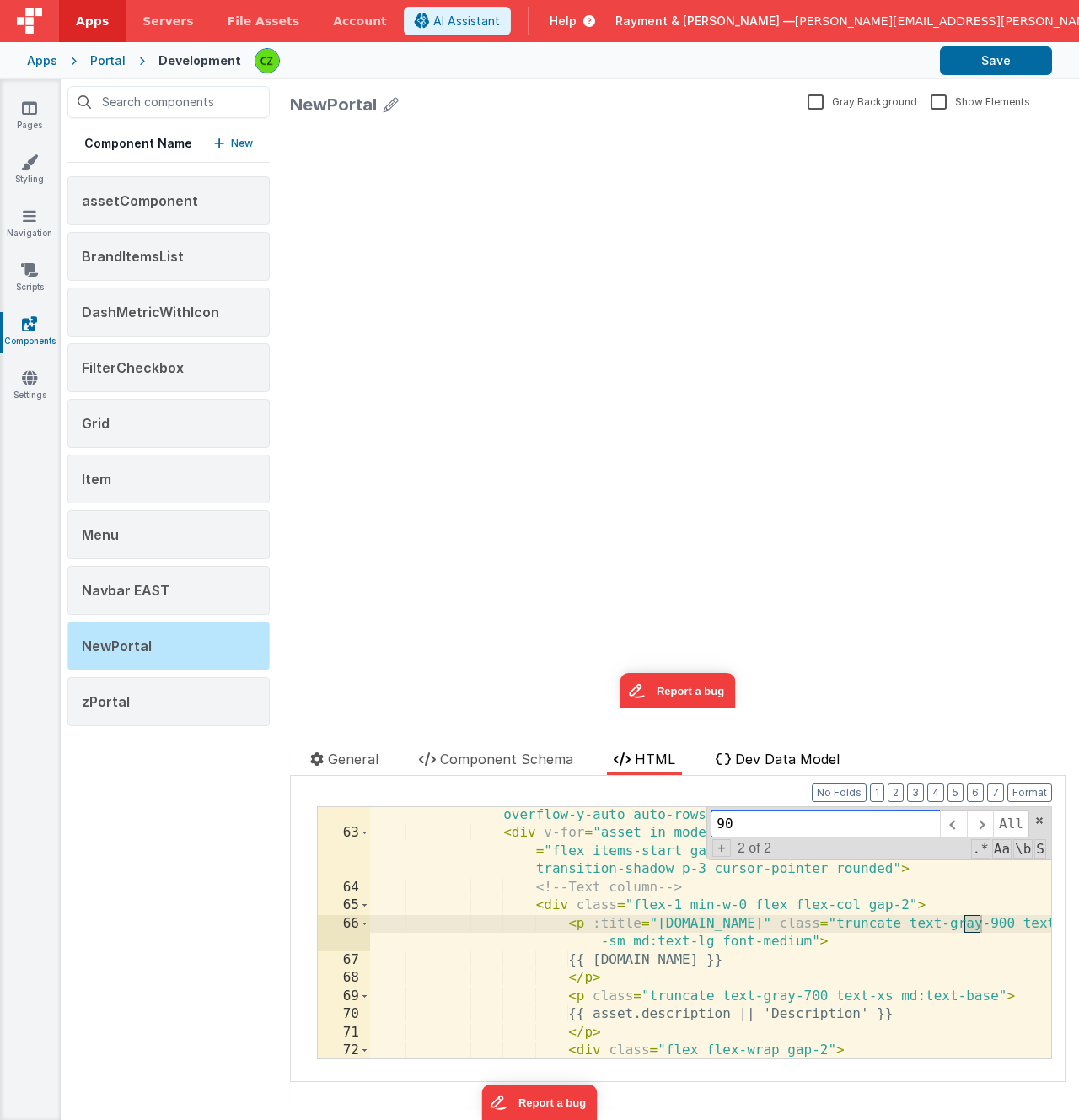
type input "90r"
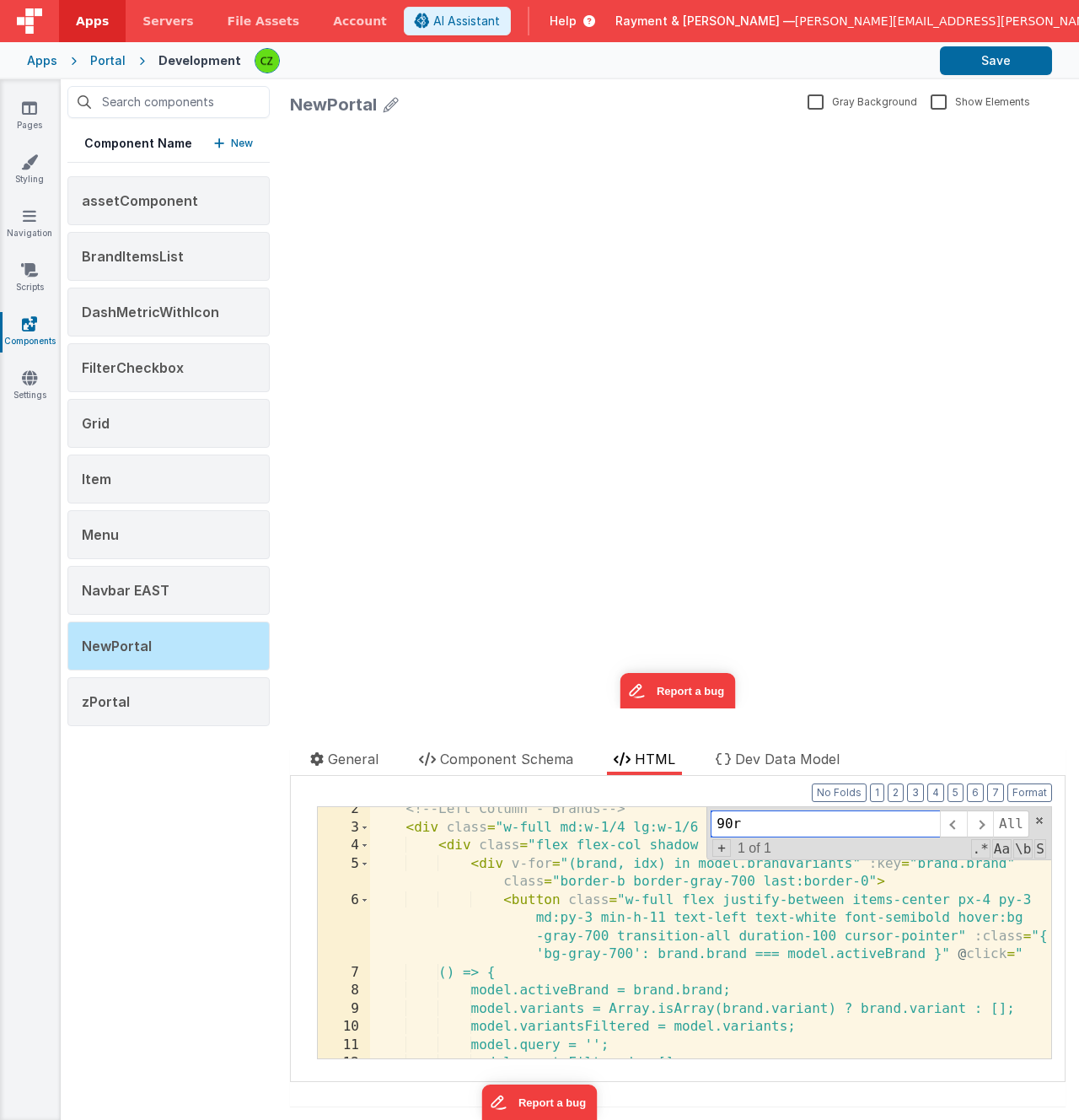
scroll to position [0, 0]
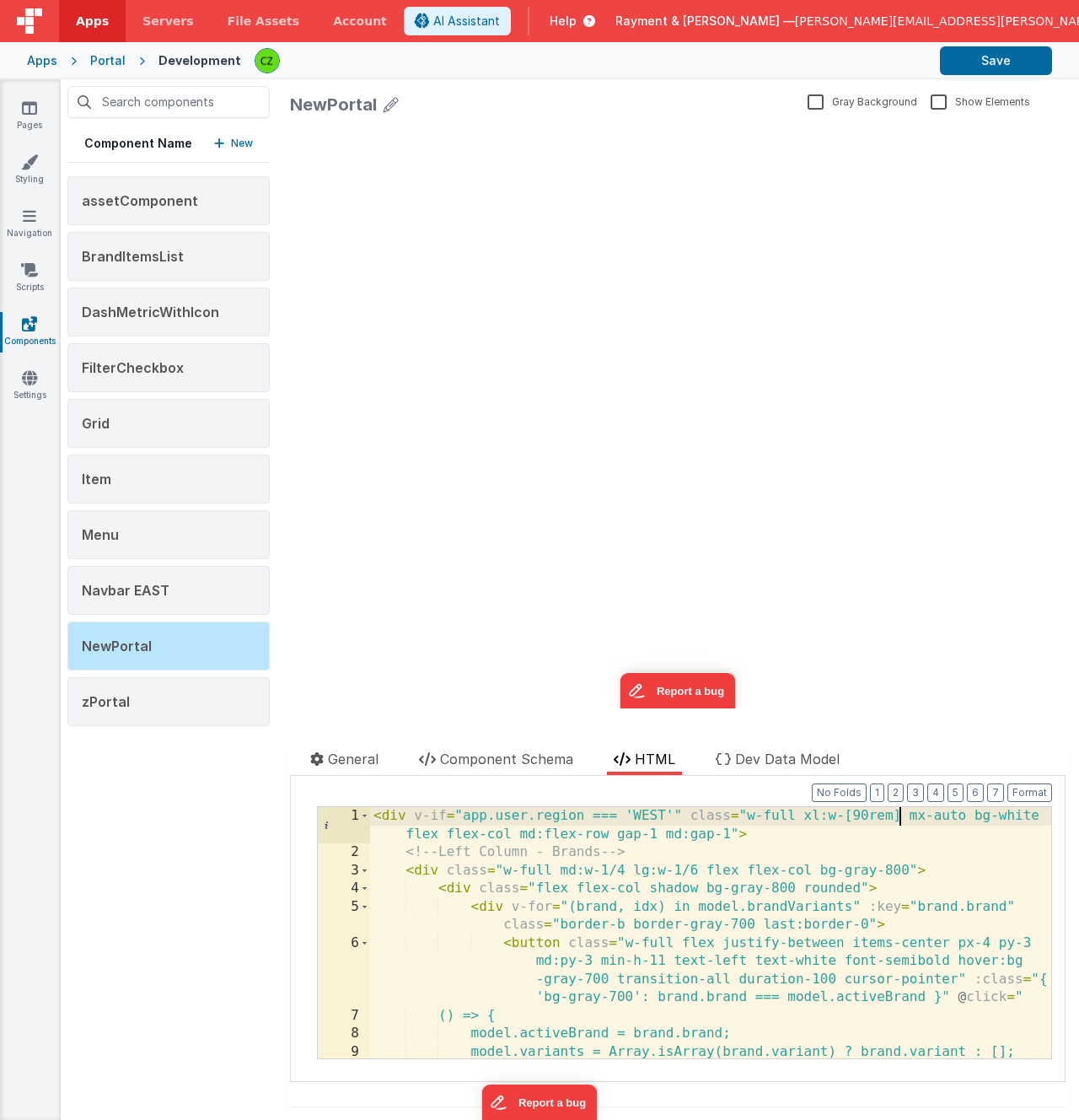
click at [902, 817] on div "< div v-if = "app.user.region === 'WEST'" class = "w-full xl:w-[90rem] mx-auto …" at bounding box center [710, 960] width 682 height 306
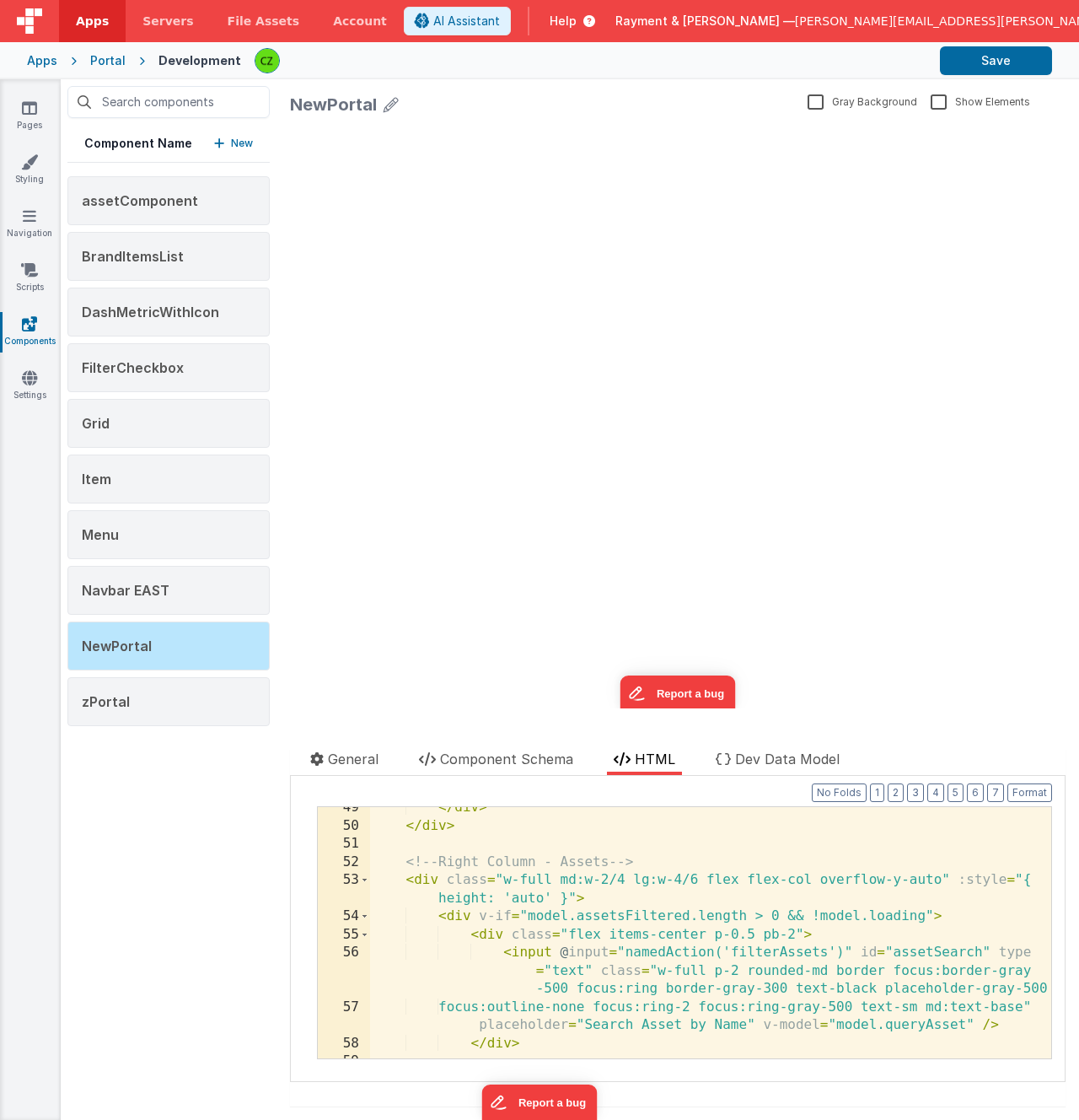
scroll to position [1180, 0]
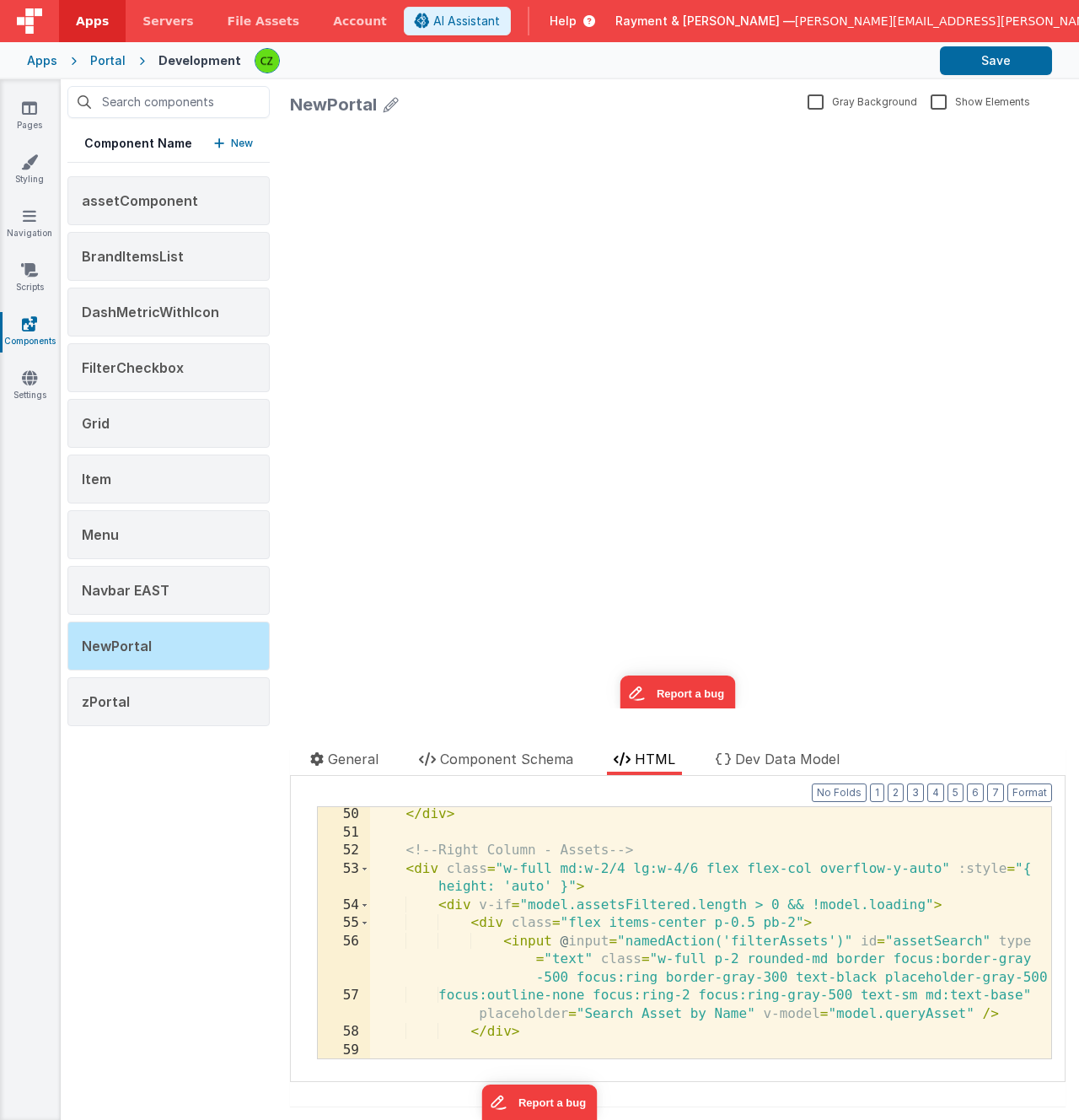
click at [699, 867] on div "</ div > <!-- Right Column - Assets --> < div class = "w-full md:w-2/4 lg:w-4/6…" at bounding box center [710, 949] width 682 height 288
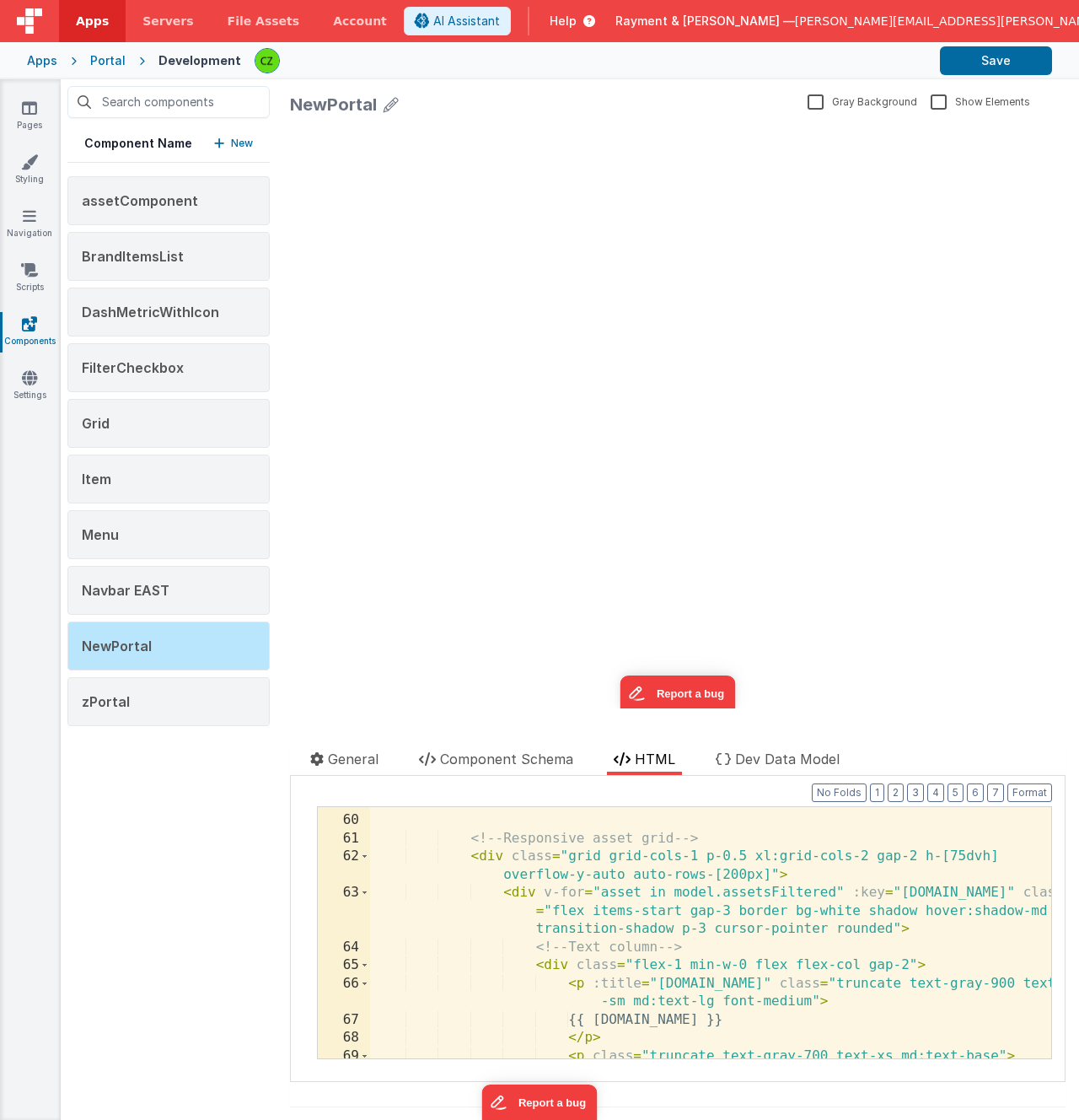
scroll to position [1430, 0]
click at [695, 852] on div "<!-- Responsive asset grid --> < div class = "grid grid-cols-1 p-0.5 xl:grid-co…" at bounding box center [710, 935] width 682 height 288
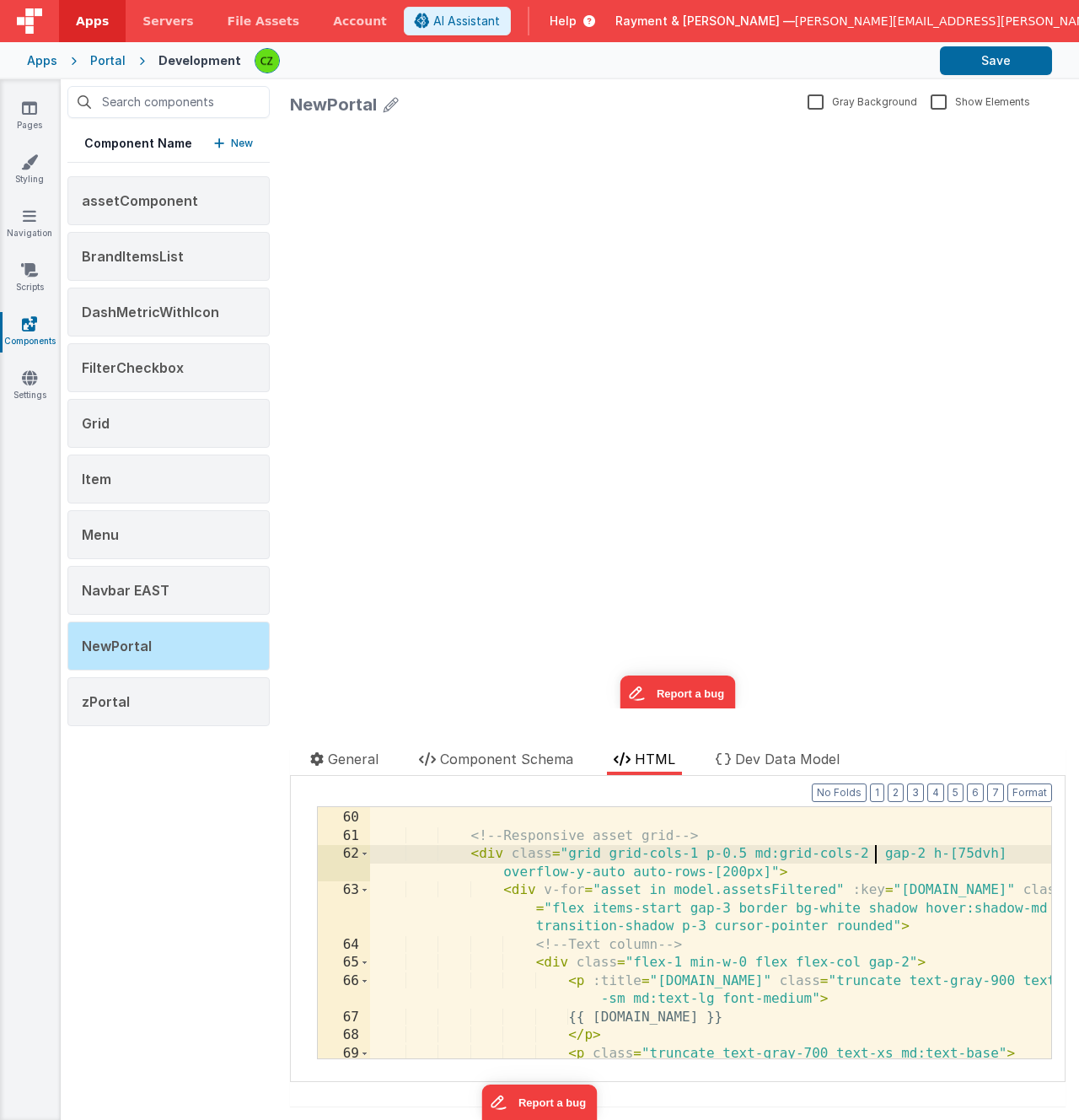
paste textarea
click at [968, 62] on button "Save" at bounding box center [995, 61] width 112 height 29
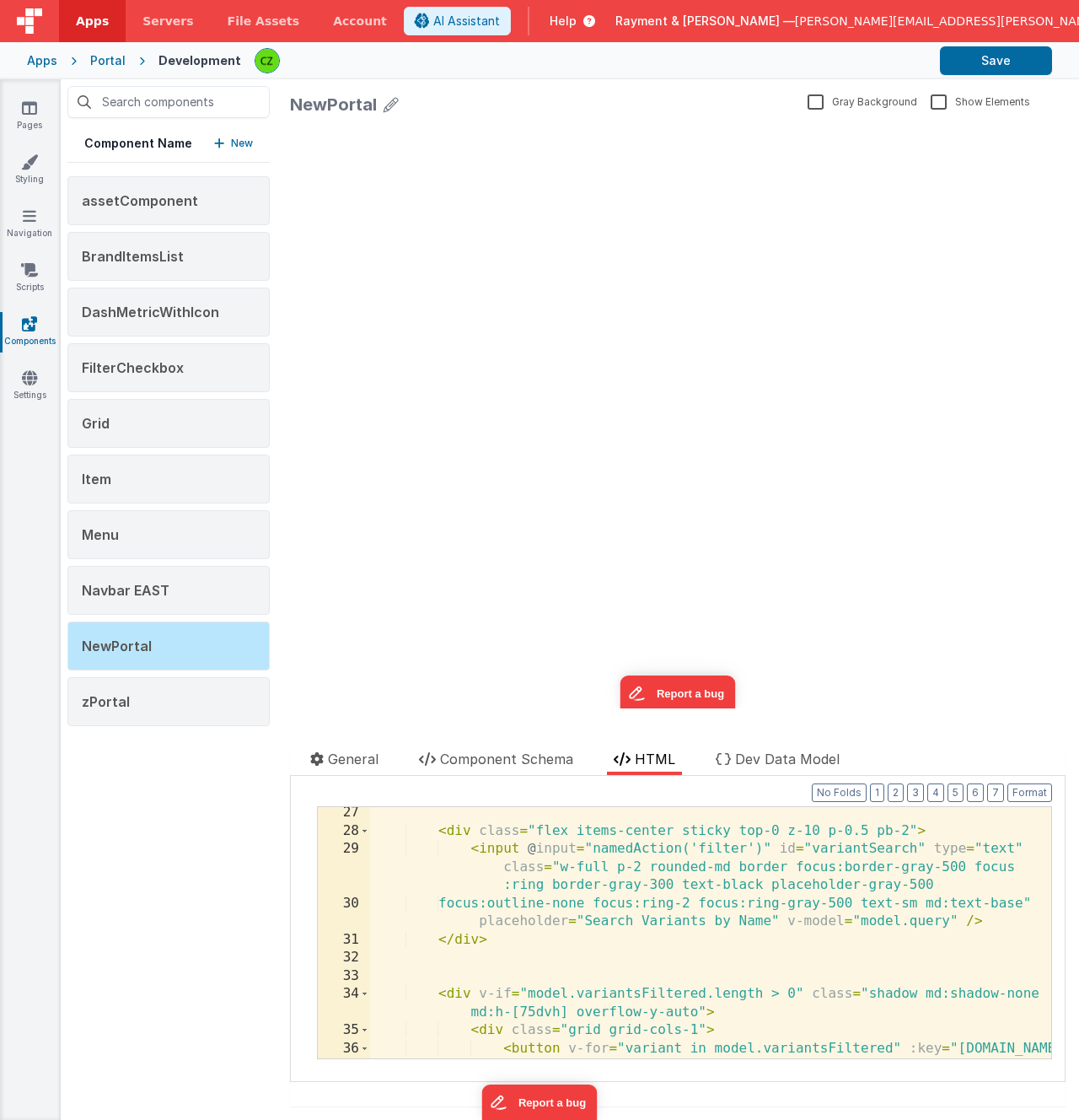
scroll to position [0, 0]
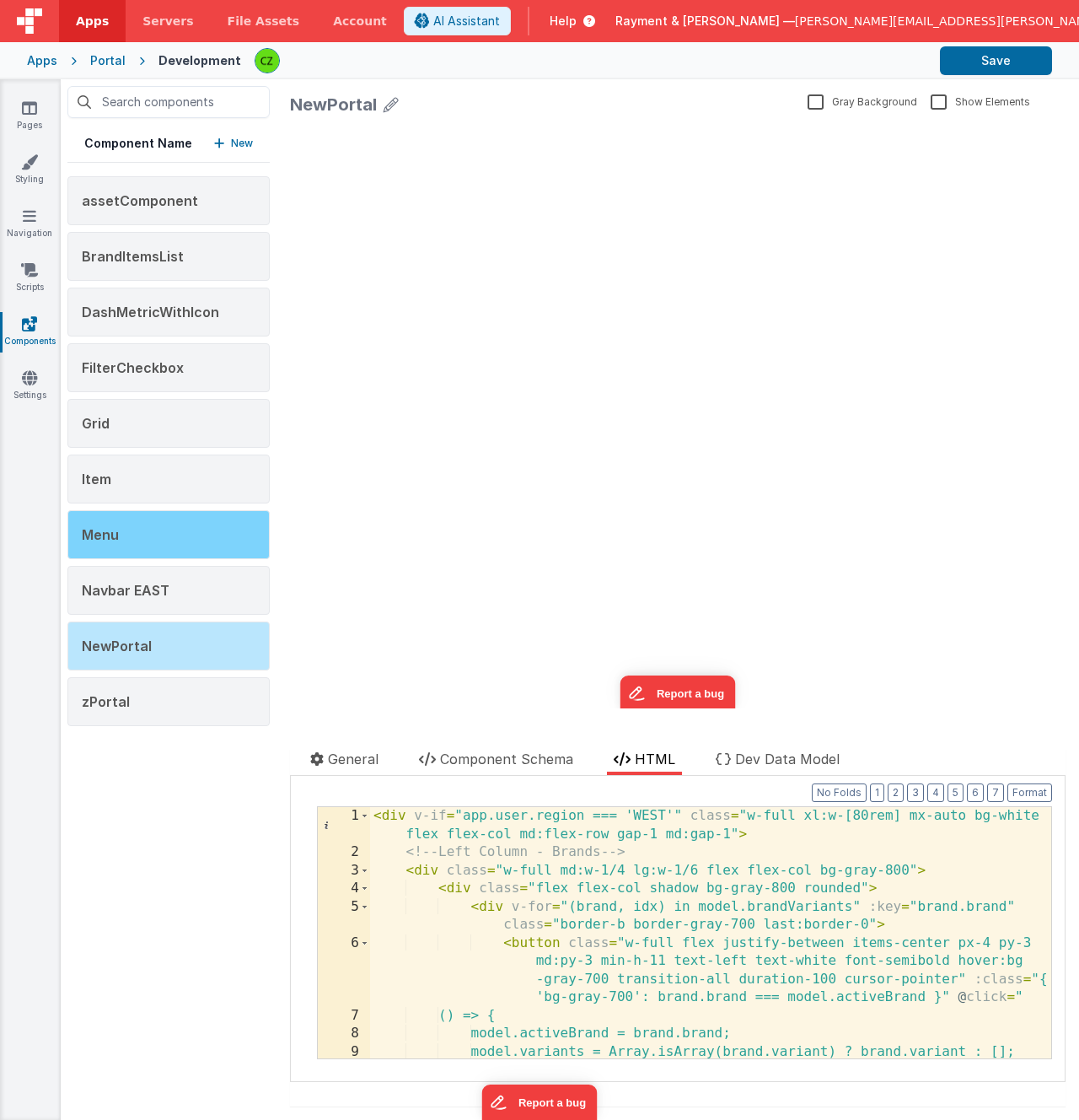
click at [175, 543] on div "Menu" at bounding box center [169, 534] width 203 height 49
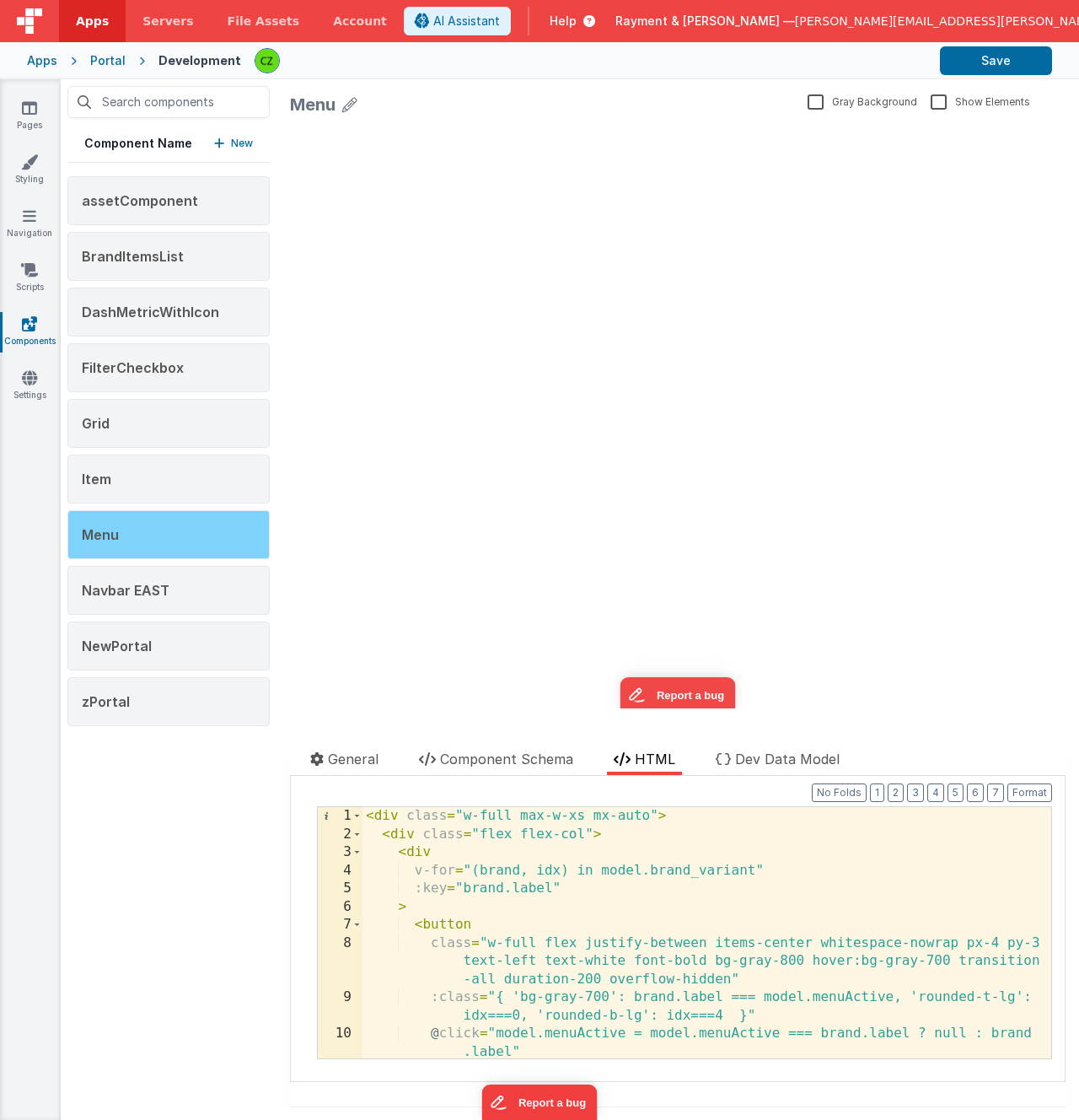
click at [176, 538] on div "Menu" at bounding box center [169, 534] width 203 height 49
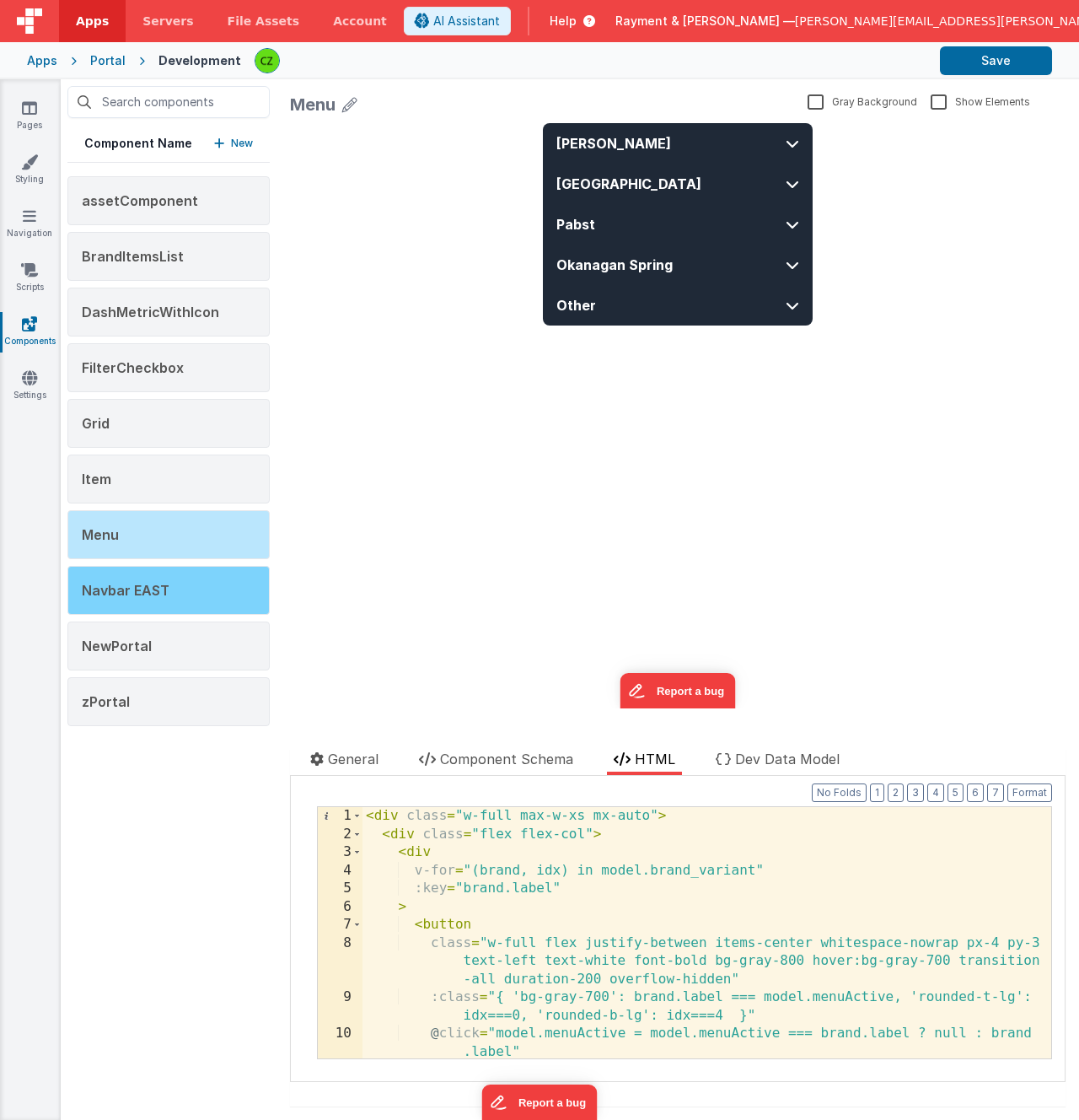
click at [167, 578] on div "Navbar EAST" at bounding box center [169, 590] width 203 height 49
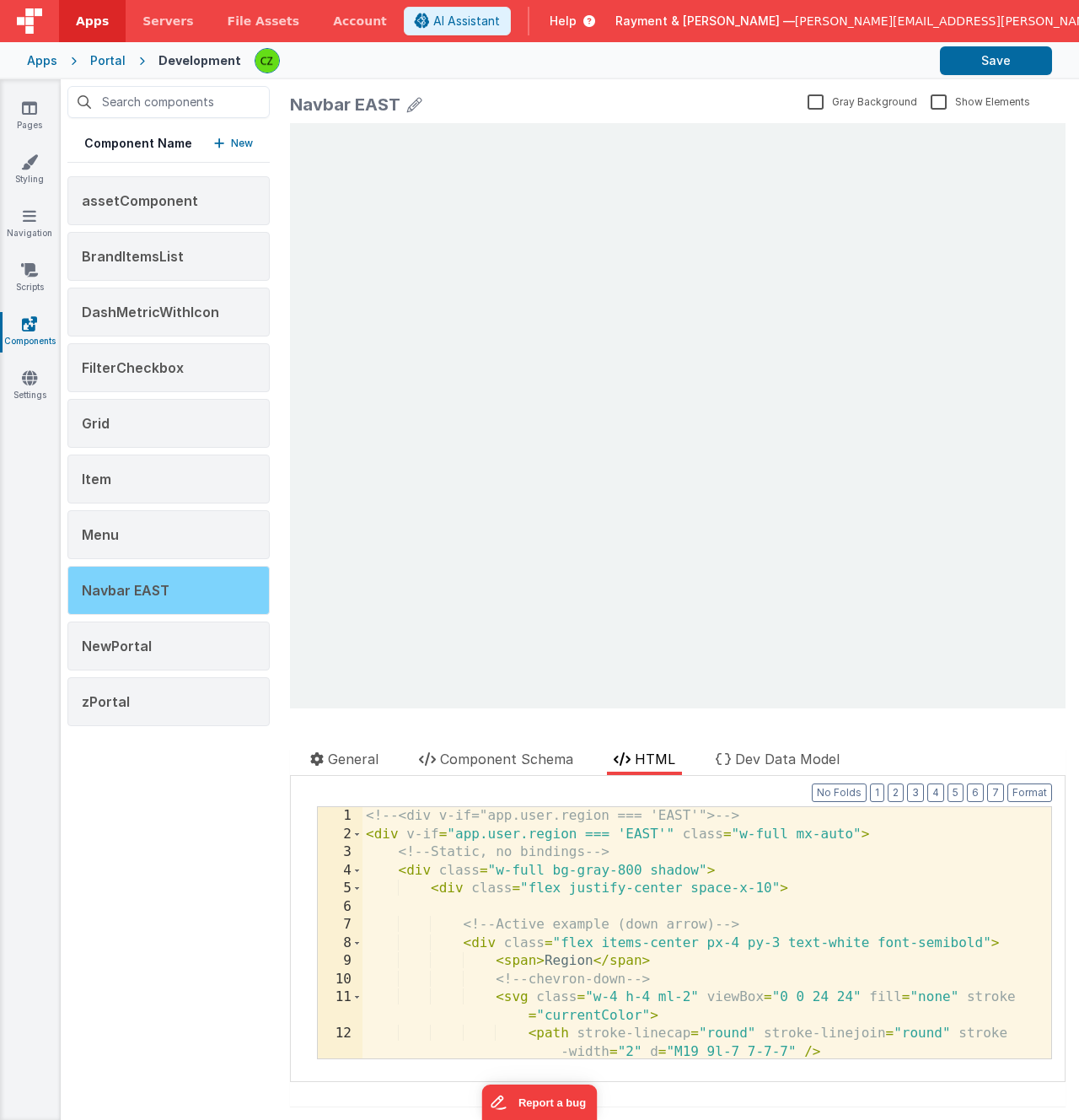
click at [165, 587] on span "Navbar EAST" at bounding box center [125, 590] width 87 height 16
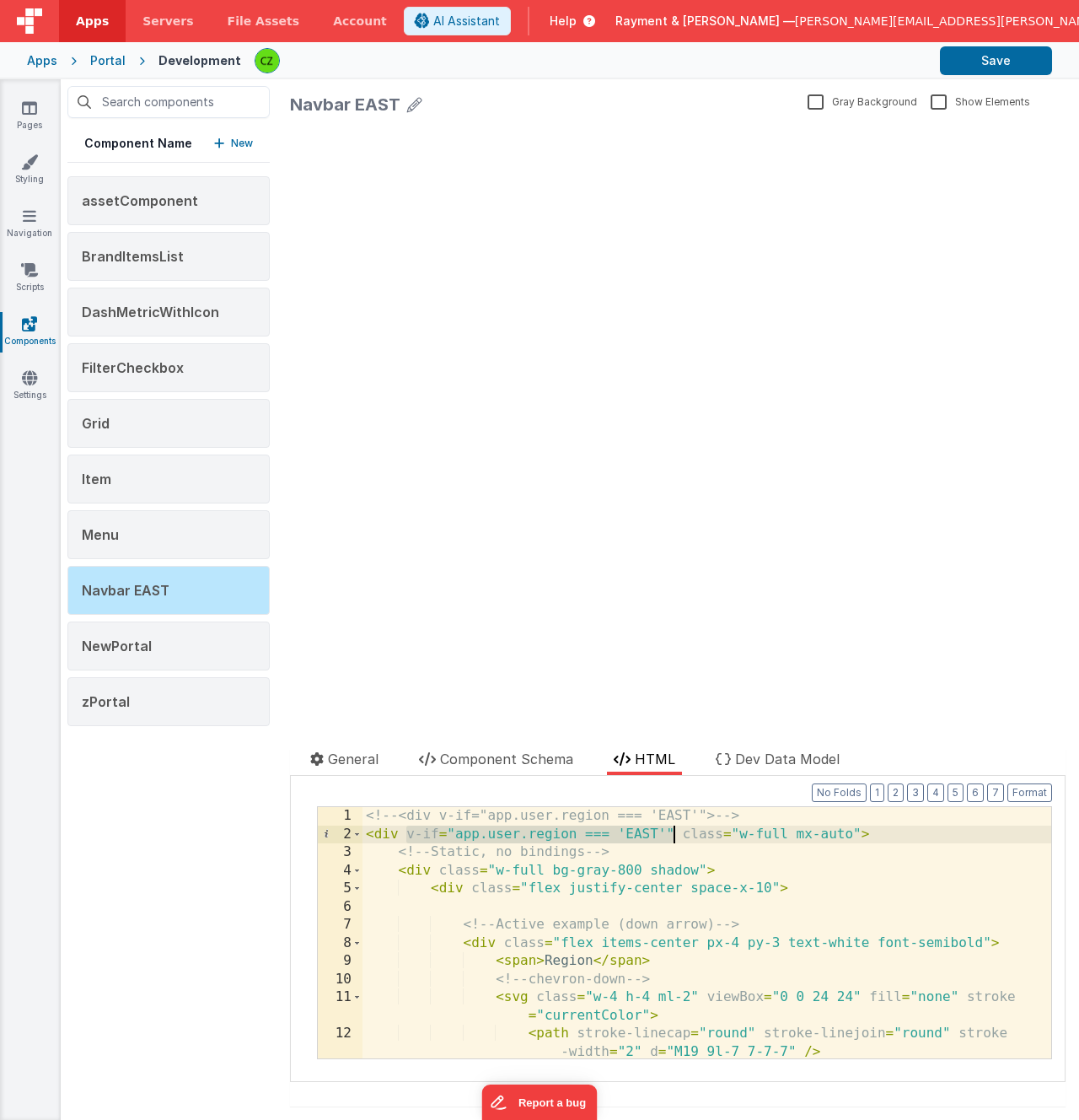
drag, startPoint x: 408, startPoint y: 834, endPoint x: 675, endPoint y: 838, distance: 267.0
click at [675, 838] on div "<!-- <div v-if="app.user.region === 'EAST'"> --> < div v-if = "app.user.region …" at bounding box center [707, 951] width 688 height 288
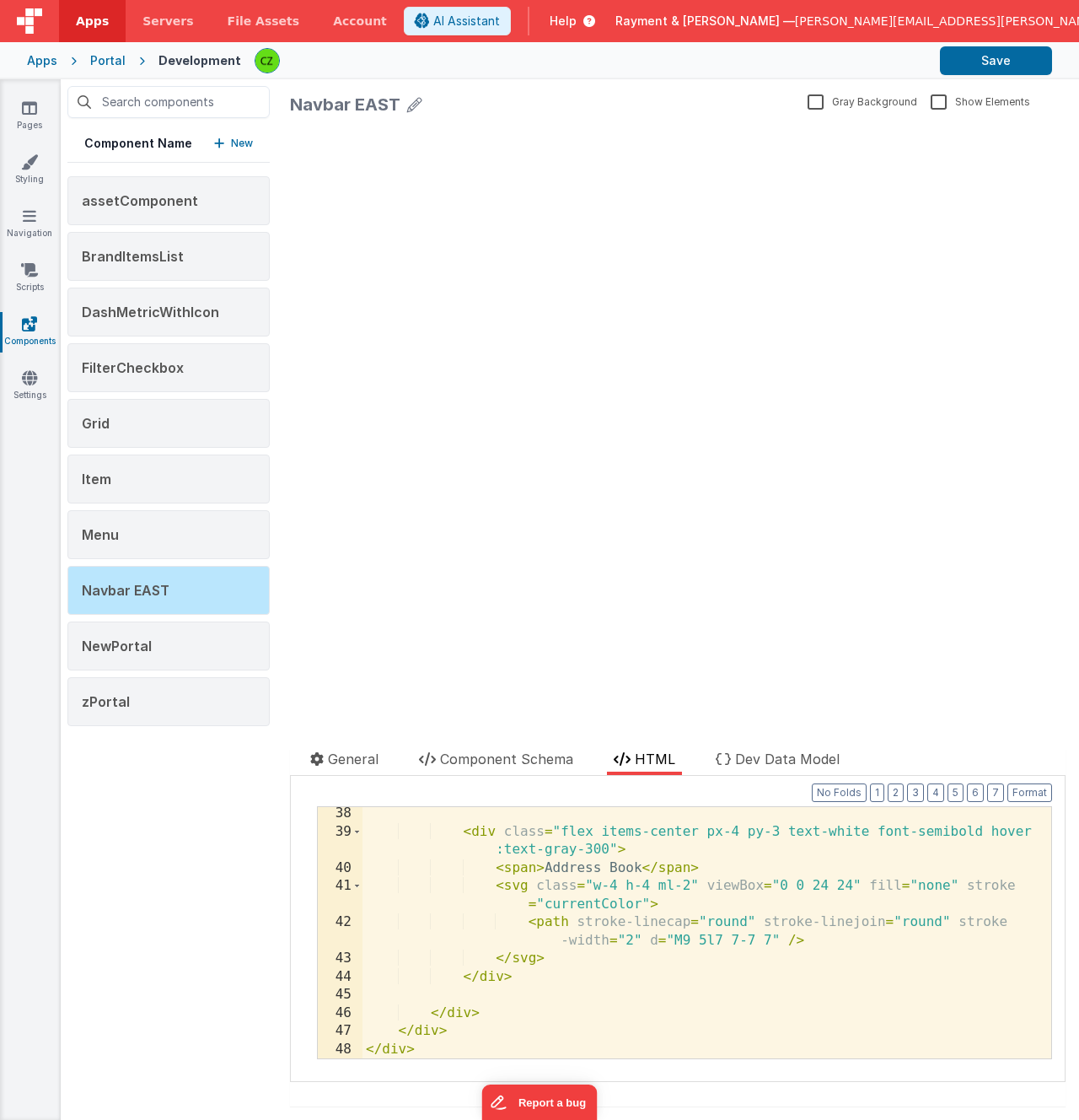
scroll to position [873, 0]
click at [131, 204] on span "assetComponent" at bounding box center [139, 200] width 116 height 16
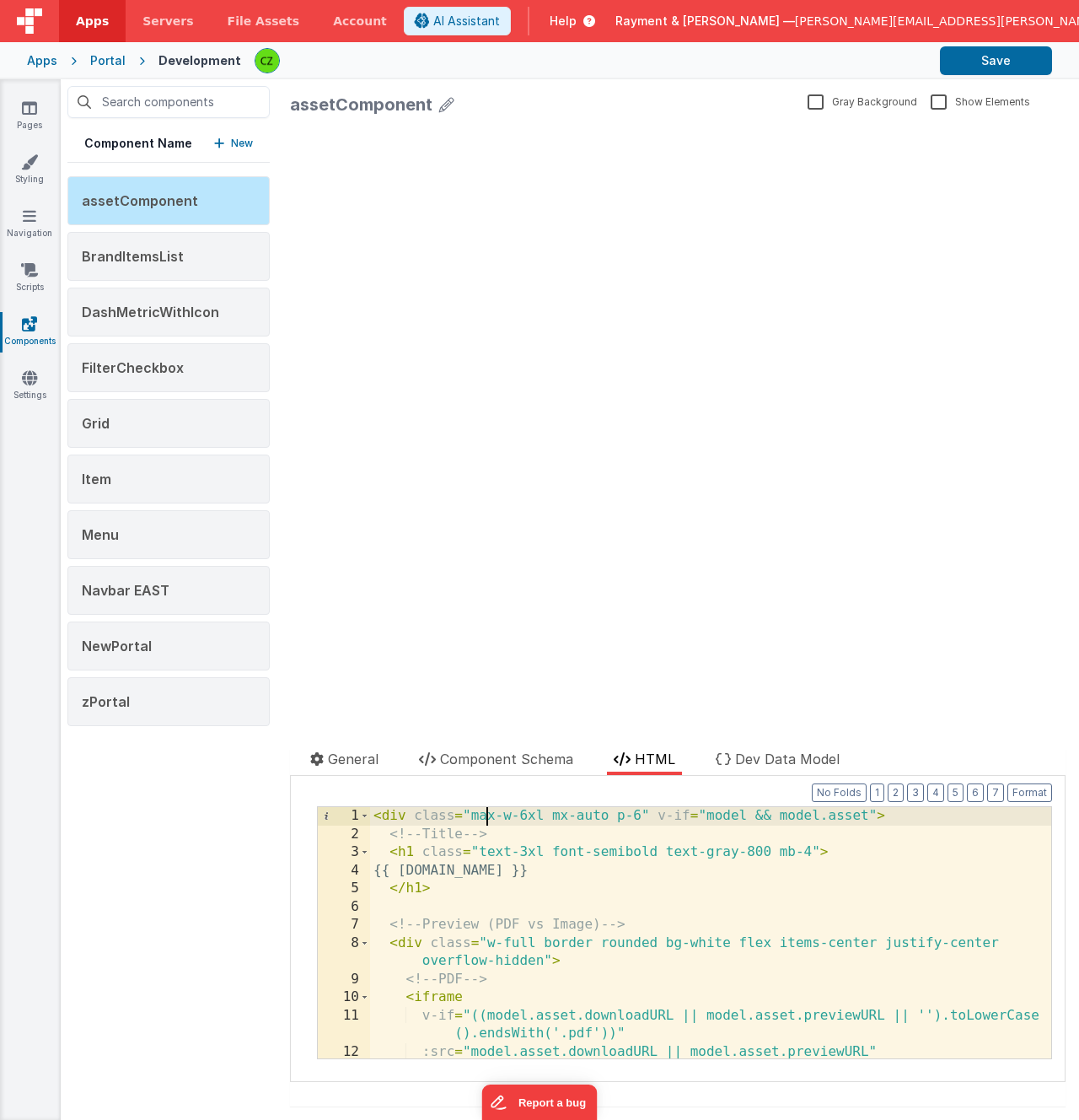
scroll to position [0, 0]
click at [489, 815] on div "< div class = "max-w-6xl mx-auto p-6" v-if = "model && model.asset" > <!-- Titl…" at bounding box center [710, 951] width 682 height 288
click at [404, 812] on div "< div class = "max-w-6xl mx-auto p-6" v-if = "model && model.asset" > <!-- Titl…" at bounding box center [710, 951] width 682 height 288
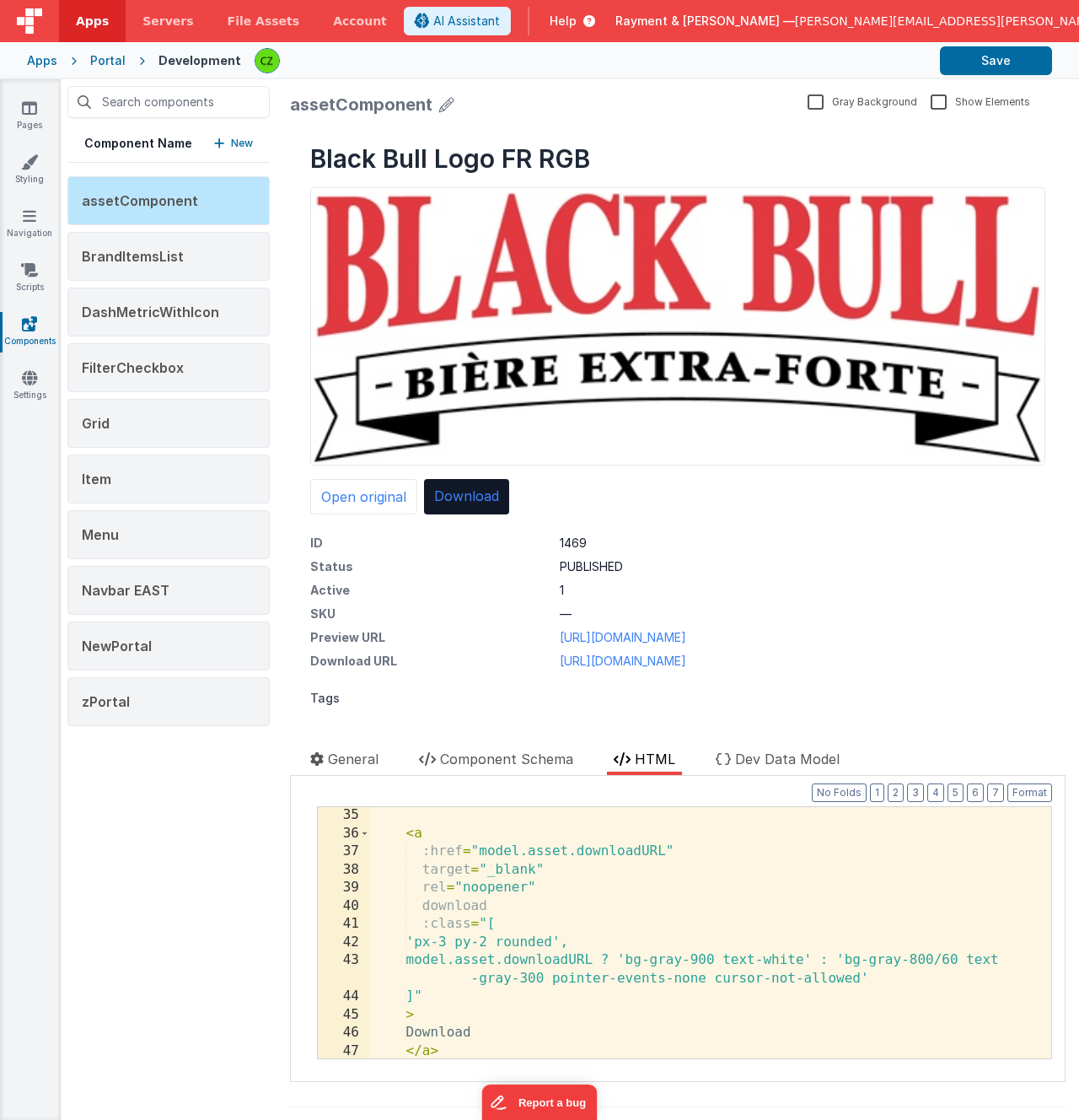
scroll to position [644, 0]
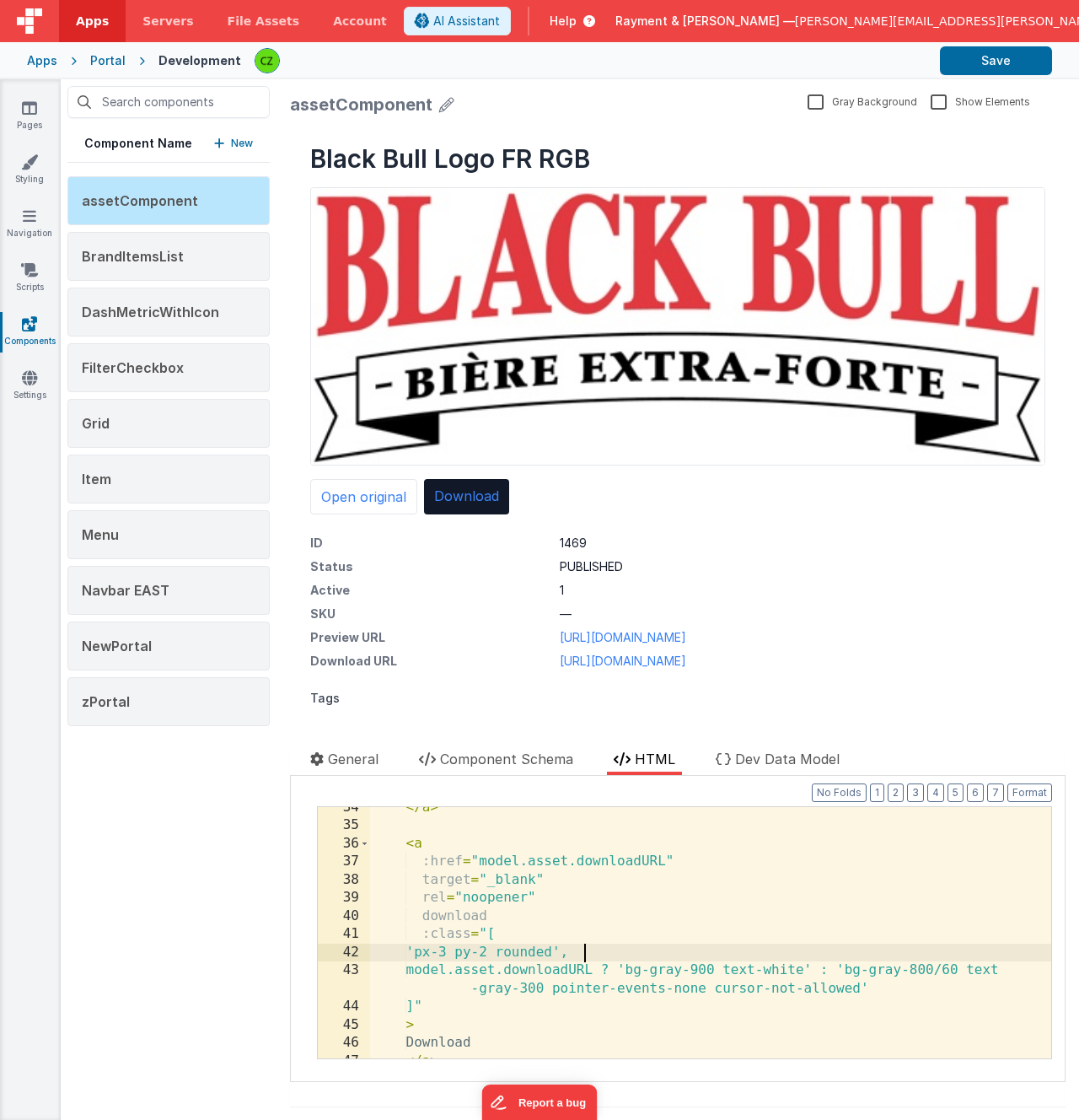
click at [585, 949] on div "</ a > < a :href = "model.asset.downloadURL" target = "_blank" rel = "noopener"…" at bounding box center [710, 942] width 682 height 288
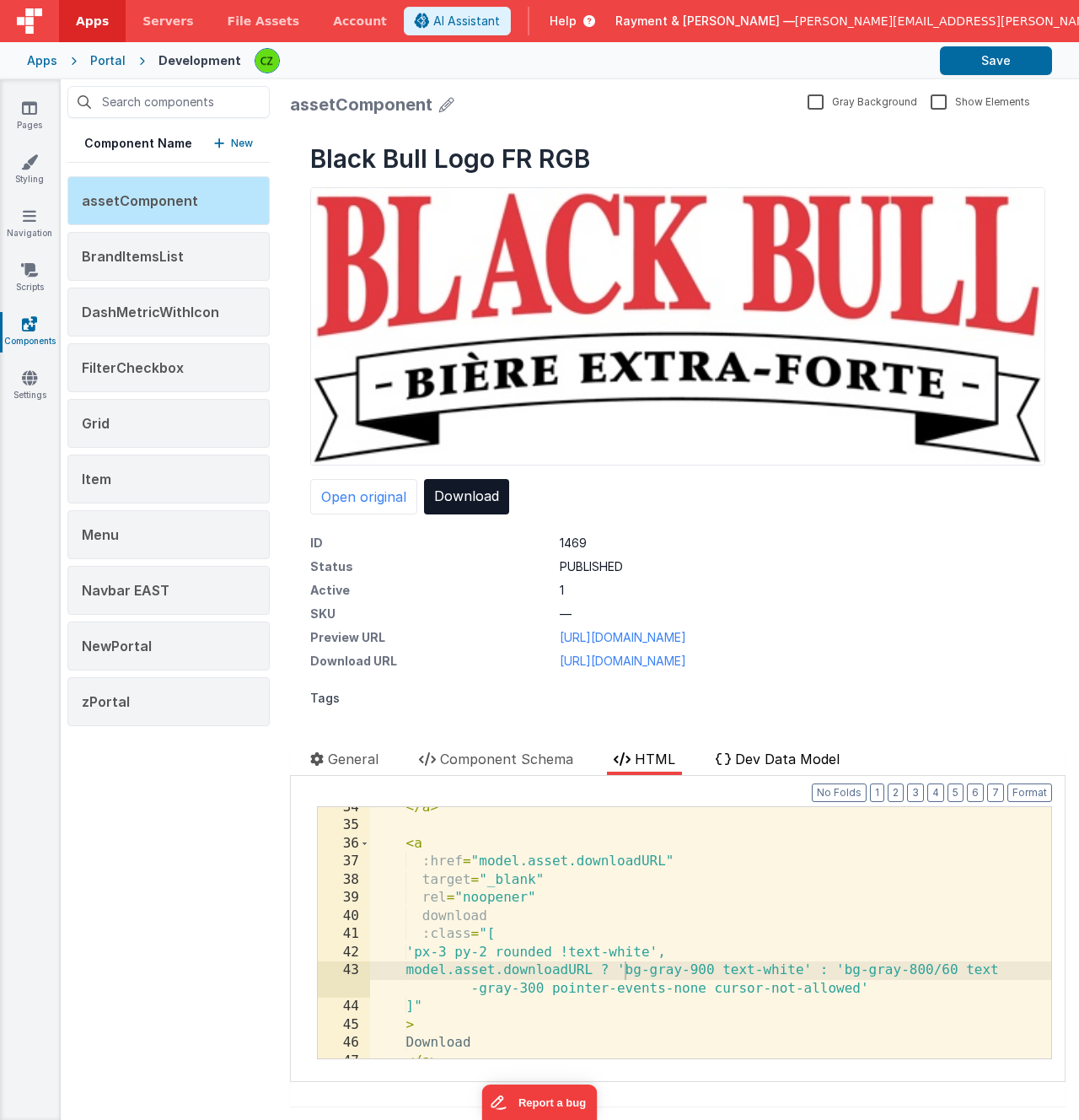
click at [756, 764] on span "Dev Data Model" at bounding box center [787, 758] width 105 height 16
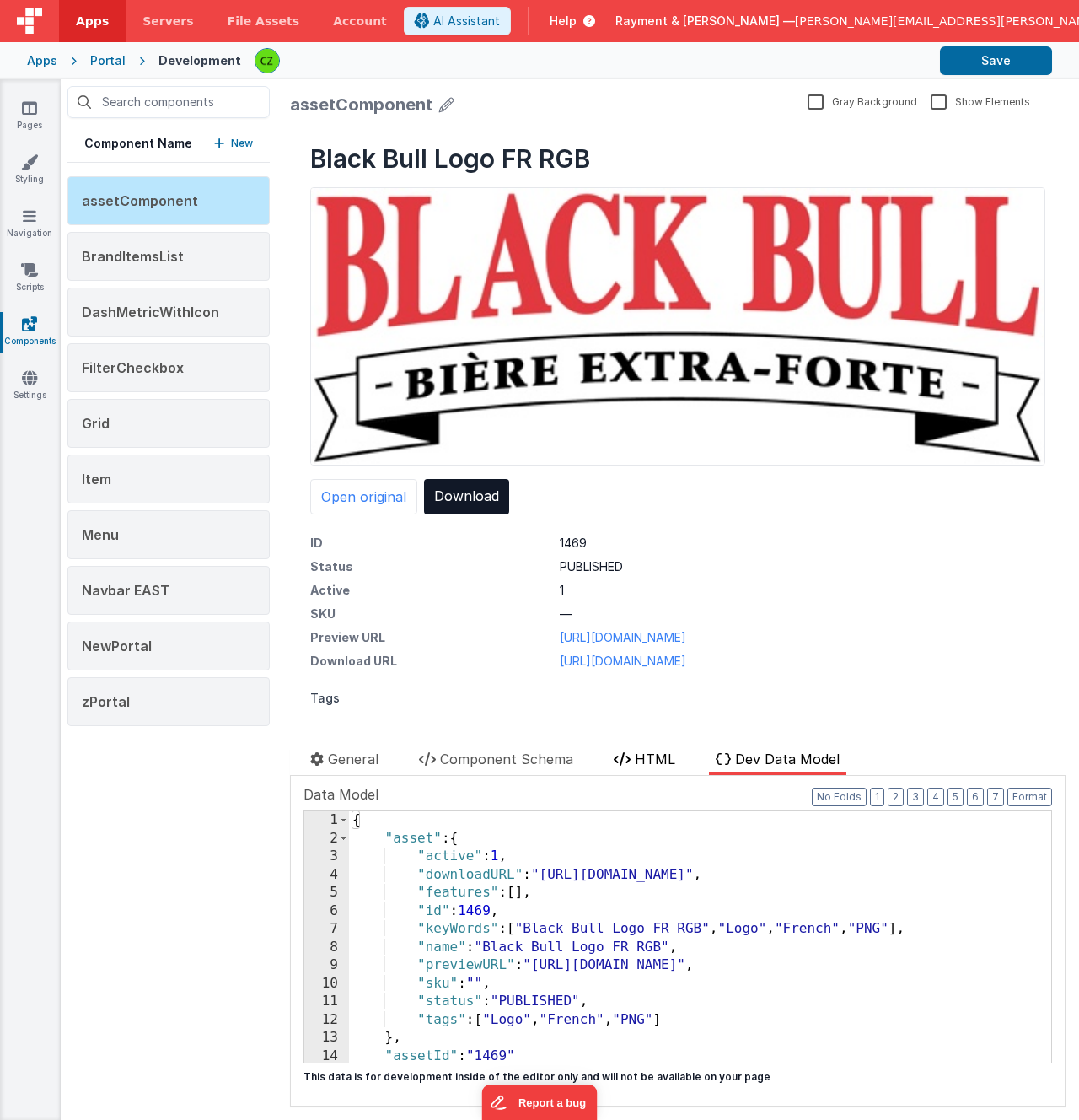
click at [661, 754] on span "HTML" at bounding box center [655, 758] width 41 height 16
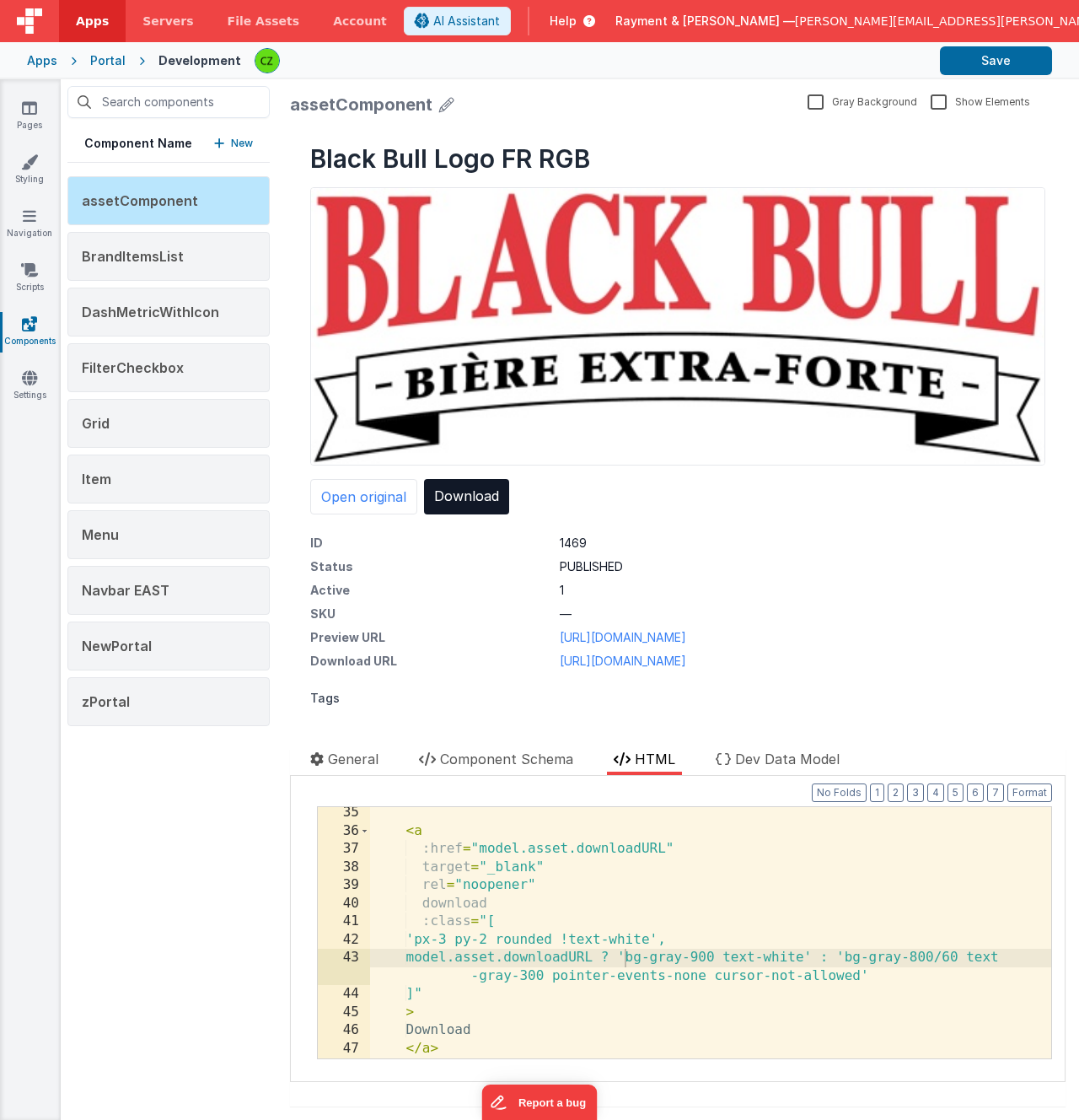
scroll to position [675, 0]
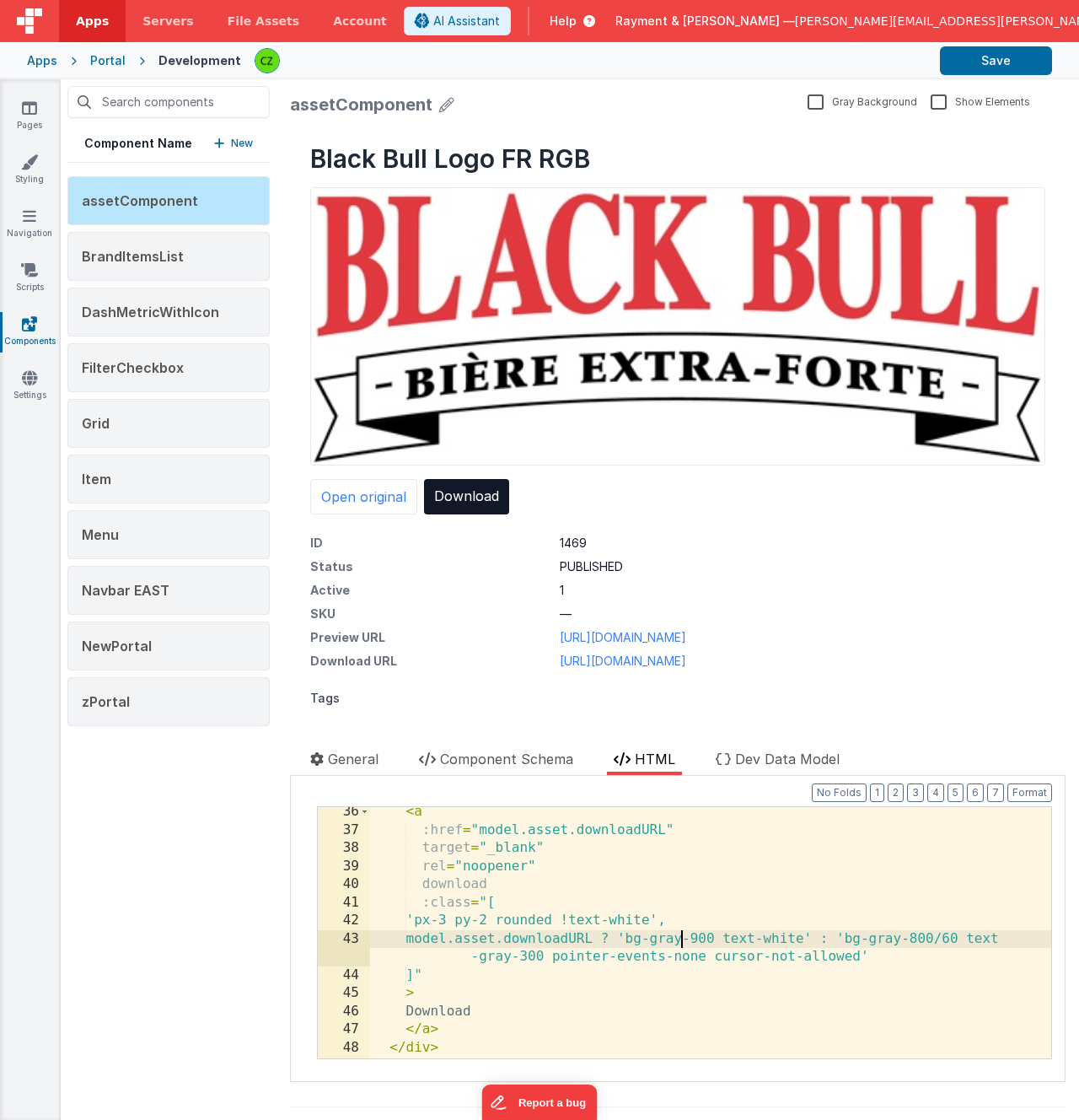
click at [682, 940] on div "< a :href = "model.asset.downloadURL" target = "_blank" rel = "noopener" downlo…" at bounding box center [710, 947] width 682 height 288
click at [597, 919] on div "< a :href = "model.asset.downloadURL" target = "_blank" rel = "noopener" downlo…" at bounding box center [710, 947] width 682 height 288
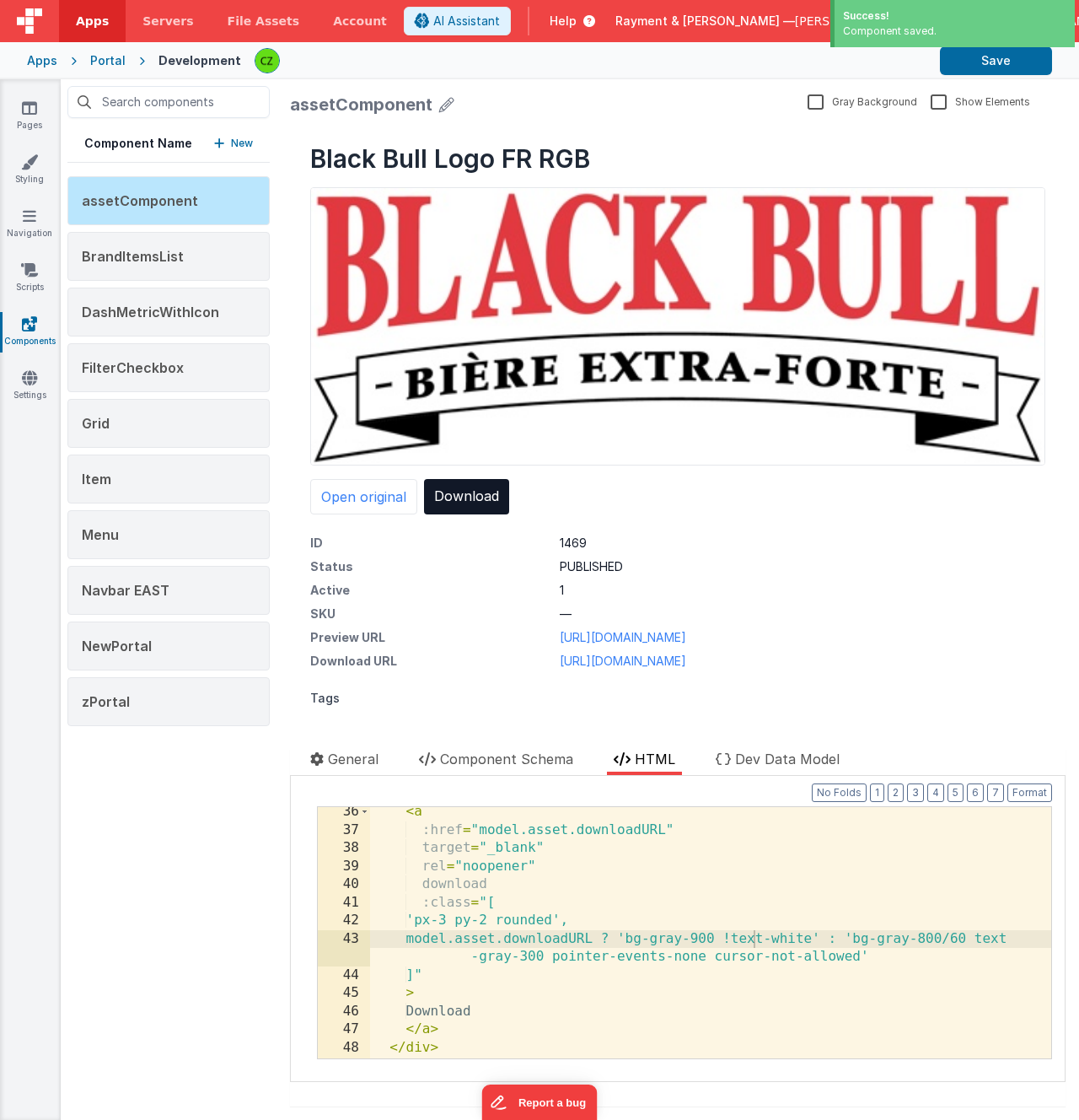
click at [493, 627] on dl "ID 1469 Status PUBLISHED Active 1 SKU — Preview URL https://rcproofs.com/kettle…" at bounding box center [677, 602] width 735 height 135
click at [962, 73] on button "Save" at bounding box center [995, 61] width 112 height 29
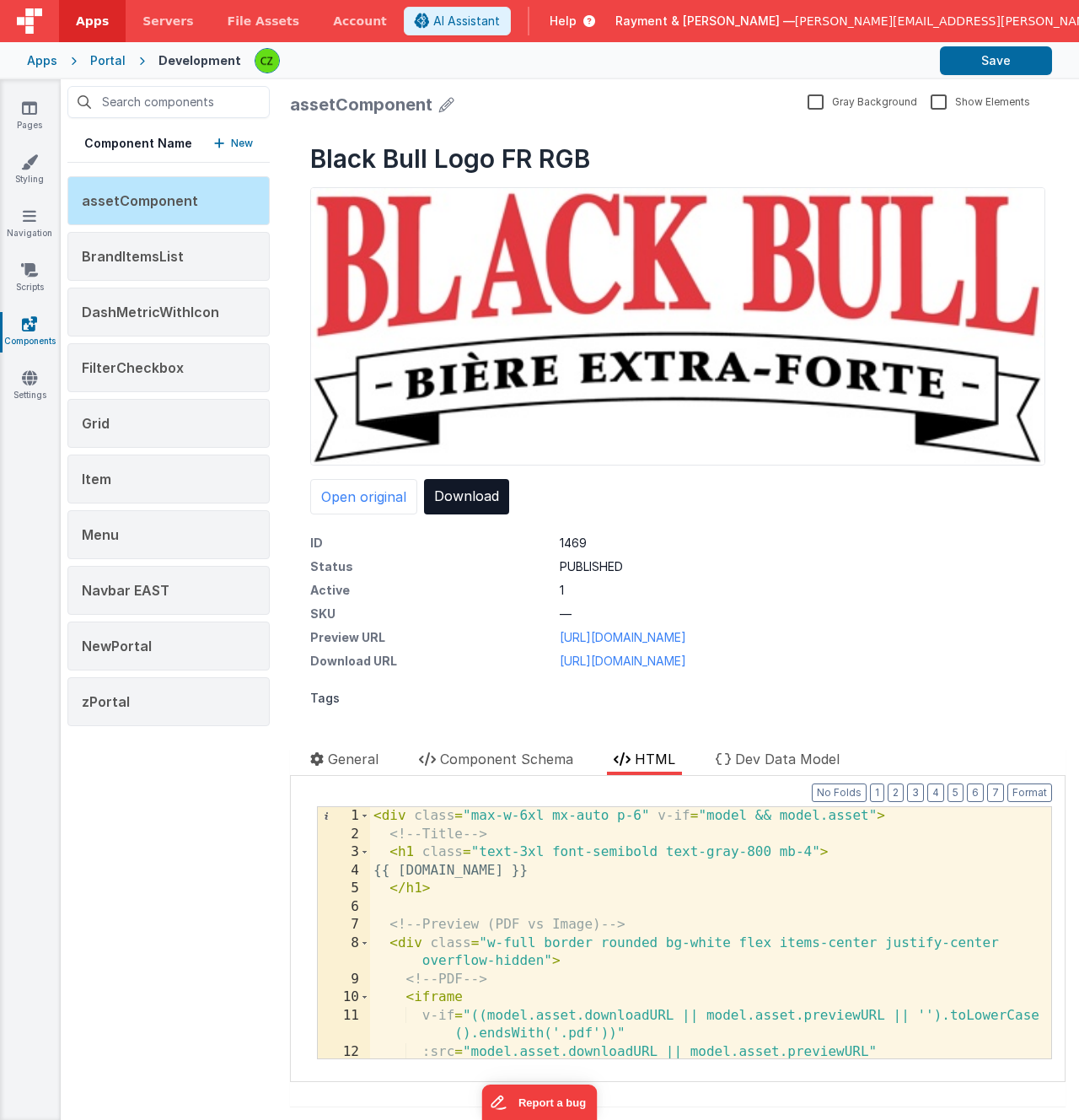
click at [405, 817] on div "< div class = "max-w-6xl mx-auto p-6" v-if = "model && model.asset" > <!-- Titl…" at bounding box center [710, 951] width 682 height 288
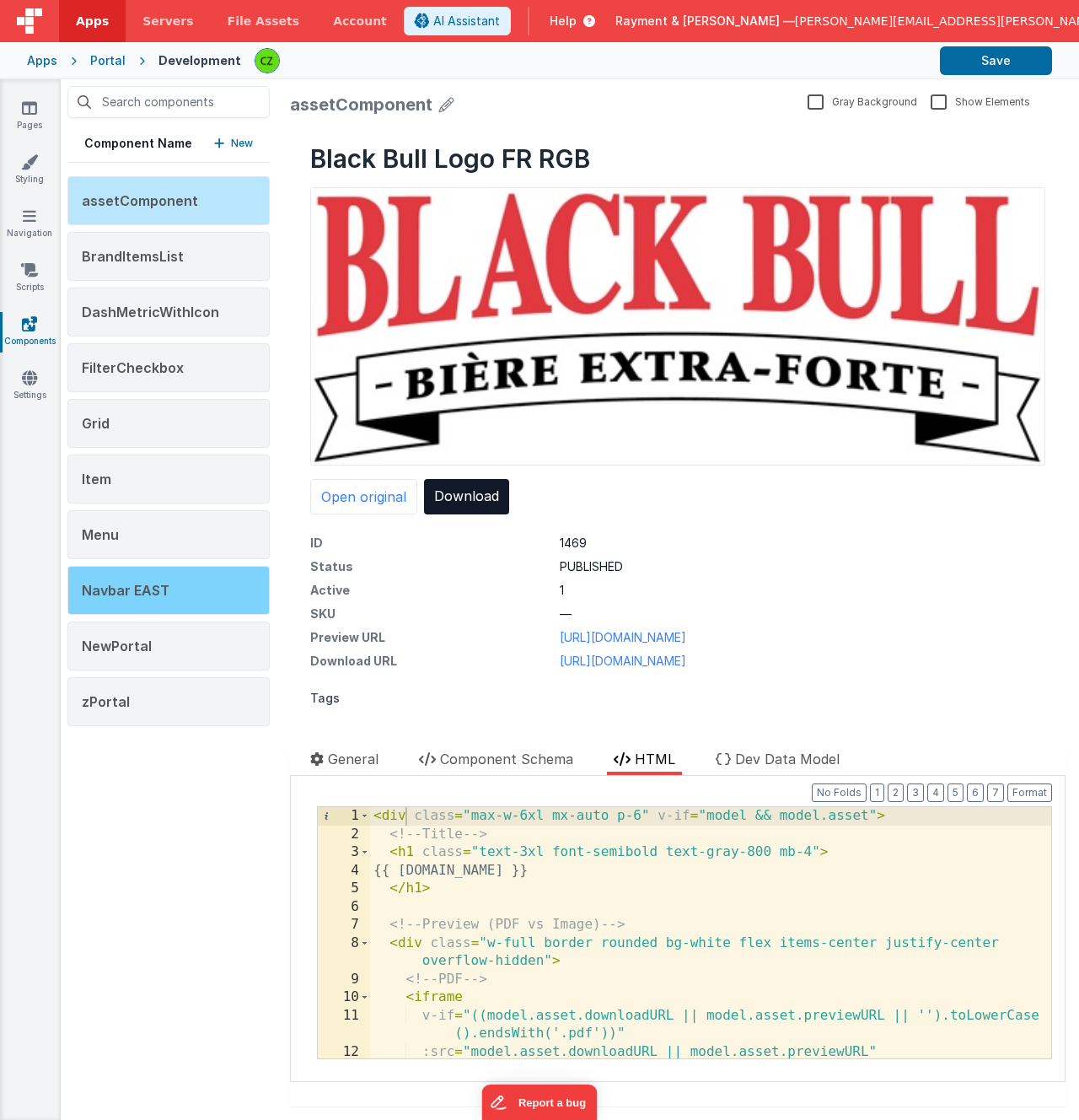
click at [154, 592] on span "Navbar EAST" at bounding box center [125, 590] width 87 height 16
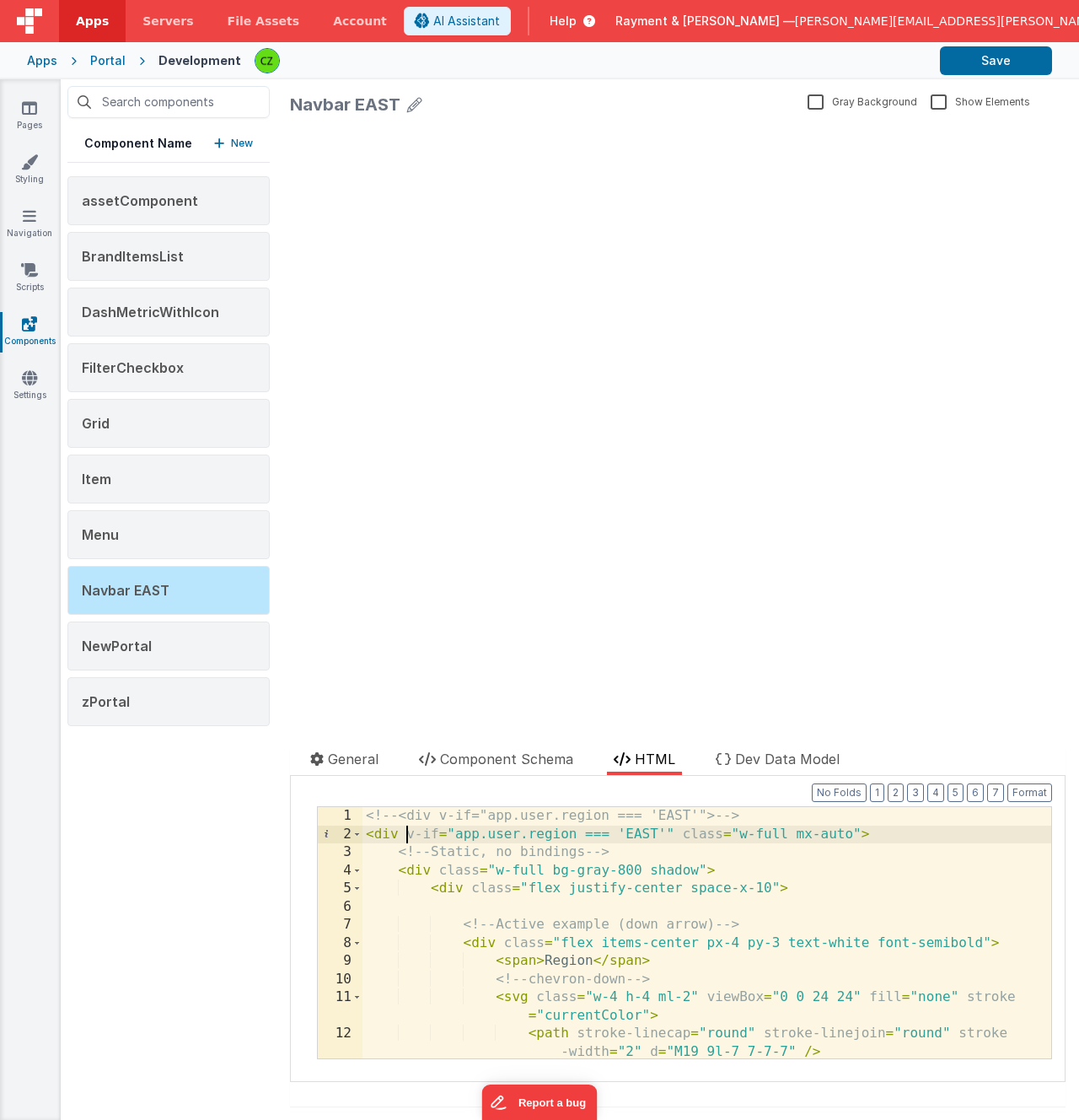
click at [404, 832] on div "<!-- <div v-if="app.user.region === 'EAST'"> --> < div v-if = "app.user.region …" at bounding box center [707, 951] width 688 height 288
click at [162, 413] on div "Grid" at bounding box center [169, 423] width 203 height 49
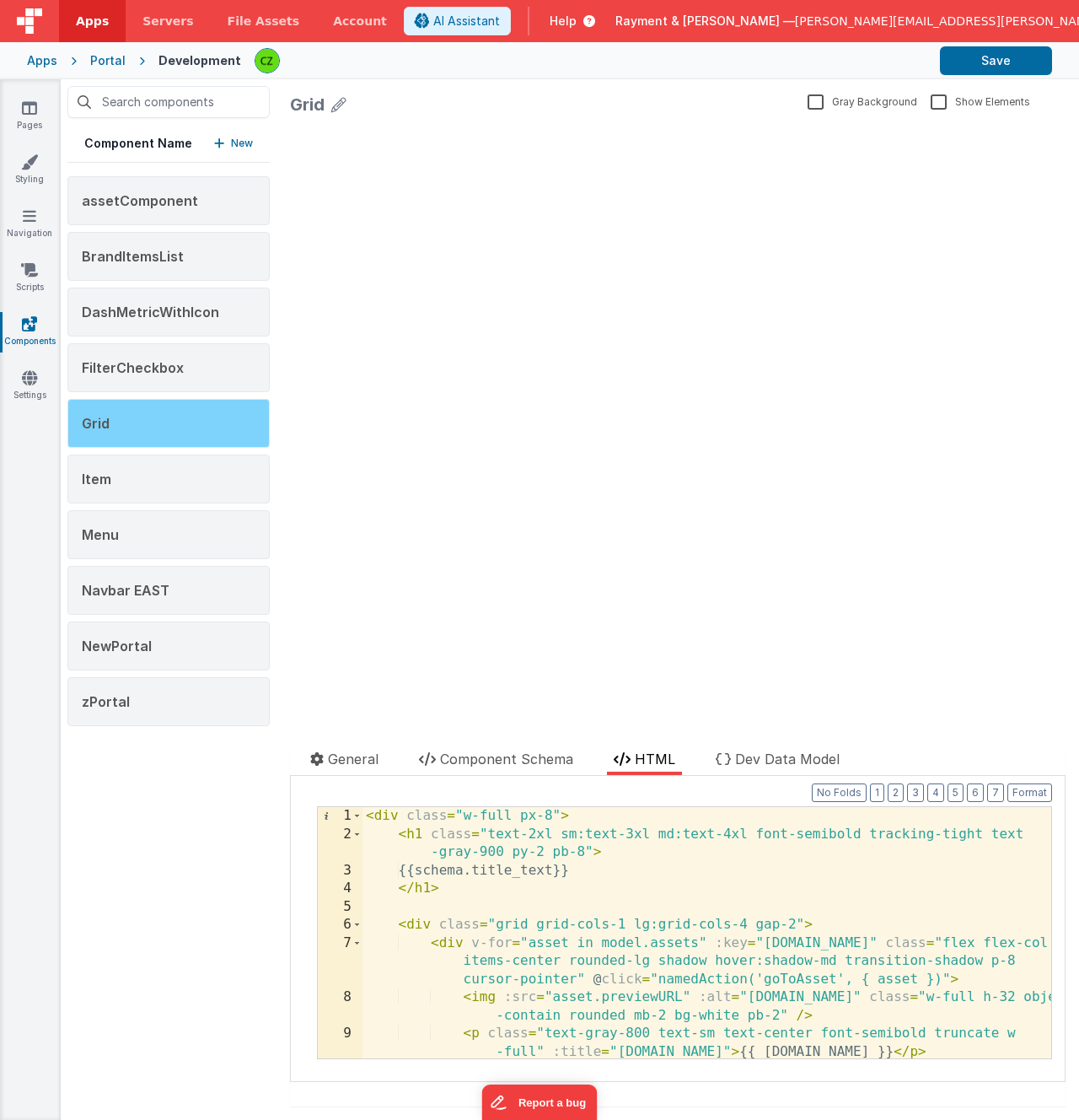
click at [175, 421] on div "Grid" at bounding box center [169, 423] width 203 height 49
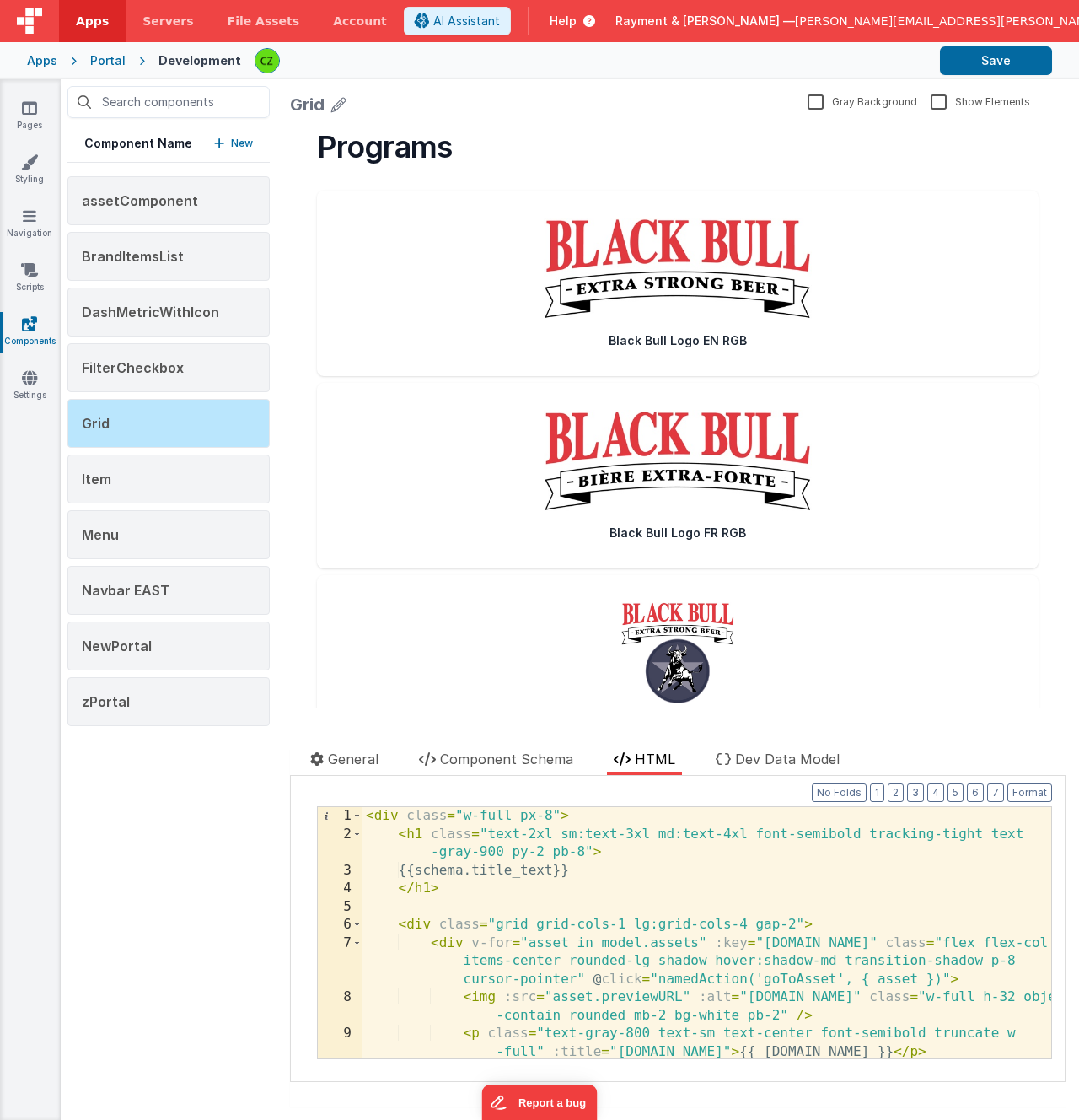
click at [399, 817] on div "< div class = "w-full px-8" > < h1 class = "text-2xl sm:text-3xl md:text-4xl fo…" at bounding box center [707, 951] width 688 height 288
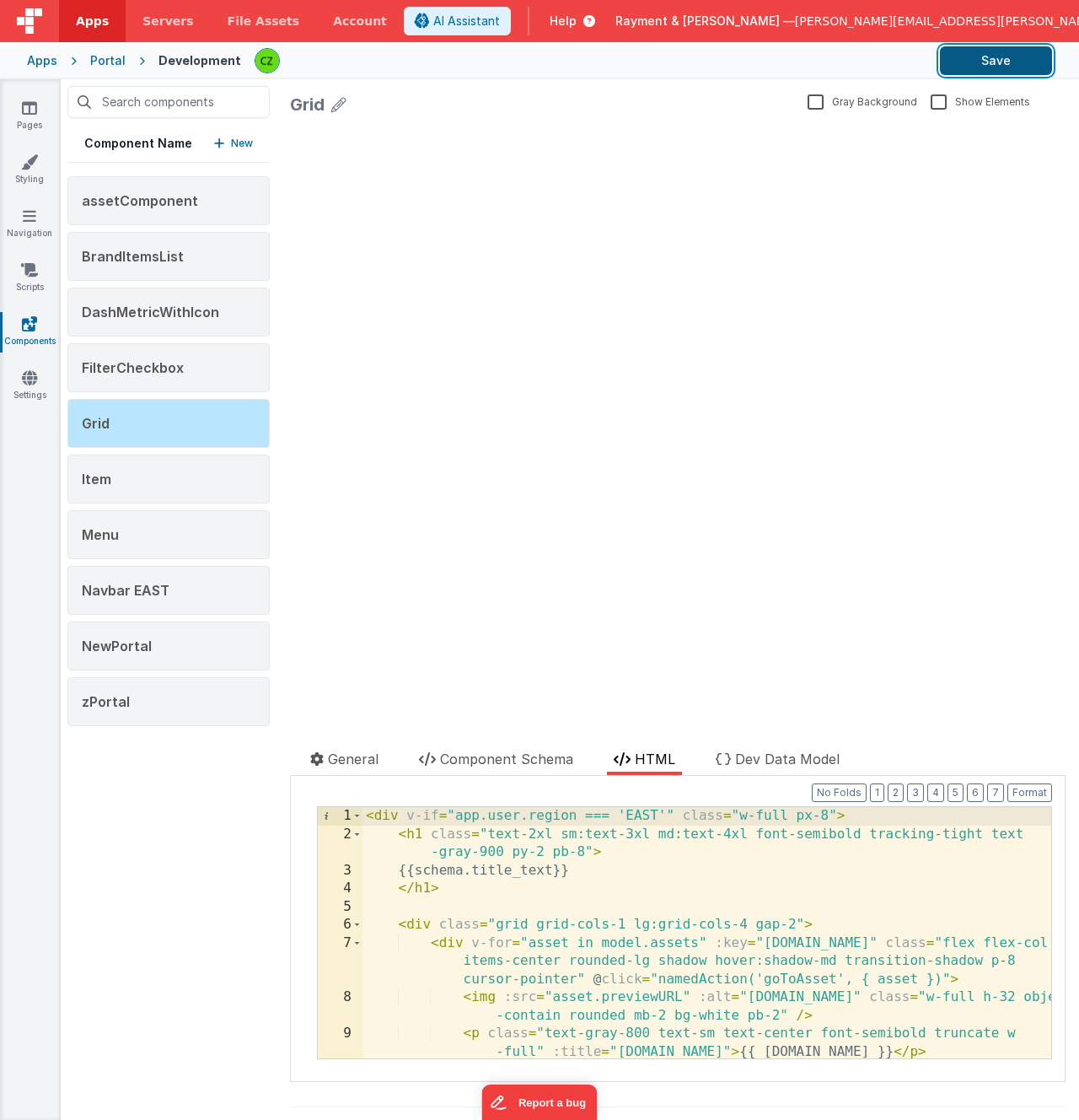
click at [978, 55] on button "Save" at bounding box center [995, 61] width 112 height 29
click at [404, 814] on div "< div v-if = "app.user.region === 'EAST'" class = "w-full px-8" > < h1 class = …" at bounding box center [707, 951] width 688 height 288
click at [466, 883] on div "< -- < div v-if = "app.user.region === 'EAST'" class = "w-full px-8" > --> < h1…" at bounding box center [707, 951] width 688 height 288
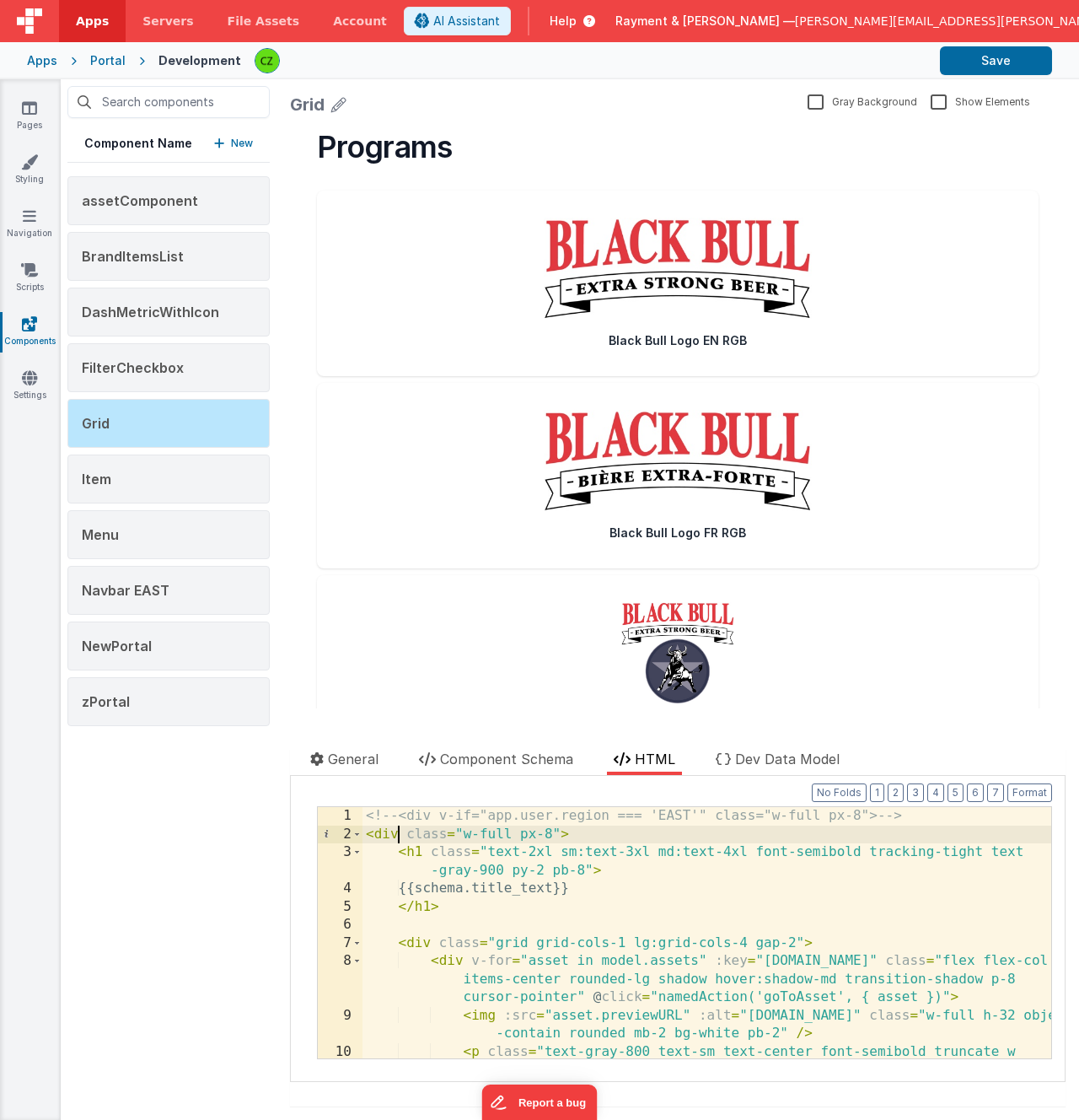
scroll to position [75, 0]
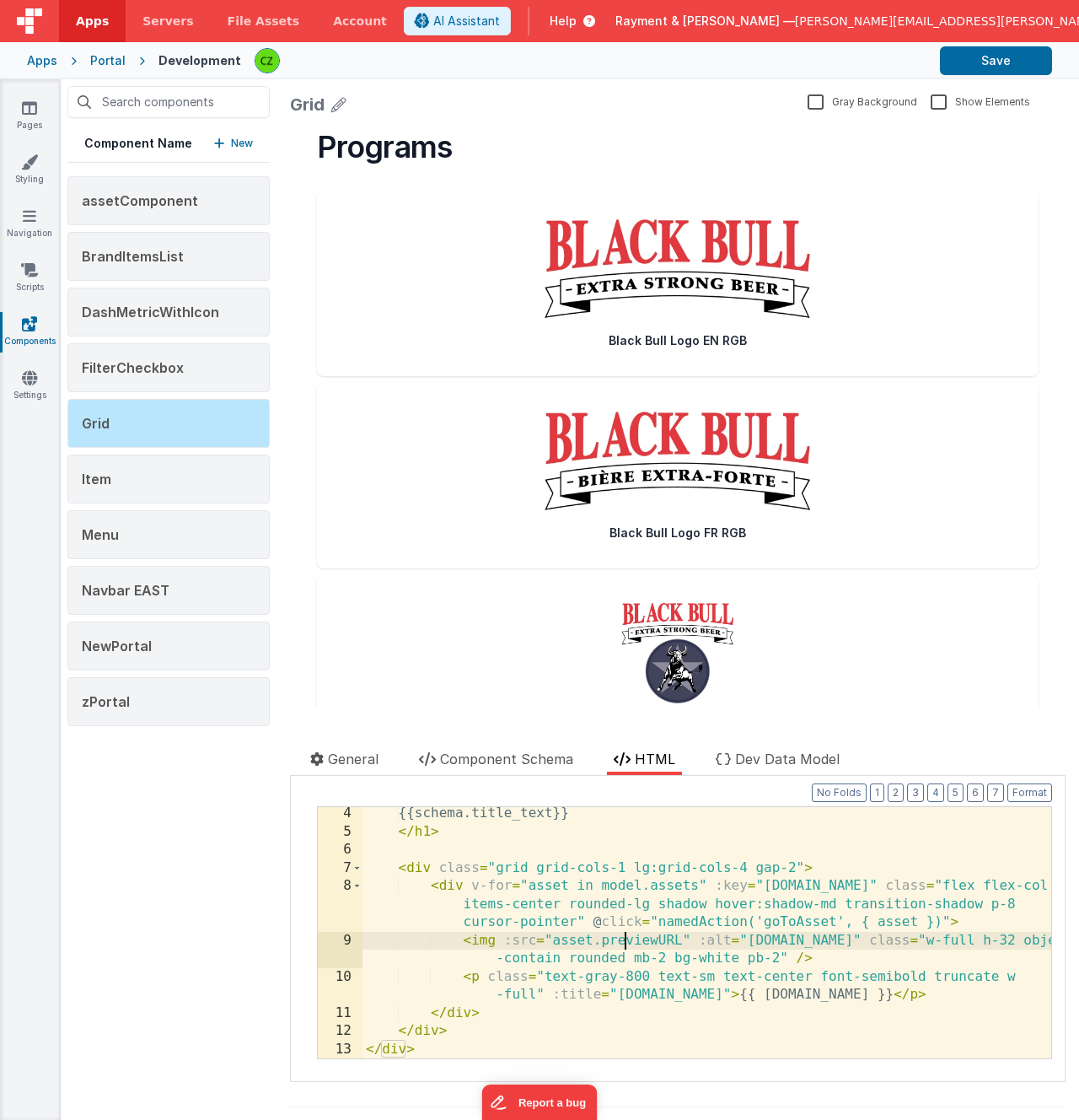
click at [621, 940] on div "{{schema.title_text}} </ h1 > < div class = "grid grid-cols-1 lg:grid-cols-4 ga…" at bounding box center [707, 948] width 688 height 288
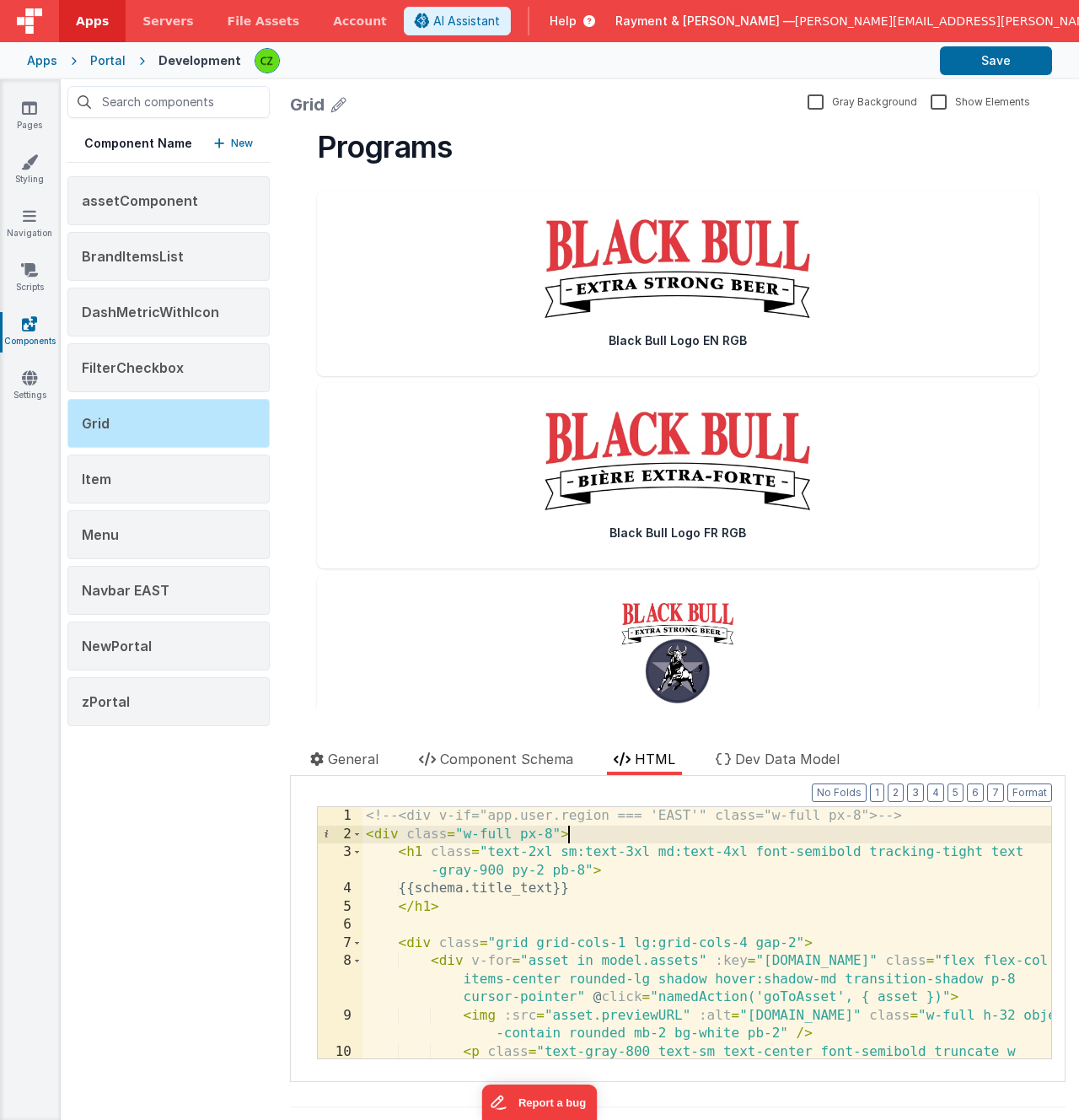
click at [598, 839] on div "<!-- <div v-if="app.user.region === 'EAST'" class="w-full px-8"> --> < div clas…" at bounding box center [707, 960] width 688 height 306
paste textarea
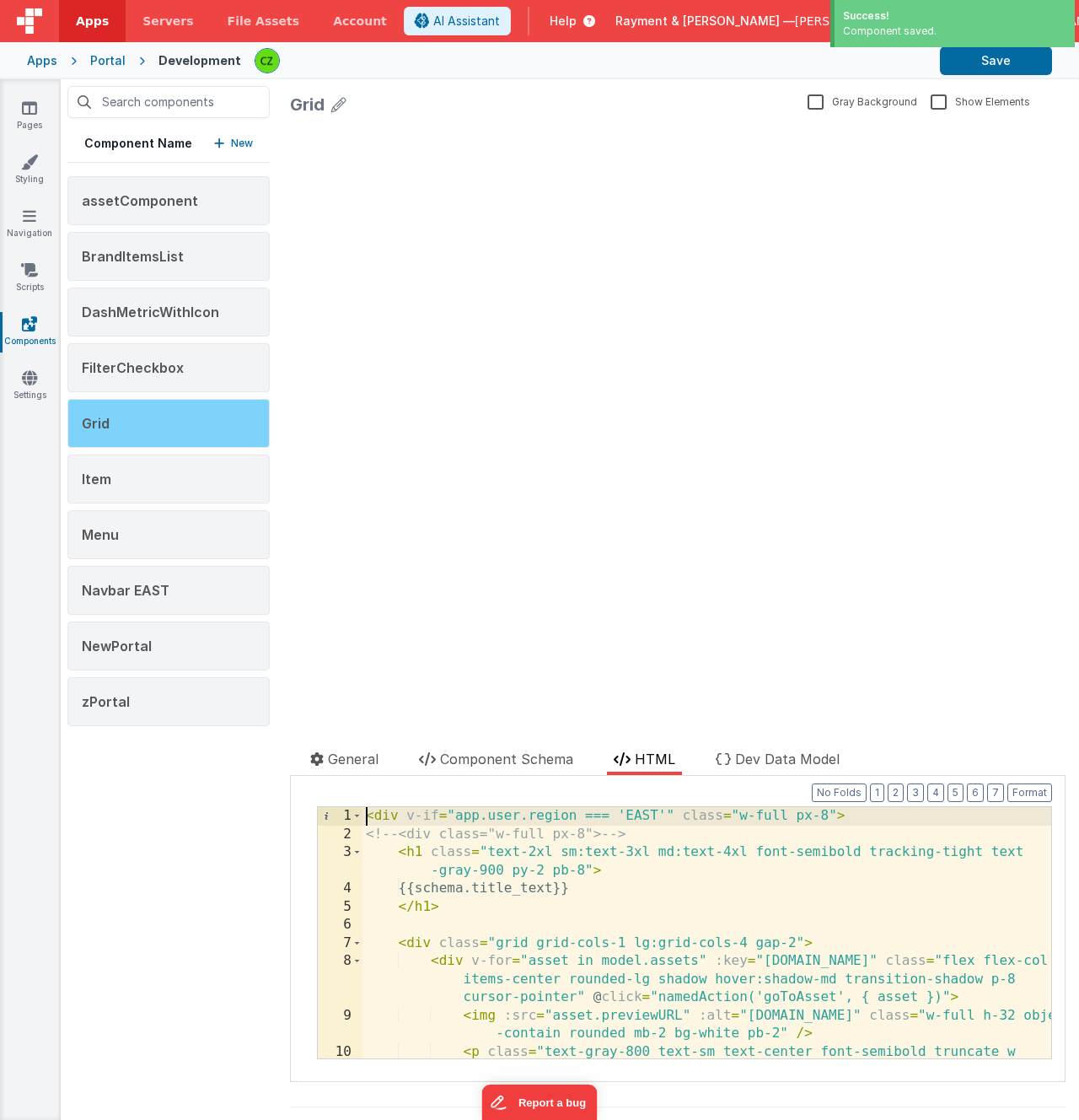
click at [149, 431] on div "Grid" at bounding box center [169, 423] width 203 height 49
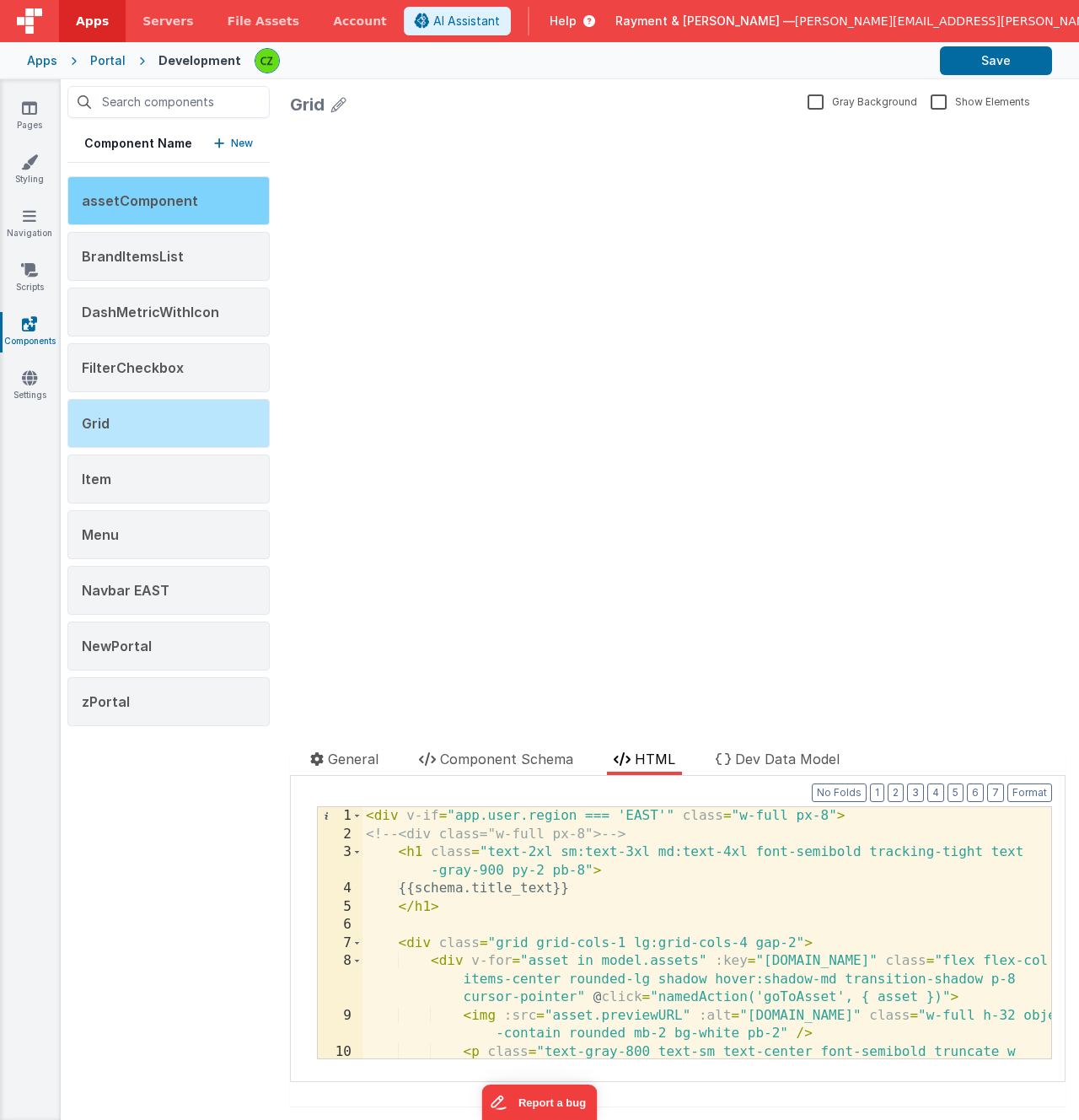
click at [164, 186] on div "assetComponent" at bounding box center [169, 200] width 203 height 49
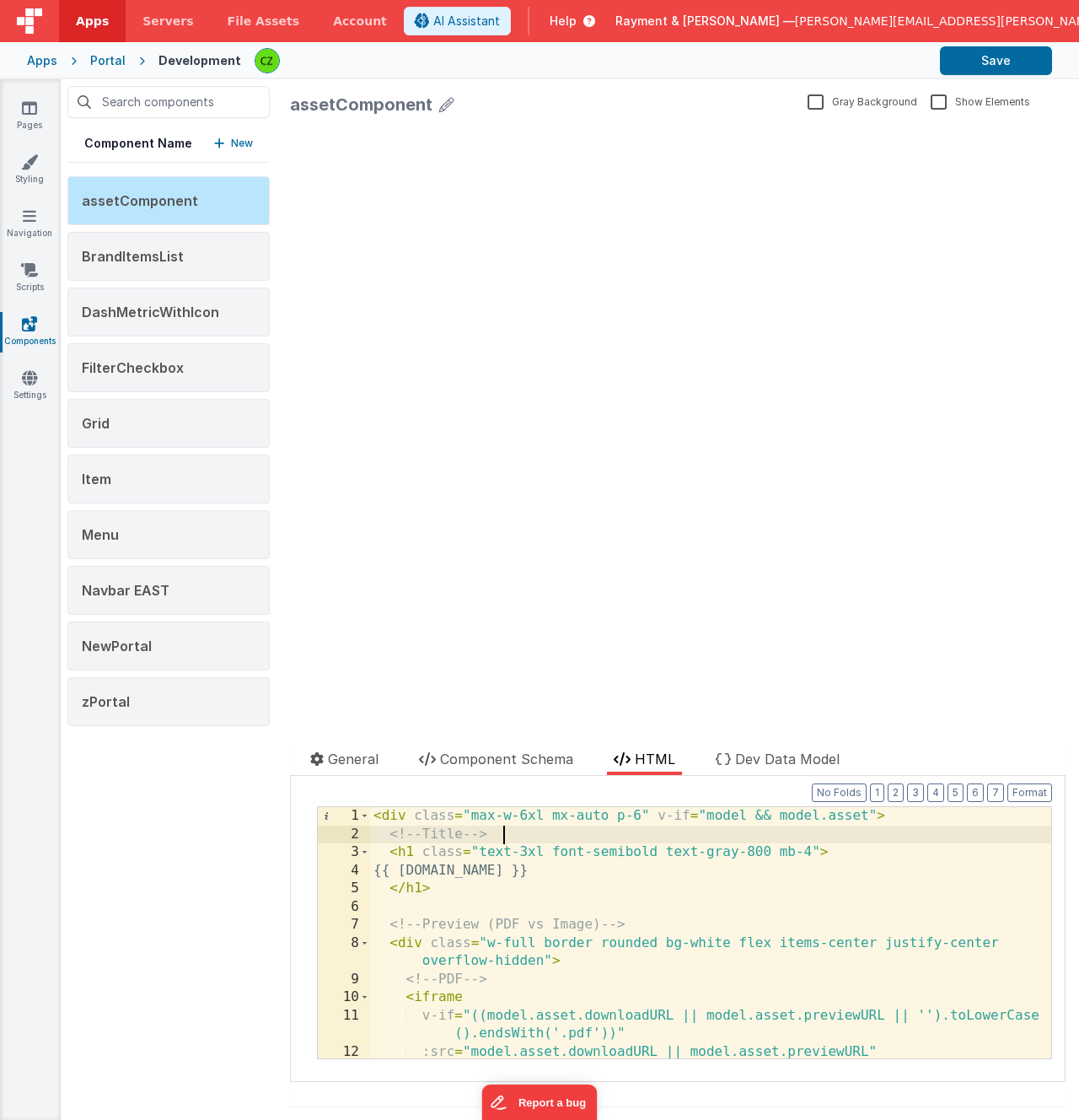
click at [516, 836] on div "< div class = "max-w-6xl mx-auto p-6" v-if = "model && model.asset" > <!-- Titl…" at bounding box center [710, 951] width 682 height 288
click at [133, 201] on span "assetComponent" at bounding box center [139, 200] width 116 height 16
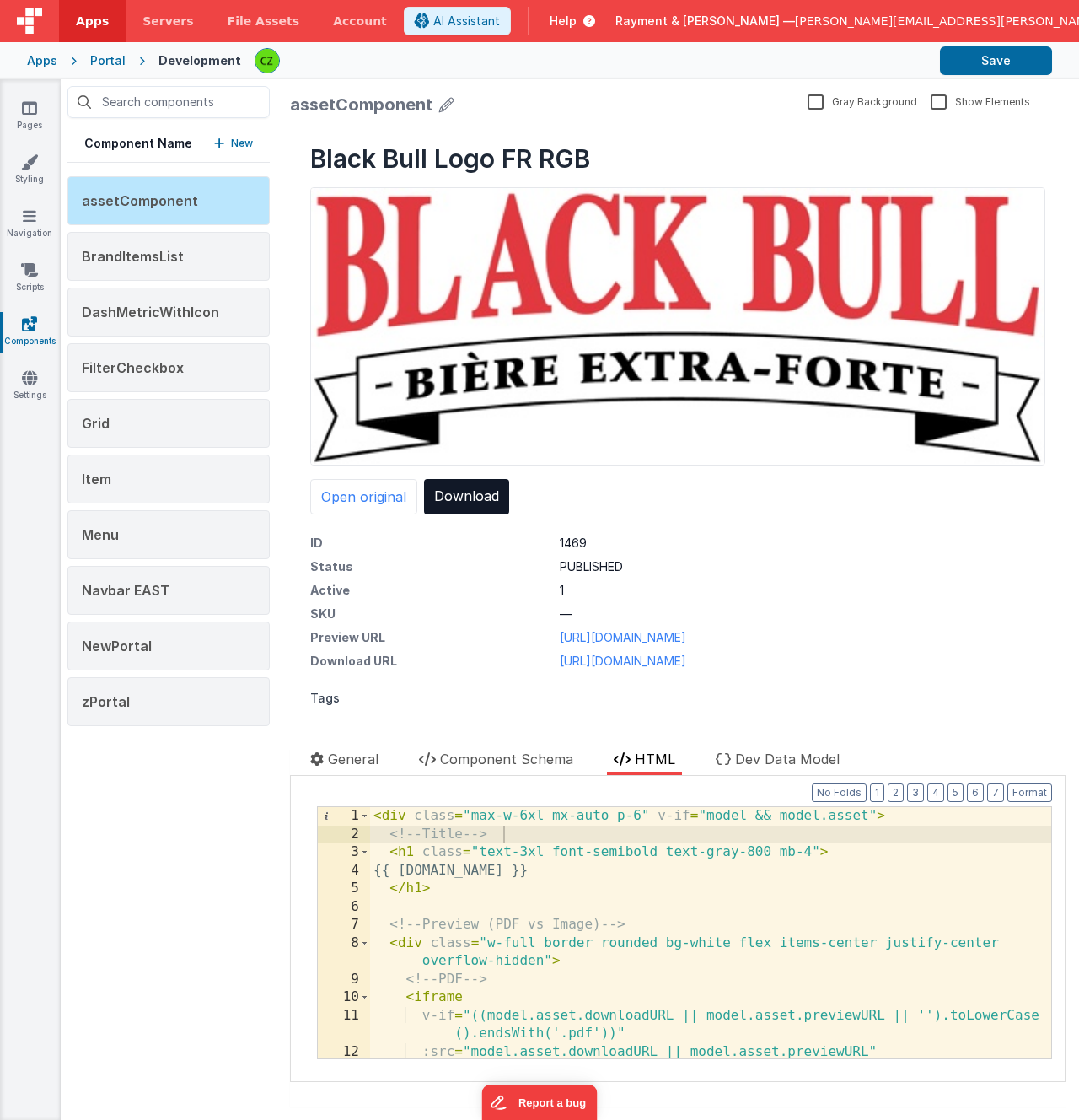
click at [625, 923] on div "< div class = "max-w-6xl mx-auto p-6" v-if = "model && model.asset" > <!-- Titl…" at bounding box center [710, 951] width 682 height 288
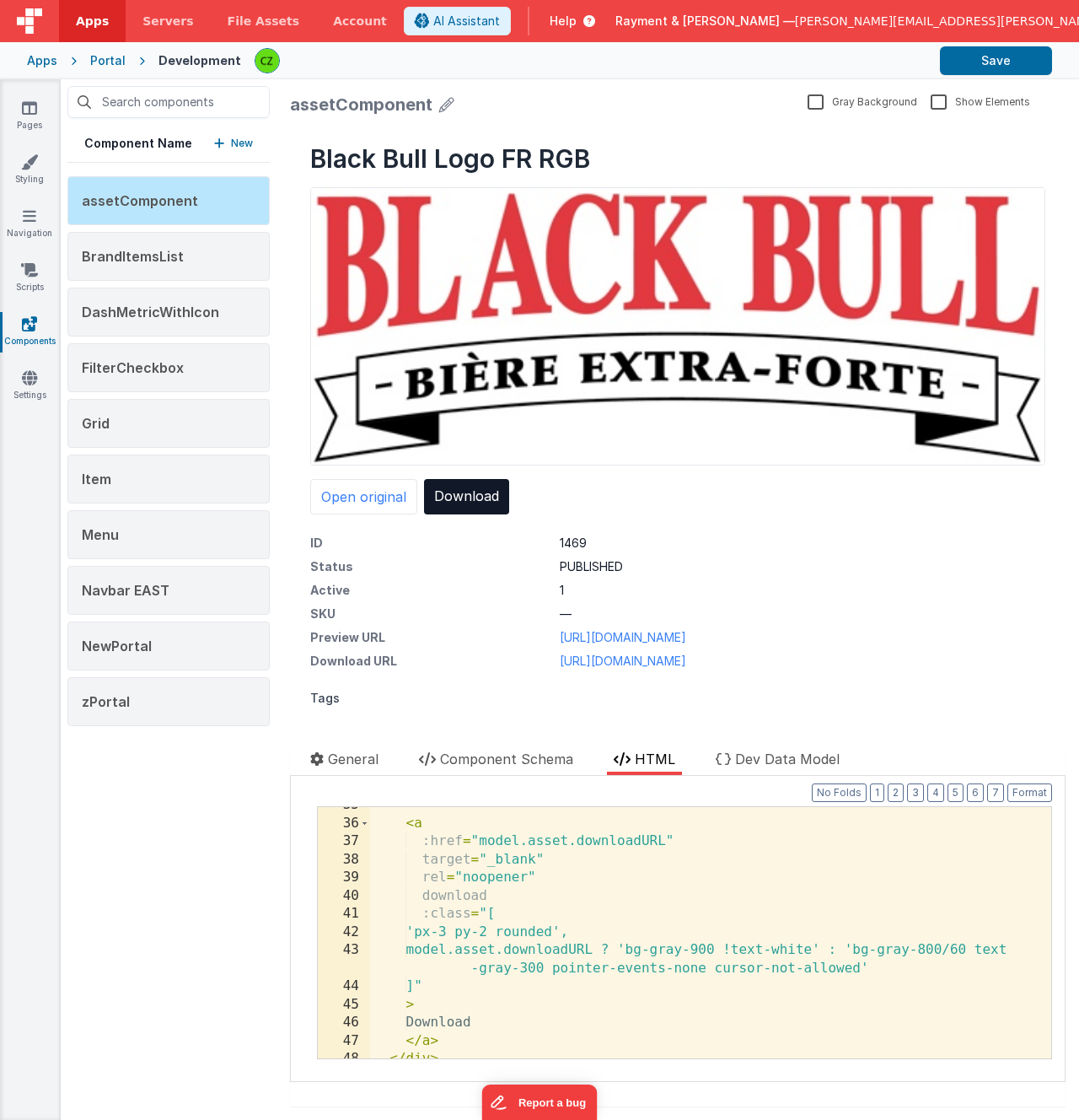
scroll to position [675, 0]
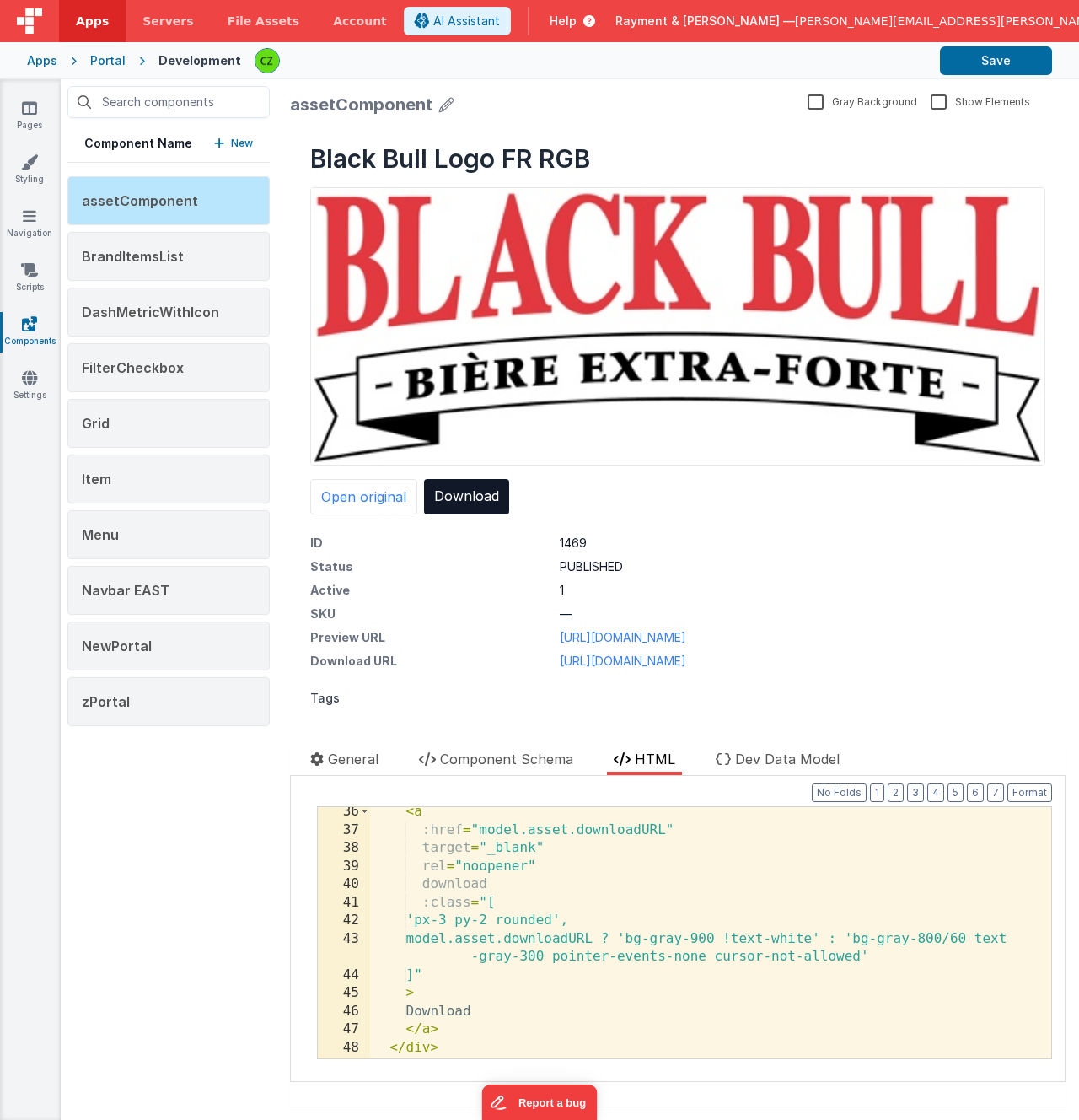
click at [625, 923] on div "< a :href = "model.asset.downloadURL" target = "_blank" rel = "noopener" downlo…" at bounding box center [710, 947] width 682 height 288
click at [625, 961] on div "< a :href = "model.asset.downloadURL" target = "_blank" rel = "noopener" downlo…" at bounding box center [710, 947] width 682 height 288
click at [840, 961] on div "< a :href = "model.asset.downloadURL" target = "_blank" rel = "noopener" downlo…" at bounding box center [710, 947] width 682 height 288
drag, startPoint x: 682, startPoint y: 940, endPoint x: 747, endPoint y: 939, distance: 65.0
click at [748, 940] on div "< a :href = "model.asset.downloadURL" target = "_blank" rel = "noopener" downlo…" at bounding box center [710, 947] width 682 height 288
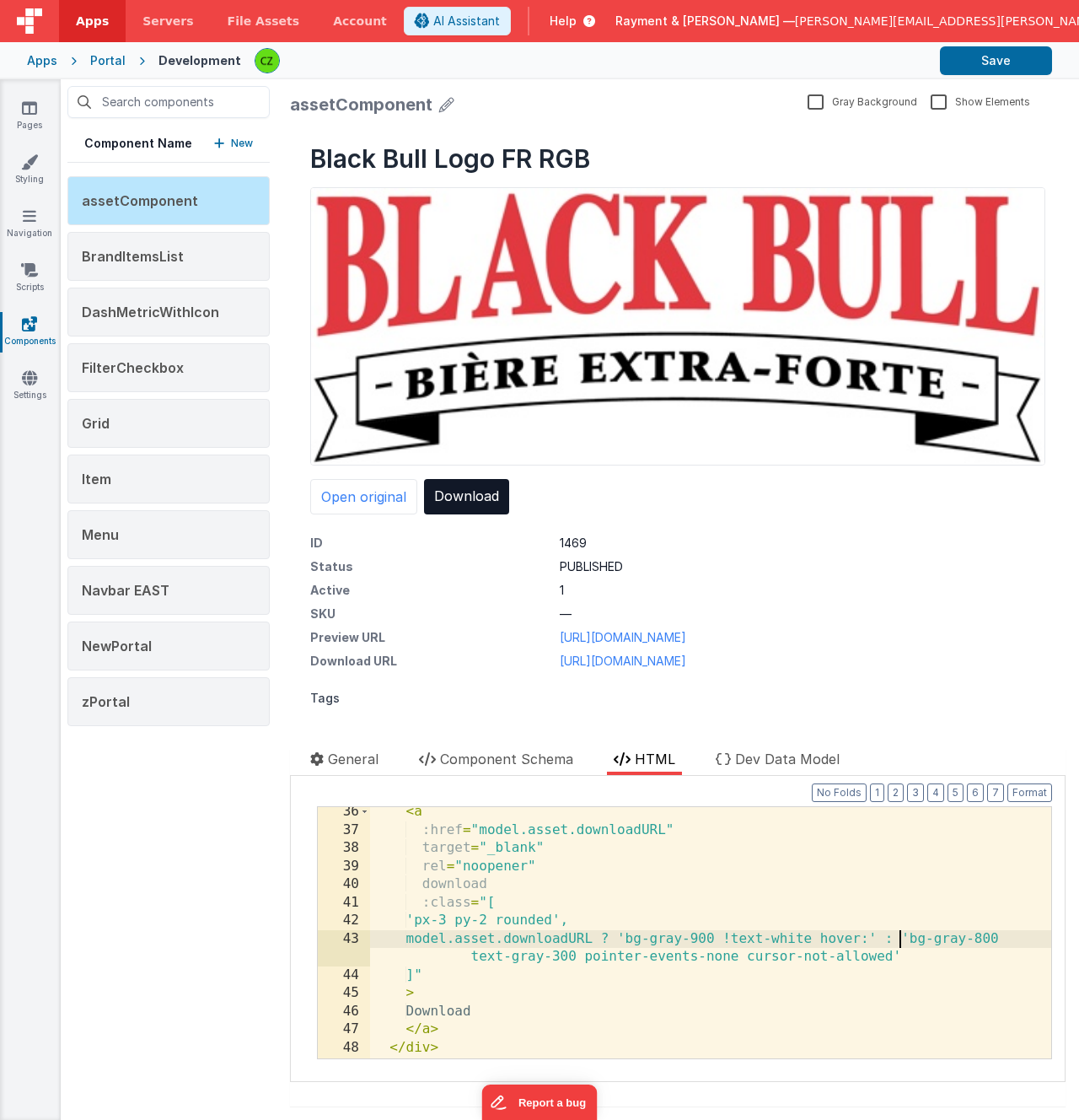
click at [900, 936] on div "< a :href = "model.asset.downloadURL" target = "_blank" rel = "noopener" downlo…" at bounding box center [710, 947] width 682 height 288
click at [468, 569] on dt "Status" at bounding box center [428, 566] width 236 height 16
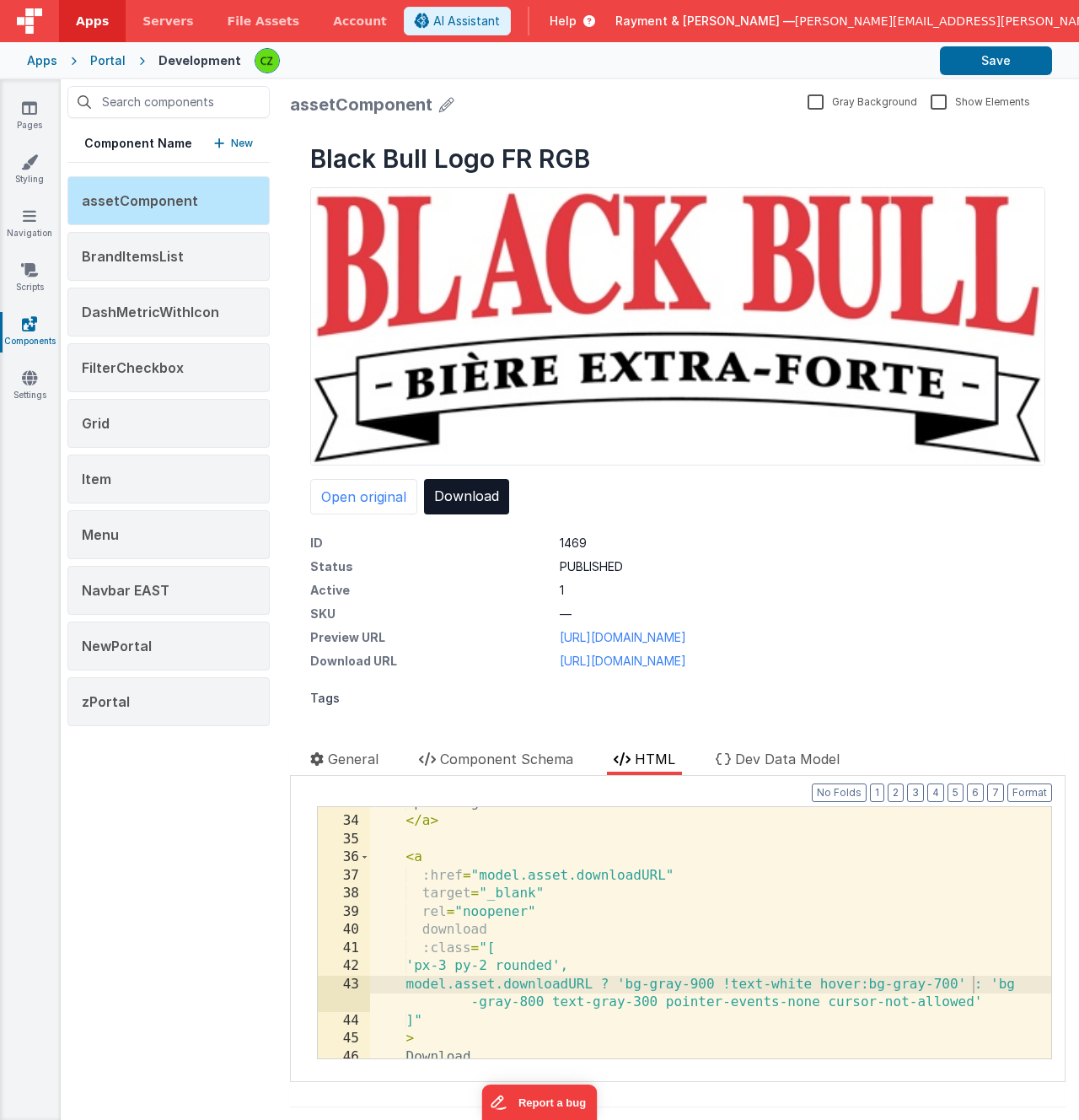
scroll to position [639, 0]
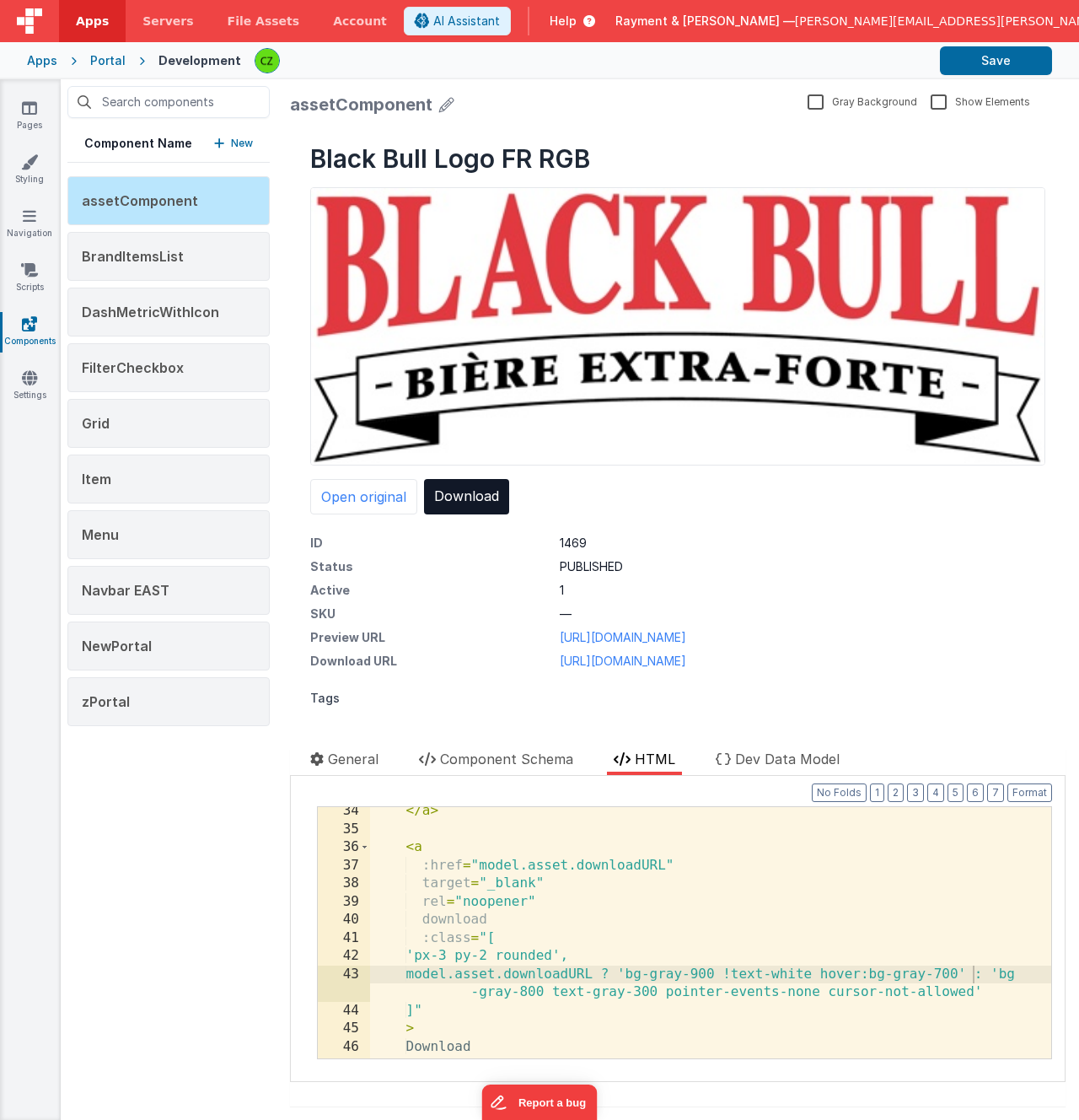
click at [850, 968] on div "</ a > < a :href = "model.asset.downloadURL" target = "_blank" rel = "noopener"…" at bounding box center [710, 946] width 682 height 288
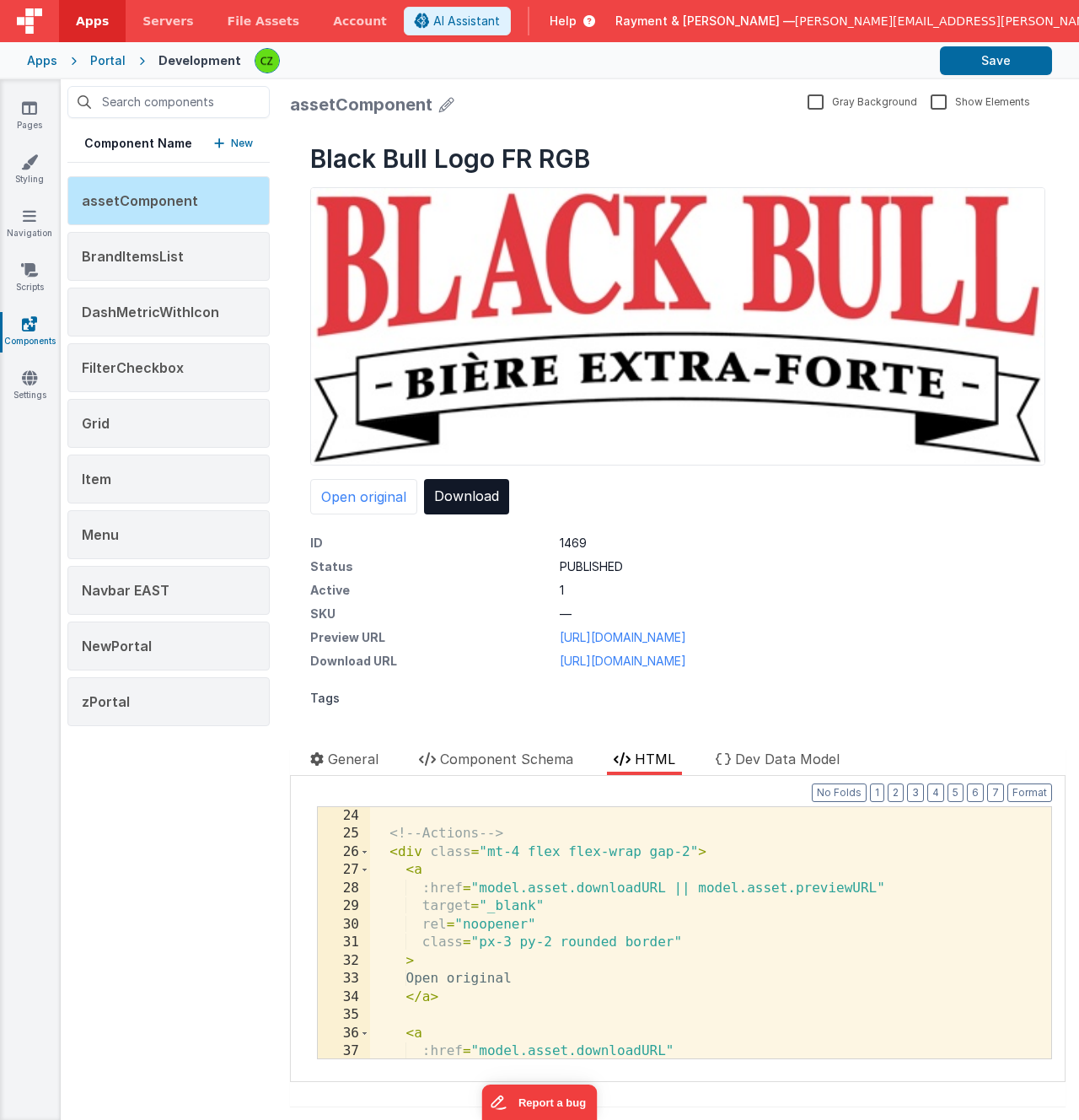
scroll to position [454, 0]
click at [615, 955] on div "<!-- Actions --> < div class = "mt-4 flex flex-wrap gap-2" > < a :href = "model…" at bounding box center [710, 951] width 682 height 288
click at [782, 960] on div "<!-- Actions --> < div class = "mt-4 flex flex-wrap gap-2" > < a :href = "model…" at bounding box center [710, 951] width 682 height 288
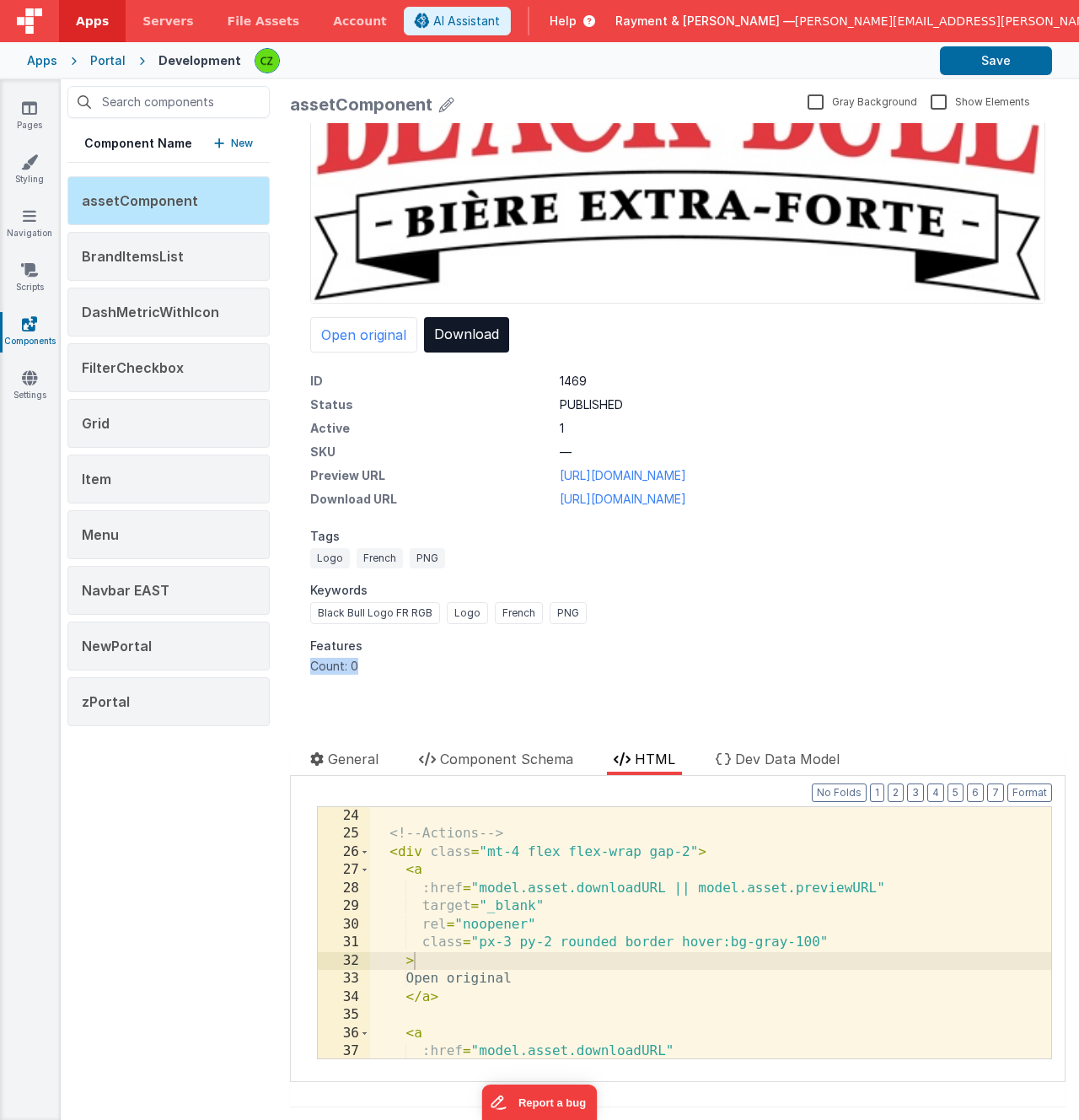
drag, startPoint x: 360, startPoint y: 664, endPoint x: 305, endPoint y: 663, distance: 55.0
click at [305, 663] on div "Black Bull Logo FR RGB Open original Download ID 1469 Status PUBLISHED Active 1…" at bounding box center [678, 327] width 776 height 734
click at [475, 650] on div "Features" at bounding box center [677, 645] width 735 height 16
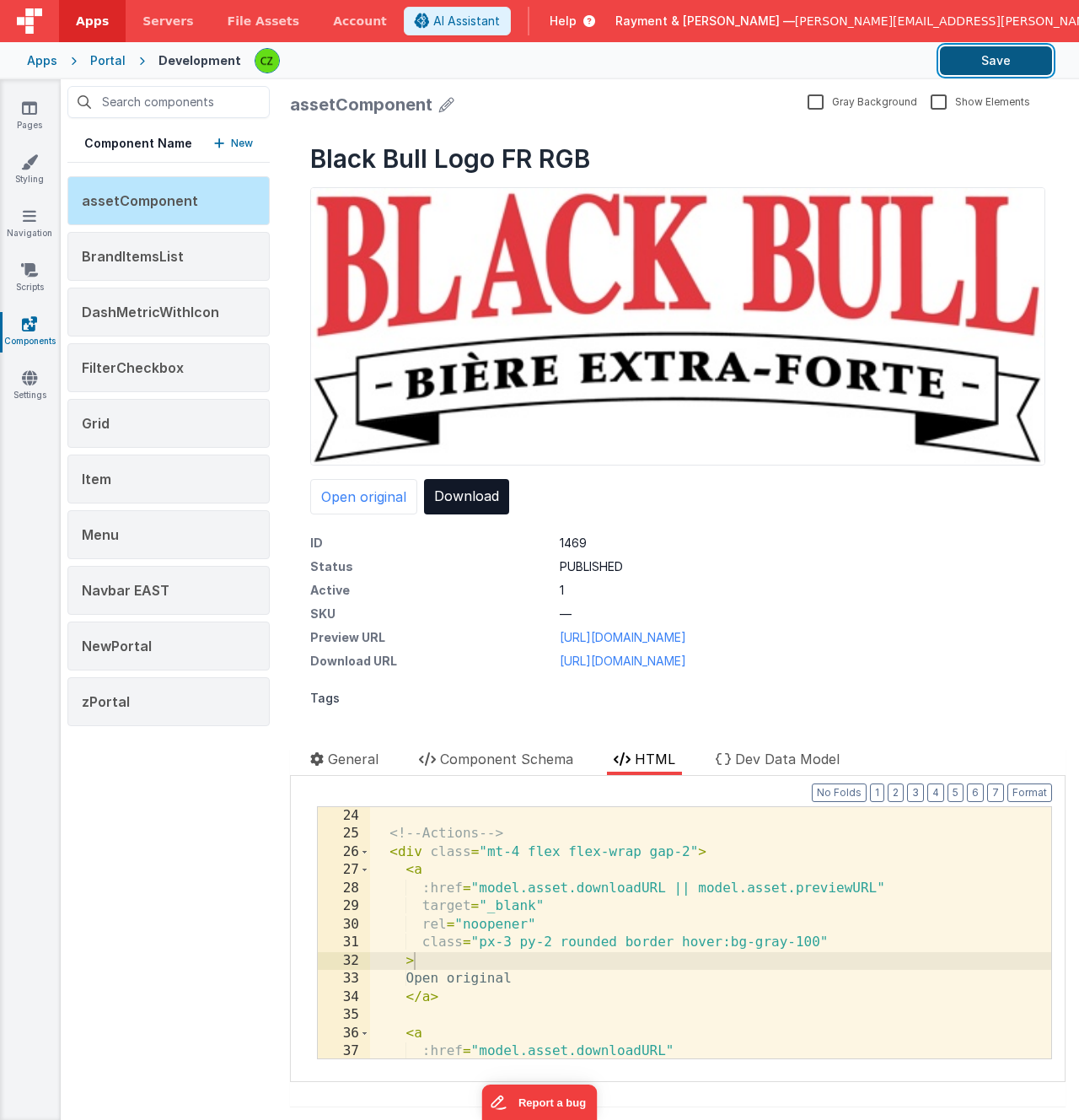
click at [992, 63] on button "Save" at bounding box center [995, 61] width 112 height 29
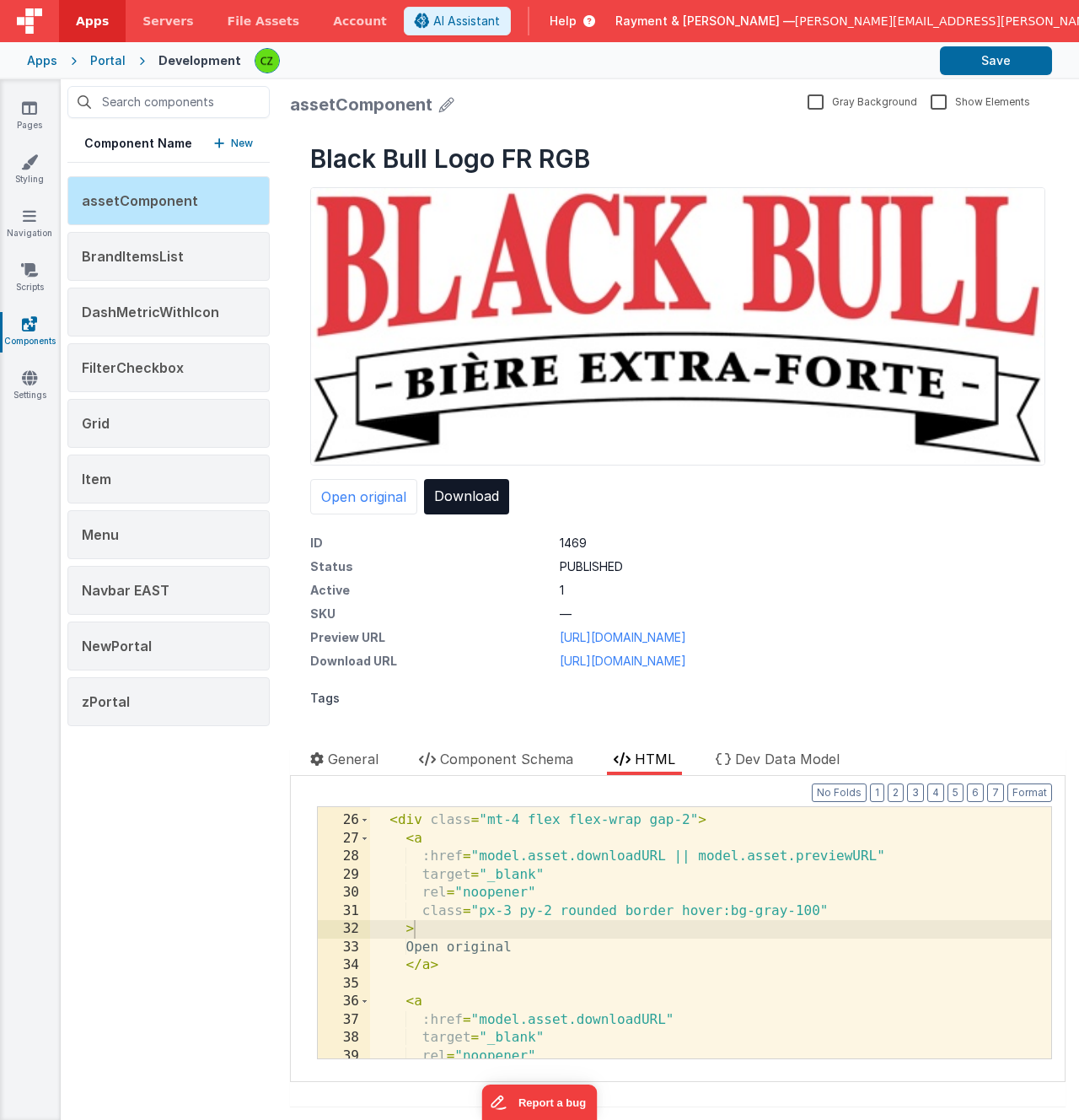
scroll to position [485, 0]
click at [817, 910] on div "<!-- Actions --> < div class = "mt-4 flex flex-wrap gap-2" > < a :href = "model…" at bounding box center [710, 937] width 682 height 288
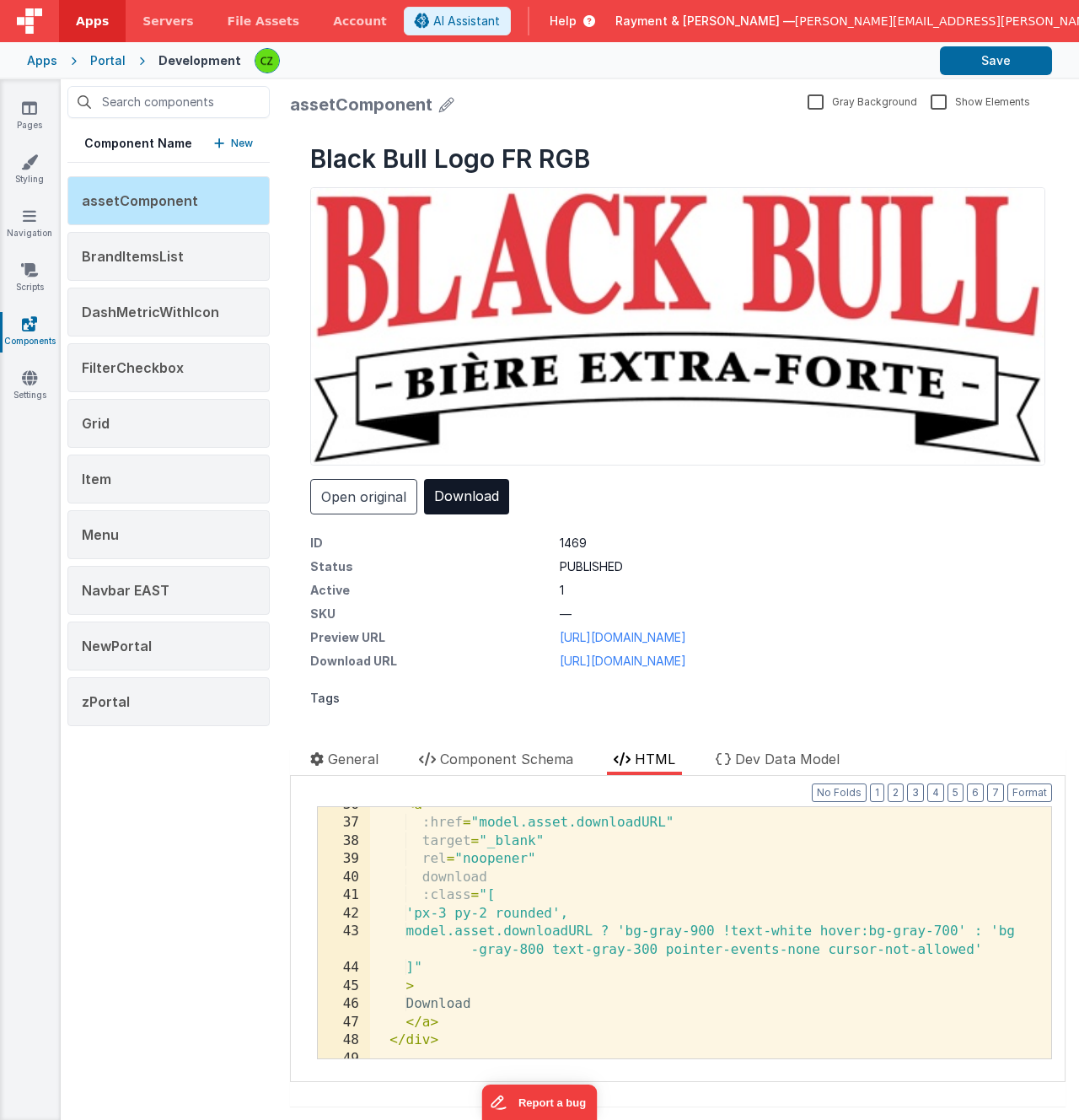
scroll to position [699, 0]
click at [972, 935] on div "< a :href = "model.asset.downloadURL" target = "_blank" rel = "noopener" downlo…" at bounding box center [710, 941] width 682 height 288
click at [600, 498] on div "Open original Download" at bounding box center [677, 496] width 735 height 36
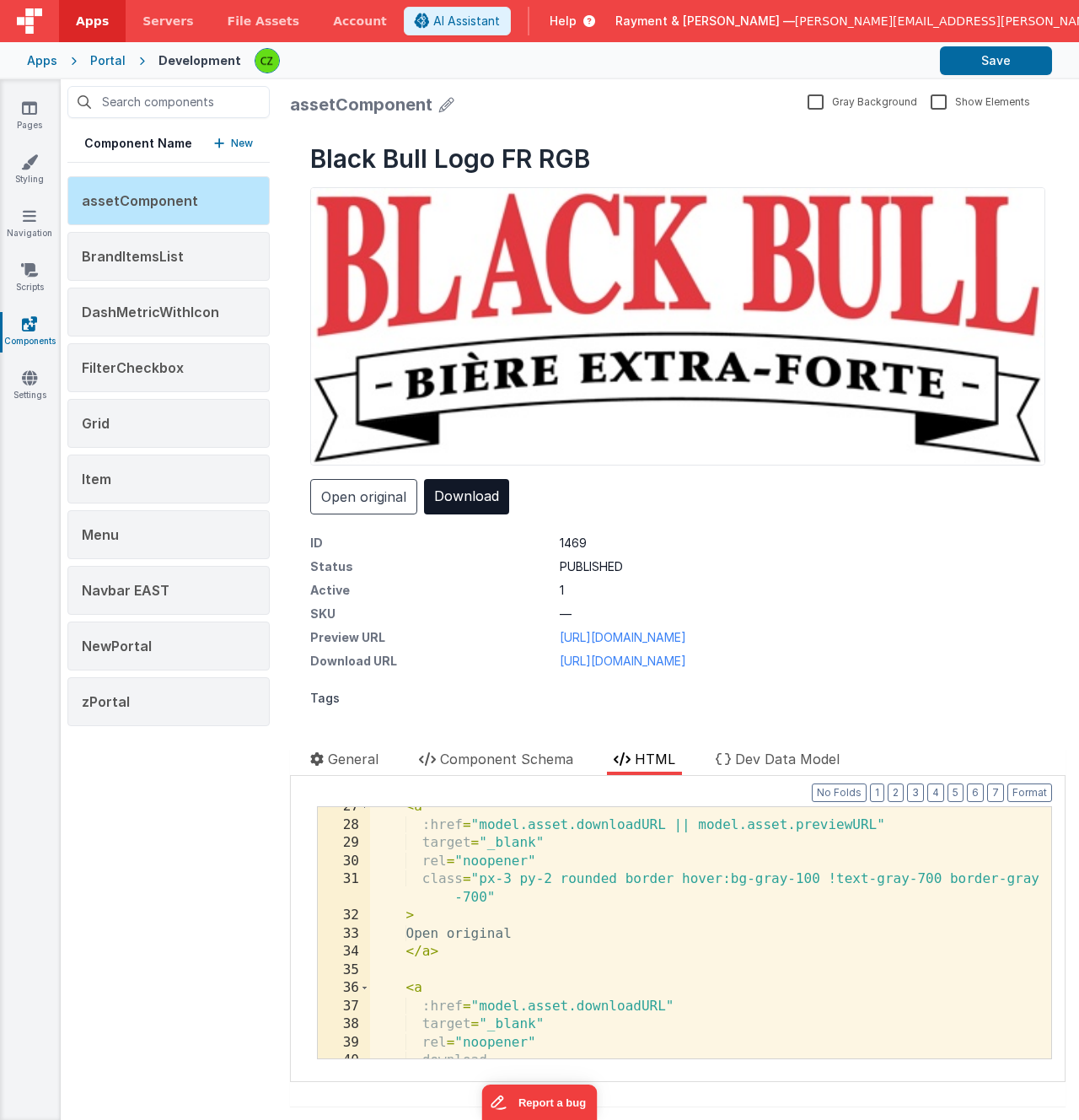
scroll to position [510, 0]
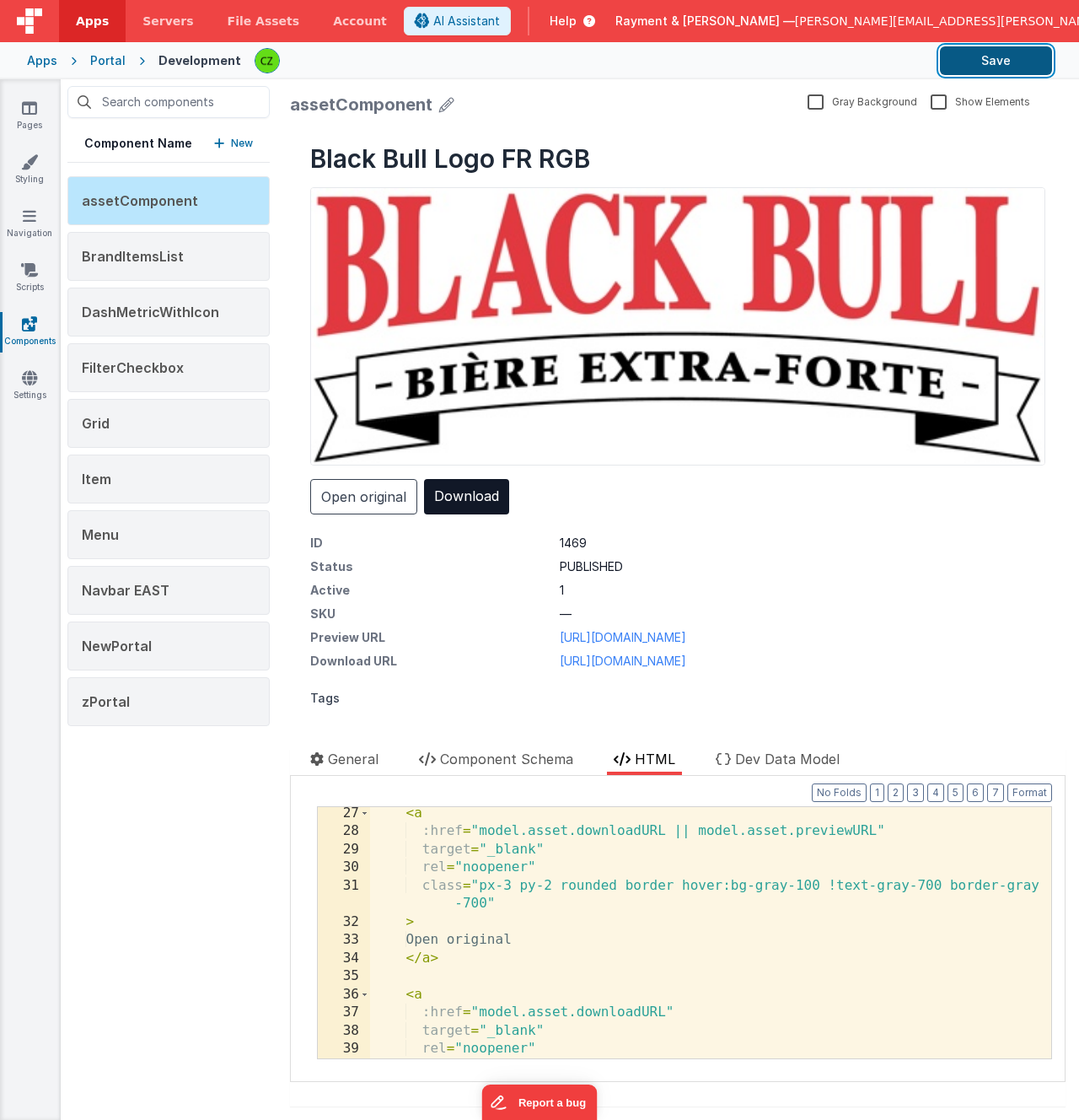
click at [1015, 56] on button "Save" at bounding box center [995, 61] width 112 height 29
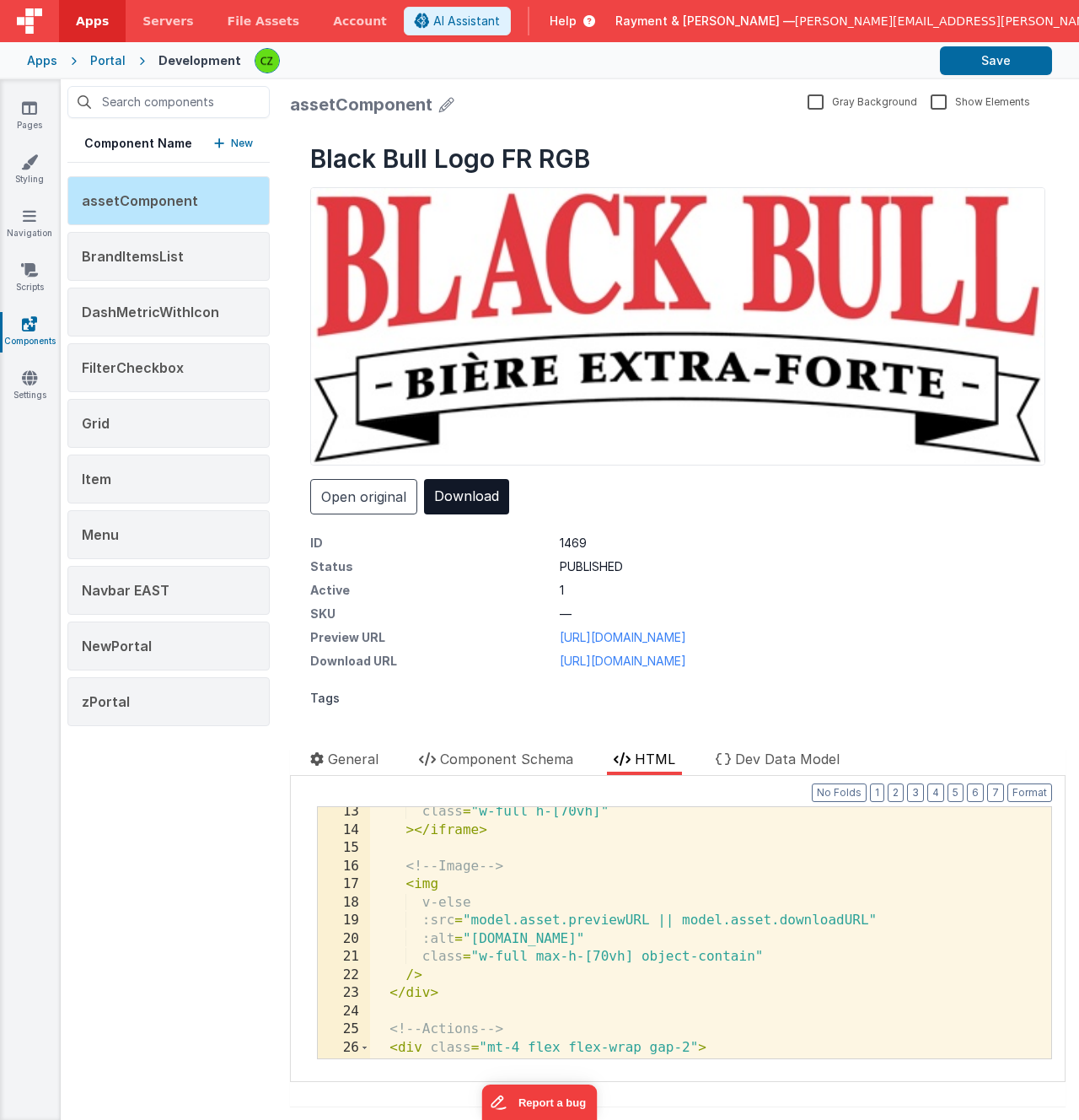
scroll to position [253, 0]
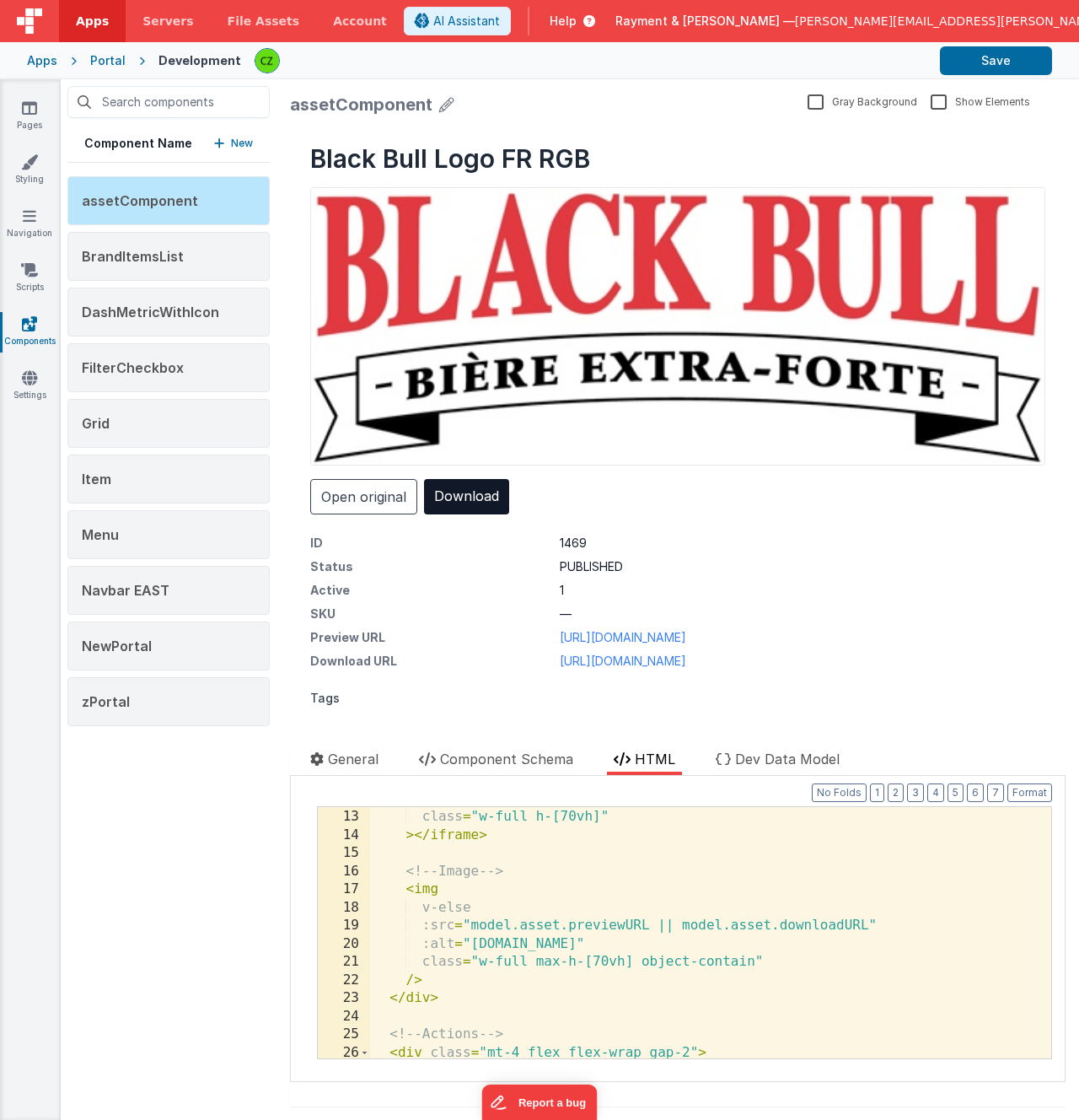
click at [494, 927] on div ":src = "model.asset.downloadURL || model.asset.previewURL" class = "w-full h-[7…" at bounding box center [710, 934] width 682 height 288
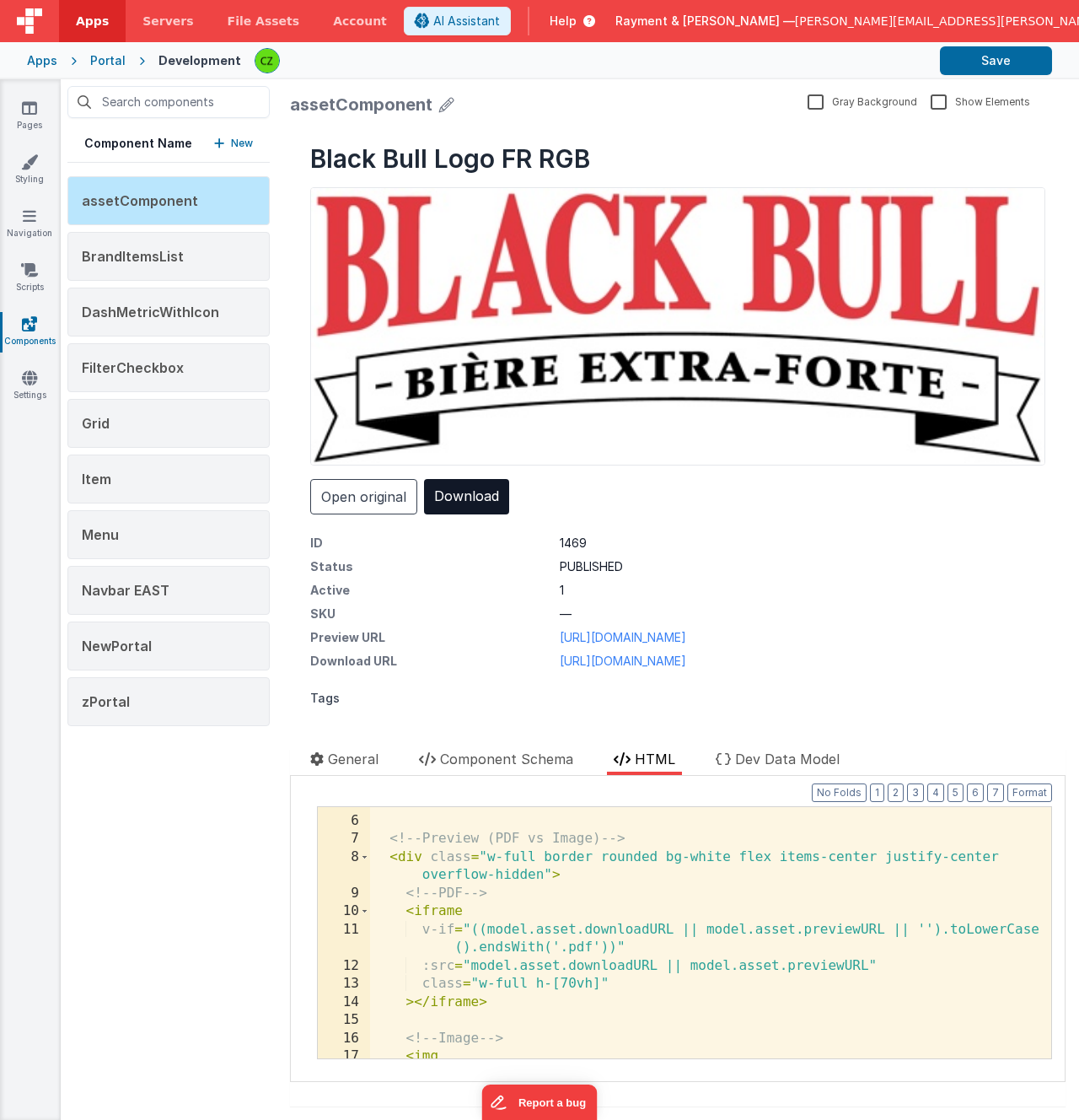
scroll to position [86, 0]
click at [532, 856] on div "</ h1 > <!-- Preview (PDF vs Image) --> < div class = "w-full border rounded bg…" at bounding box center [710, 937] width 682 height 288
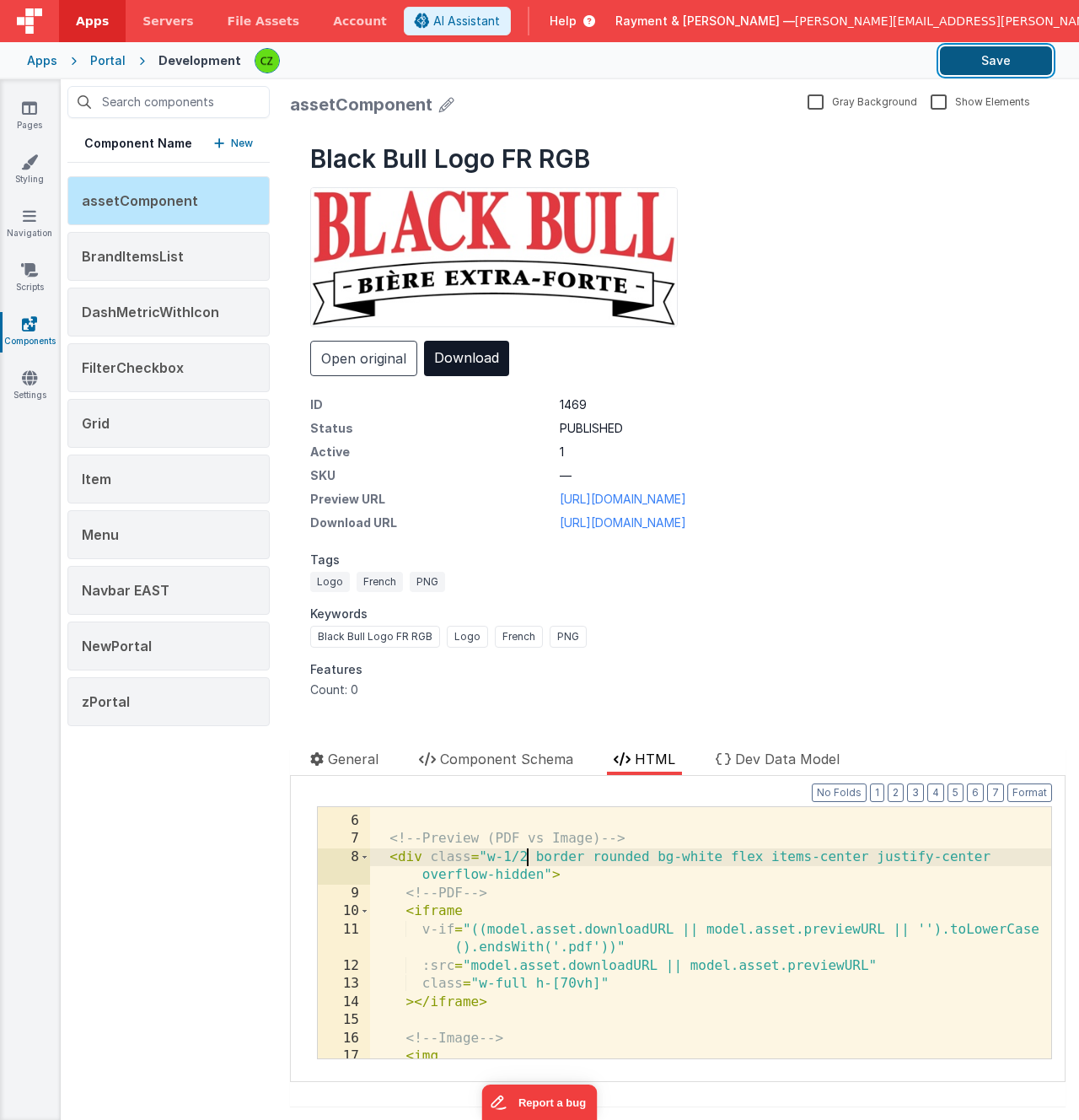
click at [979, 58] on button "Save" at bounding box center [995, 61] width 112 height 29
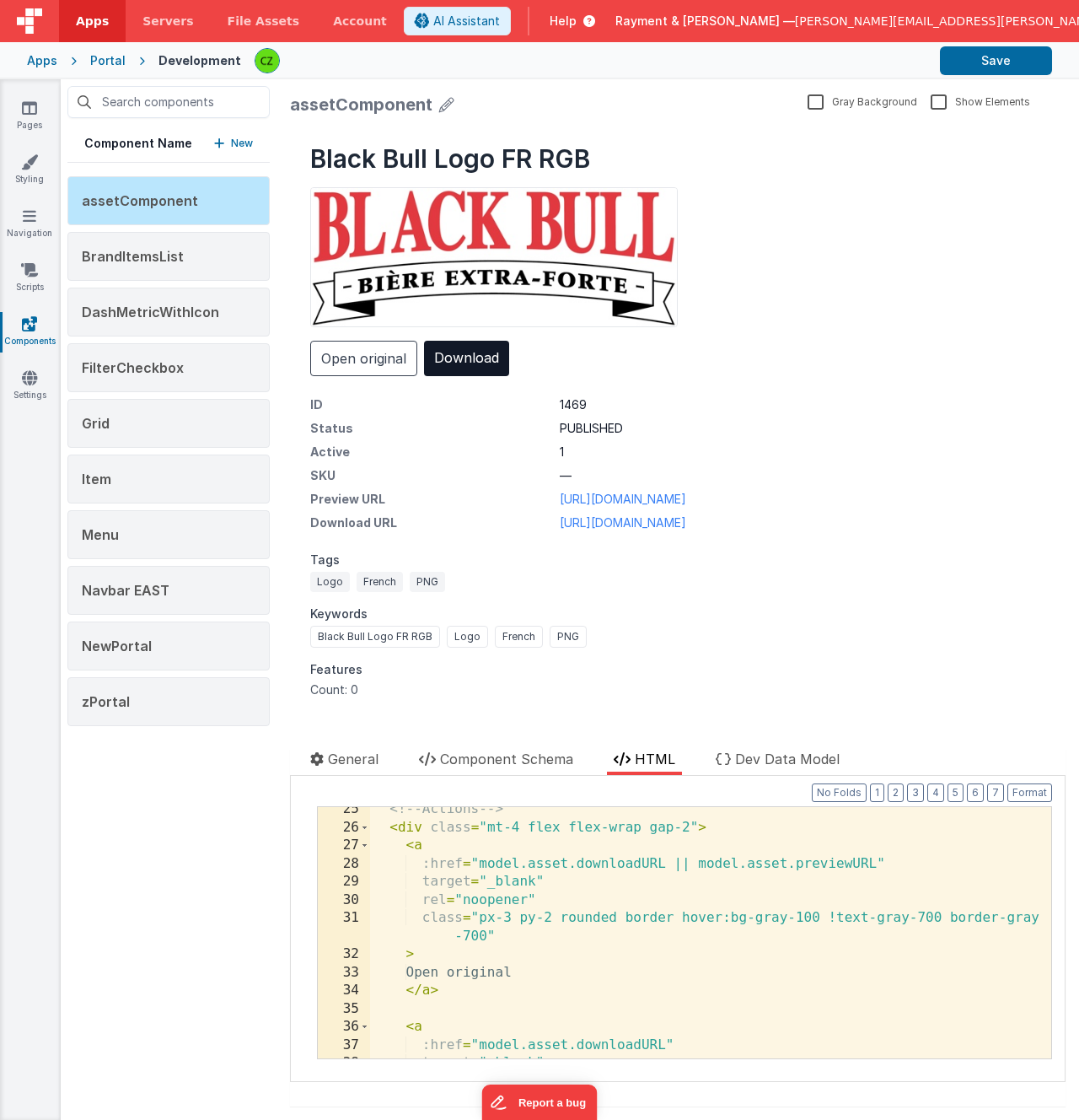
scroll to position [499, 0]
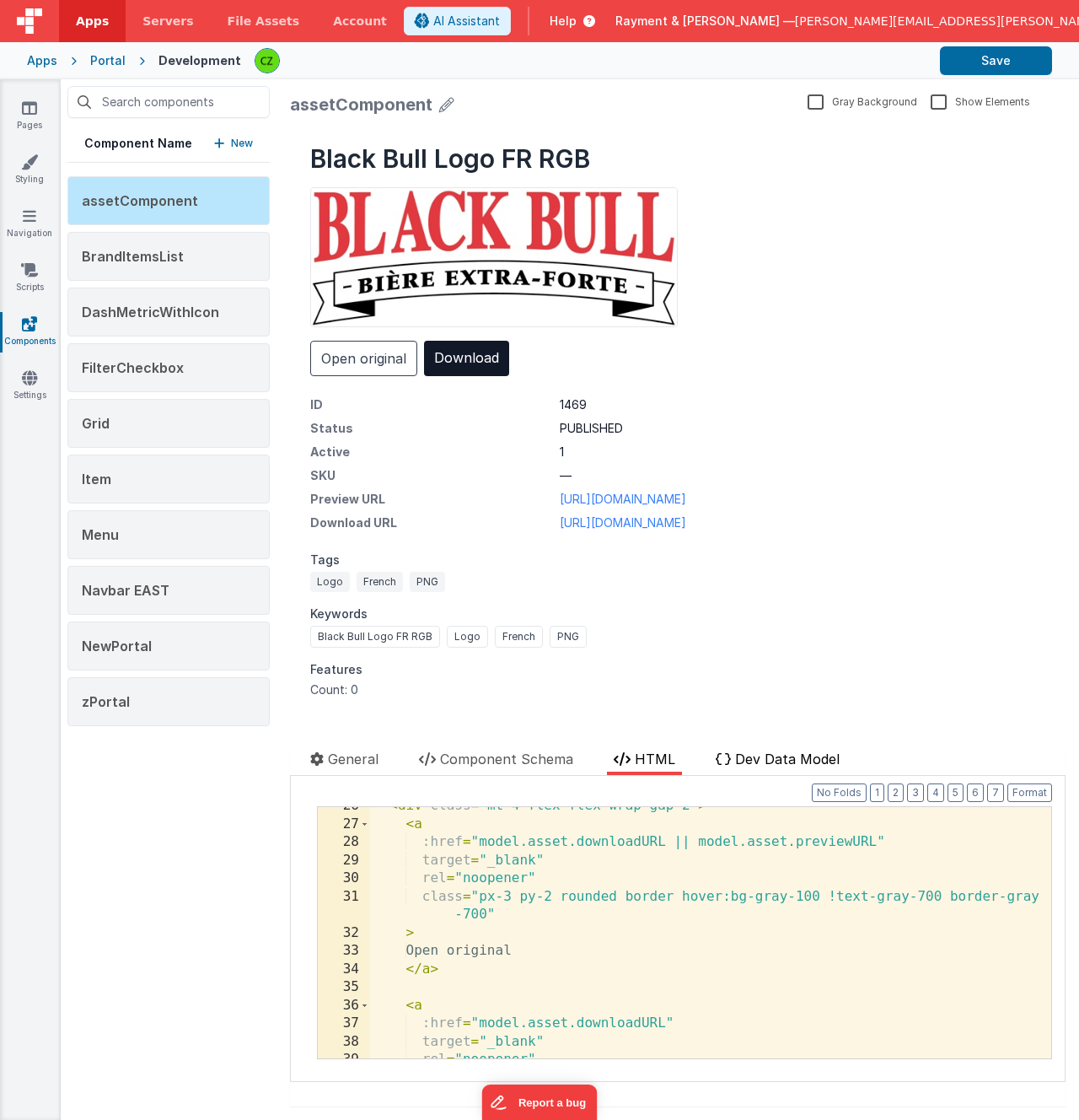
click at [766, 755] on span "Dev Data Model" at bounding box center [787, 758] width 105 height 16
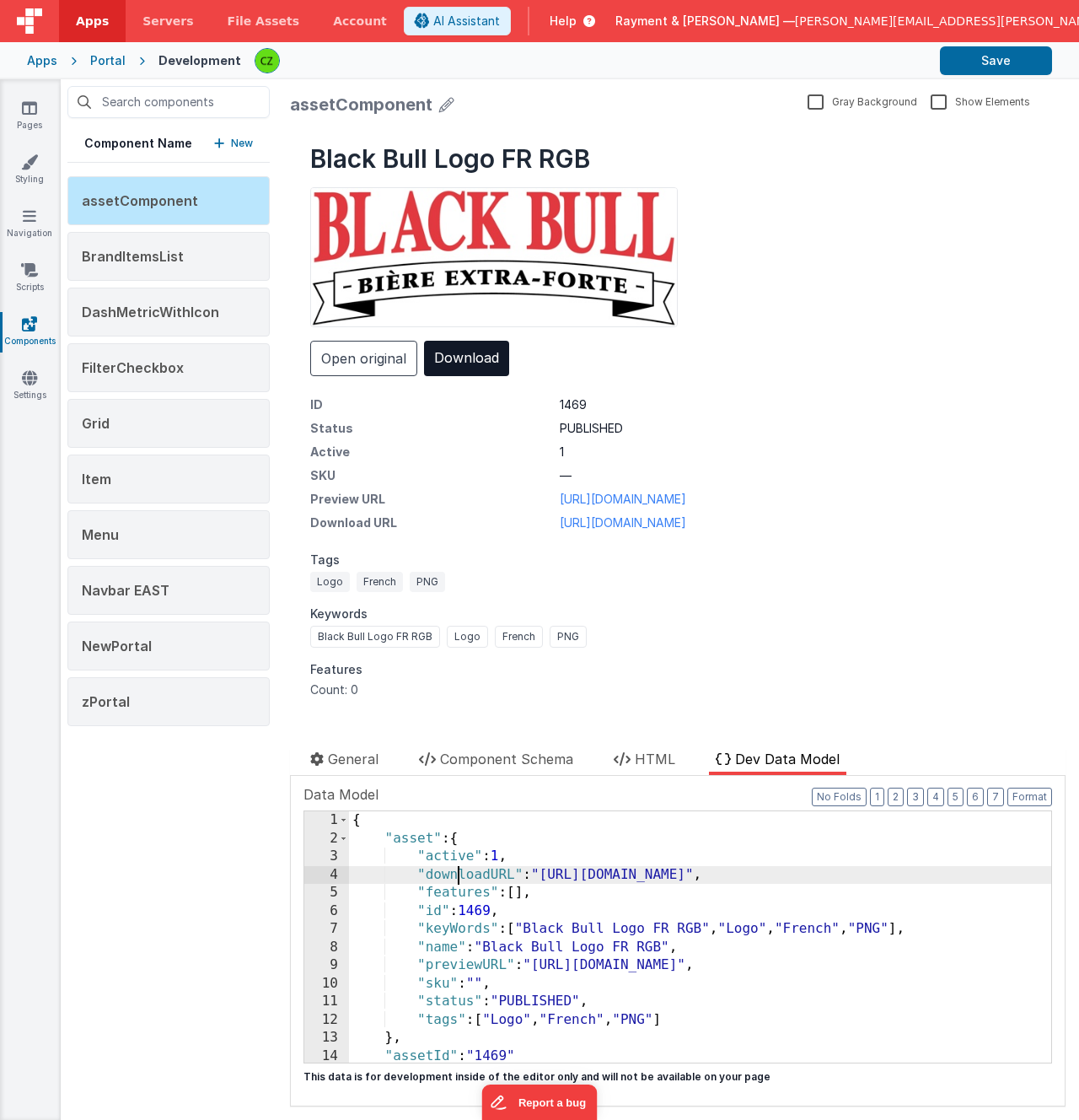
click at [462, 876] on div "{ "asset" : { "active" : 1 , "downloadURL" : "https://rcproofs.com/kettle/SLM-I…" at bounding box center [700, 955] width 702 height 288
click at [656, 754] on span "HTML" at bounding box center [655, 758] width 41 height 16
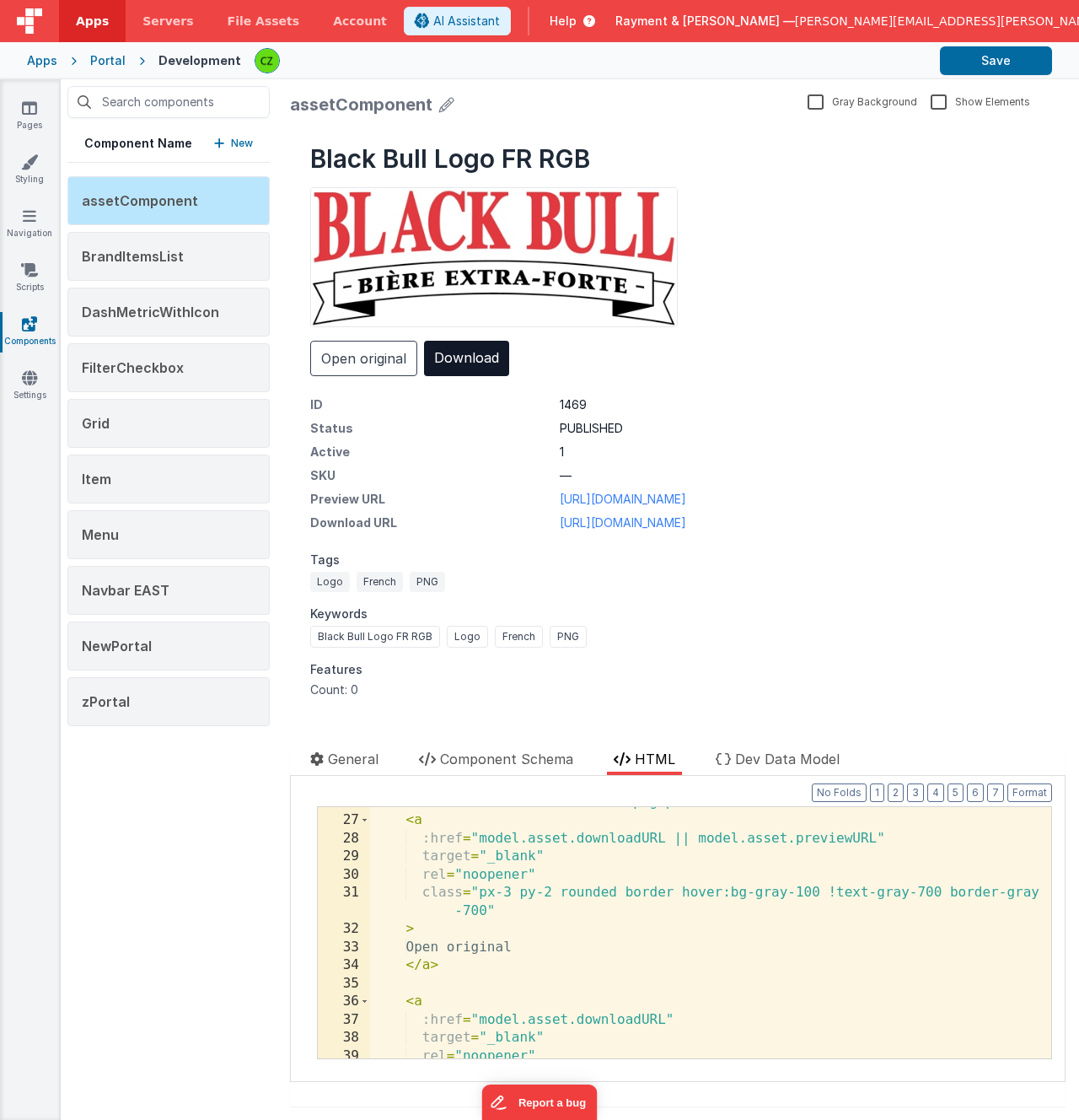
scroll to position [502, 0]
click at [789, 754] on span "Dev Data Model" at bounding box center [787, 758] width 105 height 16
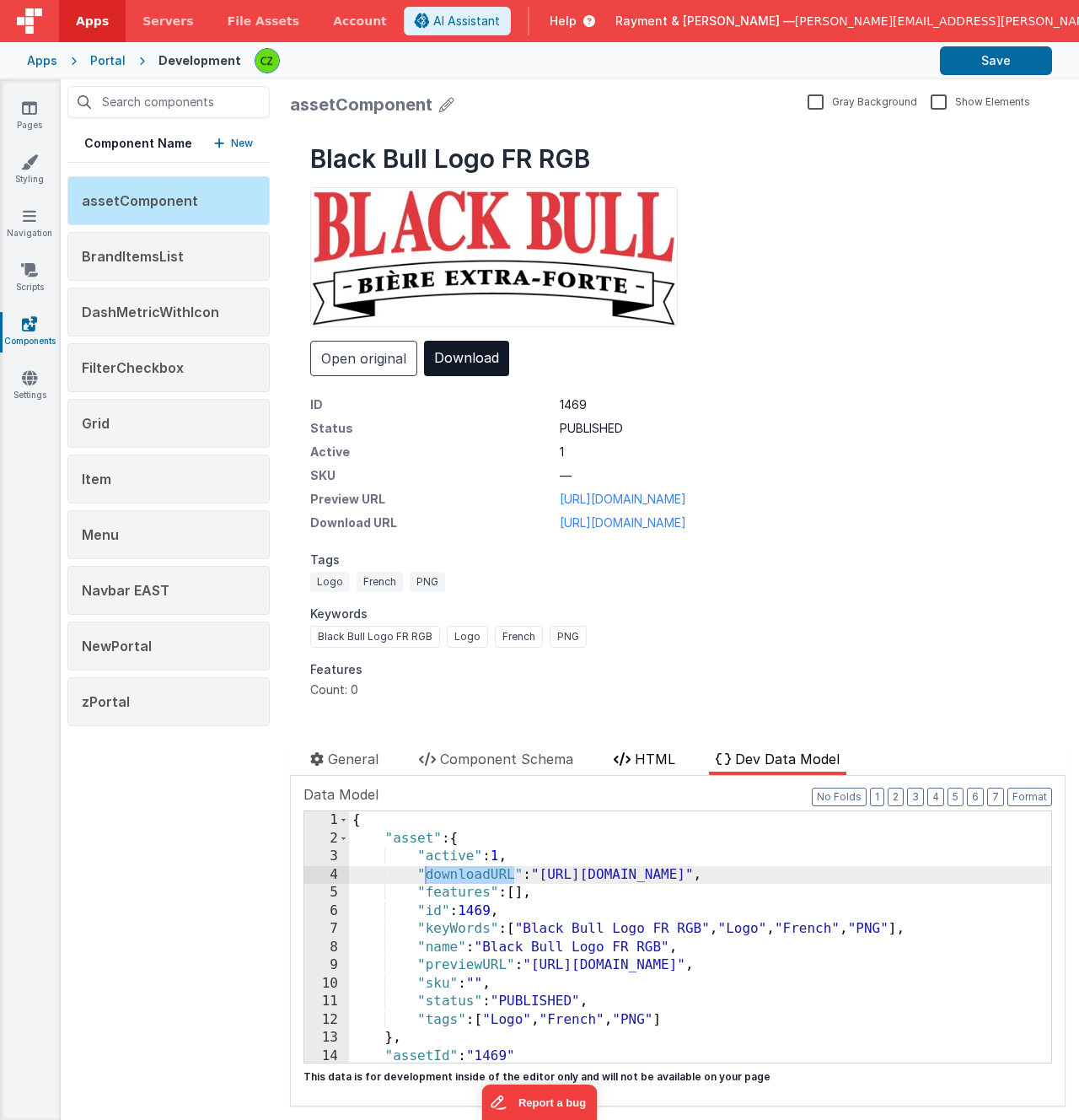
click at [650, 754] on span "HTML" at bounding box center [655, 758] width 41 height 16
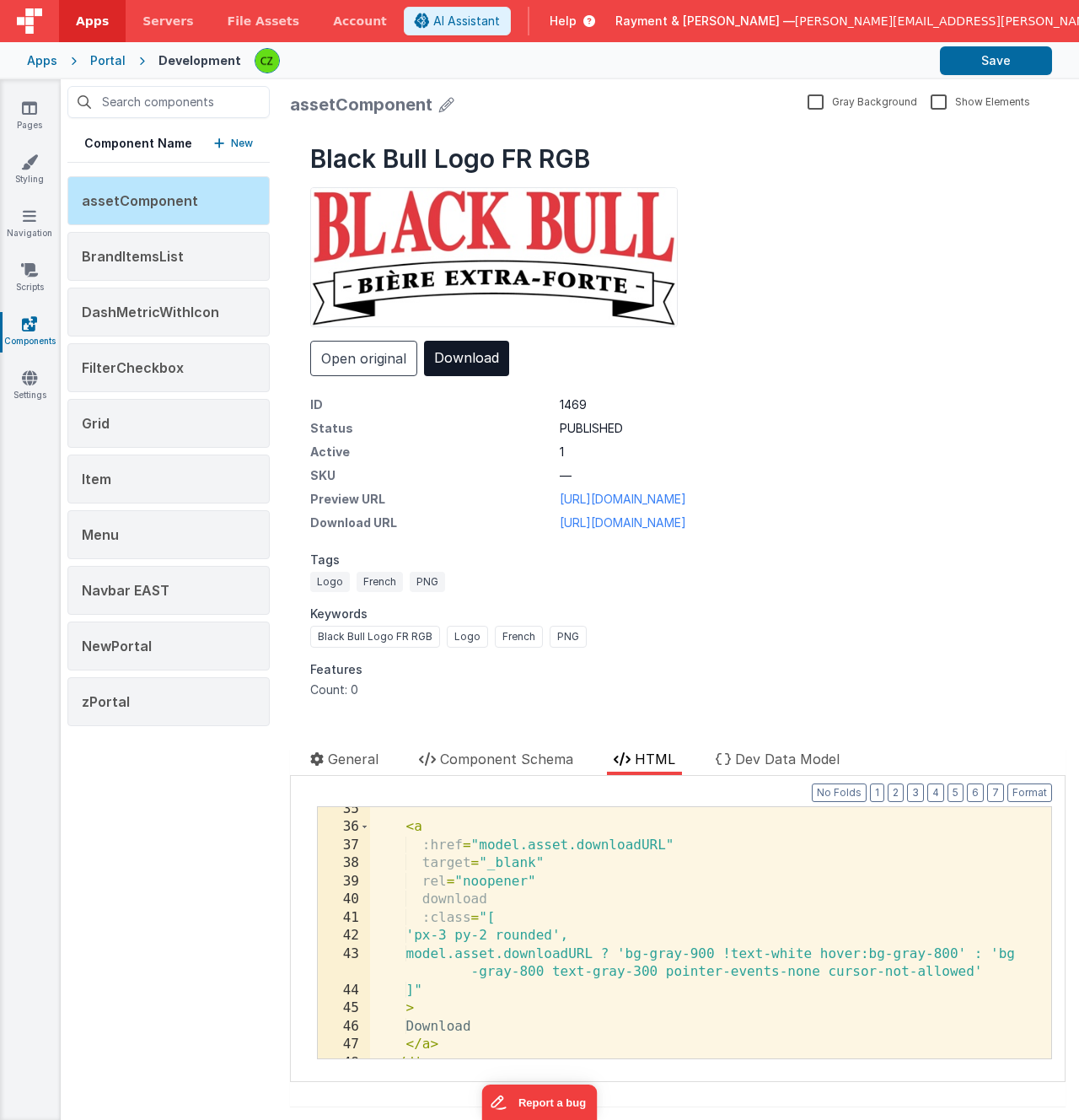
scroll to position [678, 0]
click at [539, 1019] on div "< a :href = "model.asset.downloadURL" target = "_blank" rel = "noopener" downlo…" at bounding box center [710, 944] width 682 height 288
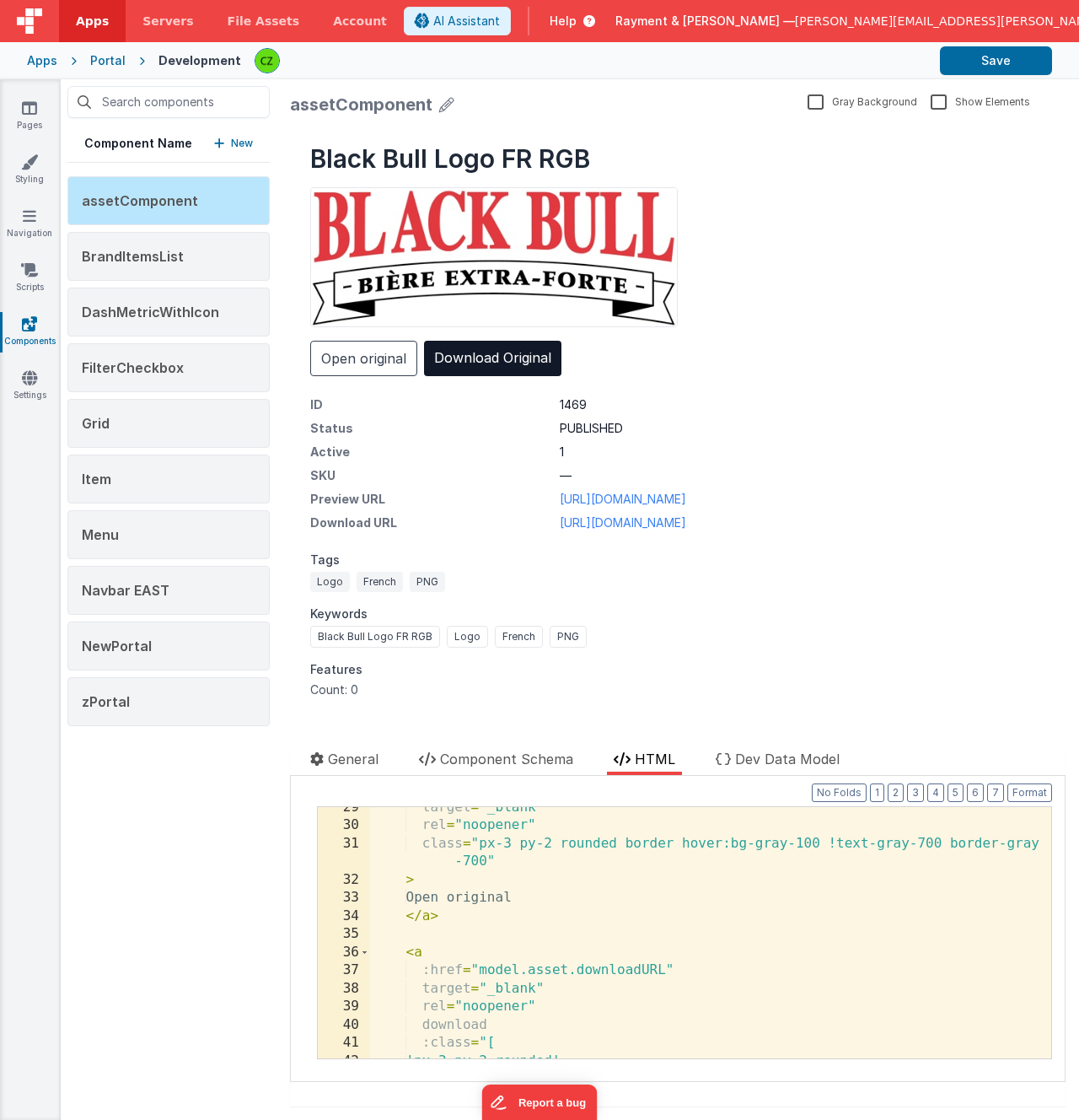
scroll to position [550, 0]
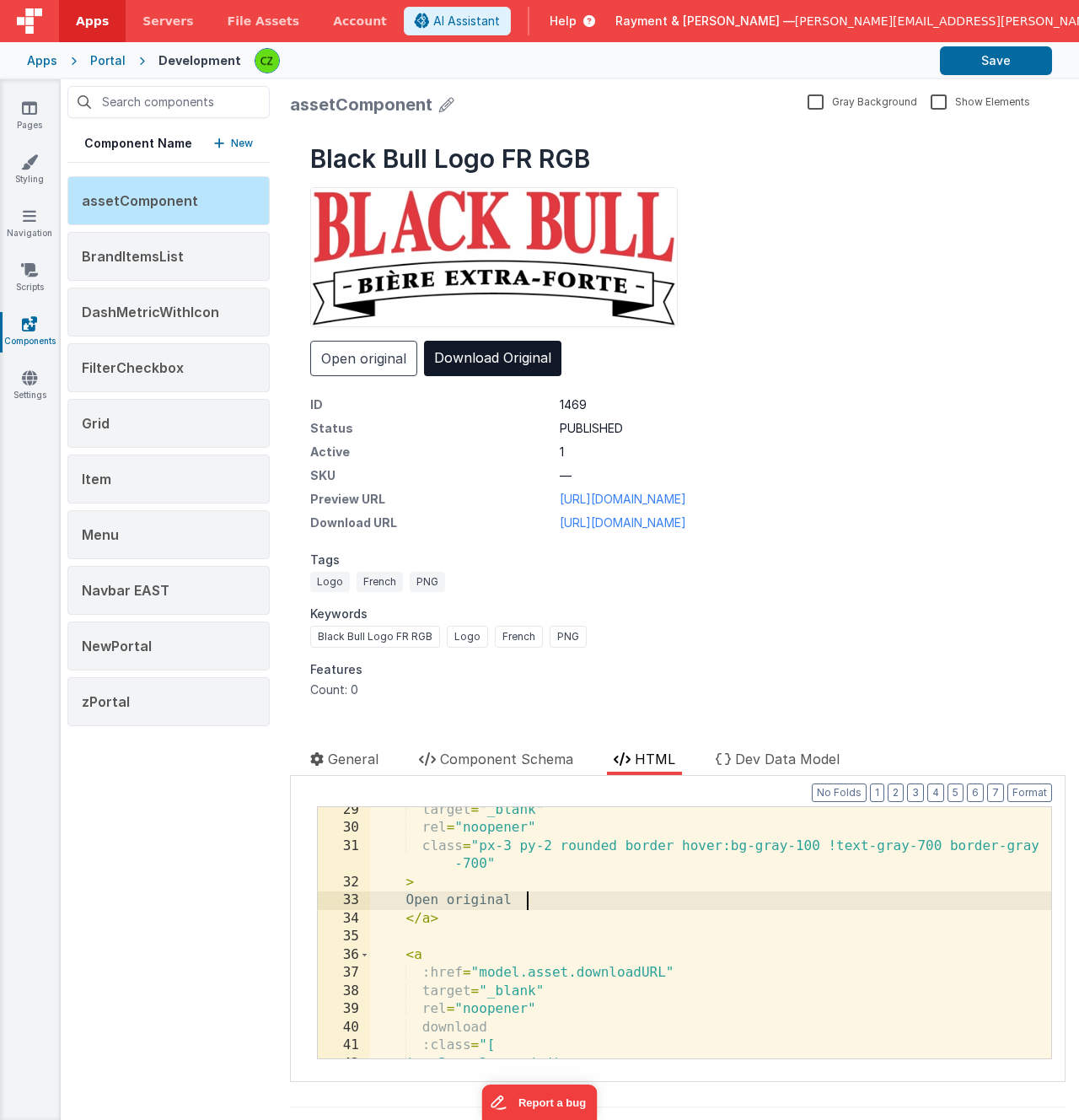
click at [535, 897] on div "target = "_blank" rel = "noopener" class = "px-3 py-2 rounded border hover:bg-g…" at bounding box center [710, 945] width 682 height 288
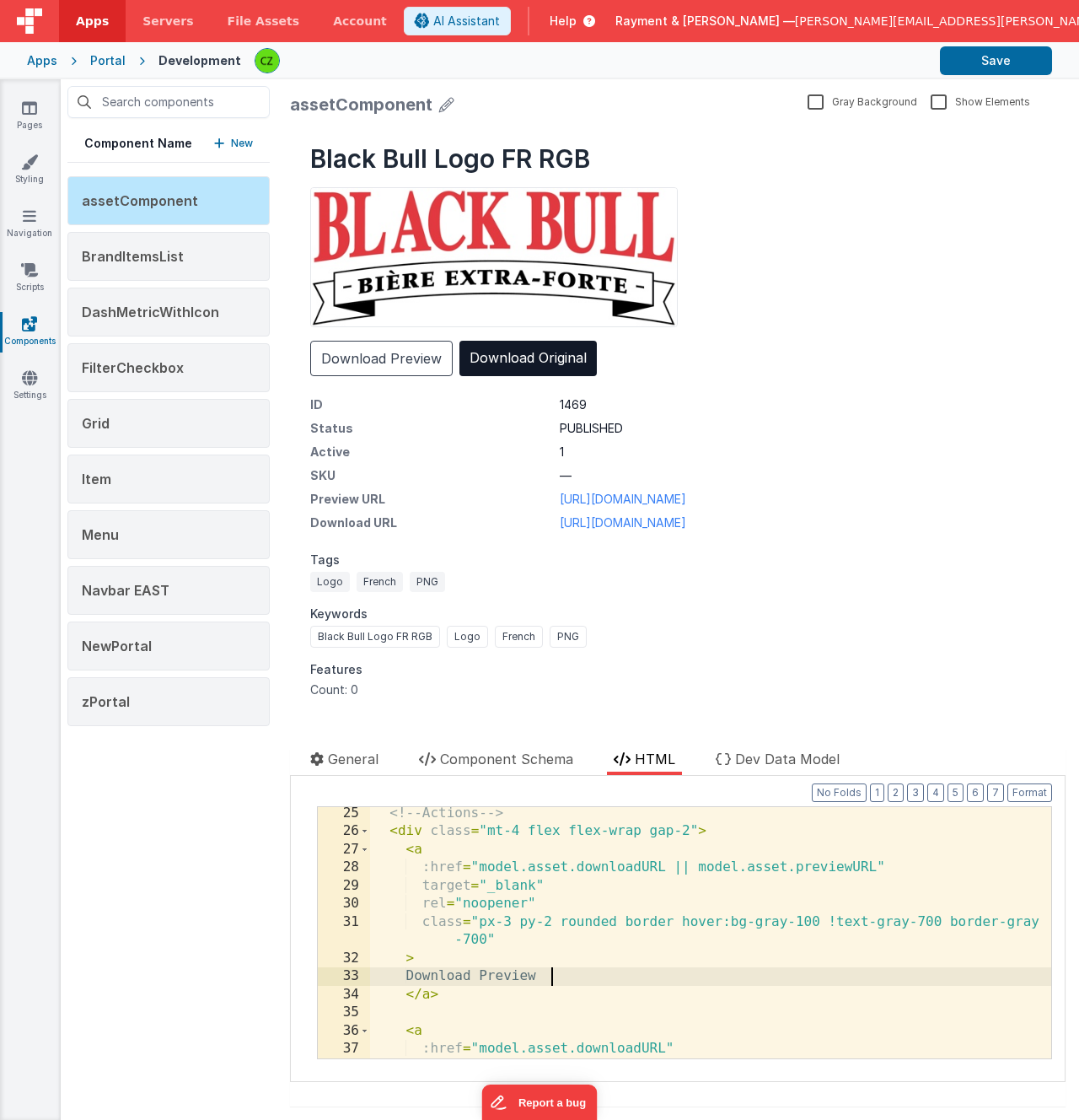
scroll to position [471, 0]
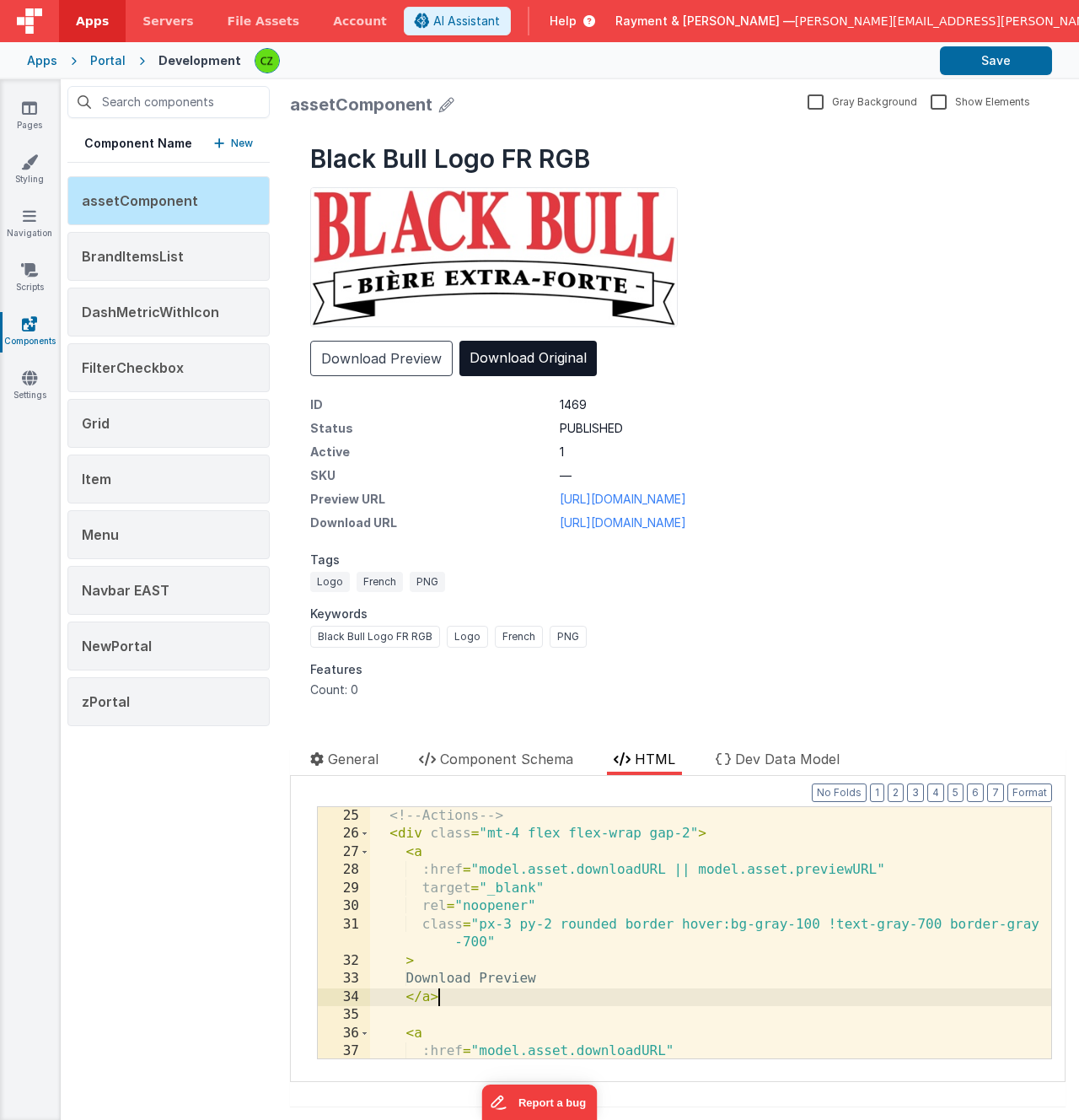
click at [466, 992] on div "<!-- Actions --> < div class = "mt-4 flex flex-wrap gap-2" > < a :href = "model…" at bounding box center [710, 951] width 682 height 288
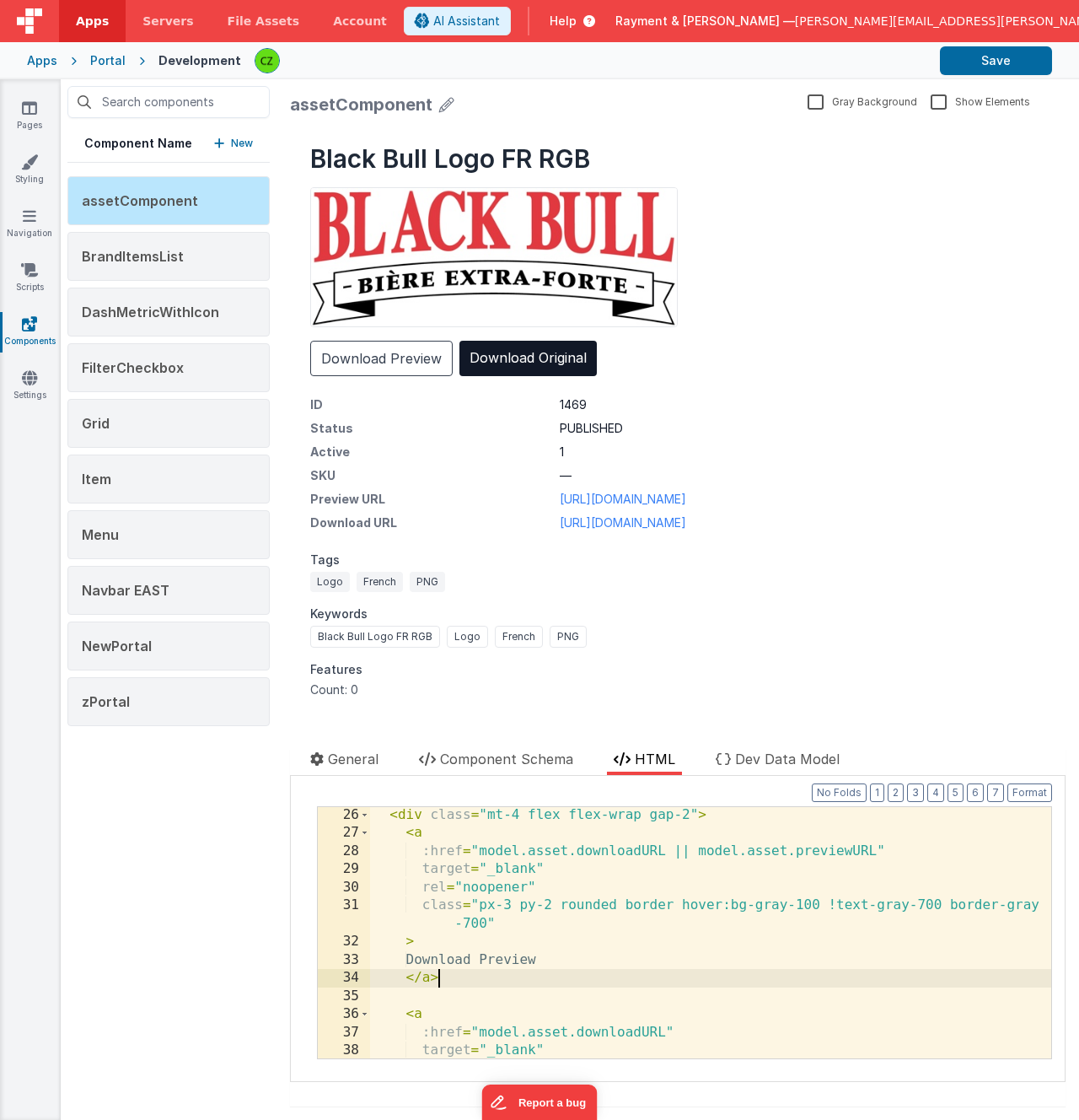
scroll to position [465, 0]
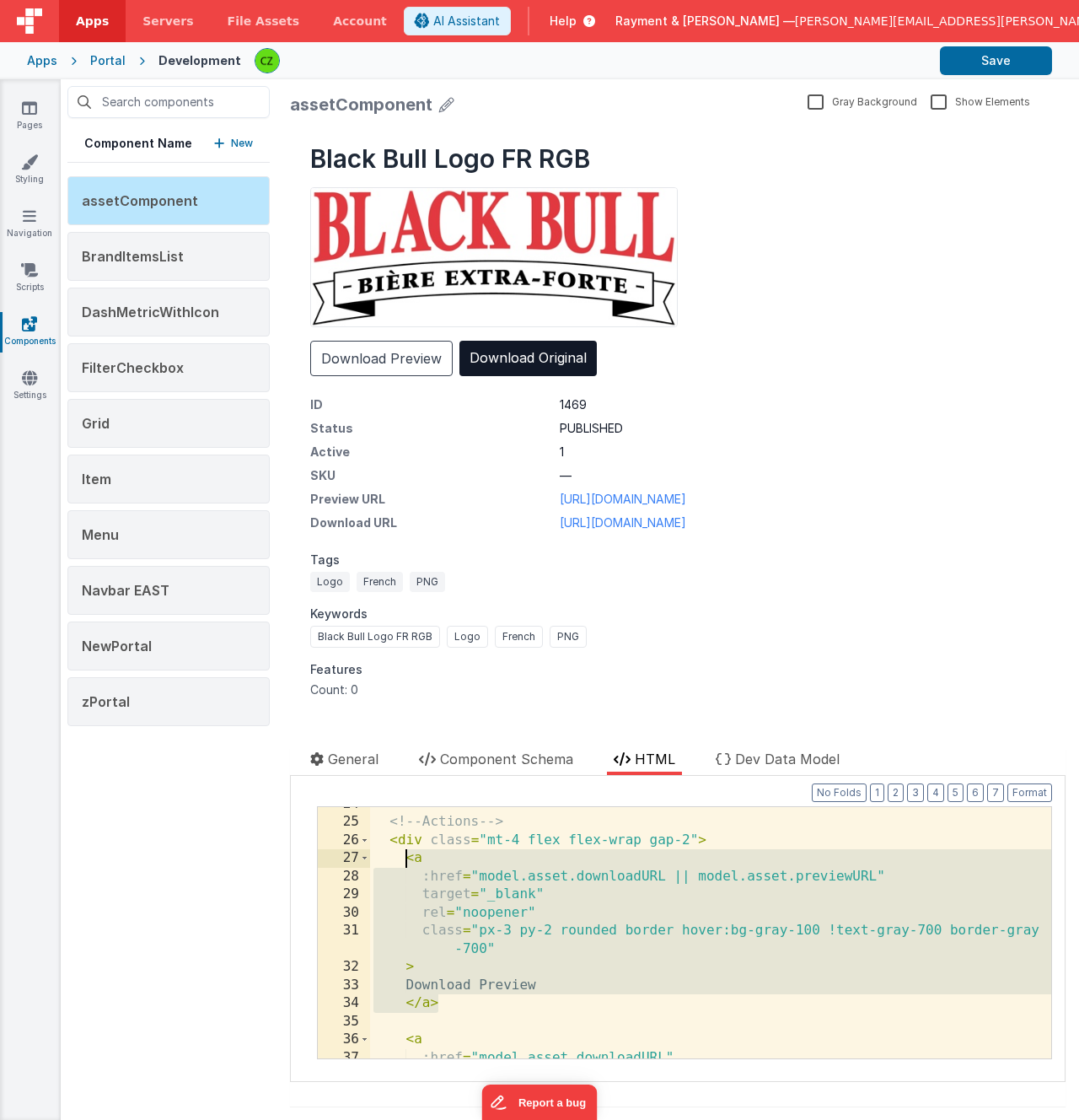
click at [404, 858] on div "<!-- Actions --> < div class = "mt-4 flex flex-wrap gap-2" > < a :href = "model…" at bounding box center [710, 939] width 682 height 288
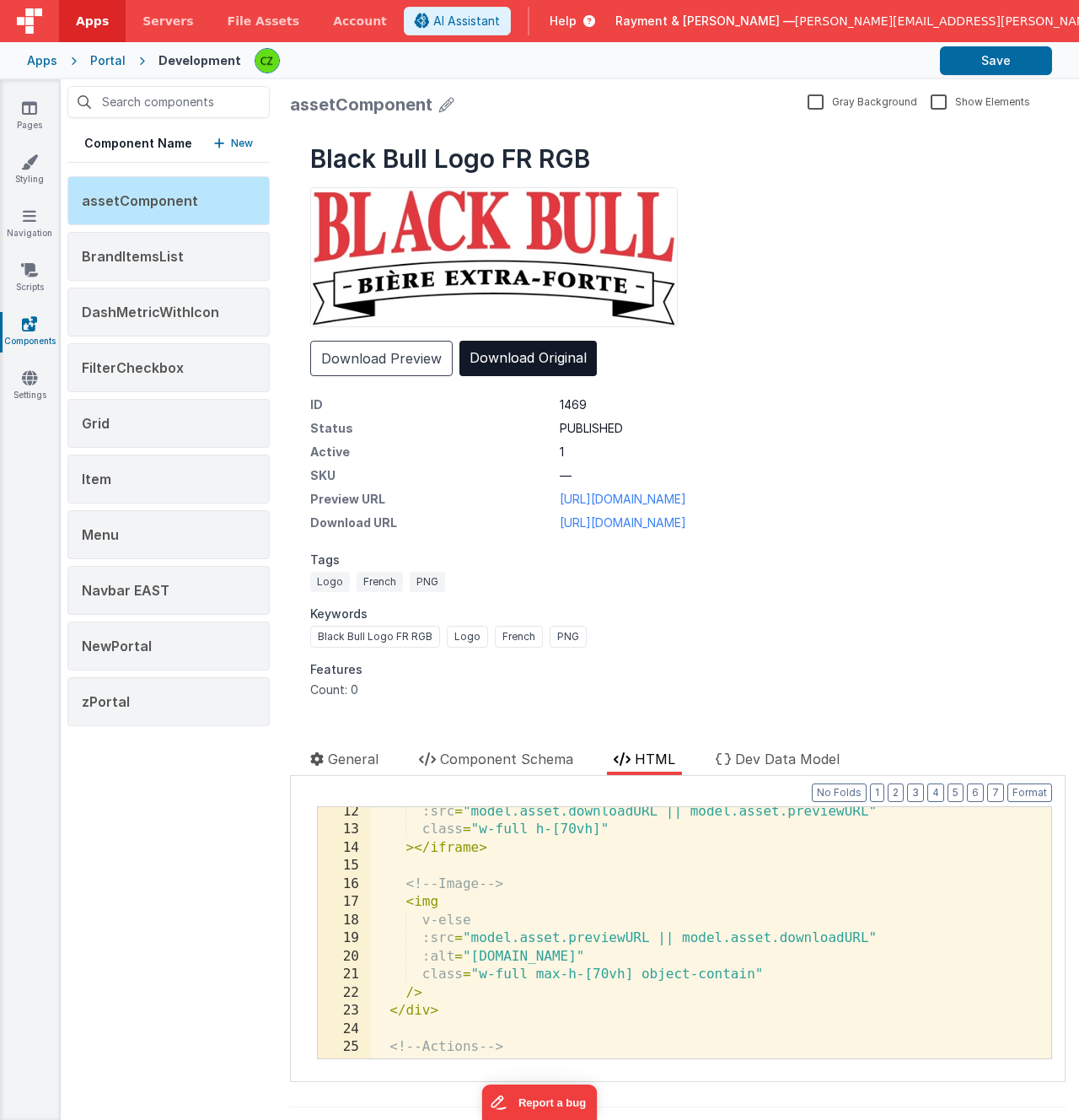
scroll to position [240, 0]
click at [684, 939] on div ":src = "model.asset.downloadURL || model.asset.previewURL" class = "w-full h-[7…" at bounding box center [710, 947] width 682 height 288
paste textarea
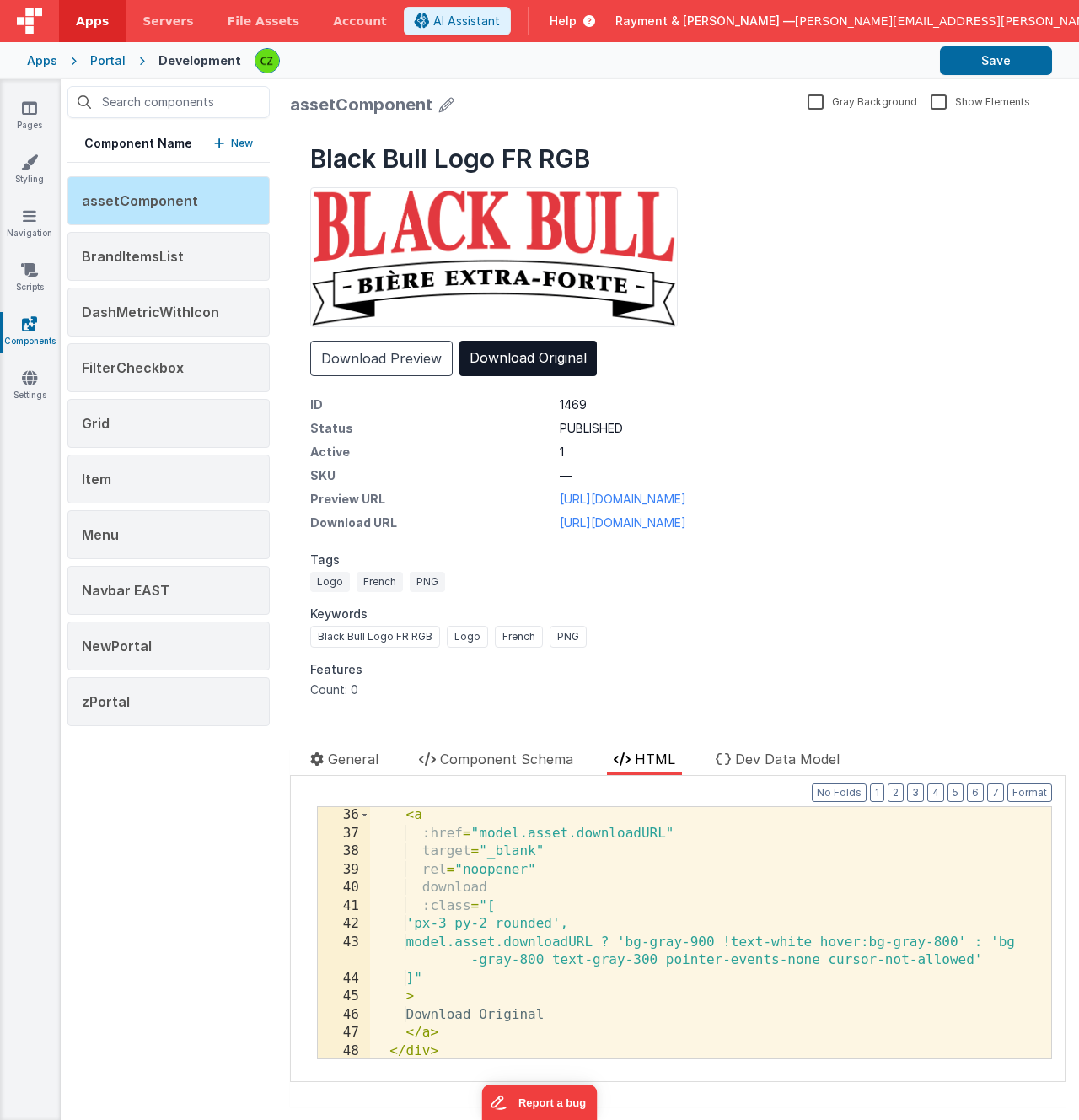
scroll to position [689, 0]
click at [426, 820] on div "< a :href = "model.asset.downloadURL" target = "_blank" rel = "noopener" downlo…" at bounding box center [710, 951] width 682 height 288
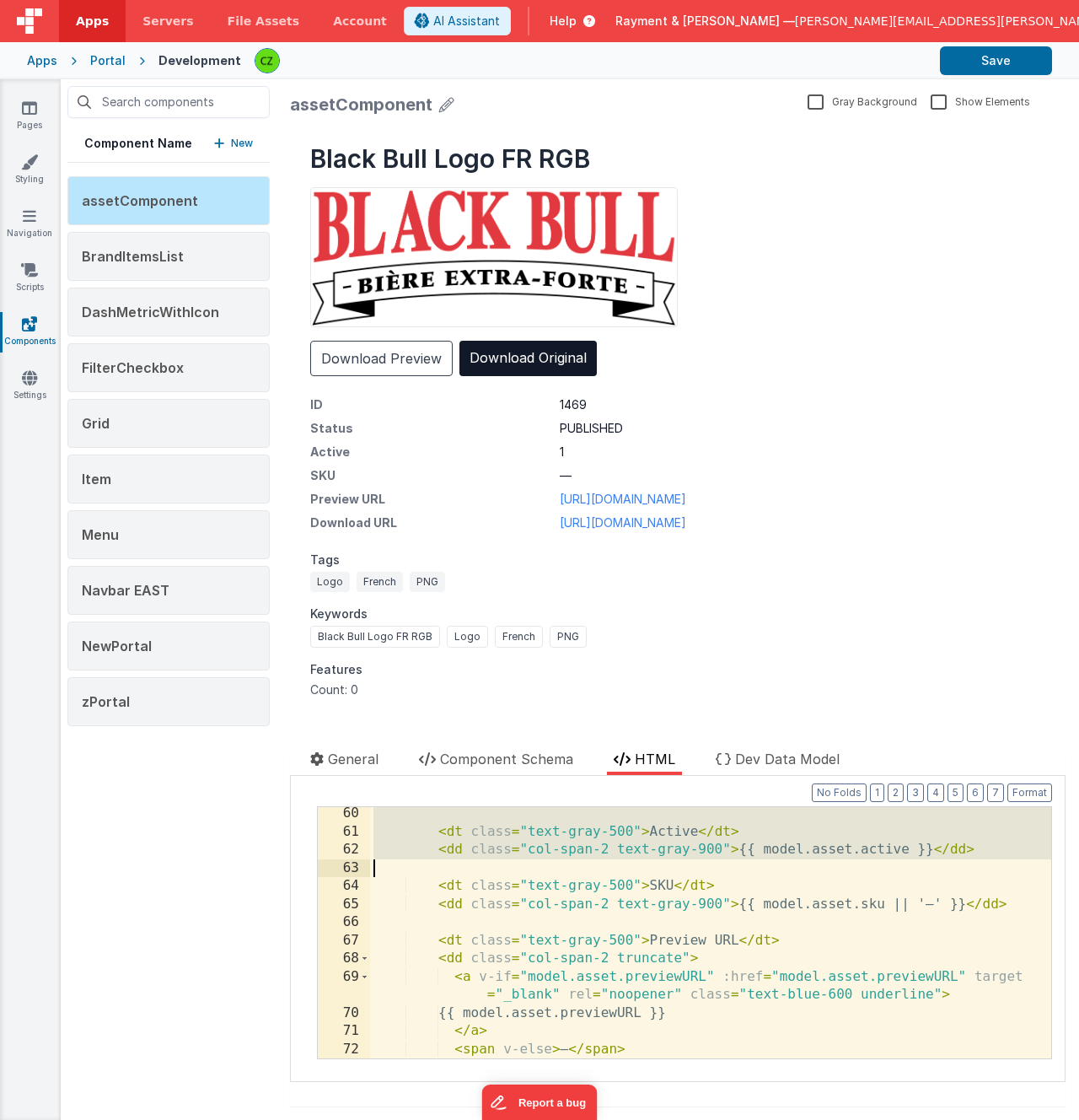
drag, startPoint x: 404, startPoint y: 819, endPoint x: 446, endPoint y: 866, distance: 63.0
click at [447, 865] on div "< dt class = "text-gray-500" > Active </ dt > < dd class = "col-span-2 text-gra…" at bounding box center [710, 948] width 682 height 288
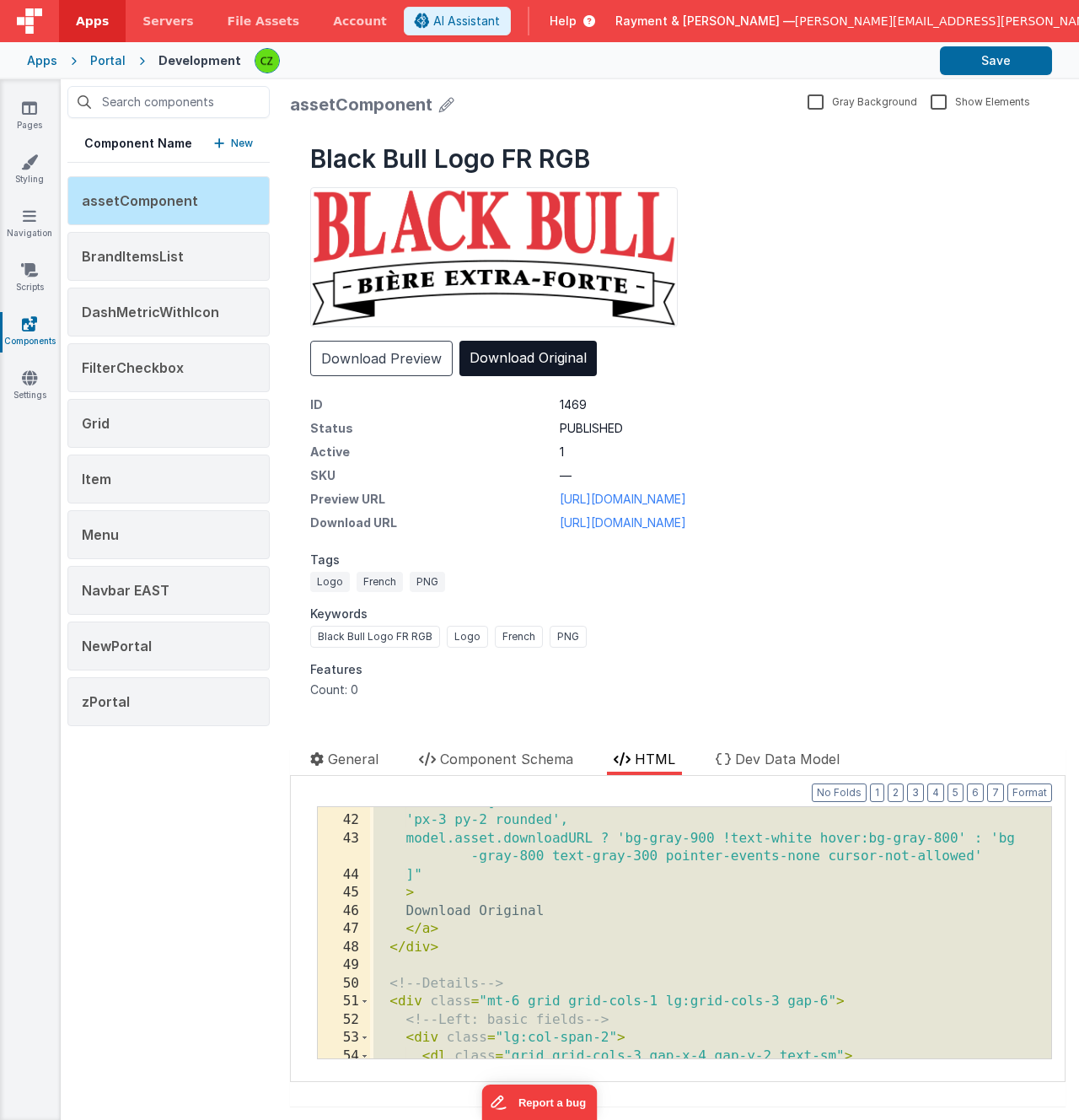
scroll to position [788, 0]
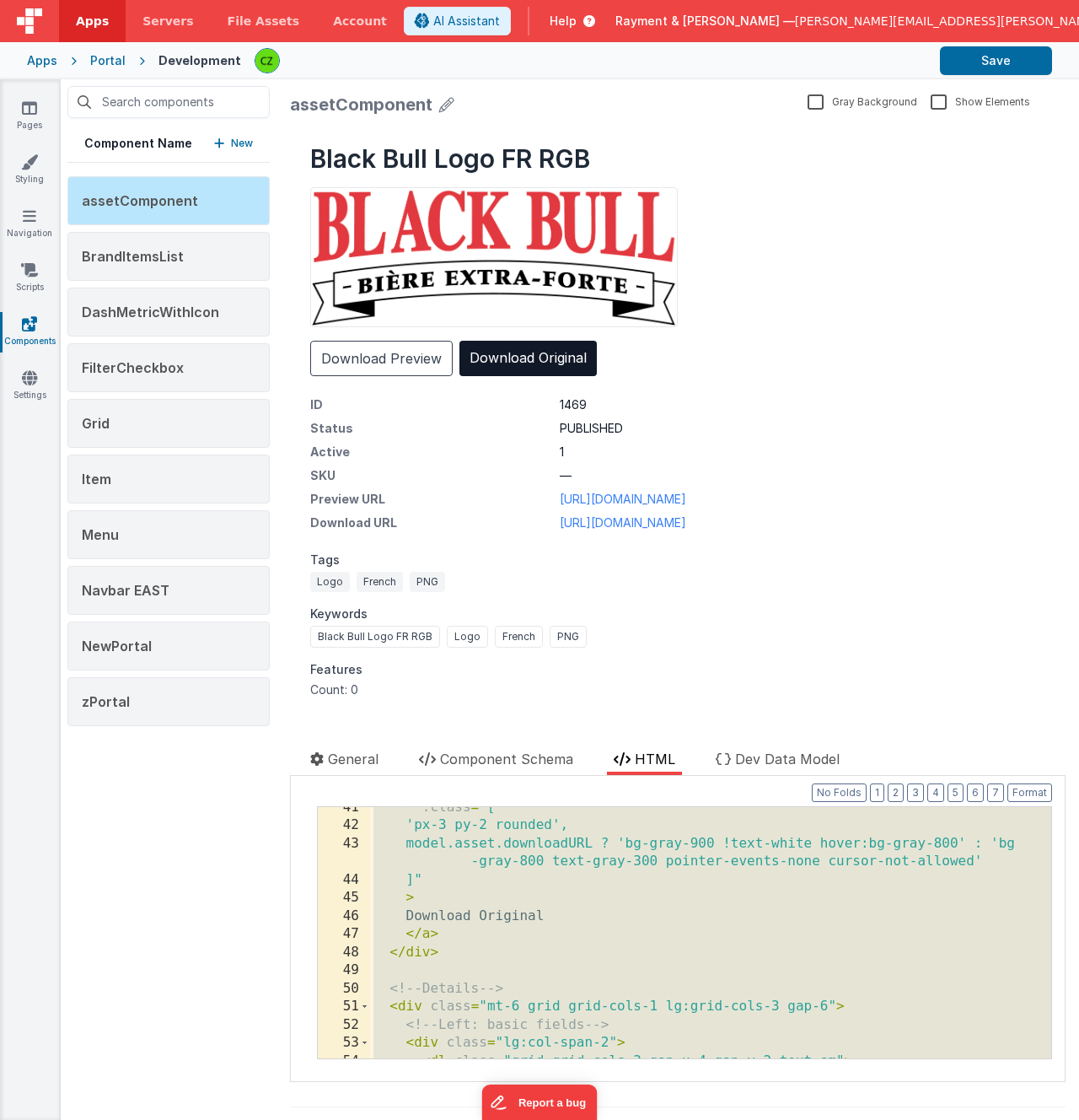
click at [447, 940] on div ":class = "[ 'px-3 py-2 rounded', model.asset.downloadURL ? 'bg-gray-900 !text-w…" at bounding box center [710, 942] width 682 height 288
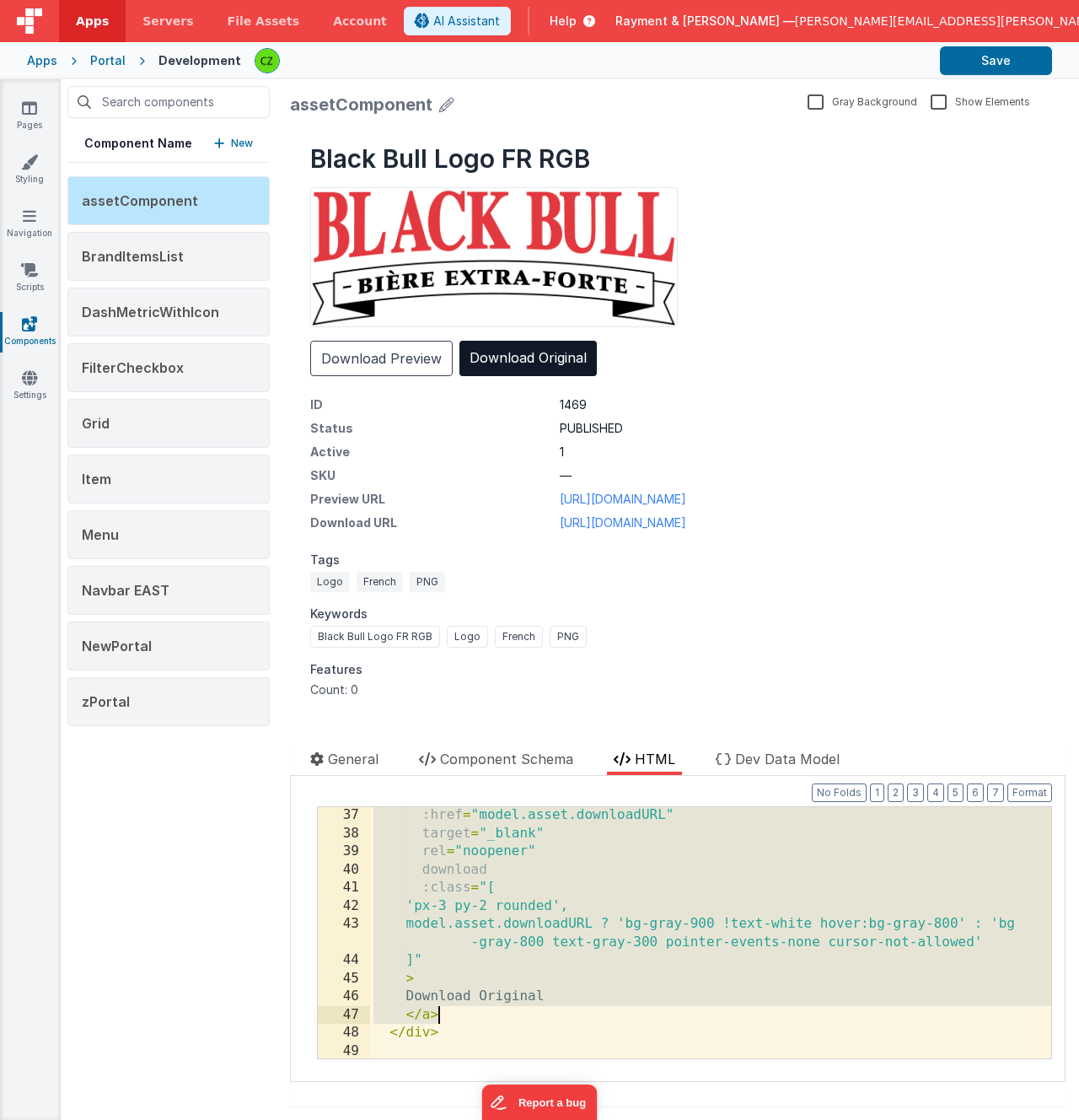
scroll to position [705, 0]
click at [525, 964] on div "< a :href = "model.asset.downloadURL" target = "_blank" rel = "noopener" downlo…" at bounding box center [710, 935] width 682 height 288
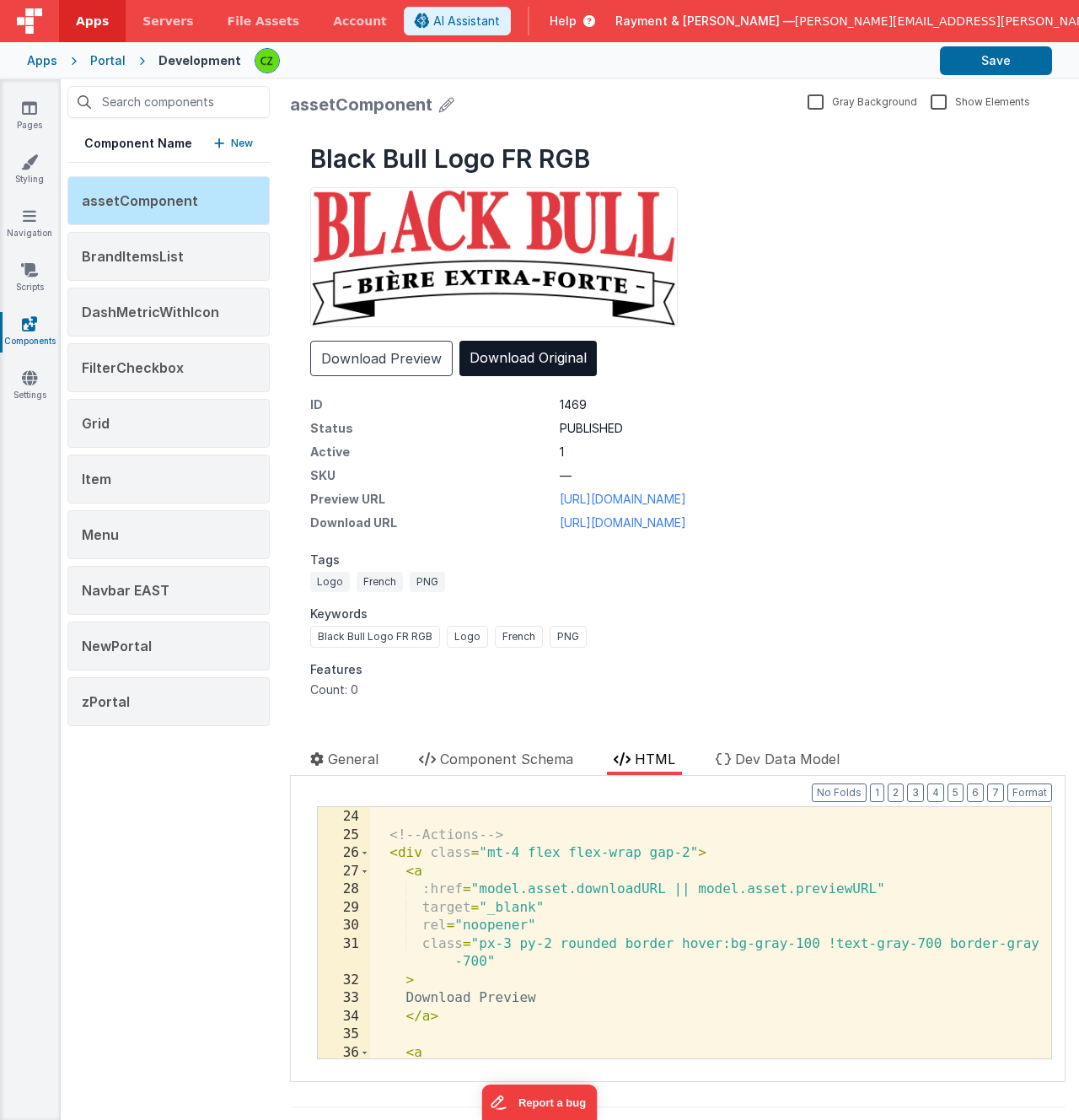
scroll to position [418, 0]
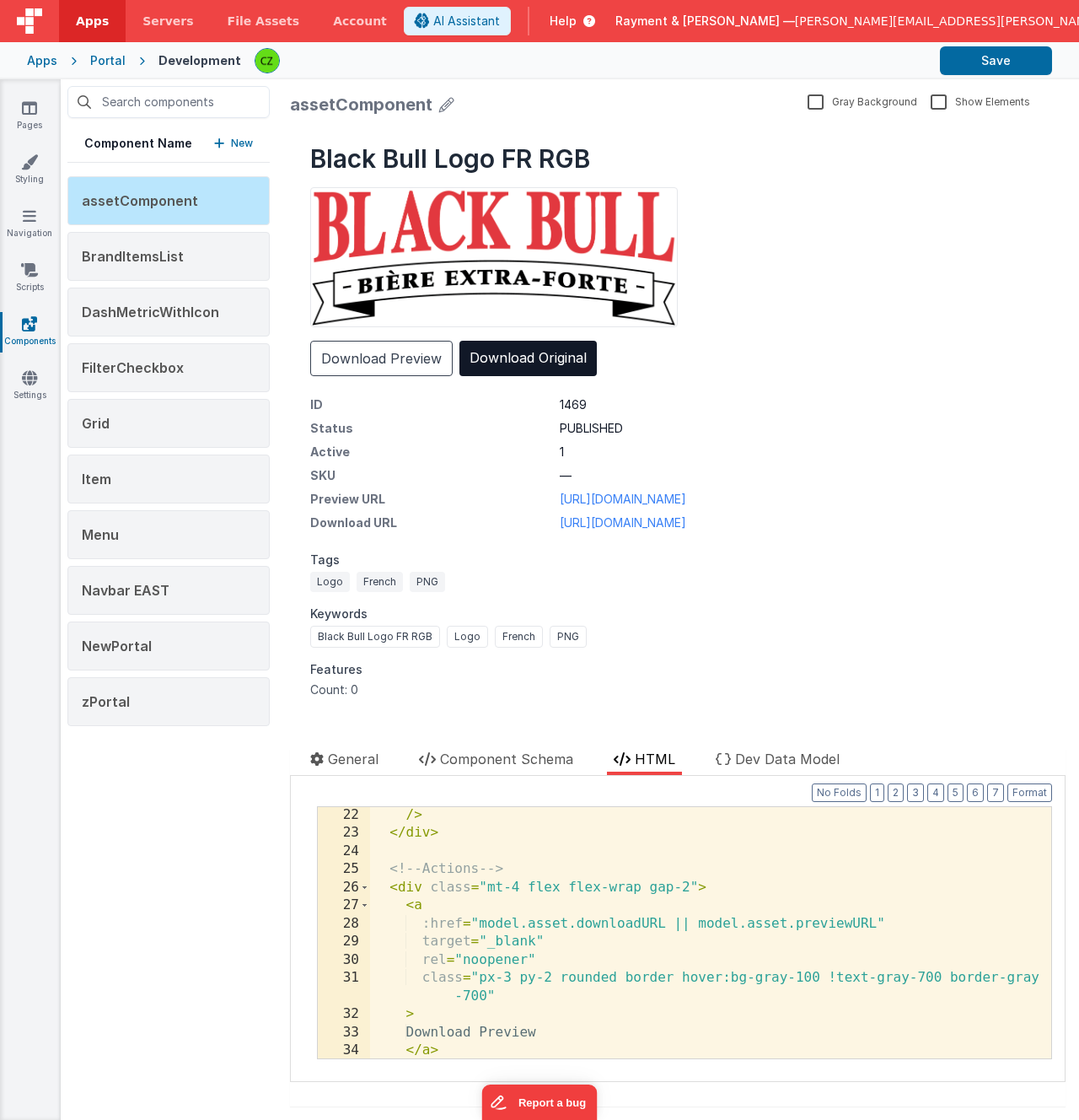
click at [526, 980] on div "/> </ div > <!-- Actions --> < div class = "mt-4 flex flex-wrap gap-2" > < a :h…" at bounding box center [710, 950] width 682 height 288
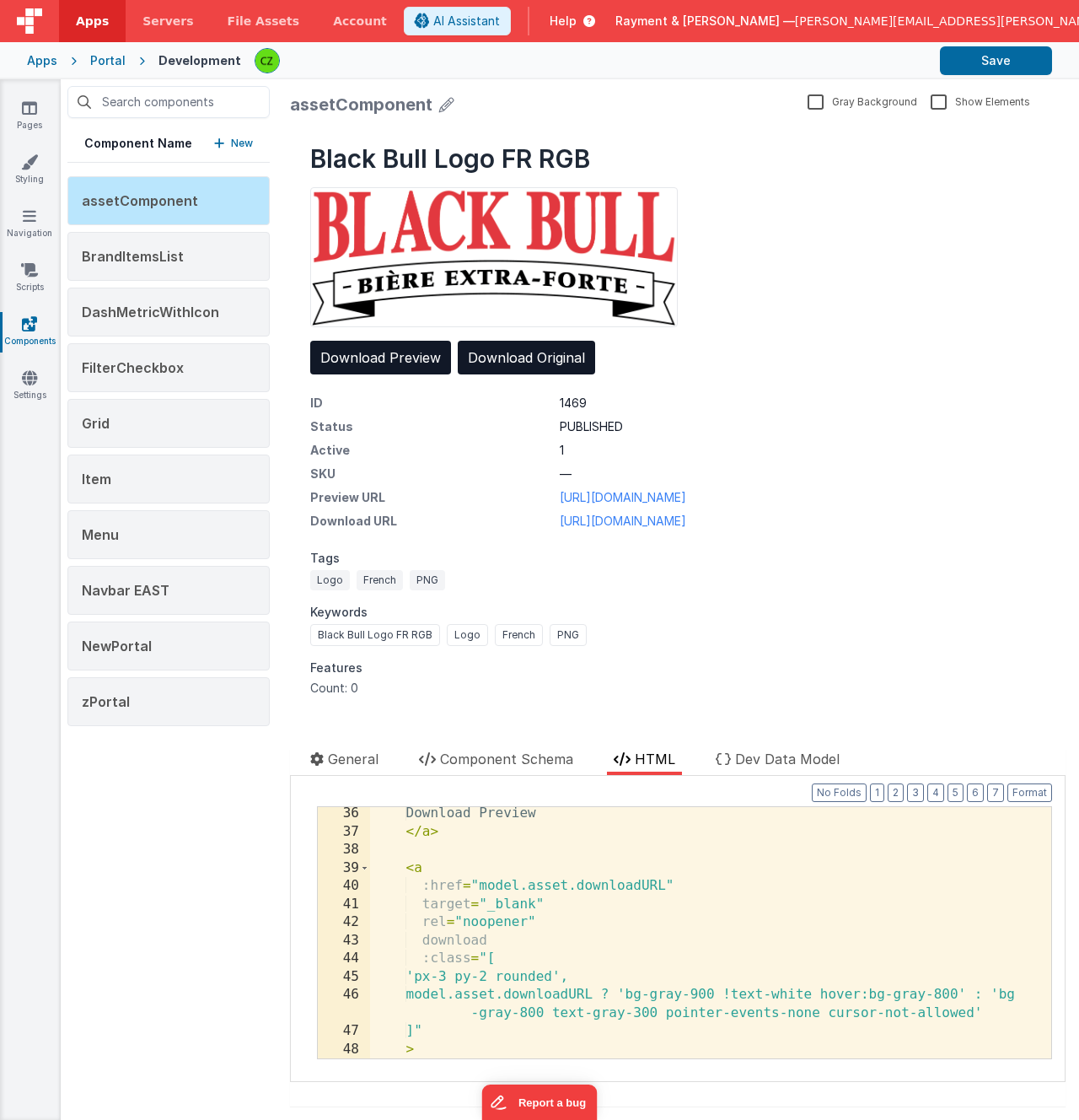
scroll to position [691, 0]
click at [468, 847] on div "Download Preview </ a > < a :href = "model.asset.downloadURL" target = "_blank"…" at bounding box center [710, 948] width 682 height 288
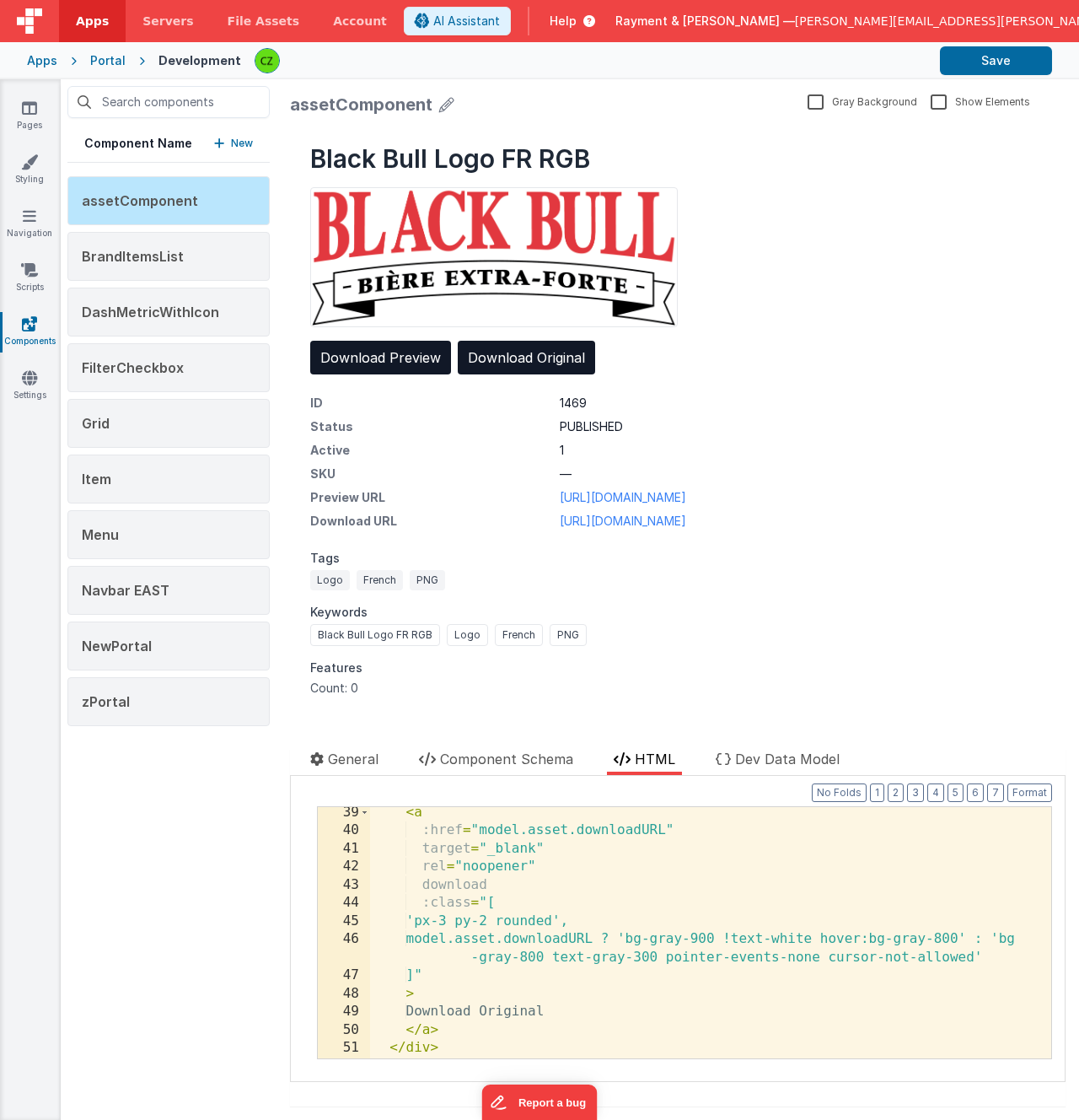
scroll to position [748, 0]
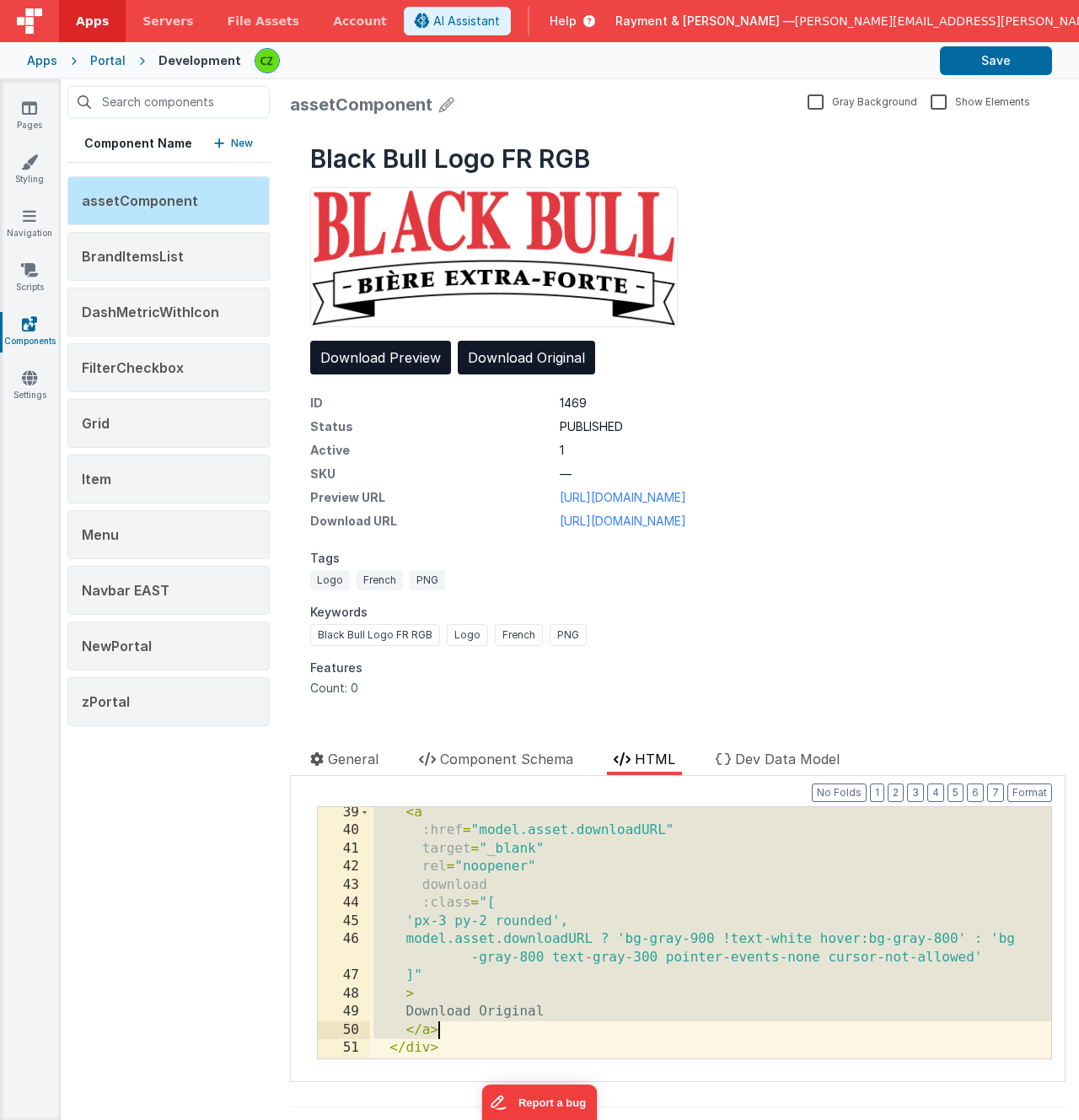
click at [470, 1033] on div "< a :href = "model.asset.downloadURL" target = "_blank" rel = "noopener" downlo…" at bounding box center [710, 948] width 682 height 288
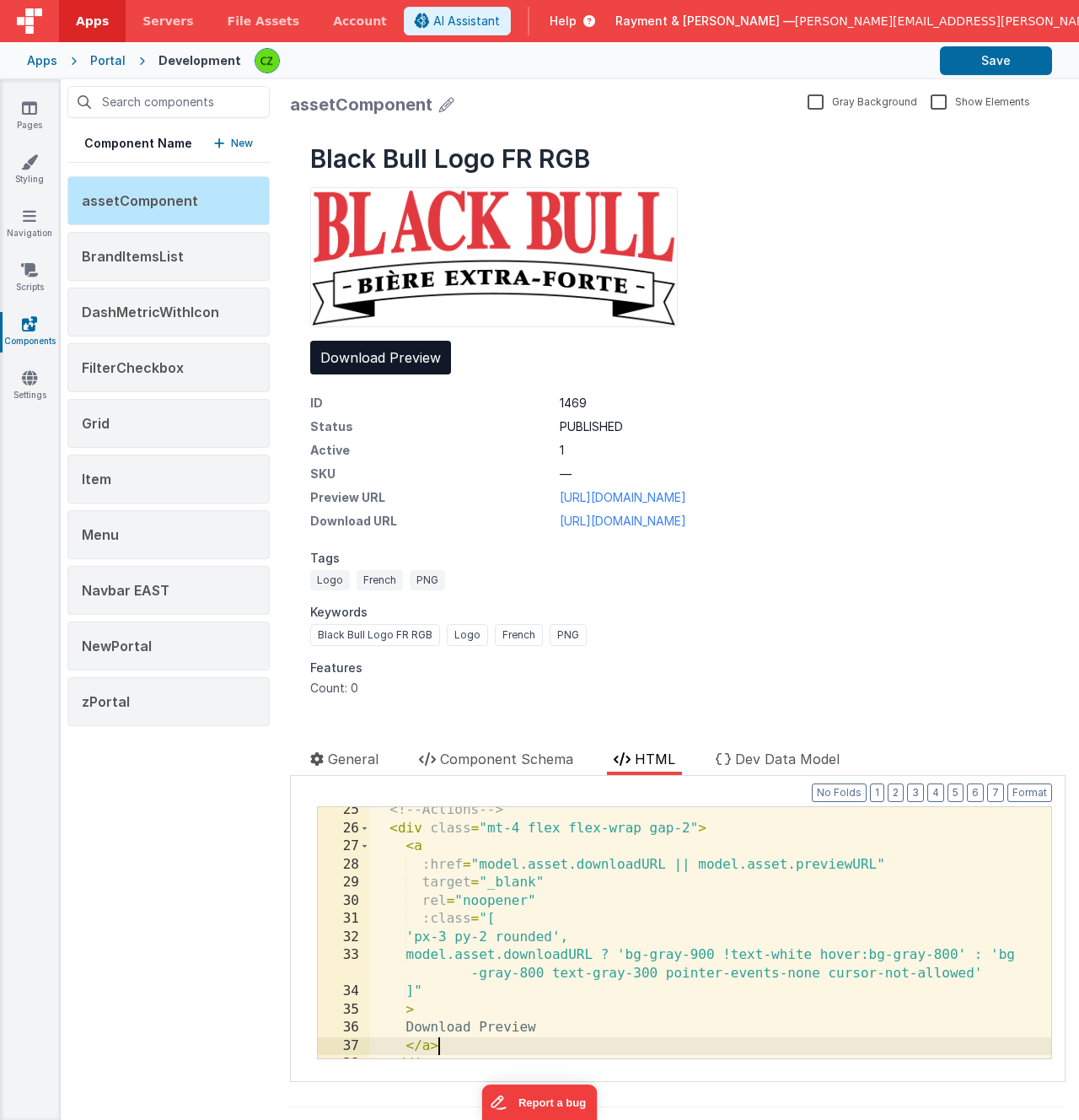
scroll to position [477, 0]
click at [1019, 787] on button "Format" at bounding box center [1030, 792] width 45 height 18
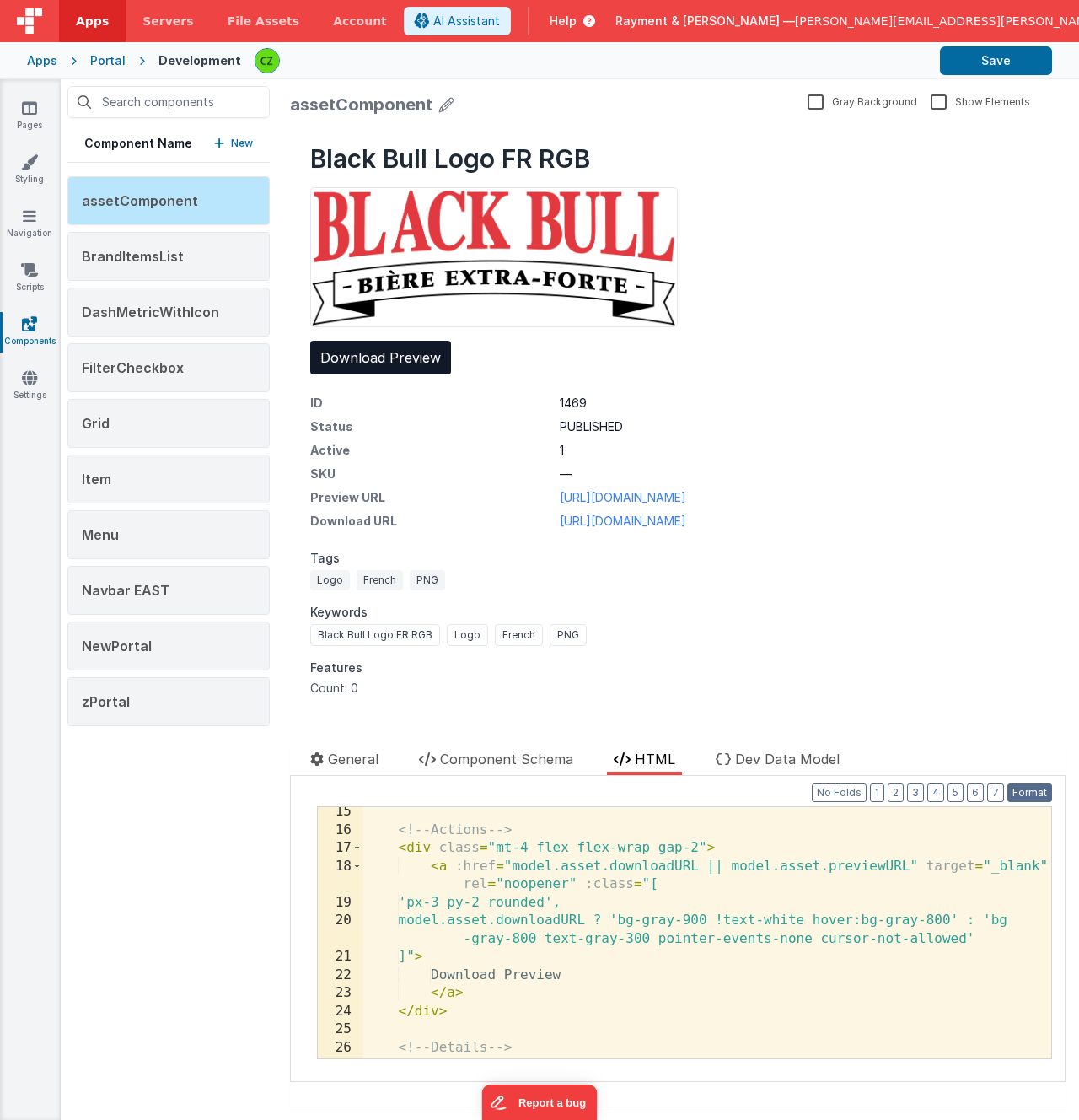
scroll to position [329, 0]
click at [716, 988] on div "<!-- Actions --> < div class = "mt-4 flex flex-wrap gap-2" > < a :href = "model…" at bounding box center [707, 948] width 688 height 288
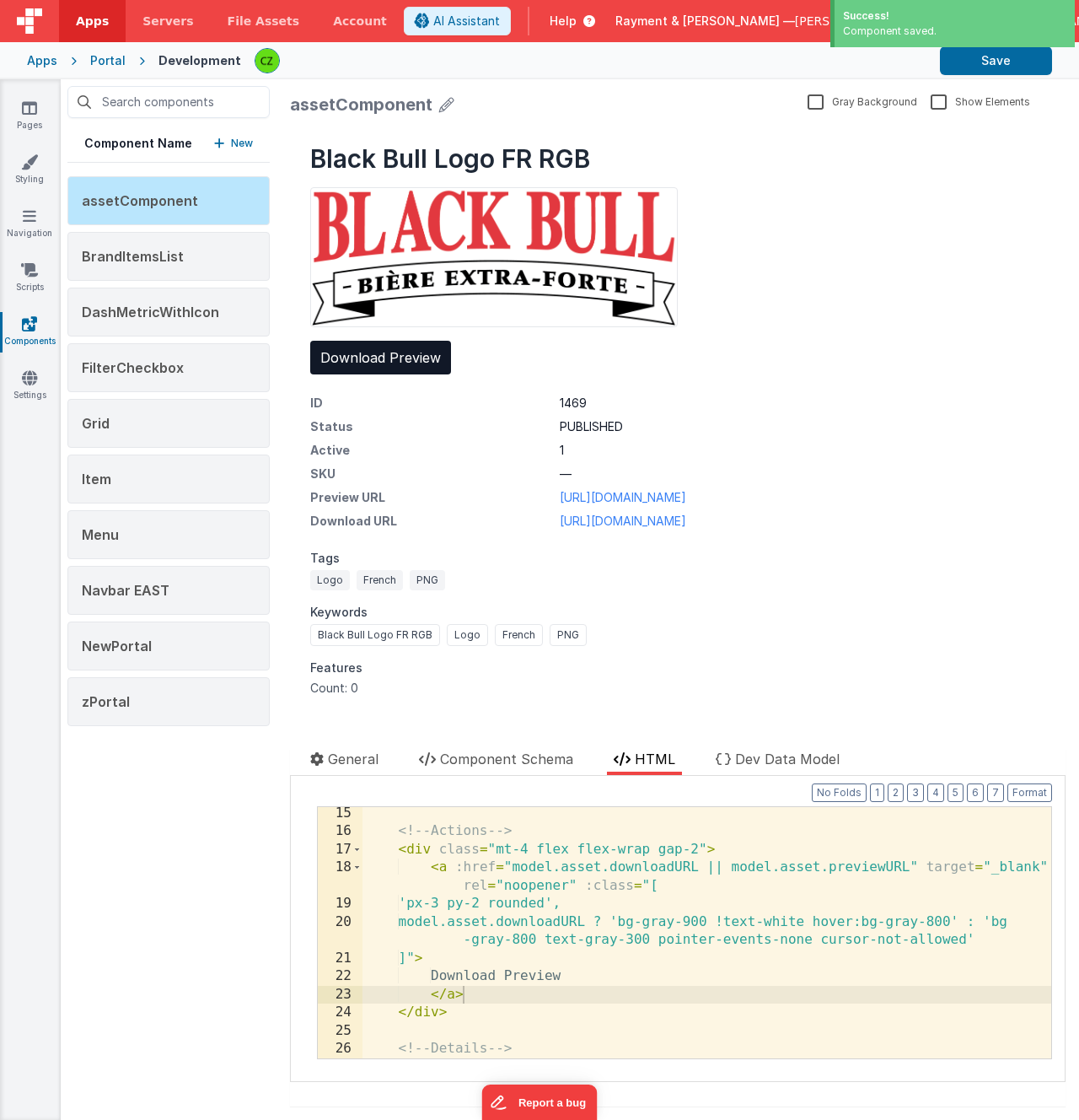
click at [813, 209] on div "Black Bull Logo FR RGB Download Preview ID 1469 Status PUBLISHED Active 1 SKU —…" at bounding box center [678, 419] width 776 height 593
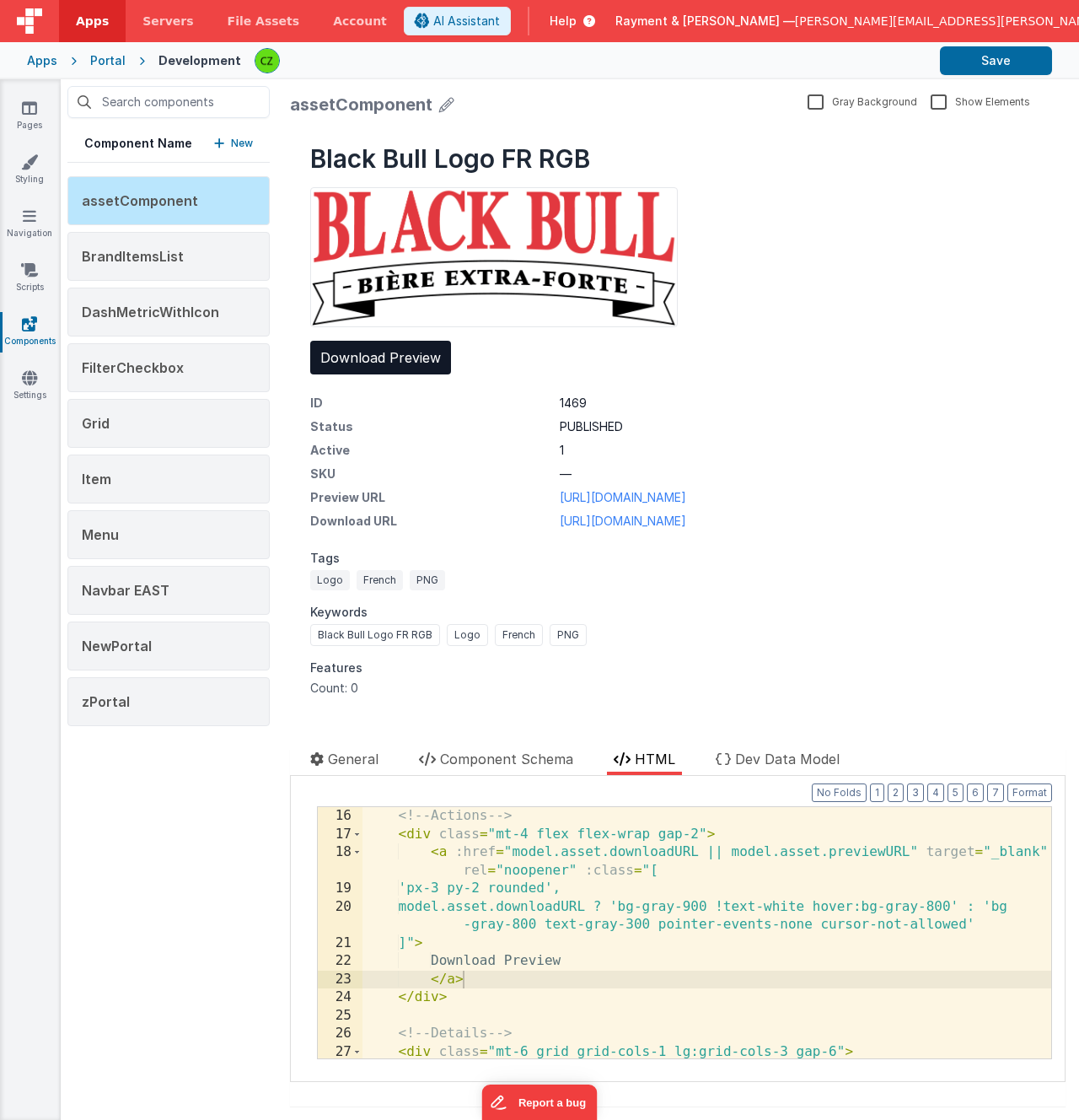
click at [612, 970] on div "<!-- Actions --> < div class = "mt-4 flex flex-wrap gap-2" > < a :href = "model…" at bounding box center [707, 951] width 688 height 288
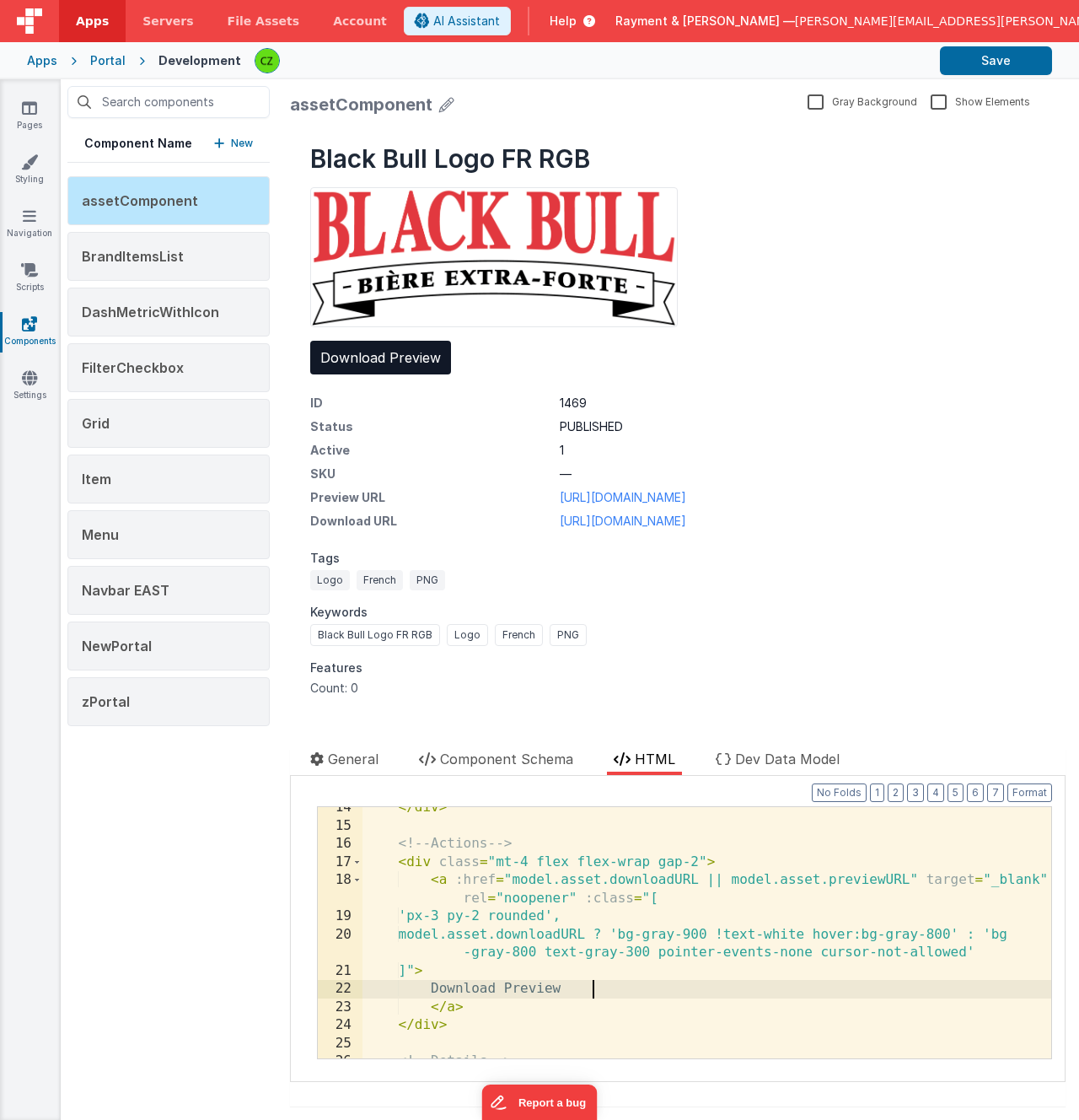
scroll to position [308, 0]
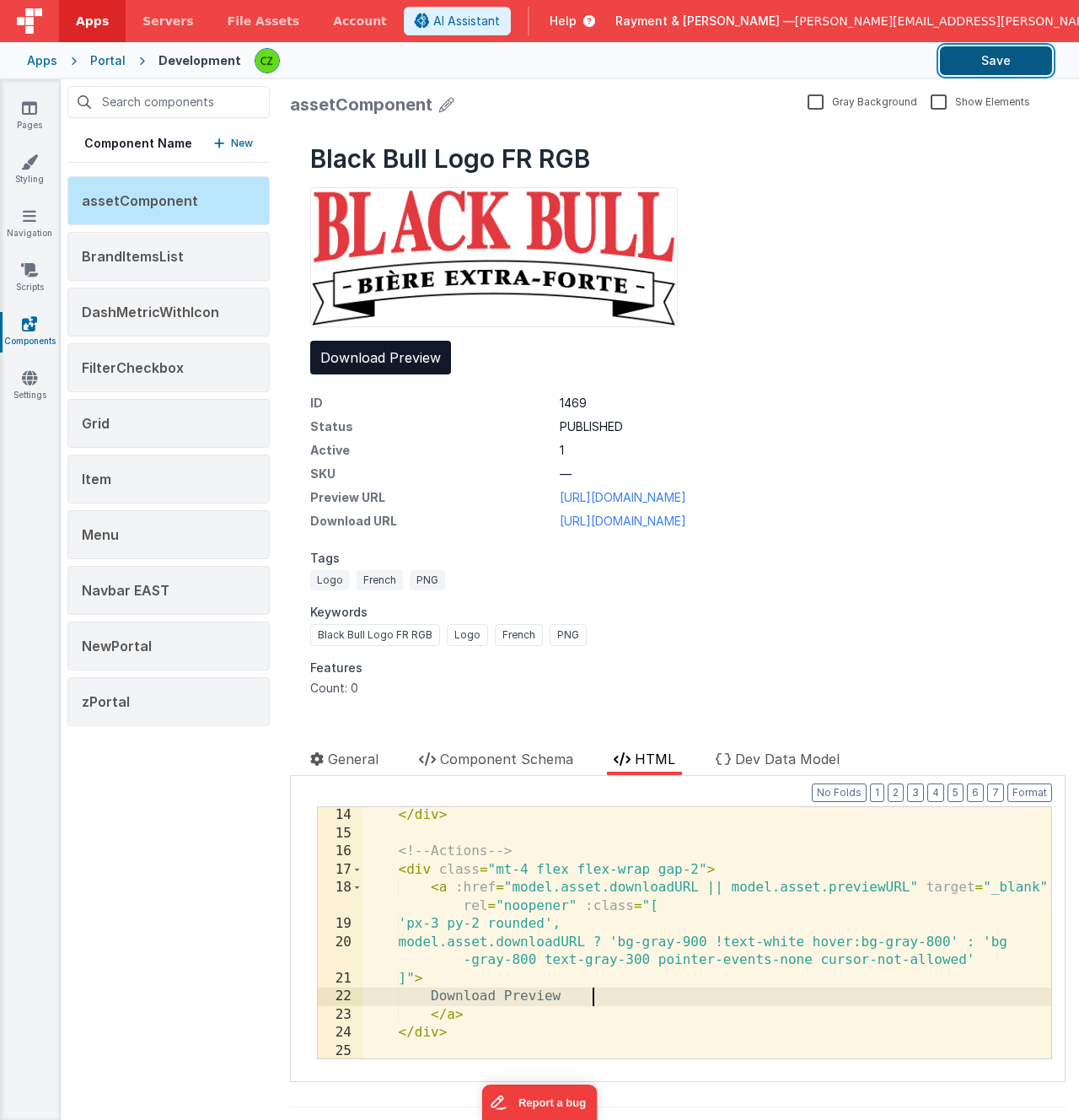
click at [1011, 63] on button "Save" at bounding box center [995, 61] width 112 height 29
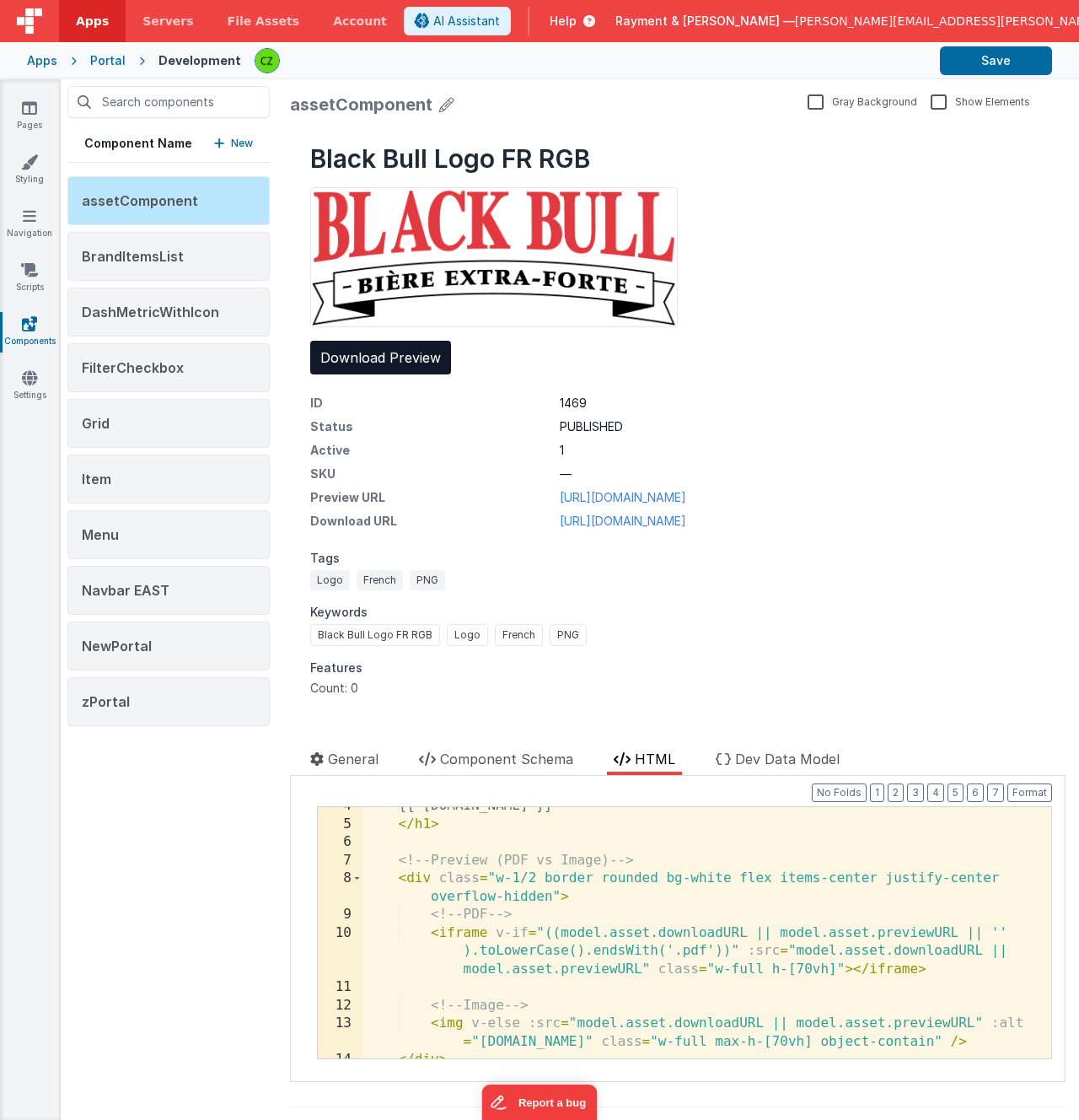
scroll to position [0, 0]
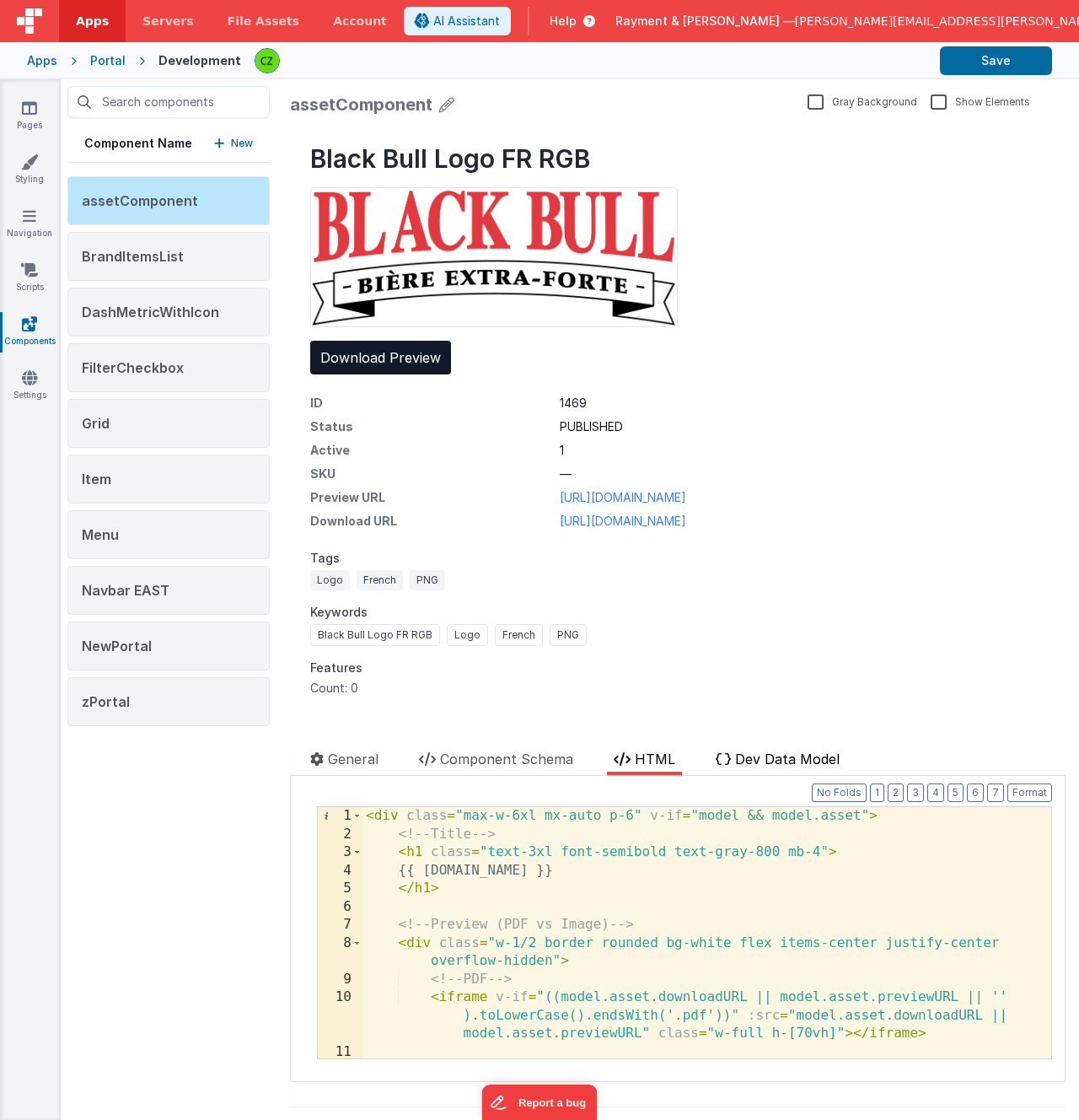
click at [784, 761] on span "Dev Data Model" at bounding box center [787, 758] width 105 height 16
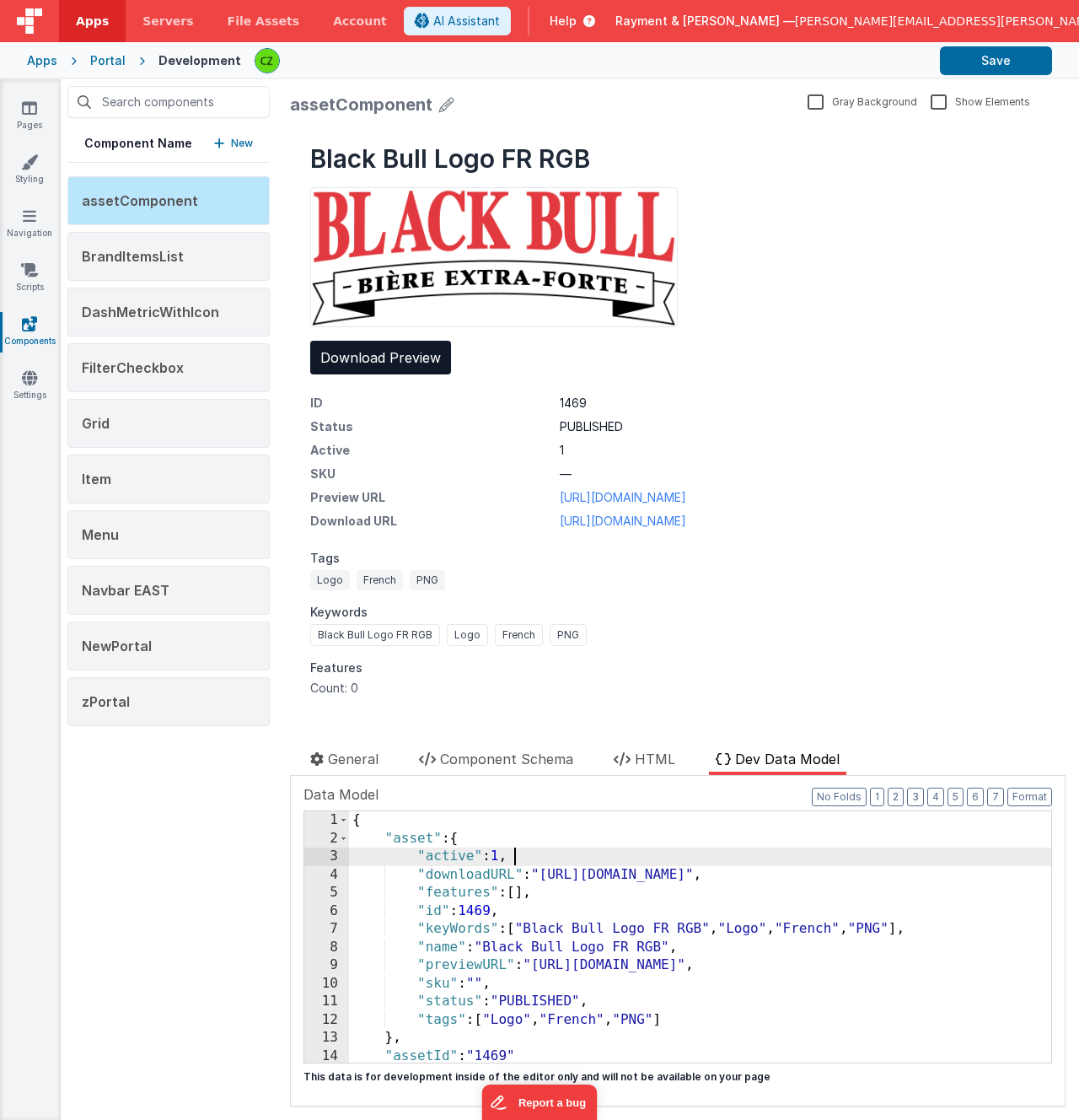
click at [736, 851] on div "{ "asset" : { "active" : 1 , "downloadURL" : "https://rcproofs.com/kettle/SLM-I…" at bounding box center [700, 955] width 702 height 288
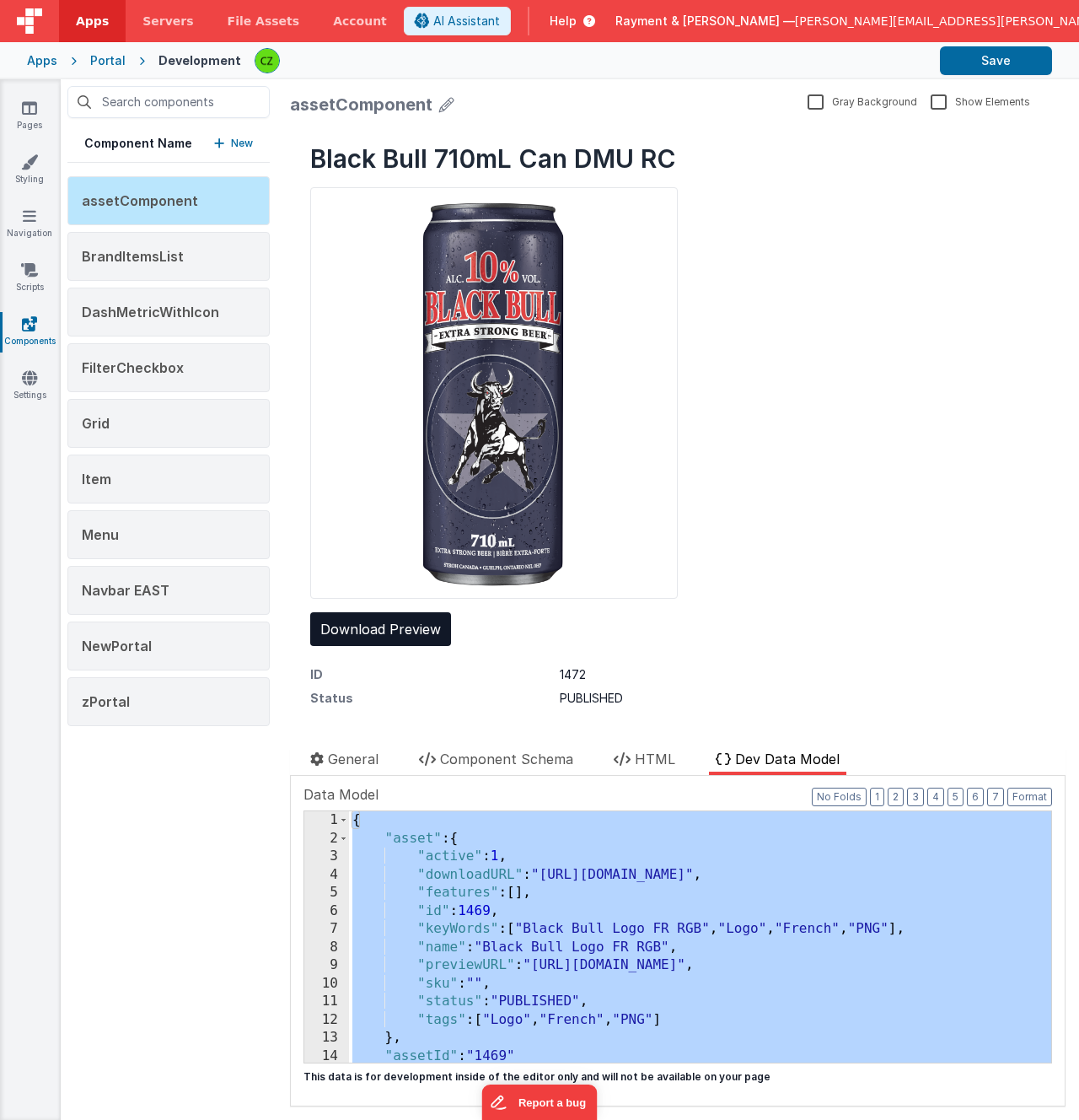
scroll to position [20, 0]
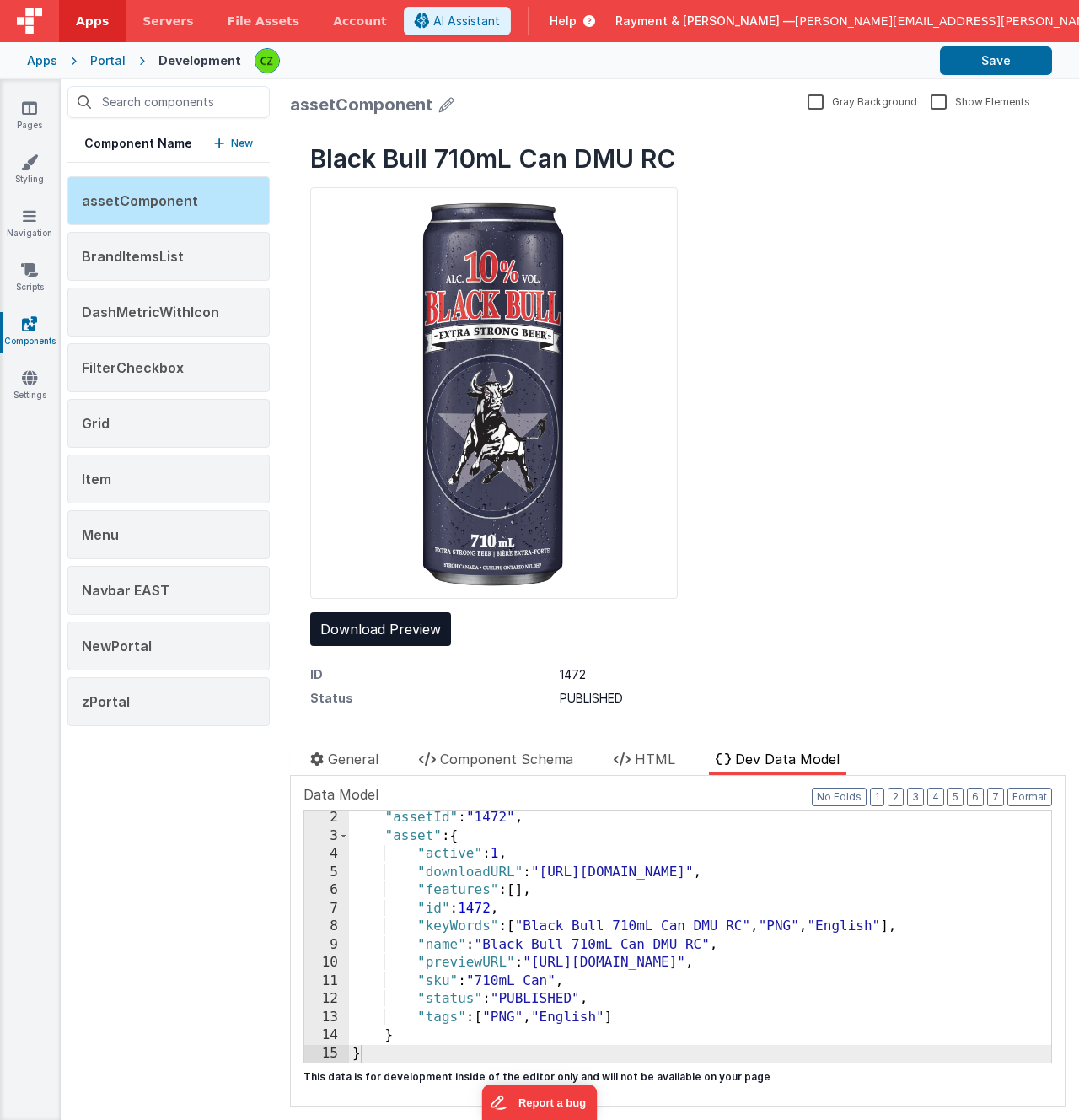
click at [830, 565] on div "Black Bull 710mL Can DMU RC Download Preview ID 1472 Status PUBLISHED Active 1 …" at bounding box center [678, 555] width 776 height 865
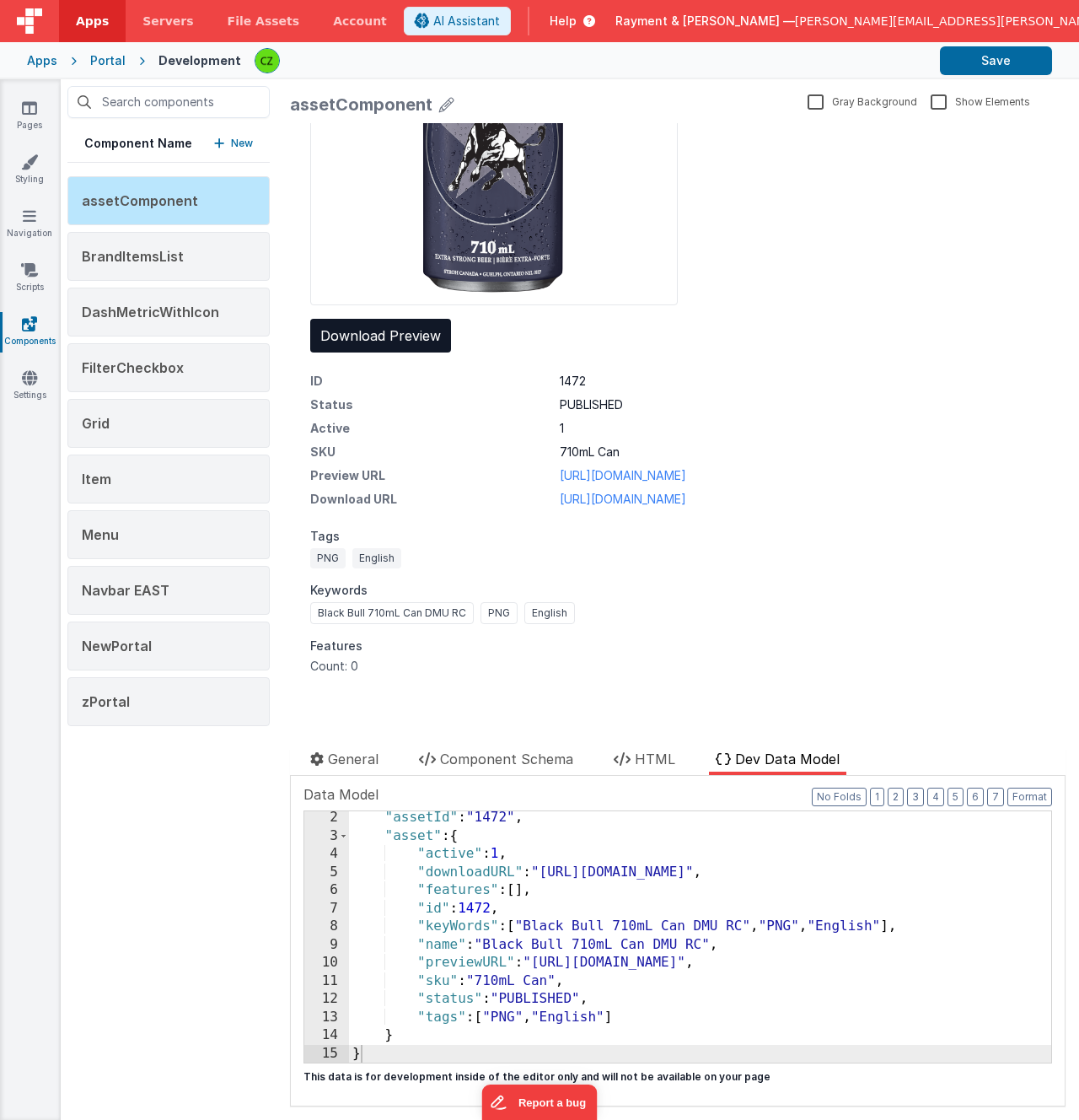
scroll to position [0, 0]
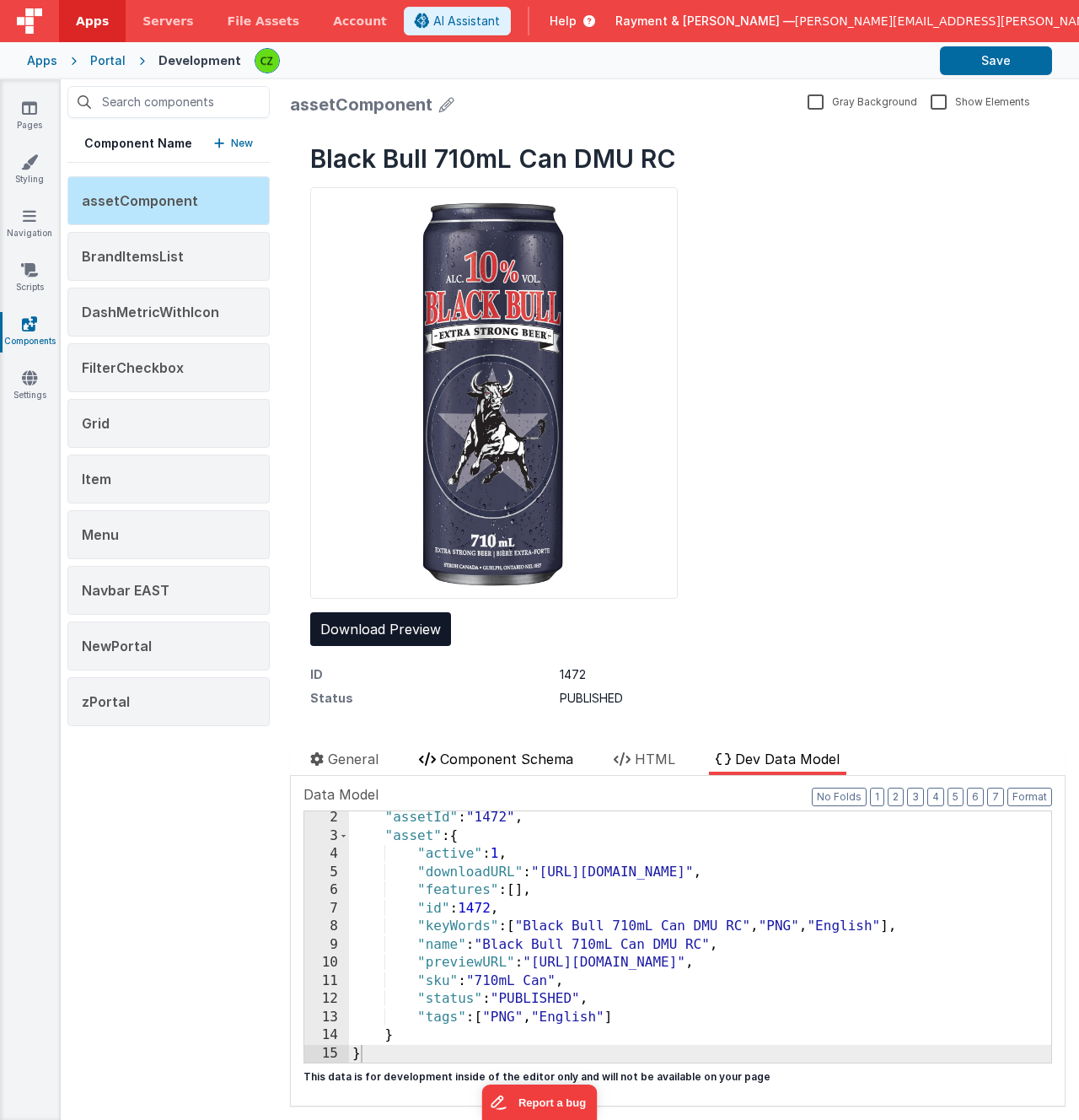
click at [546, 761] on span "Component Schema" at bounding box center [507, 758] width 133 height 16
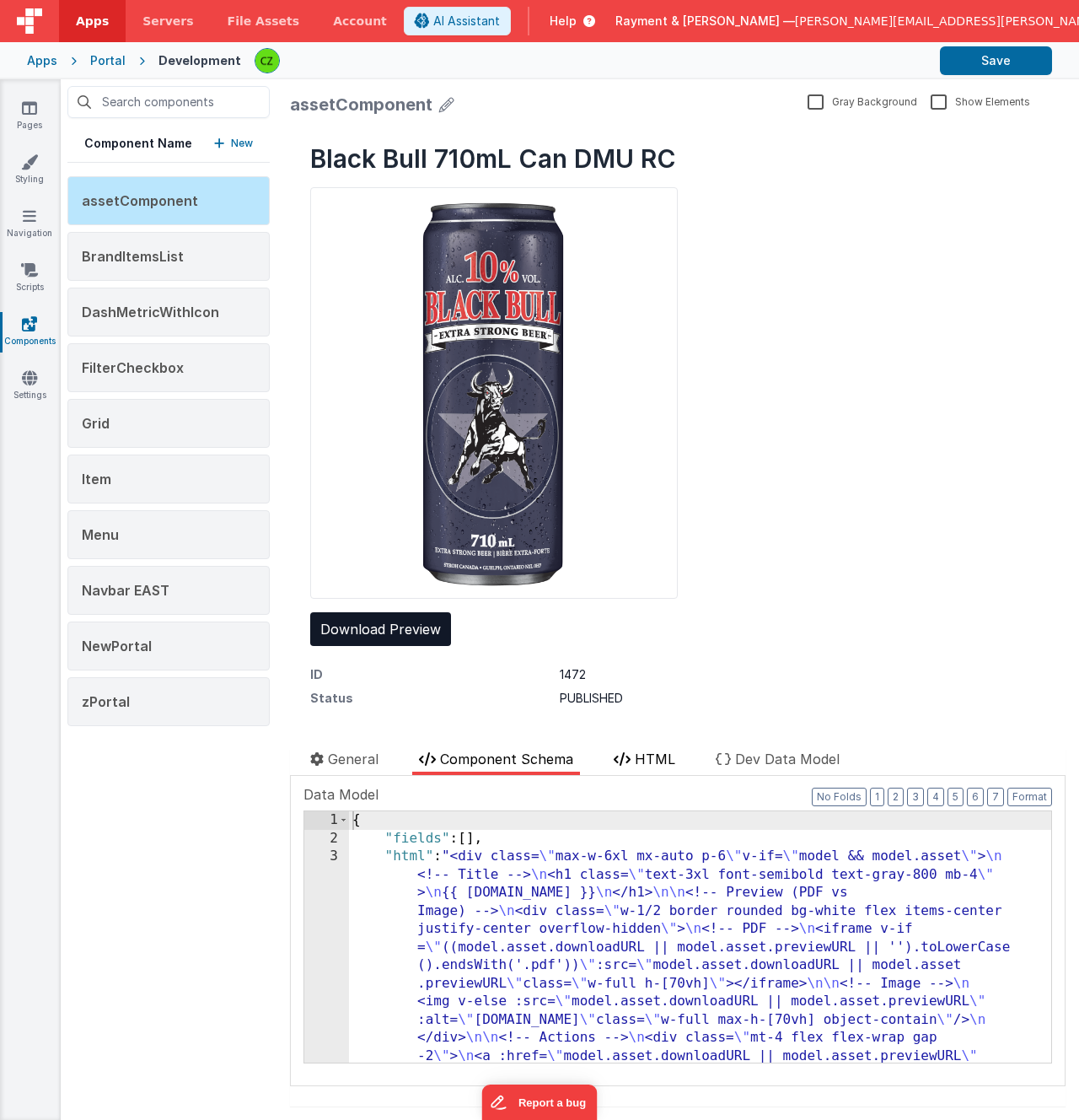
click at [662, 749] on li "HTML" at bounding box center [644, 761] width 75 height 26
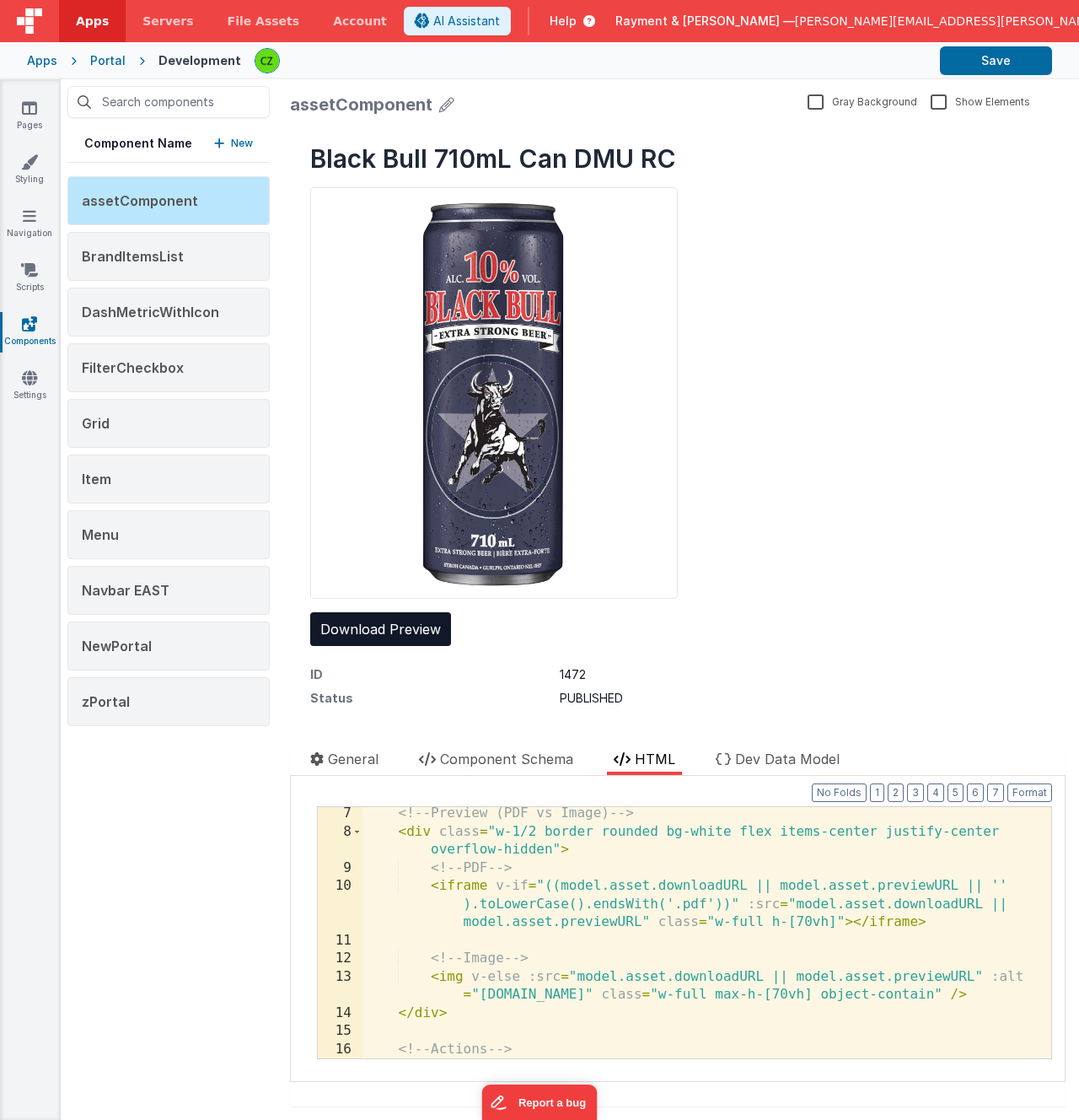
scroll to position [112, 0]
click at [539, 832] on div "<!-- Preview (PDF vs Image) --> < div class = "w-1/2 border rounded bg-white fl…" at bounding box center [707, 948] width 688 height 288
click at [649, 861] on div "<!-- Preview (PDF vs Image) --> < div class = "w-1/2 h-1/2 border rounded bg-wh…" at bounding box center [707, 948] width 688 height 288
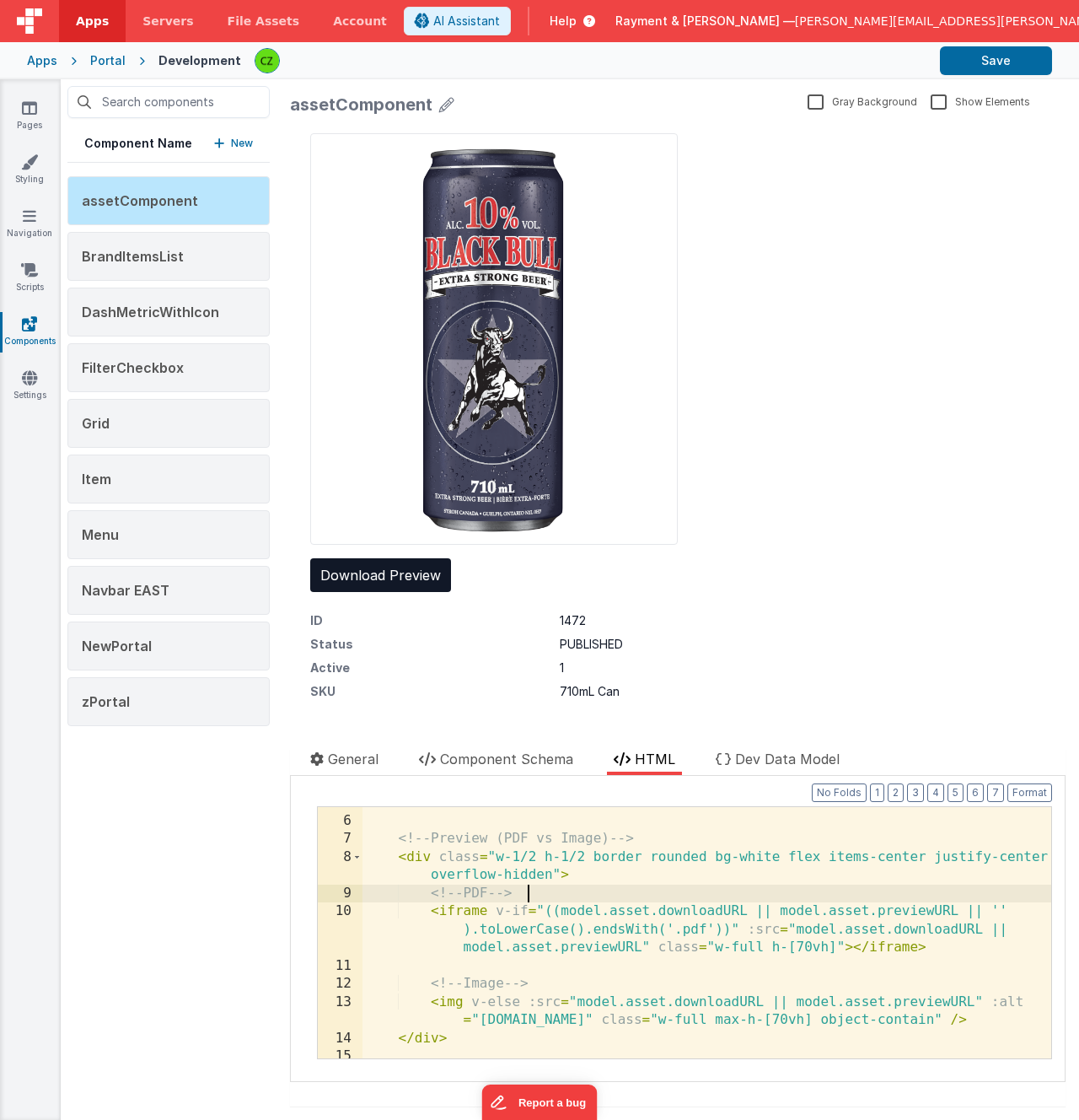
scroll to position [86, 0]
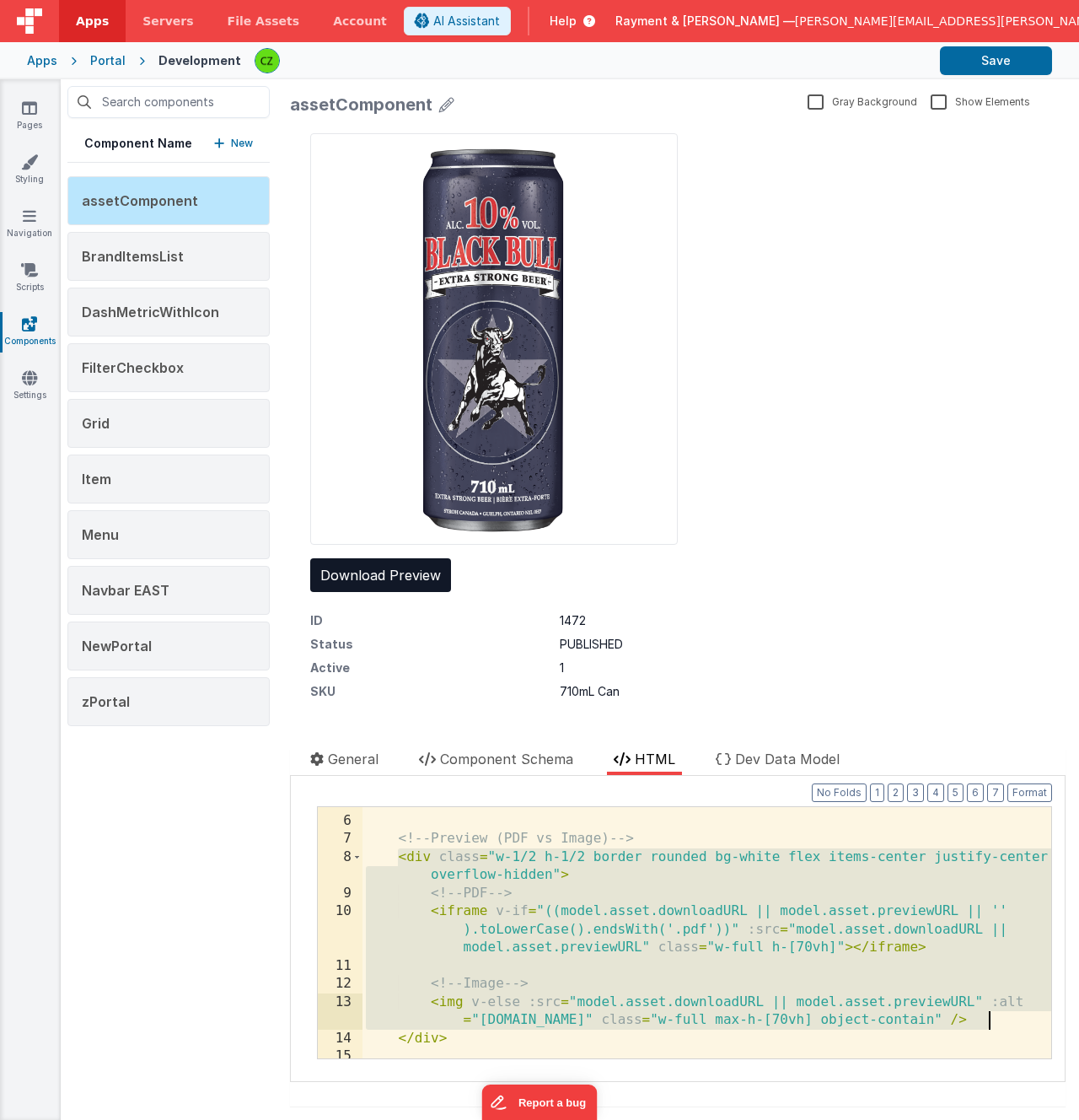
click at [589, 857] on div "</ h1 > <!-- Preview (PDF vs Image) --> < div class = "w-1/2 h-1/2 border round…" at bounding box center [707, 937] width 688 height 288
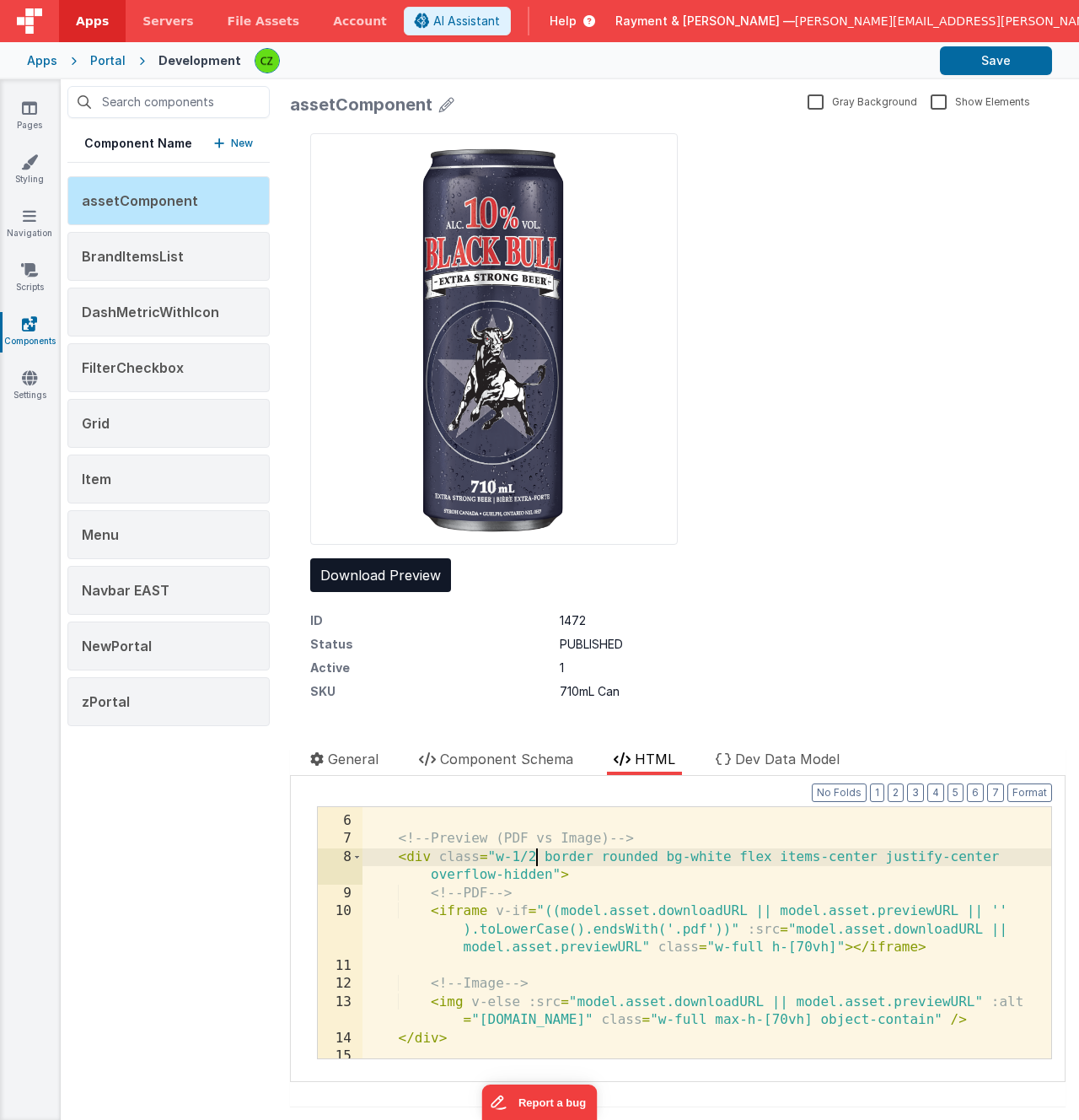
click at [802, 1015] on div "</ h1 > <!-- Preview (PDF vs Image) --> < div class = "w-1/2 border rounded bg-…" at bounding box center [707, 937] width 688 height 288
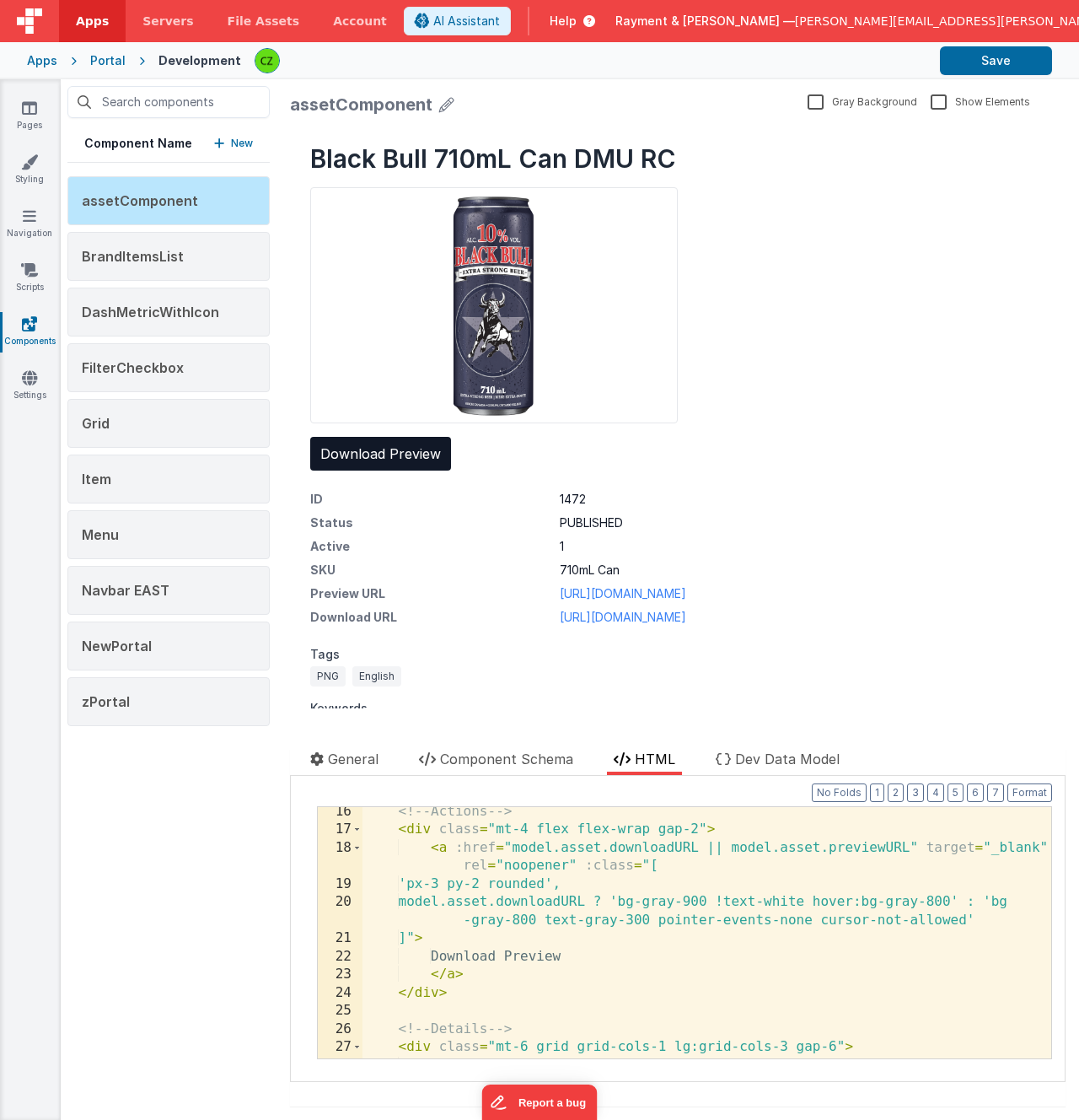
scroll to position [341, 0]
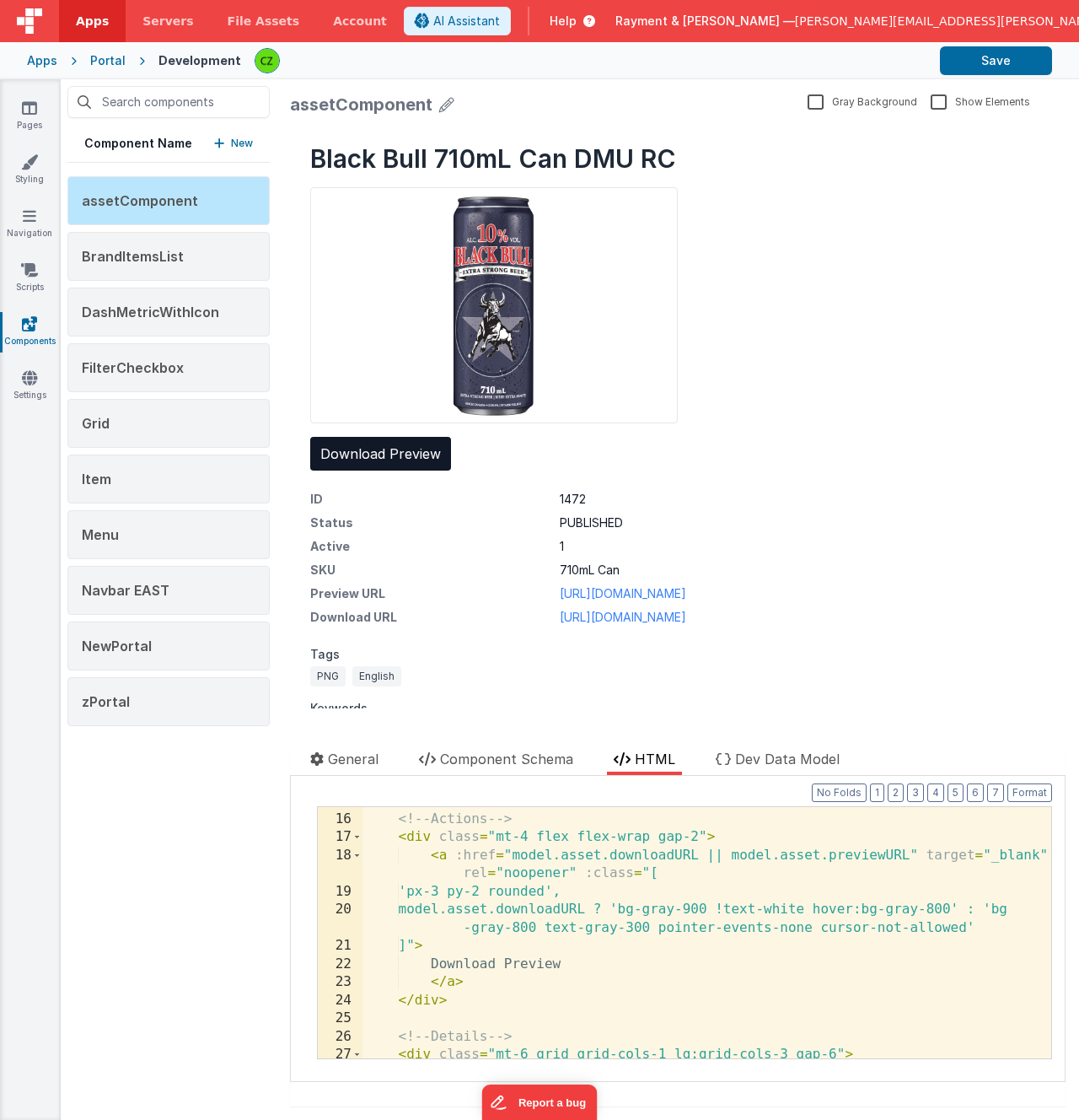
click at [483, 963] on div "<!-- Actions --> < div class = "mt-4 flex flex-wrap gap-2" > < a :href = "model…" at bounding box center [707, 935] width 688 height 288
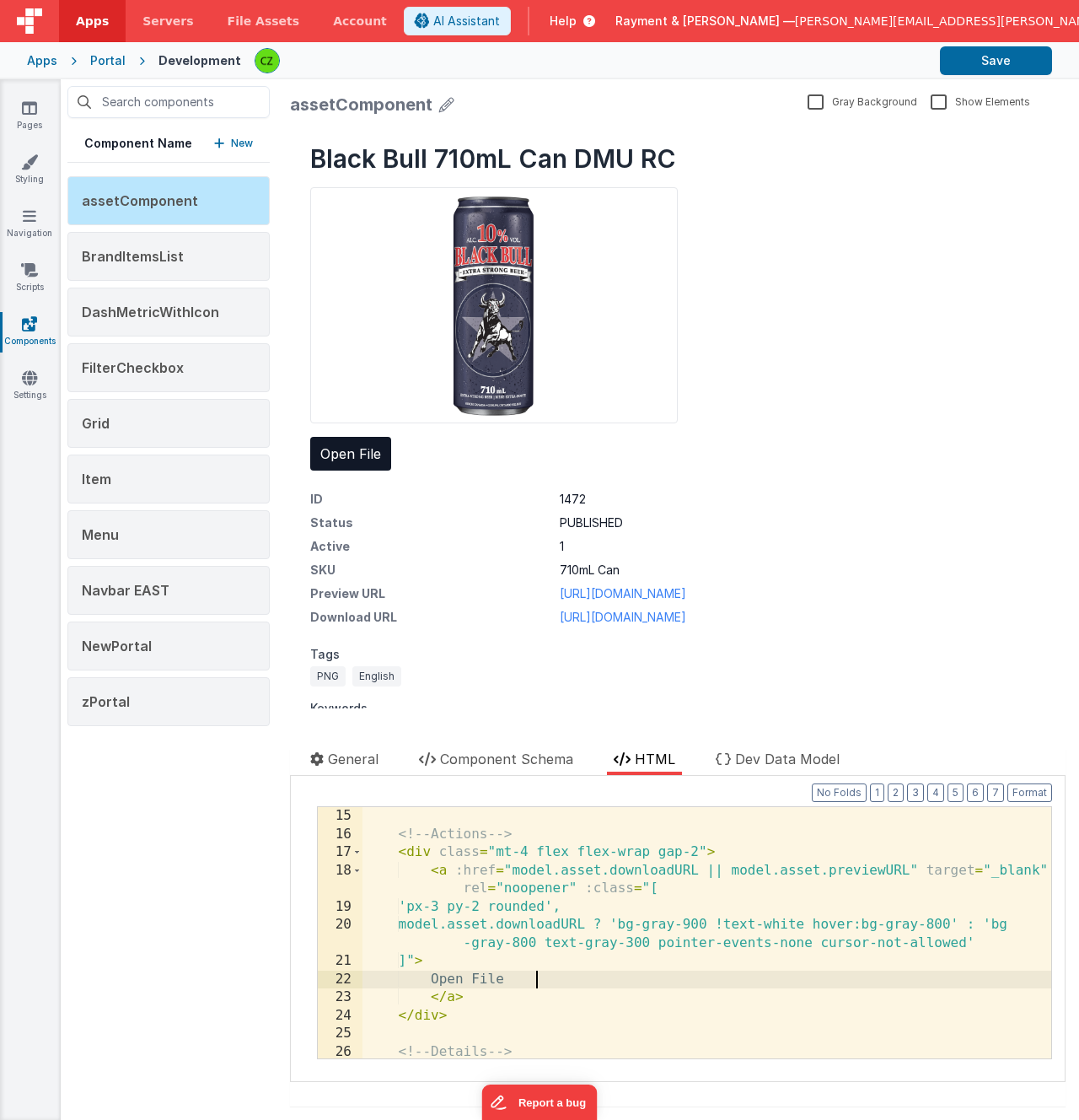
scroll to position [327, 0]
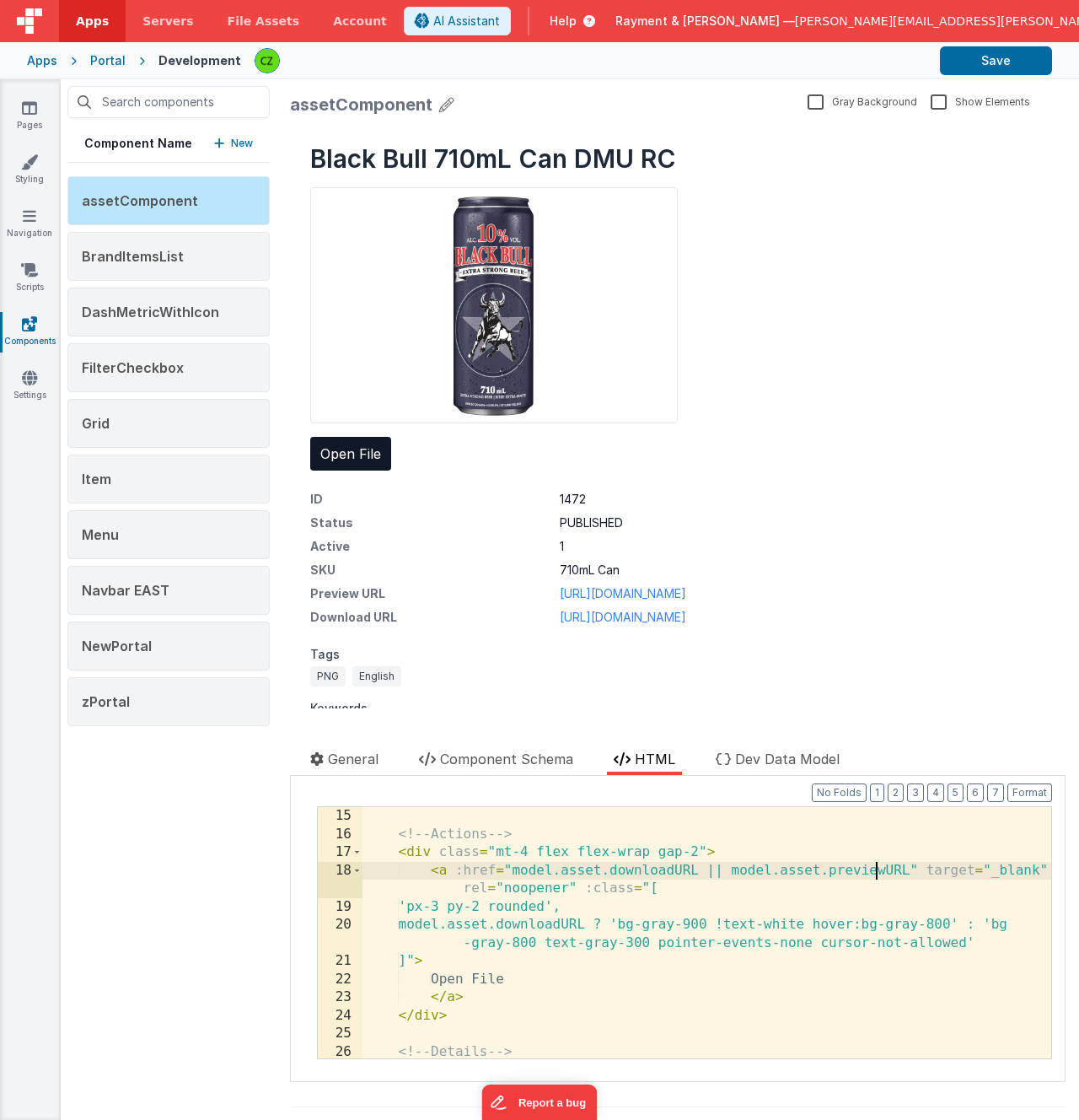
click at [878, 871] on div "<!-- Actions --> < div class = "mt-4 flex flex-wrap gap-2" > < a :href = "model…" at bounding box center [707, 951] width 688 height 288
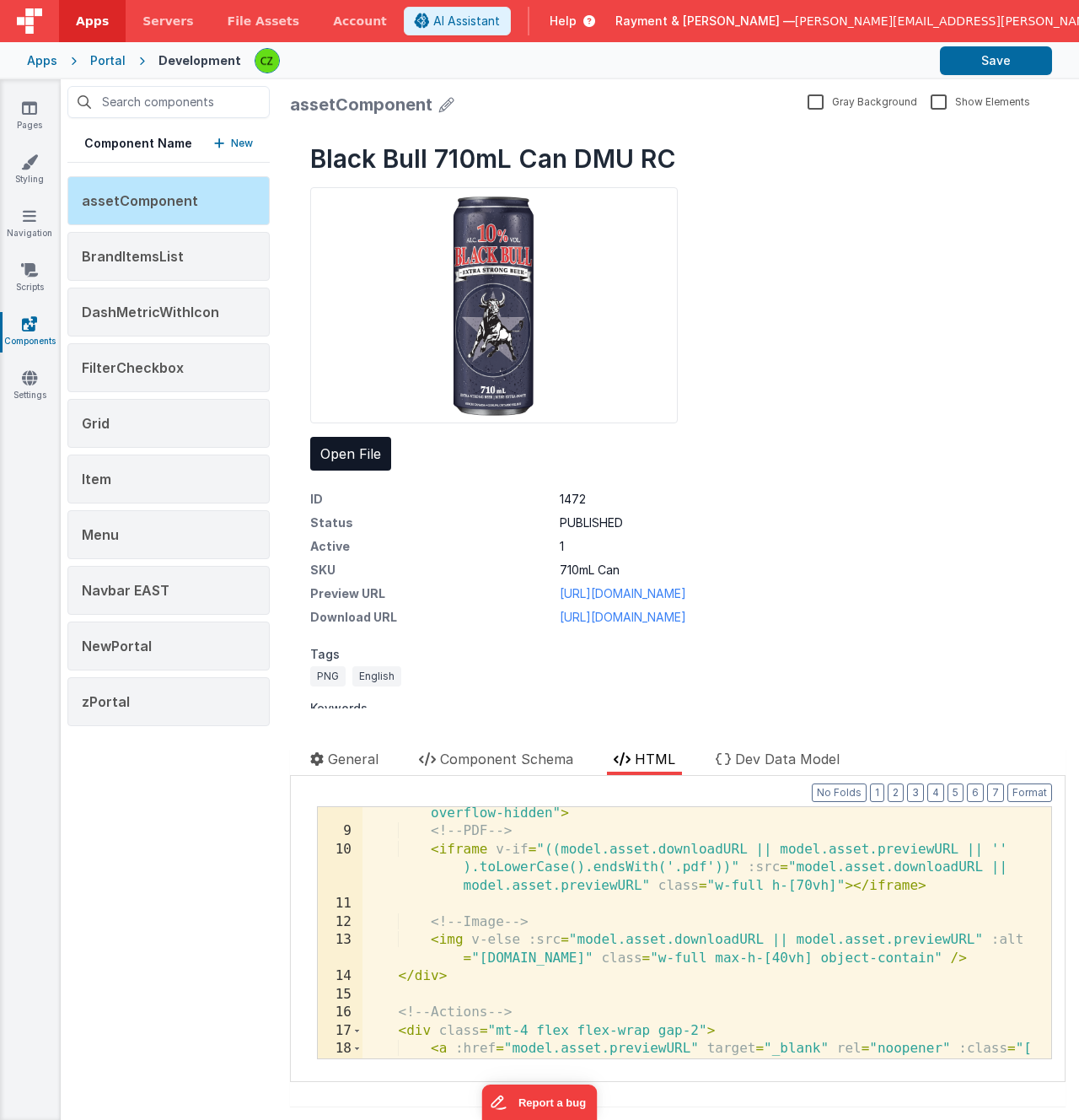
scroll to position [152, 0]
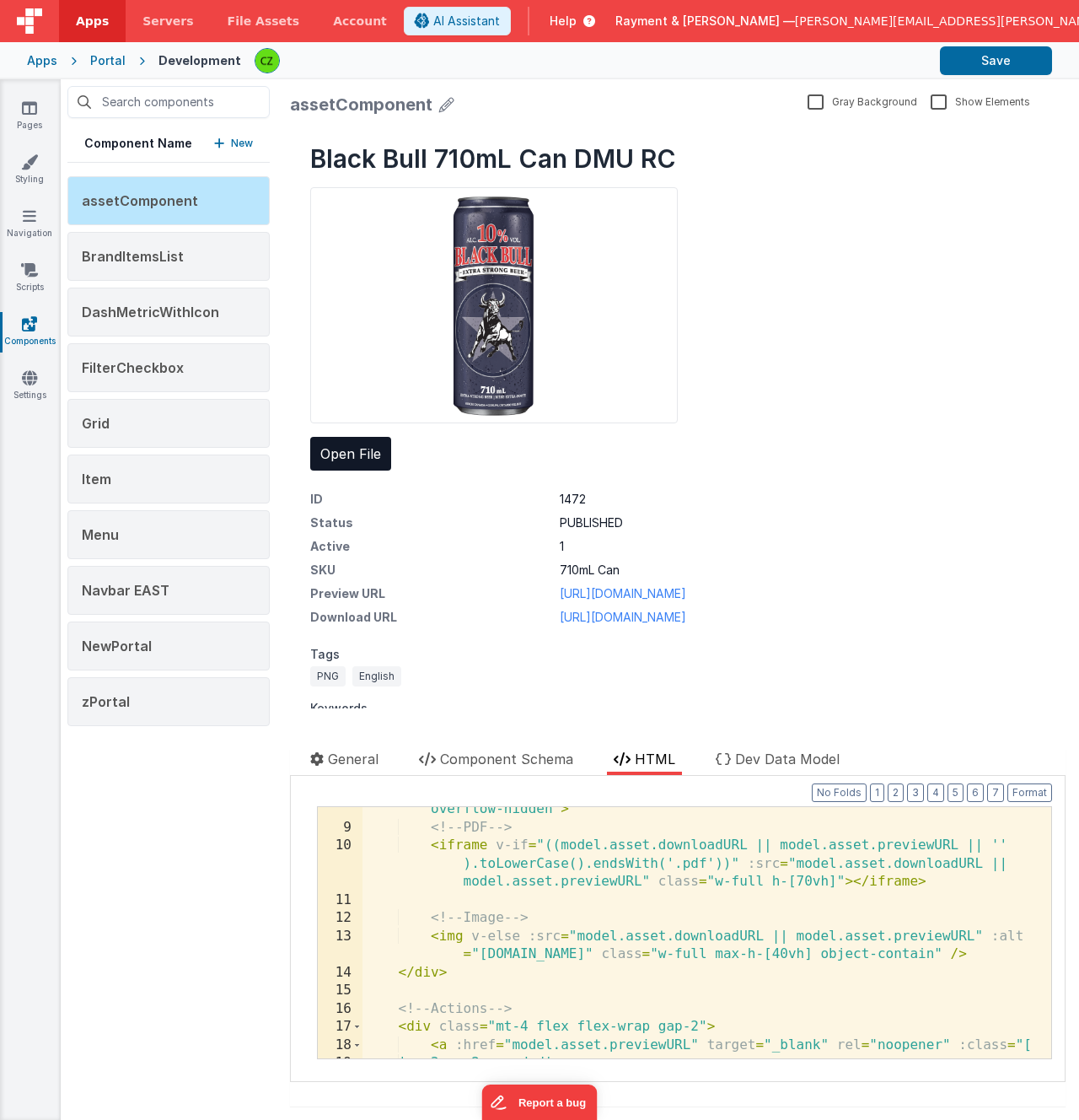
click at [720, 932] on div "< div class = "w-1/2 border rounded bg-white flex items-center justify-center o…" at bounding box center [707, 935] width 688 height 306
click at [773, 933] on div "< div class = "w-1/2 border rounded bg-white flex items-center justify-center o…" at bounding box center [707, 935] width 688 height 306
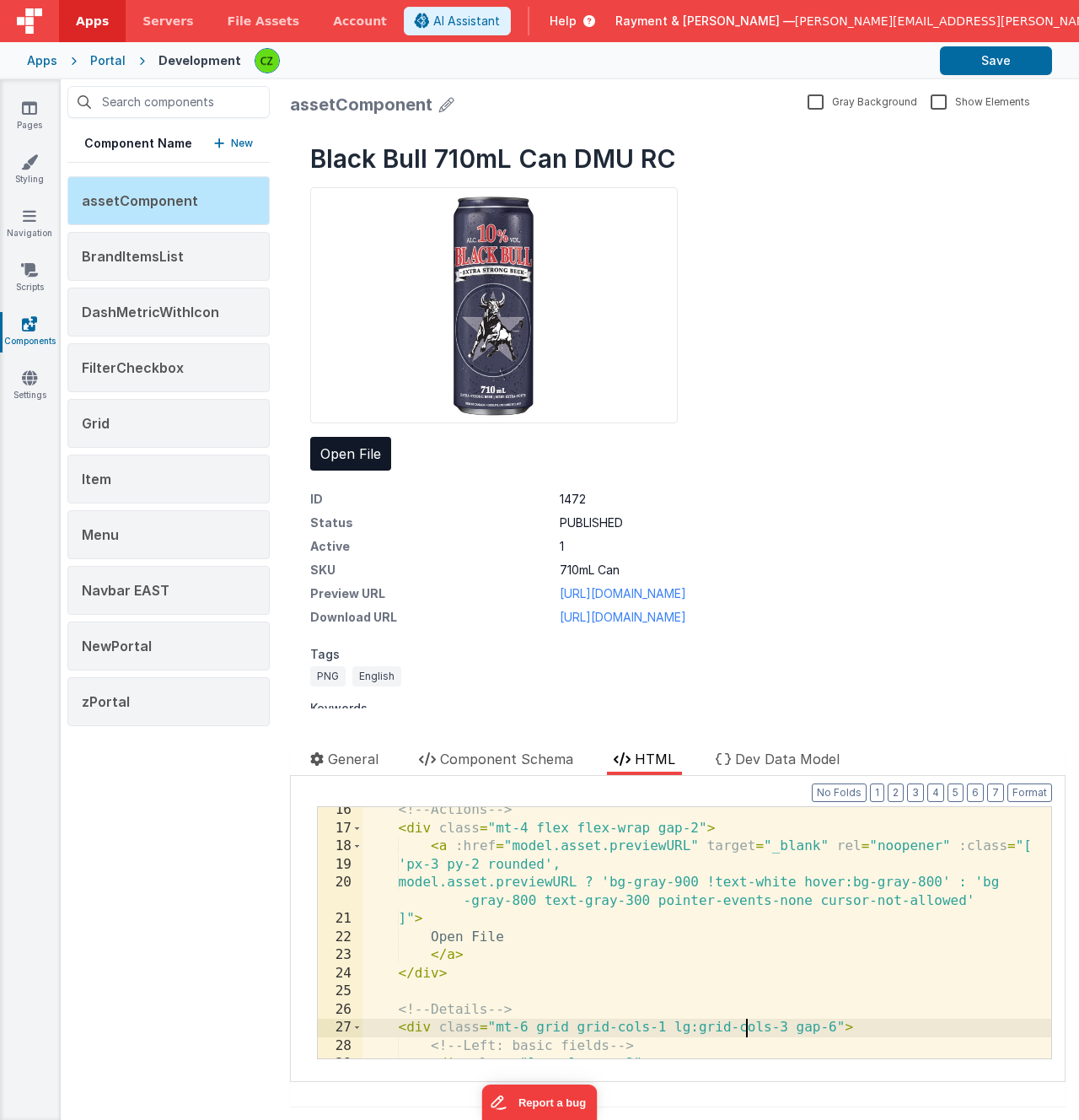
scroll to position [345, 0]
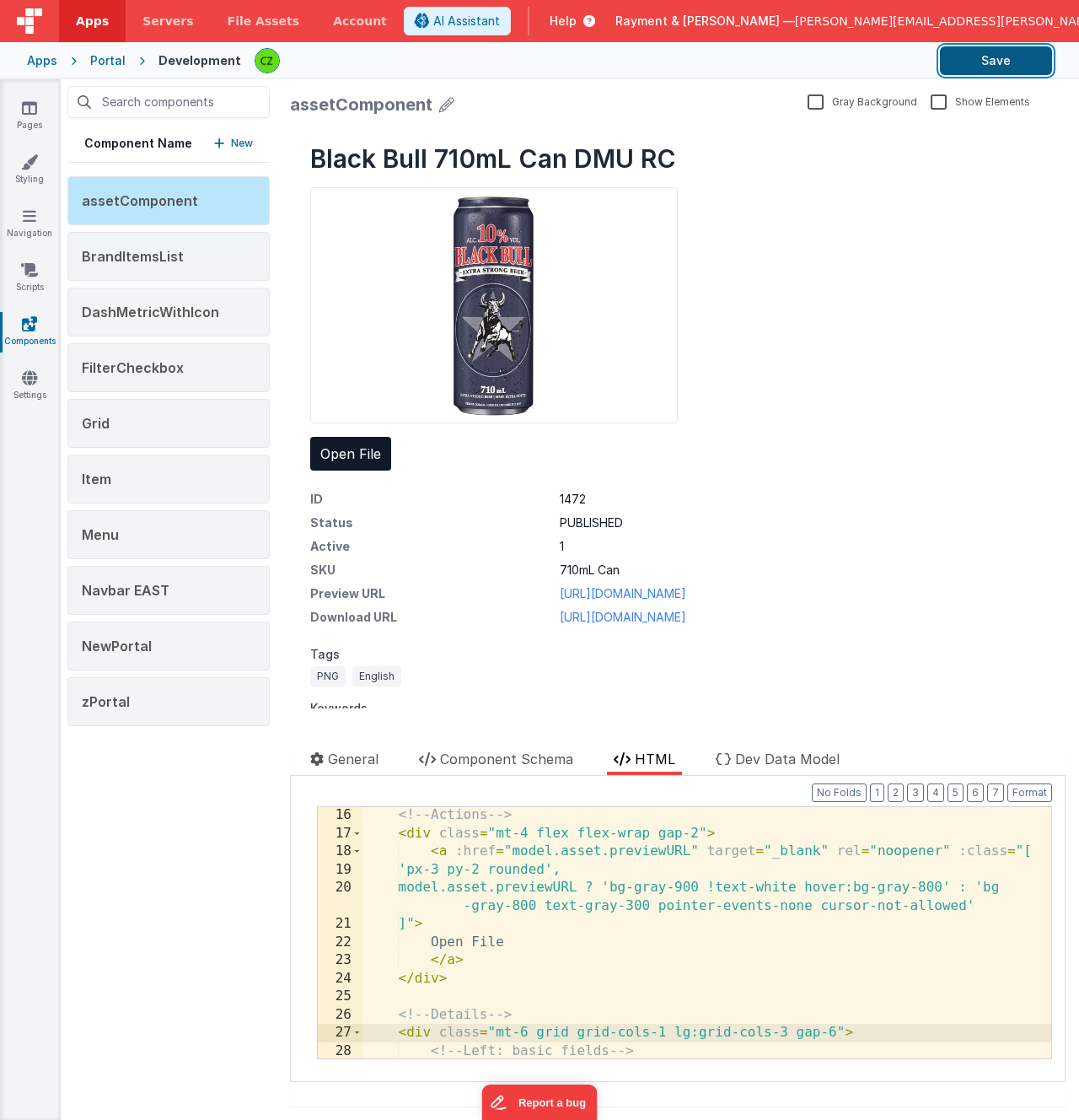
click at [963, 55] on button "Save" at bounding box center [995, 61] width 112 height 29
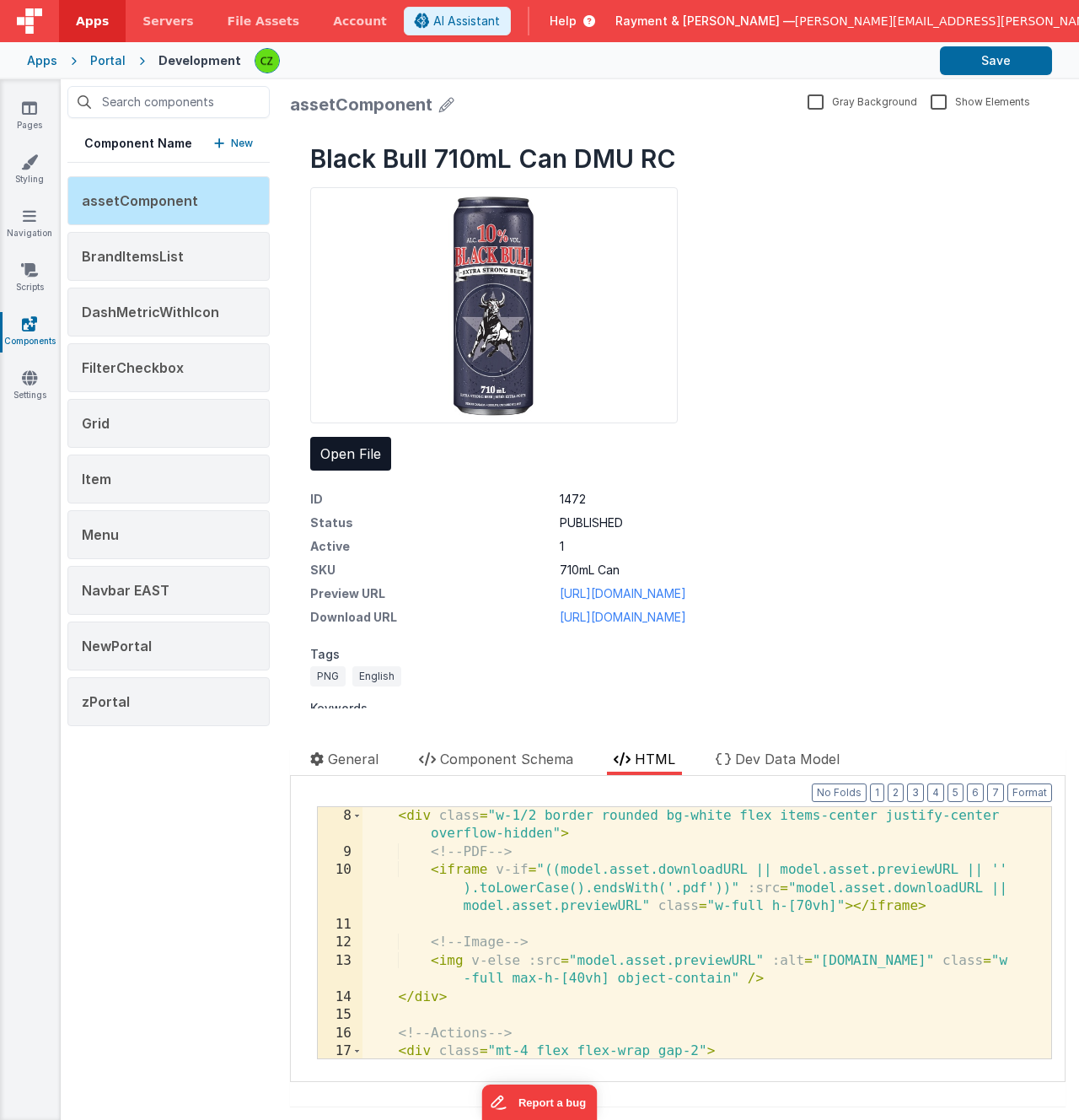
scroll to position [127, 0]
click at [905, 397] on div "Black Bull 710mL Can DMU RC Open File ID 1472 Status PUBLISHED Active 1 SKU 710…" at bounding box center [678, 468] width 776 height 689
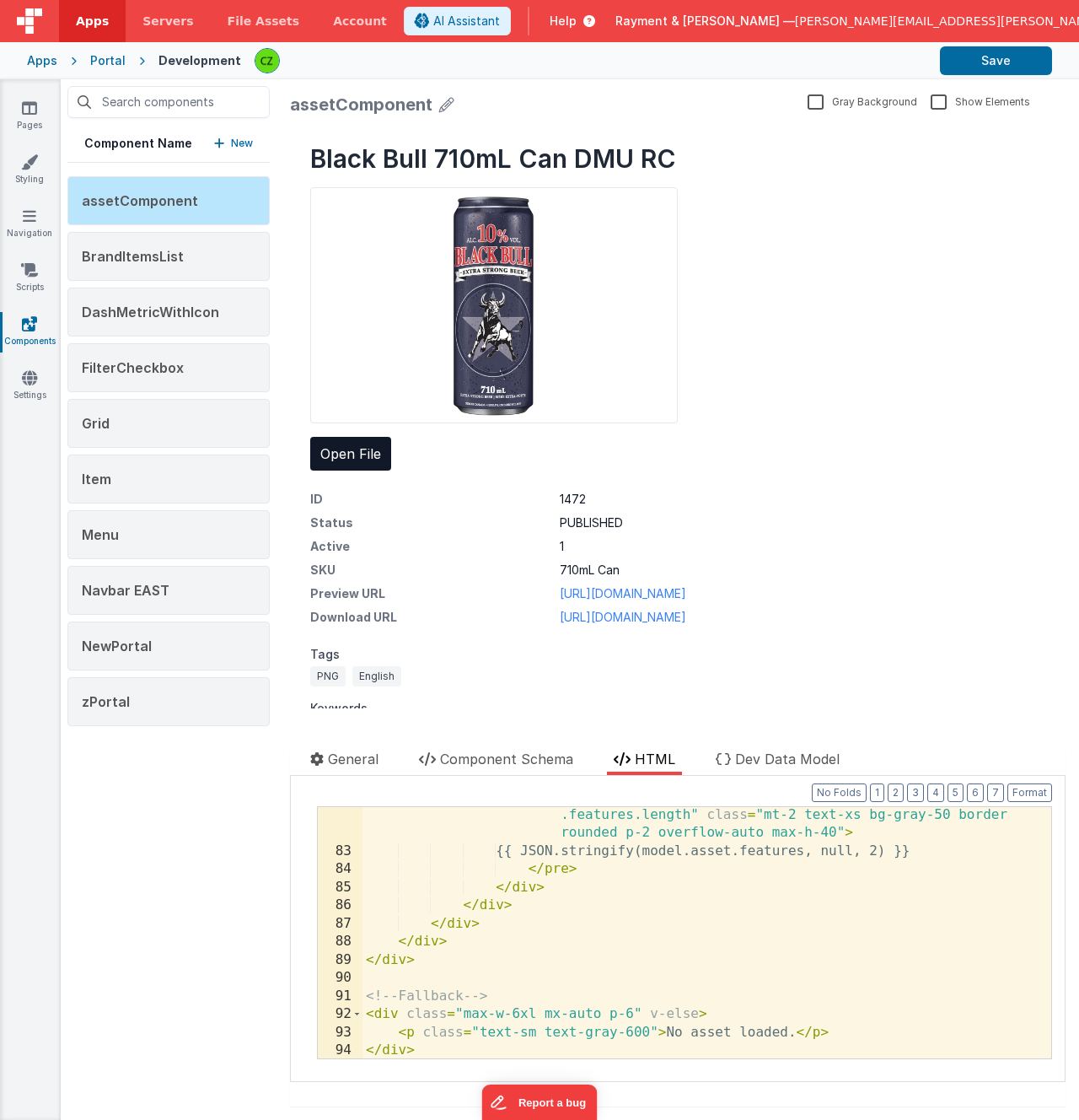
scroll to position [1760, 0]
click at [605, 896] on div "< pre v-if = "Array.isArray(model.asset.features) && model.asset .features.leng…" at bounding box center [707, 949] width 688 height 324
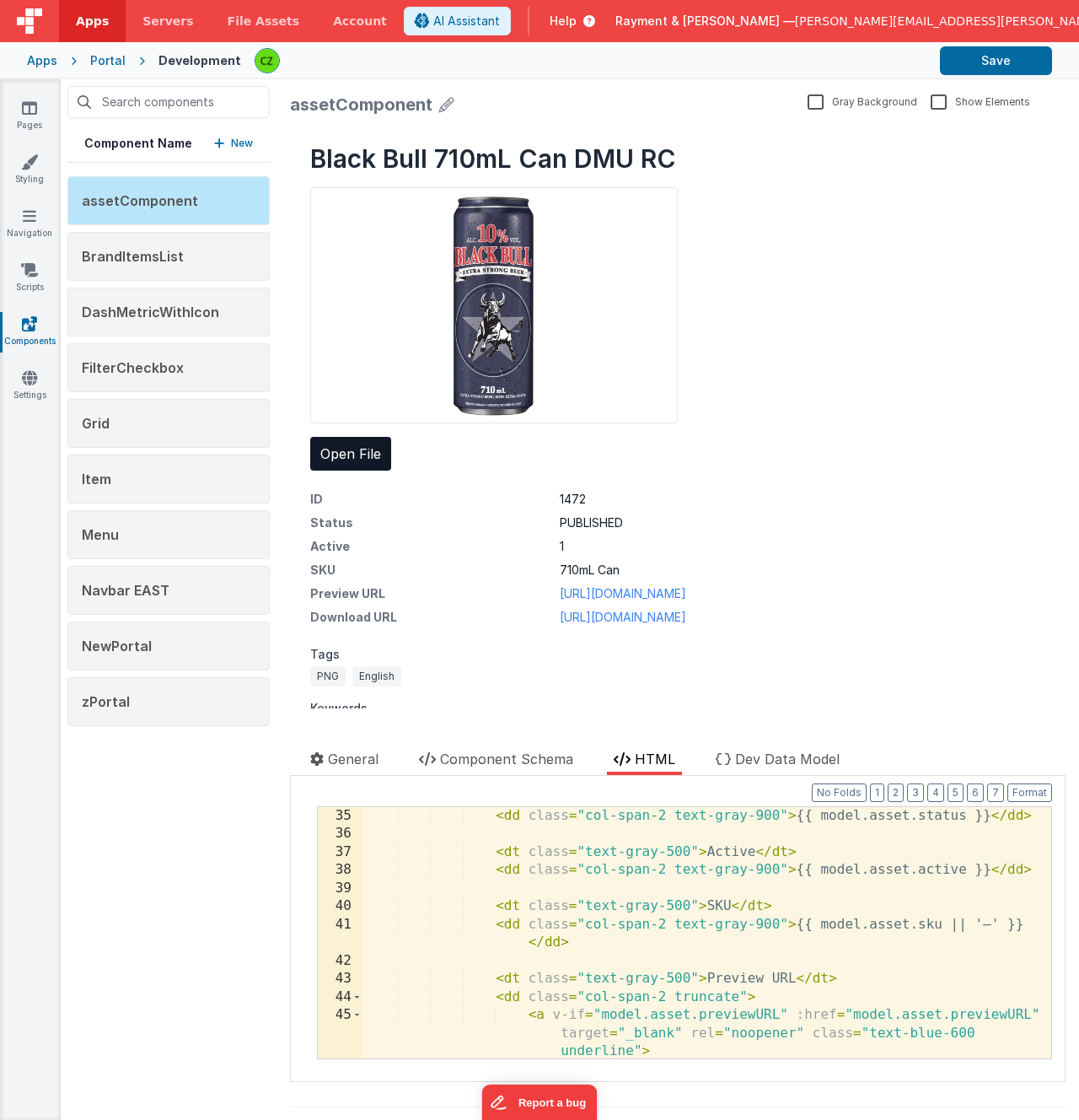
scroll to position [0, 0]
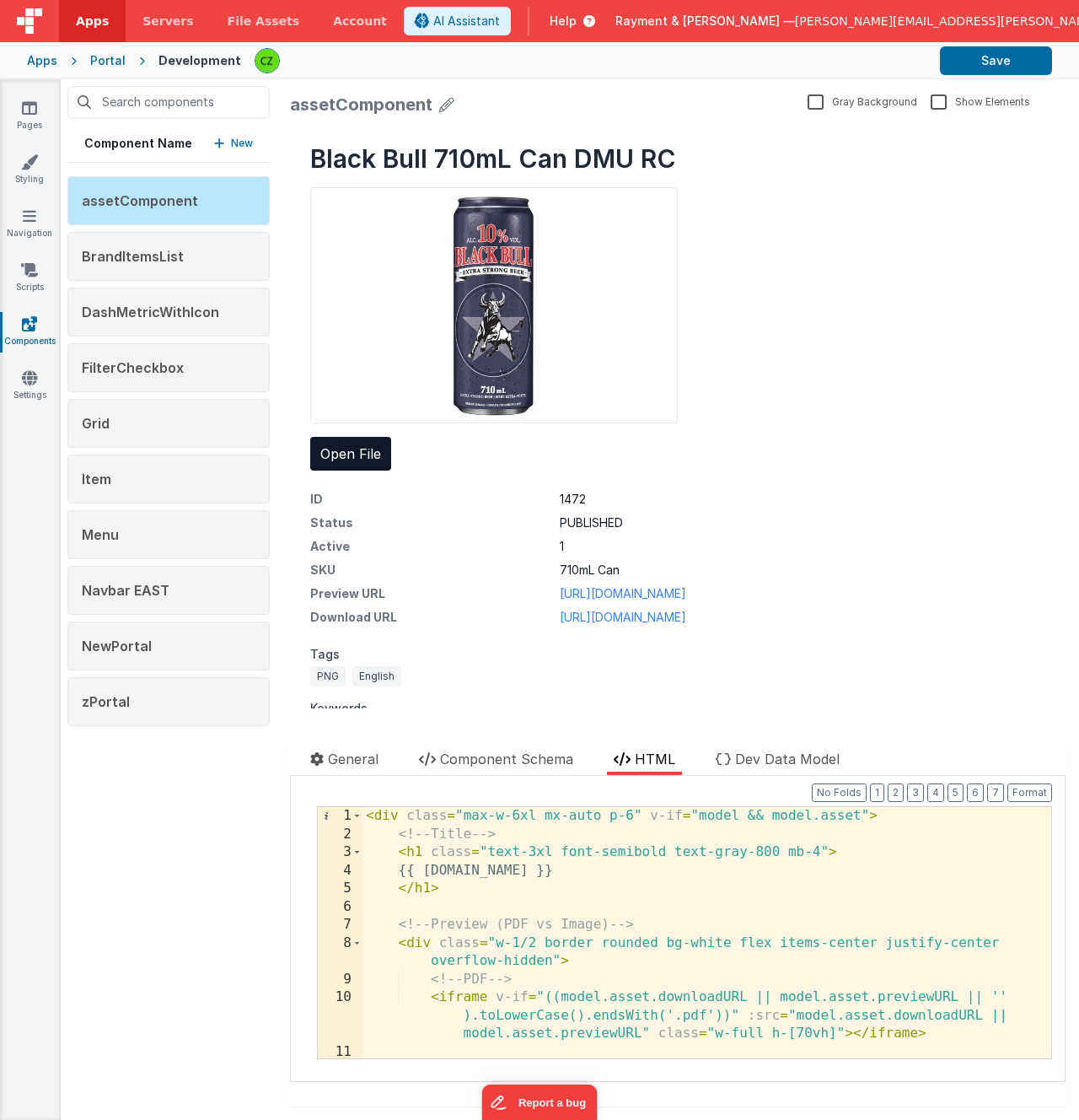
click at [858, 200] on div "Black Bull 710mL Can DMU RC Open File ID 1472 Status PUBLISHED Active 1 SKU 710…" at bounding box center [678, 468] width 776 height 689
